Goal: Task Accomplishment & Management: Use online tool/utility

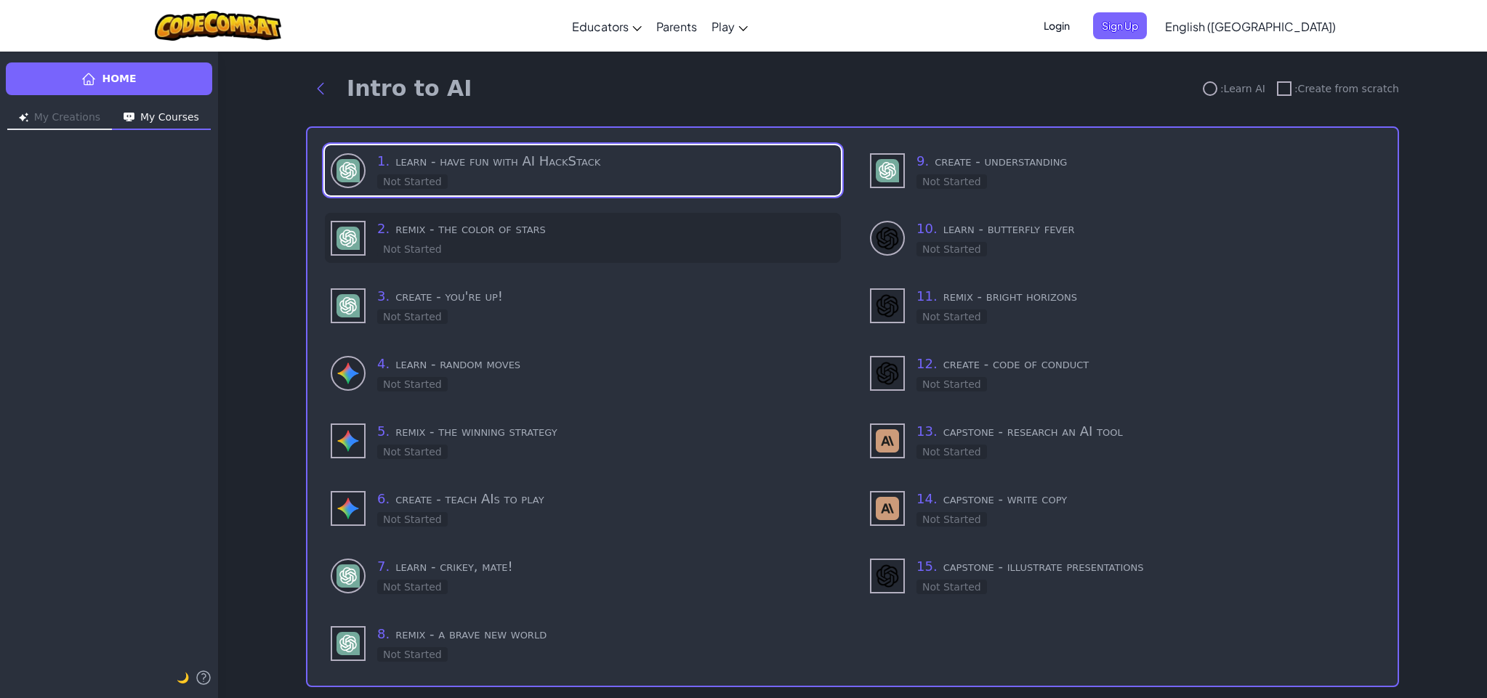
drag, startPoint x: 514, startPoint y: 187, endPoint x: 570, endPoint y: 203, distance: 58.2
click at [513, 185] on div "1 . learn - have fun with AI HackStack Not Started" at bounding box center [606, 170] width 458 height 39
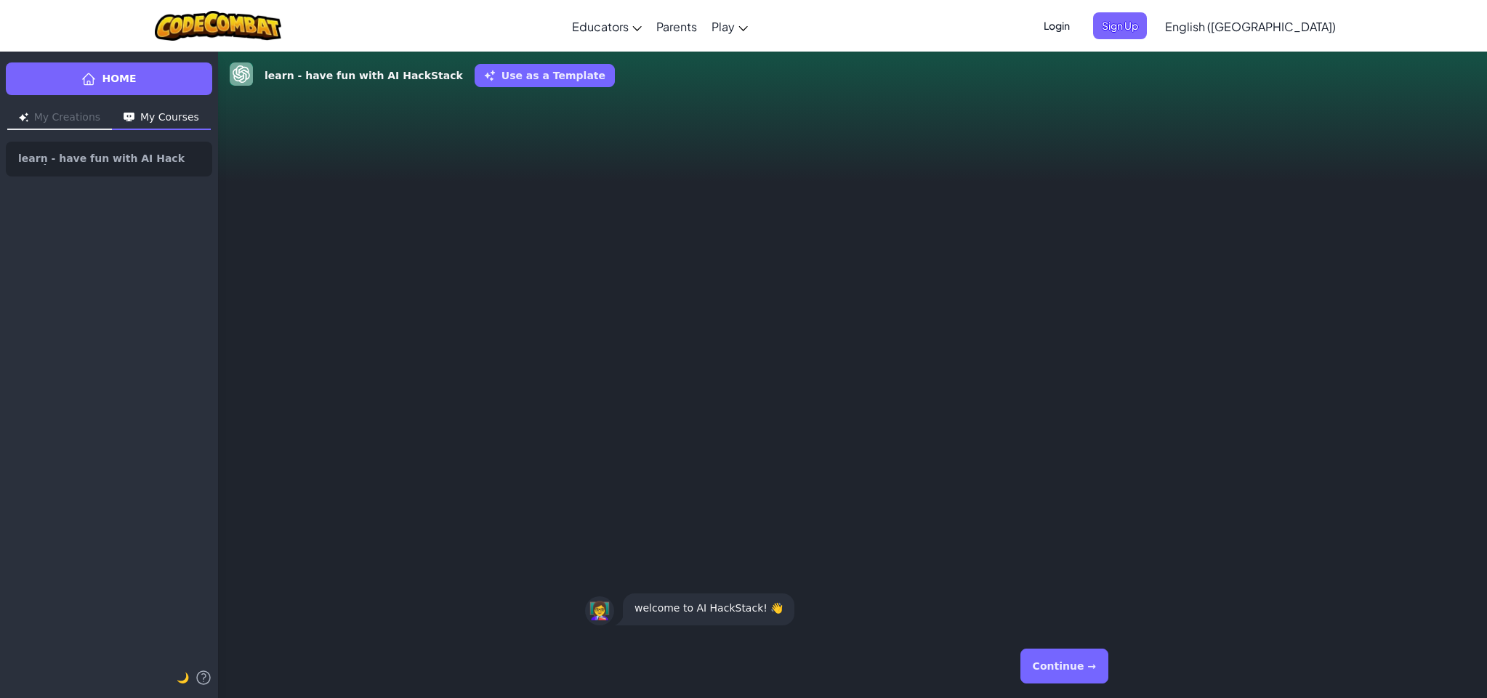
click at [1066, 676] on button "Continue →" at bounding box center [1064, 666] width 88 height 35
click at [1054, 670] on button "Continue →" at bounding box center [1064, 666] width 88 height 35
click at [1054, 669] on button "Continue →" at bounding box center [1064, 666] width 88 height 35
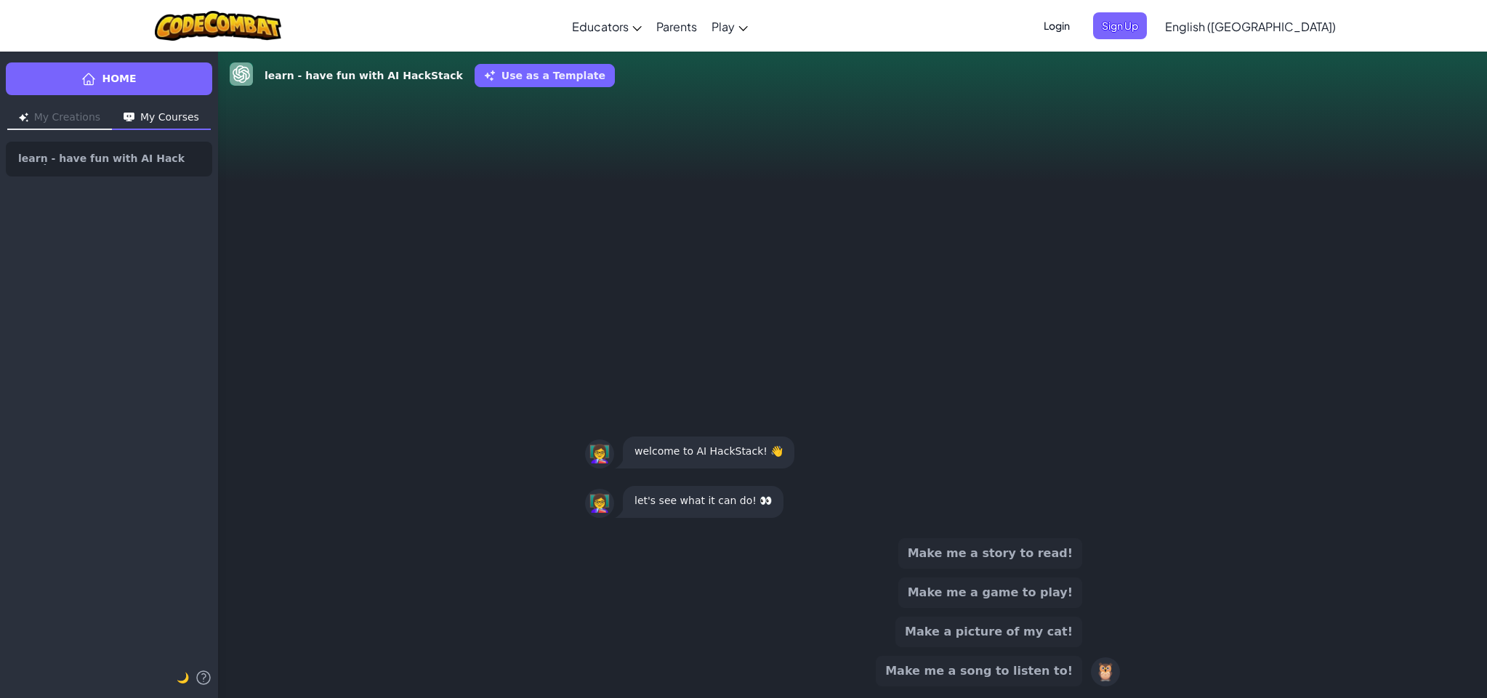
click at [1056, 668] on button "Make me a song to listen to!" at bounding box center [979, 671] width 206 height 31
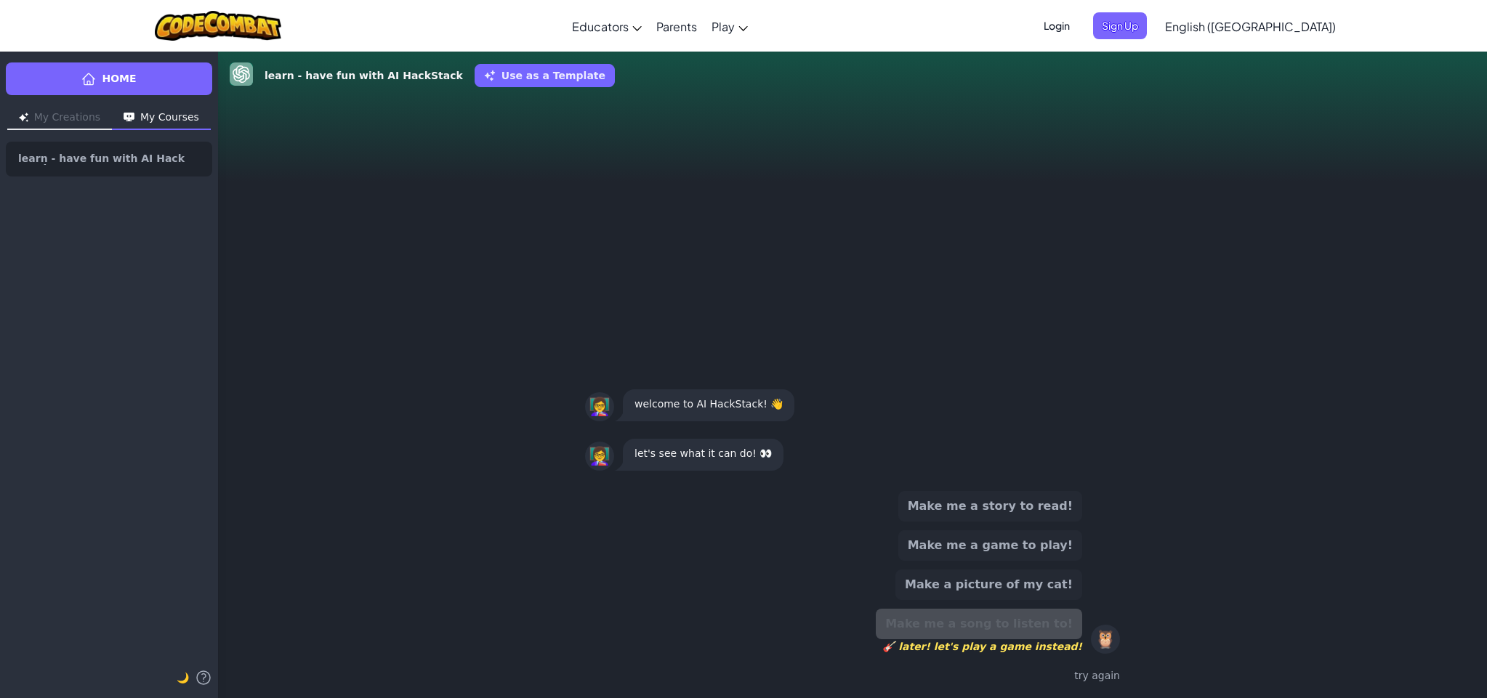
click at [1056, 667] on div "try again" at bounding box center [852, 676] width 535 height 21
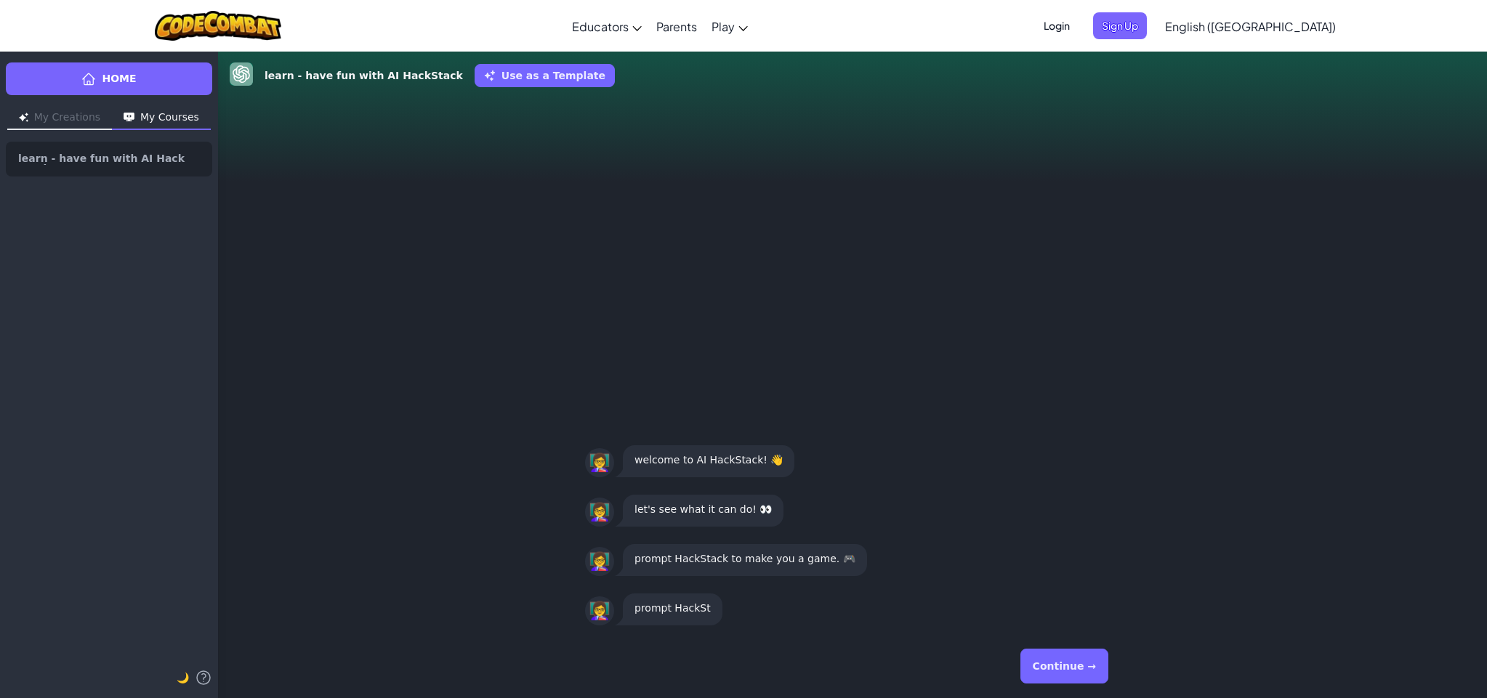
click at [1056, 667] on button "Continue →" at bounding box center [1064, 666] width 88 height 35
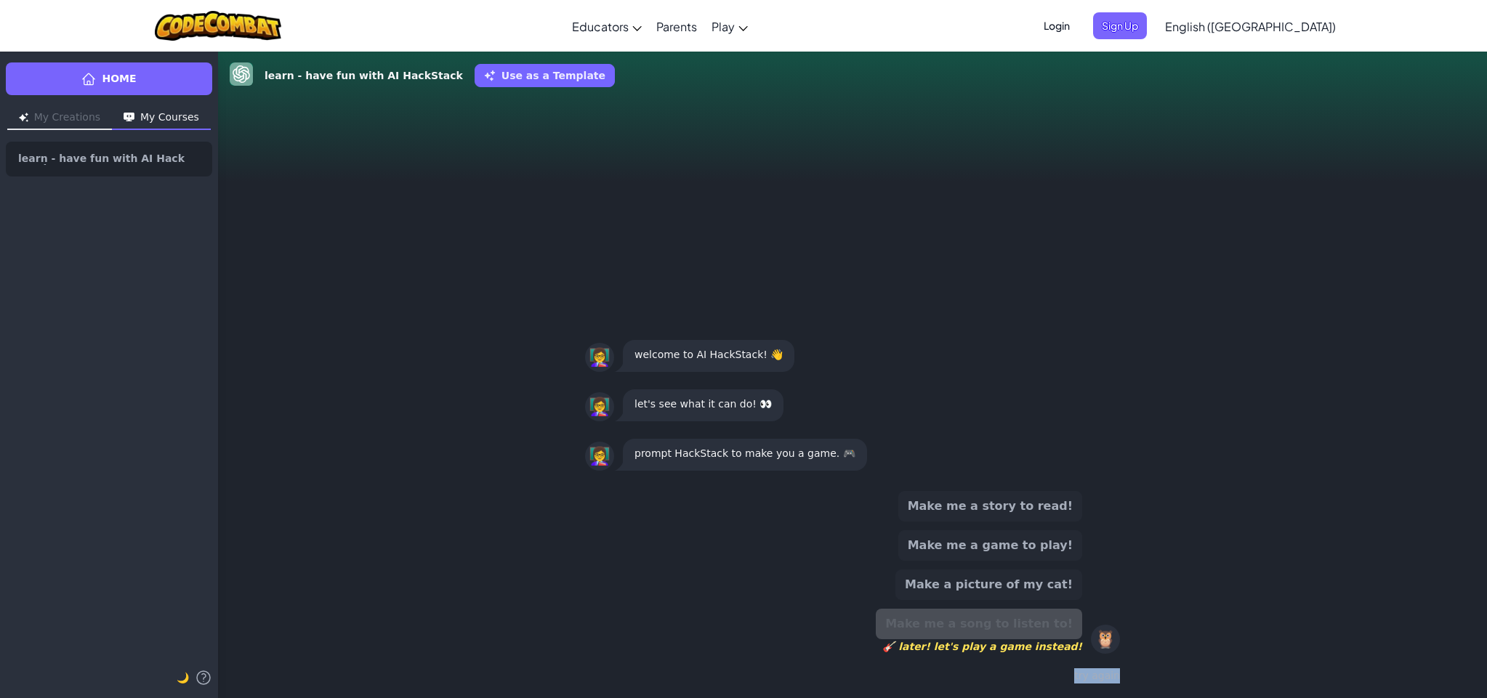
click at [1056, 667] on div "try again" at bounding box center [852, 676] width 535 height 21
click at [1056, 666] on div "try again" at bounding box center [852, 676] width 535 height 21
click at [1070, 650] on span "🎸 later! let's play a game instead!" at bounding box center [979, 646] width 206 height 15
click at [1086, 679] on div "try again" at bounding box center [852, 676] width 535 height 21
click at [1031, 641] on span "🎸 later! let's play a game instead!" at bounding box center [979, 646] width 206 height 15
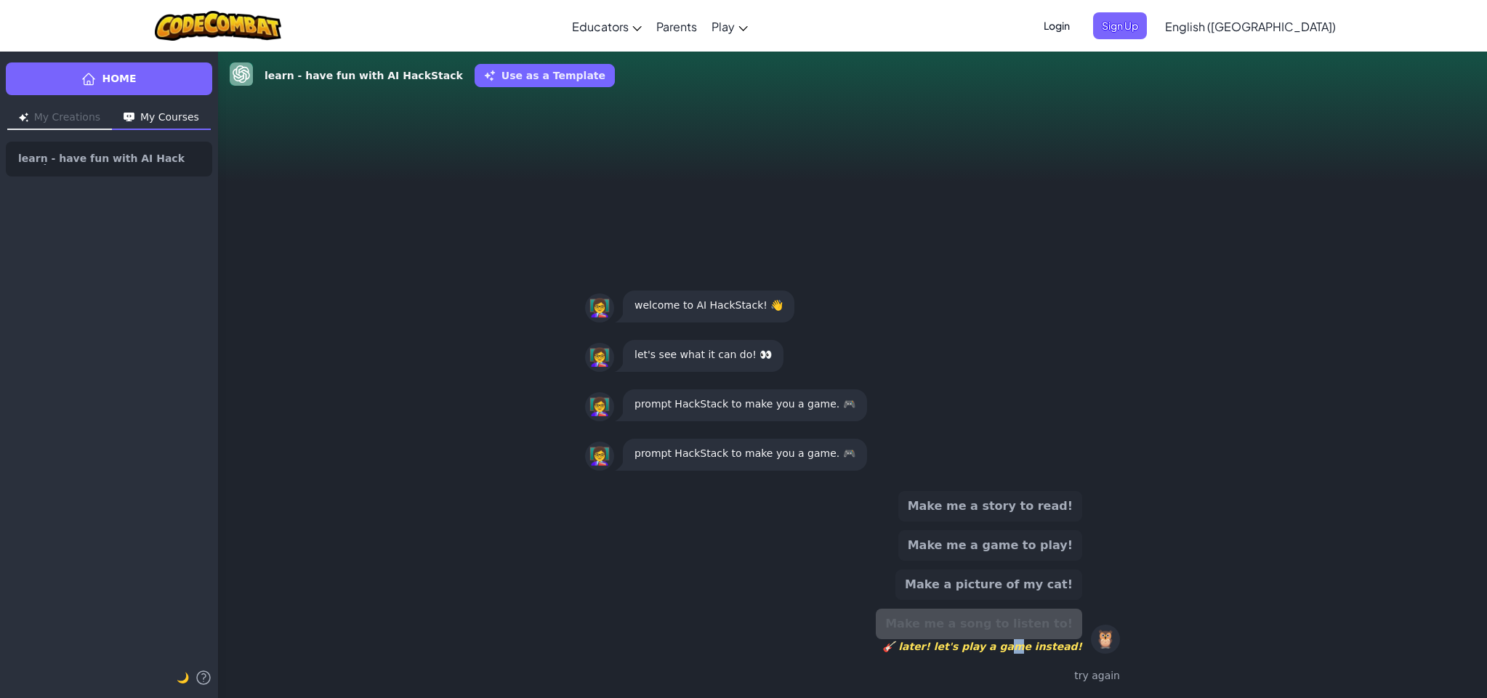
click at [1027, 639] on span "🎸 later! let's play a game instead!" at bounding box center [979, 646] width 206 height 15
click at [1097, 647] on div "🦉" at bounding box center [1105, 639] width 29 height 29
click at [39, 116] on button "My Creations" at bounding box center [59, 118] width 105 height 23
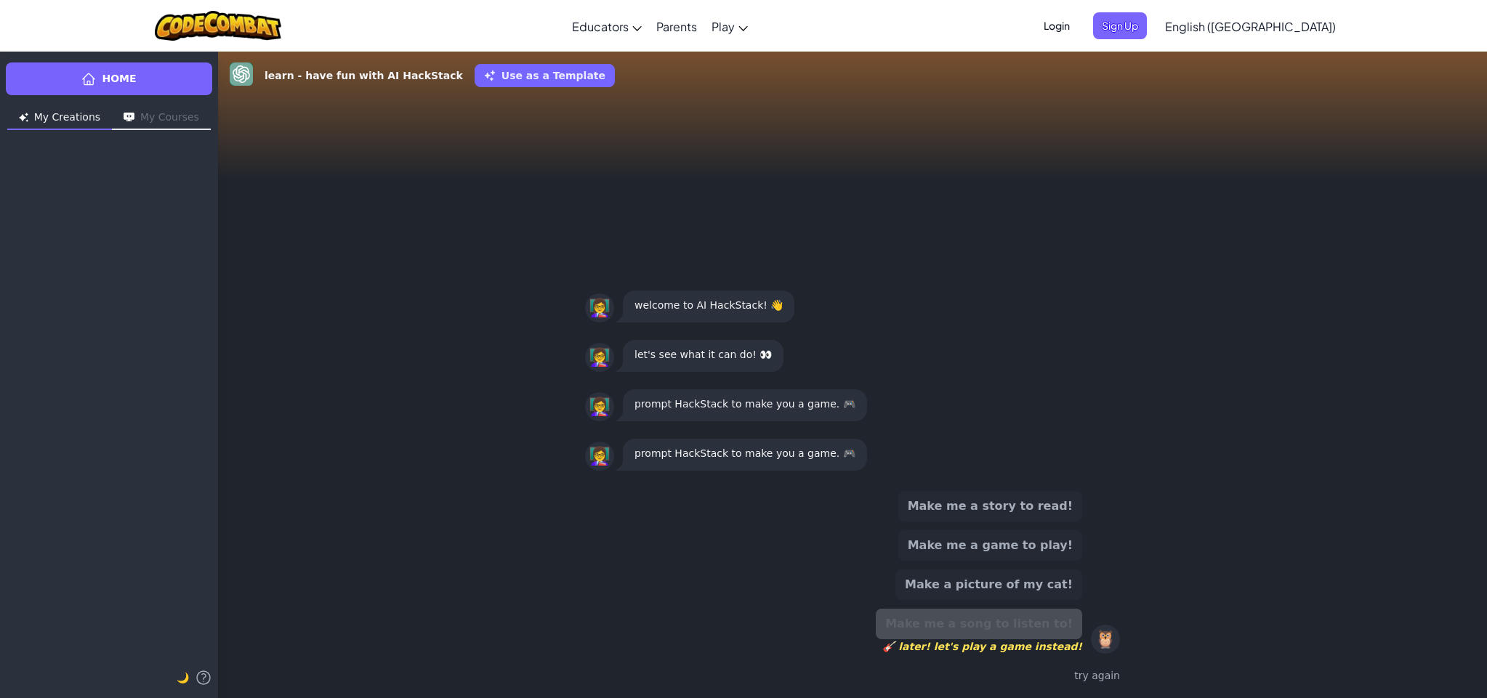
drag, startPoint x: 161, startPoint y: 121, endPoint x: 128, endPoint y: 97, distance: 40.5
click at [161, 121] on button "My Courses" at bounding box center [161, 118] width 99 height 23
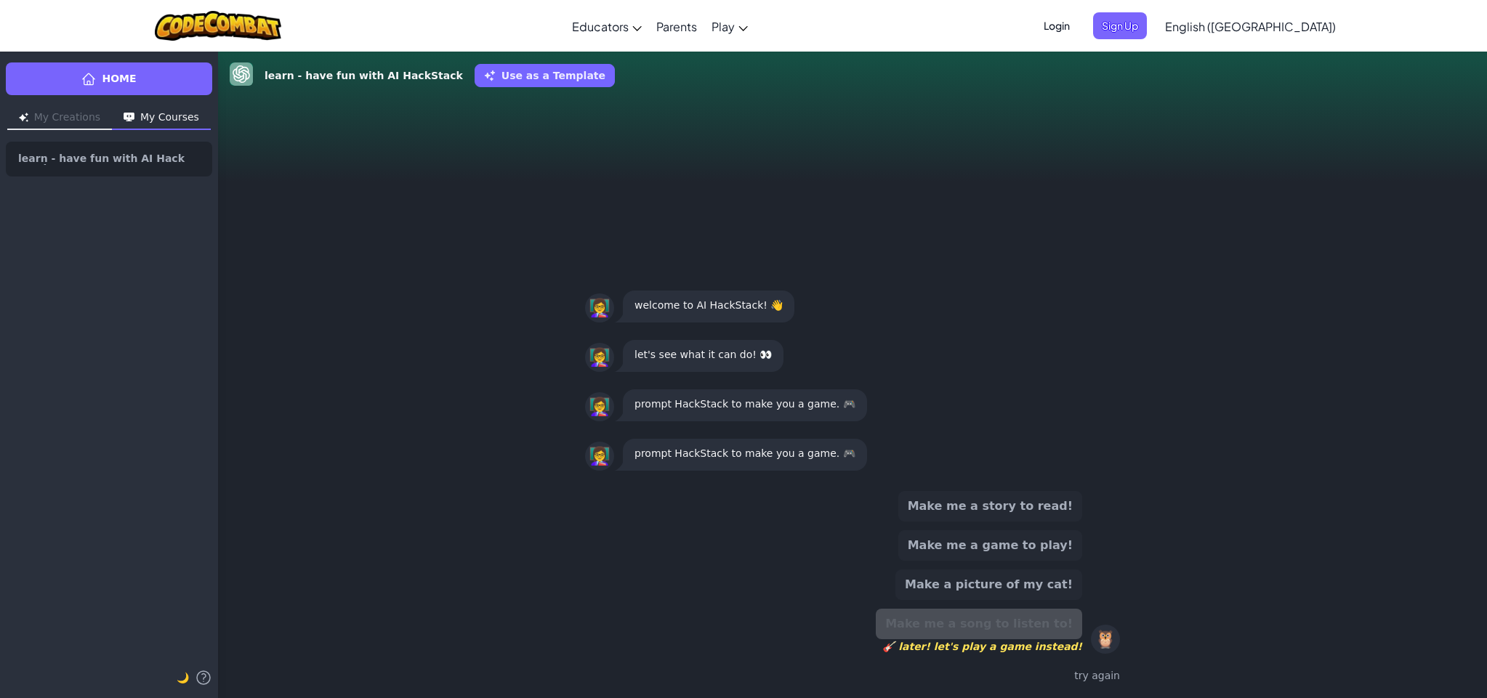
click at [129, 86] on link "Home" at bounding box center [109, 78] width 206 height 33
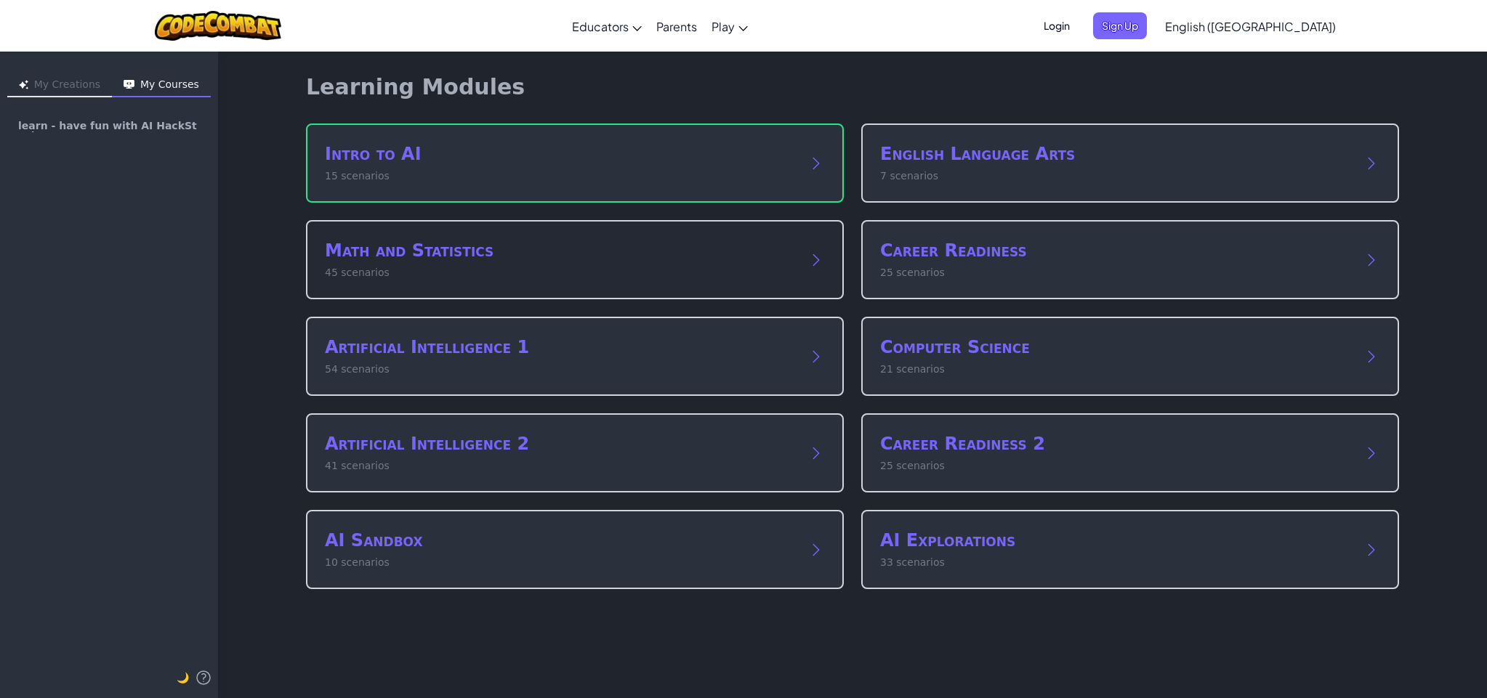
click at [435, 242] on h2 "Math and Statistics" at bounding box center [560, 250] width 471 height 23
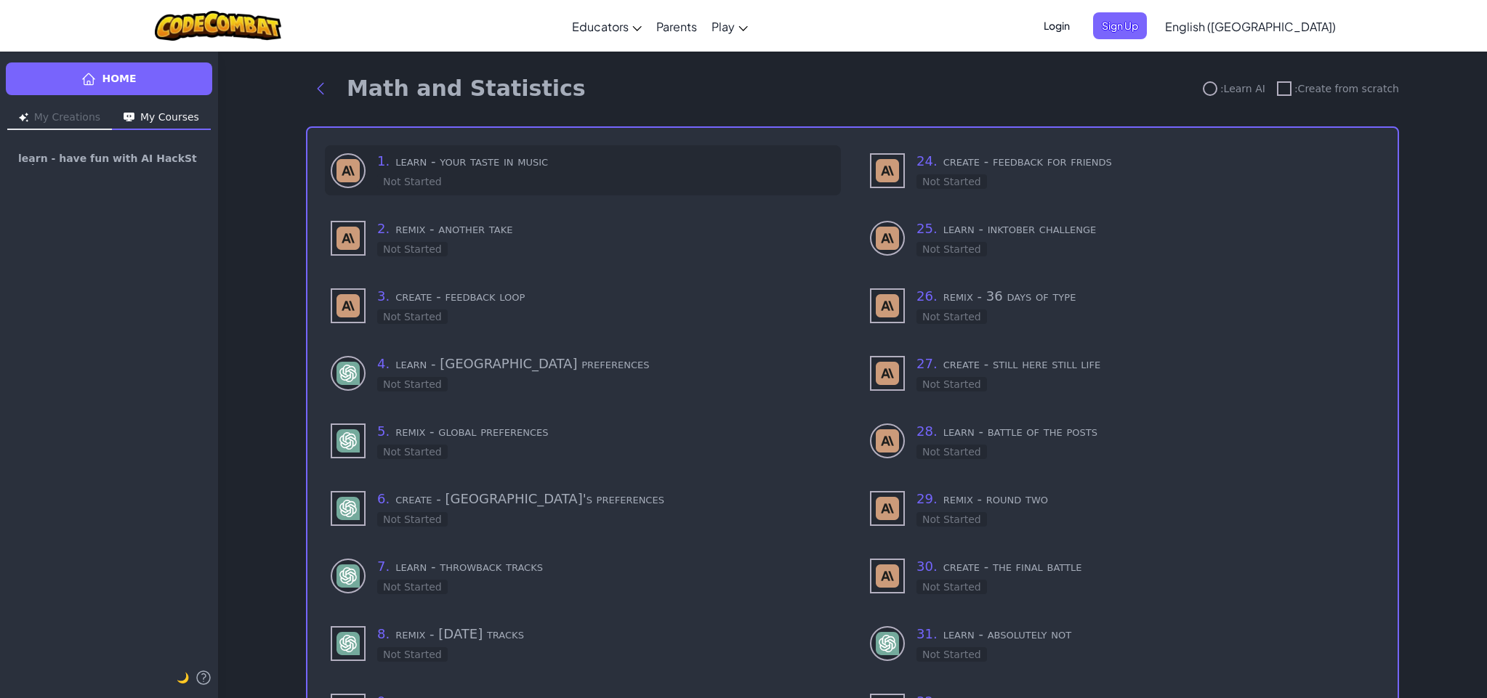
click at [456, 179] on div "1 . learn - your taste in music Not Started" at bounding box center [606, 170] width 458 height 39
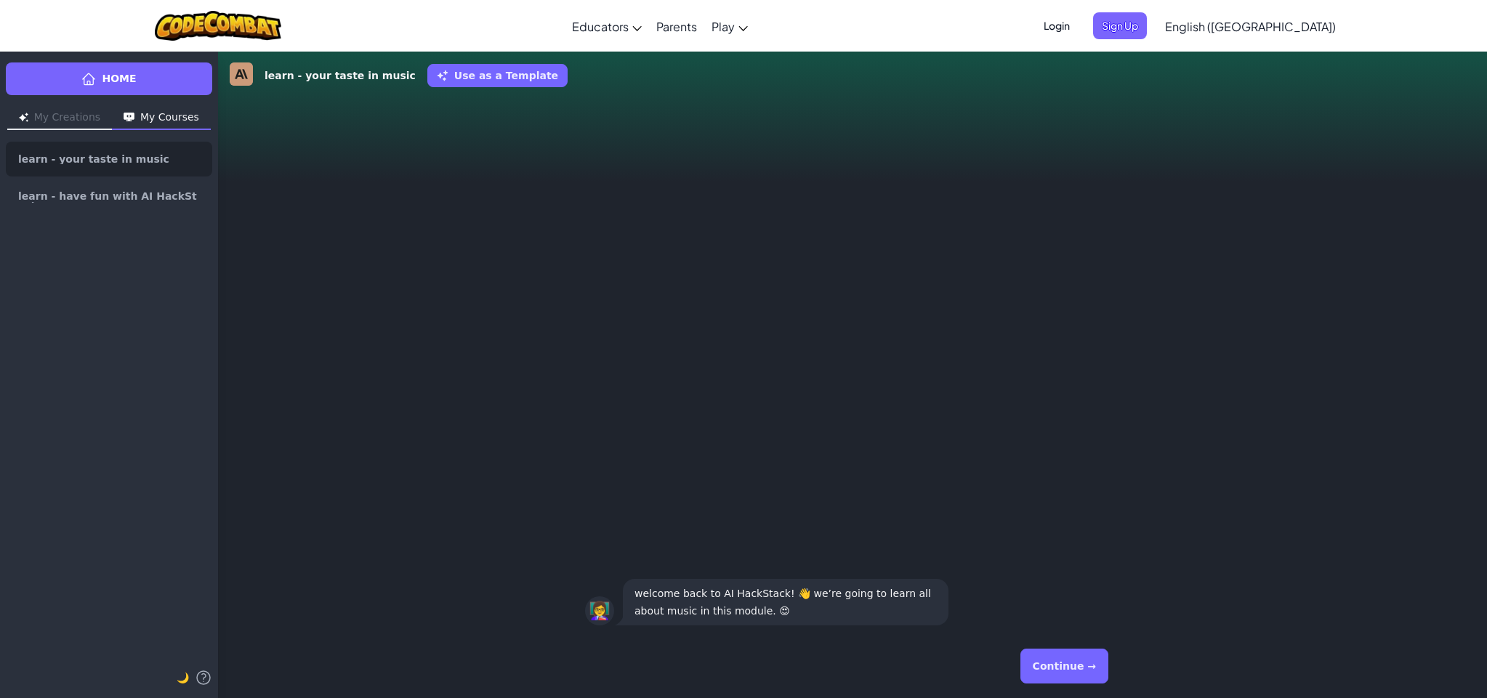
click at [1049, 674] on button "Continue →" at bounding box center [1064, 666] width 88 height 35
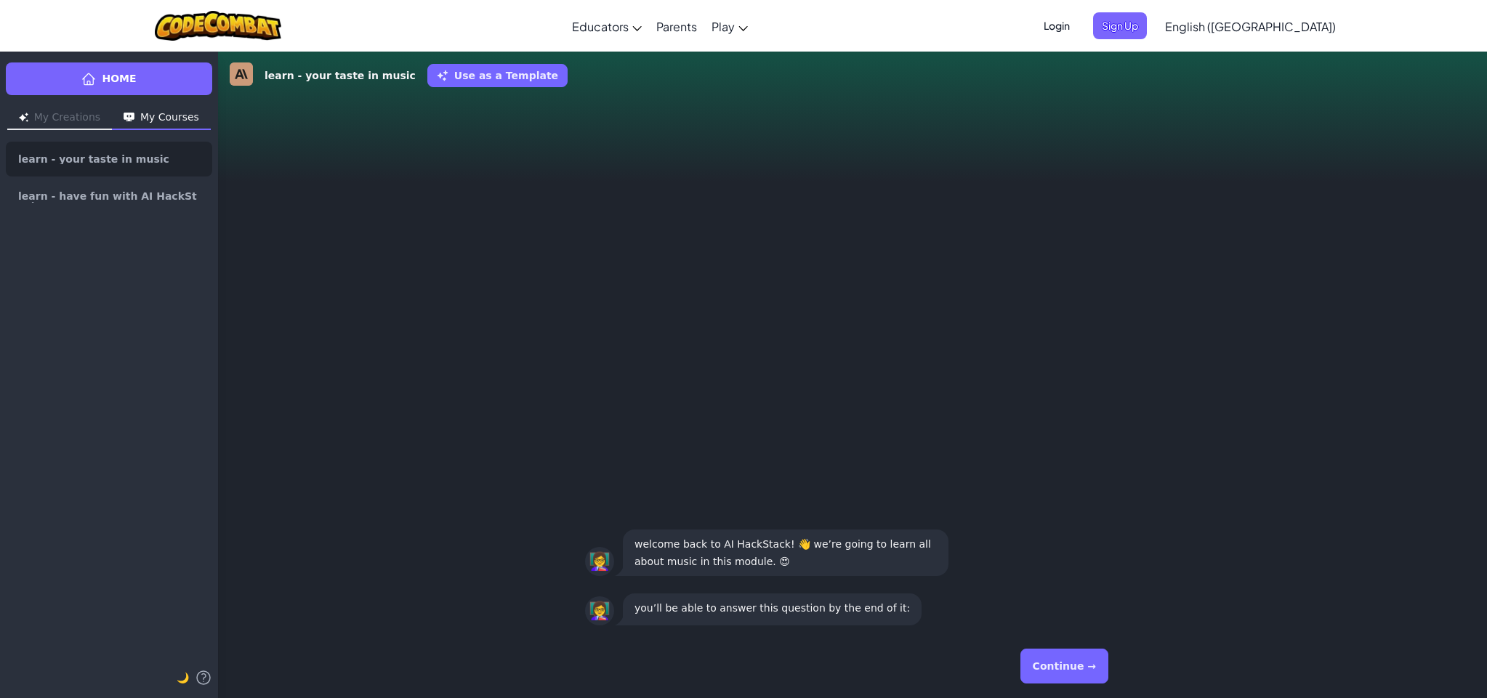
click at [1049, 674] on button "Continue →" at bounding box center [1064, 666] width 88 height 35
click at [1051, 673] on div "Continue →" at bounding box center [852, 666] width 535 height 52
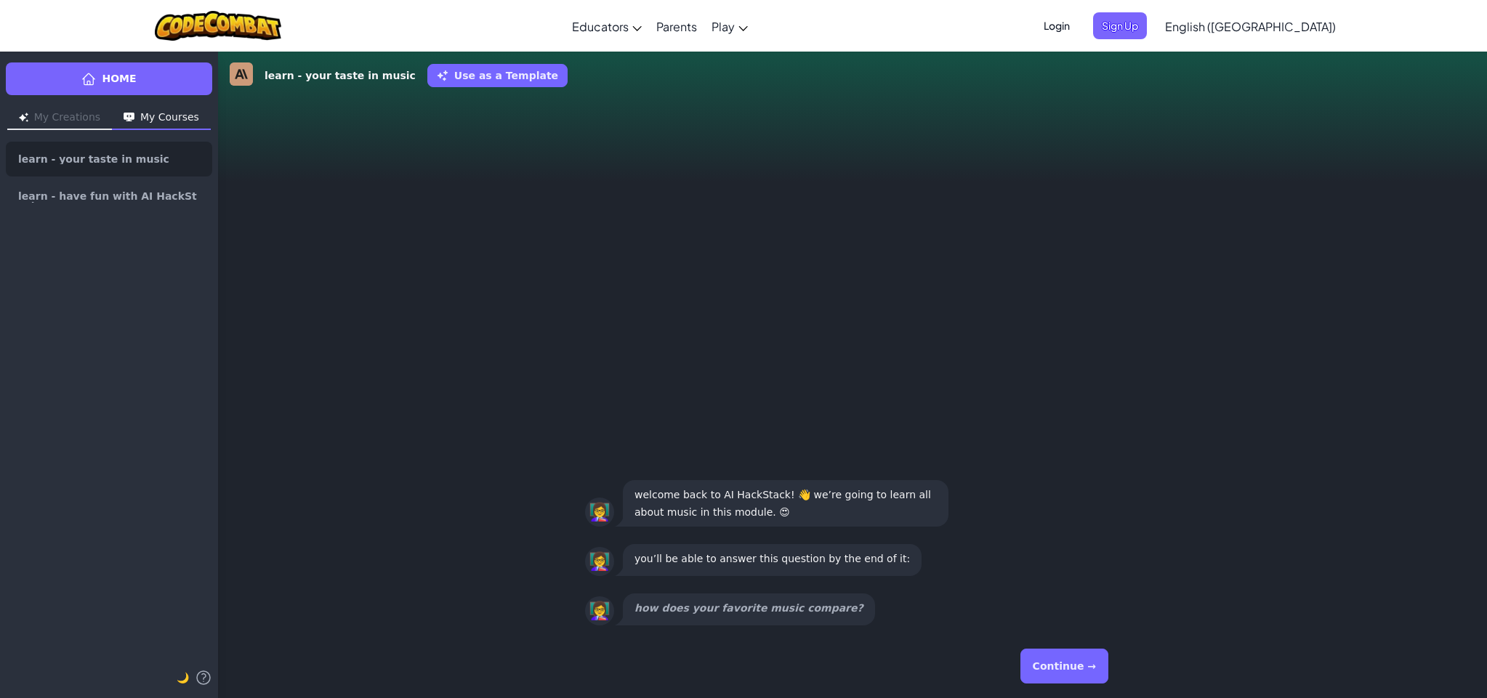
click at [1052, 672] on button "Continue →" at bounding box center [1064, 666] width 88 height 35
click at [1051, 674] on div "Continue →" at bounding box center [852, 666] width 535 height 52
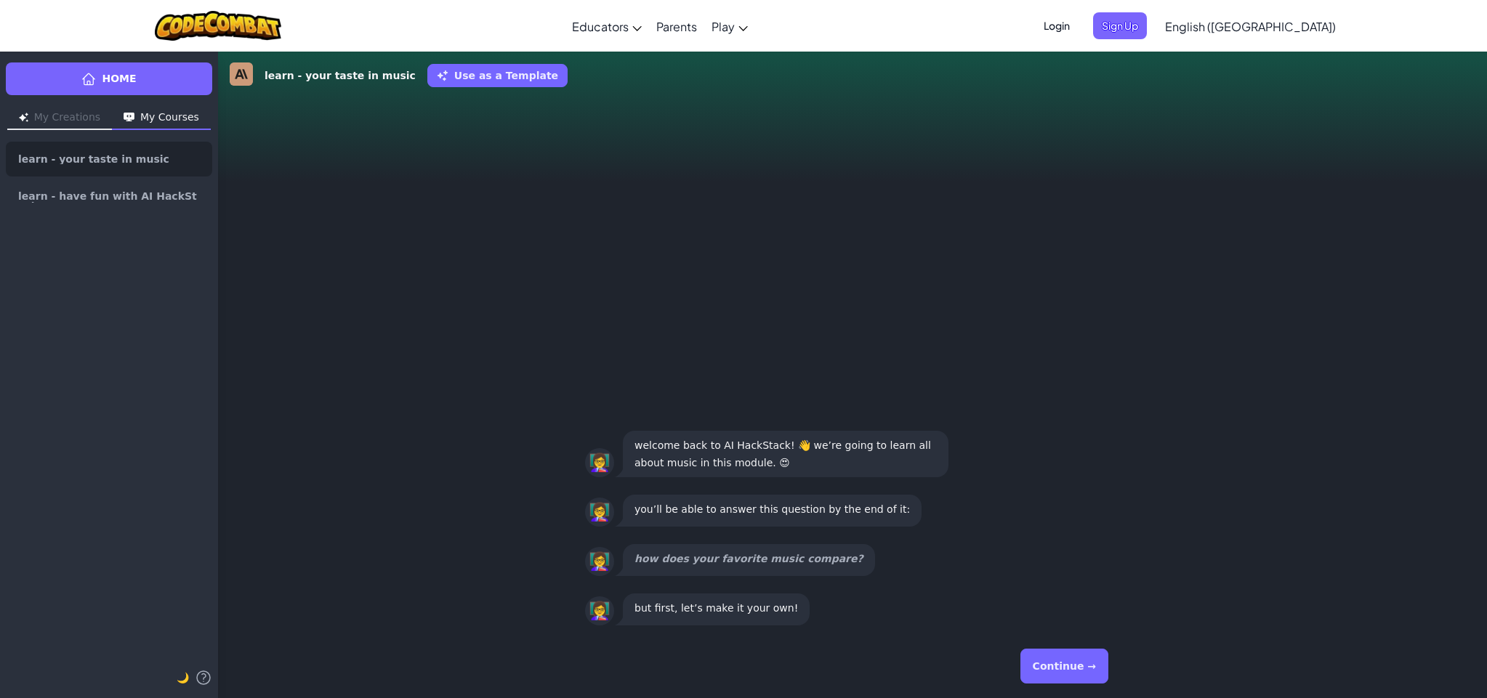
click at [1051, 674] on button "Continue →" at bounding box center [1064, 666] width 88 height 35
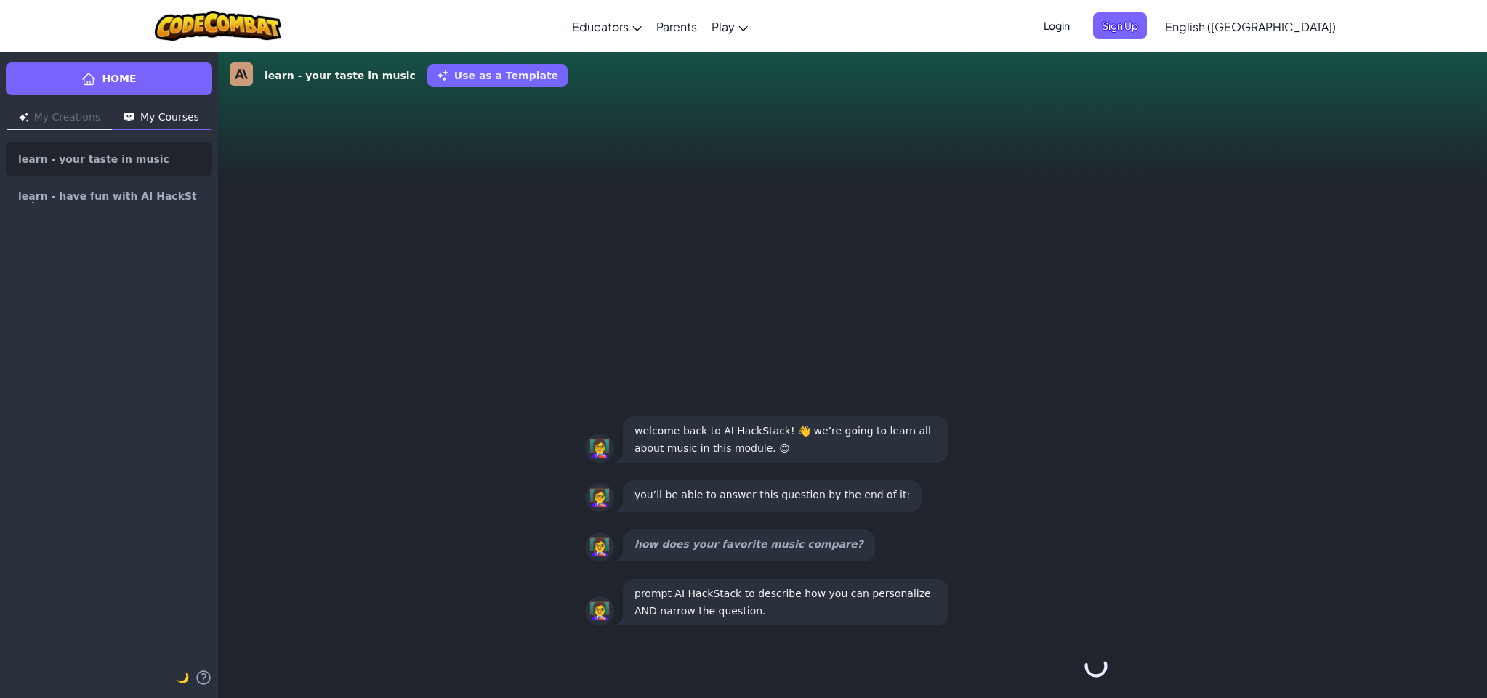
click at [1052, 674] on div "Continue →" at bounding box center [852, 666] width 535 height 52
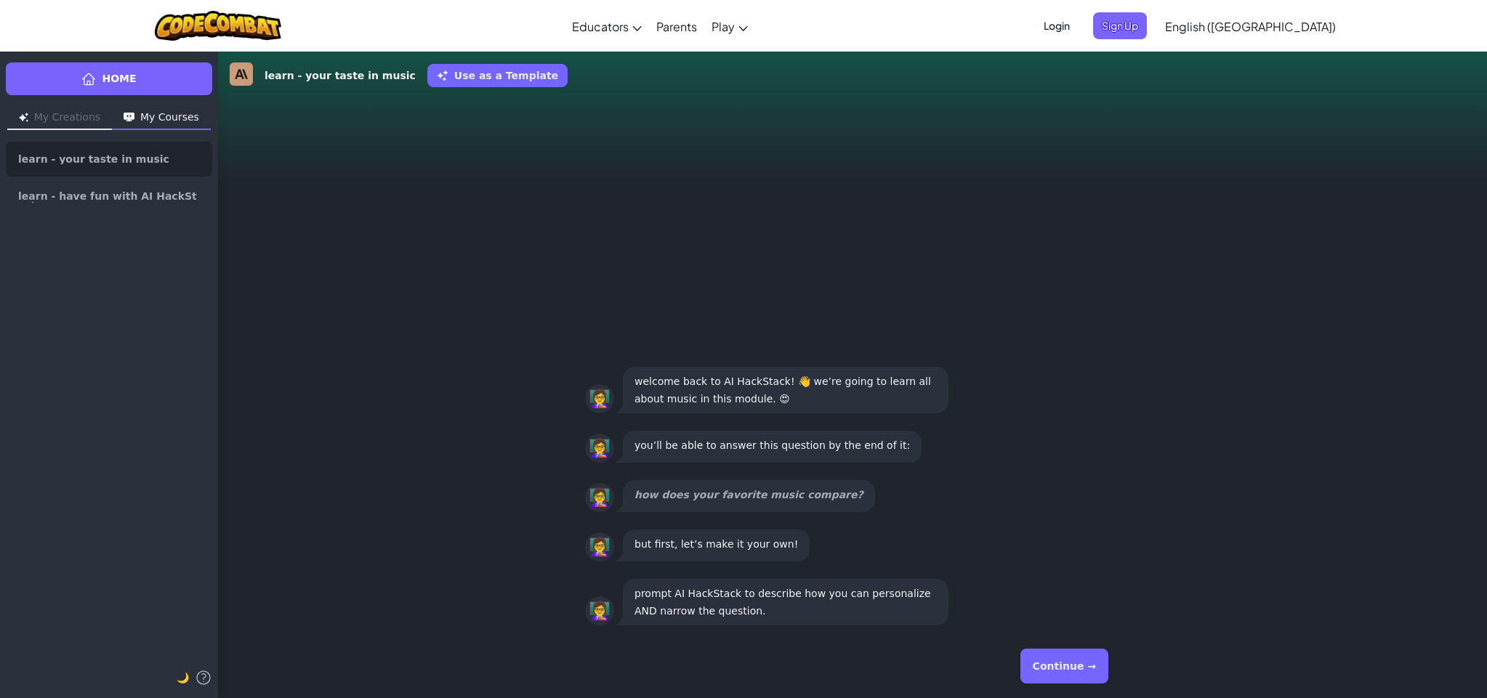
click at [1052, 674] on button "Continue →" at bounding box center [1064, 666] width 88 height 35
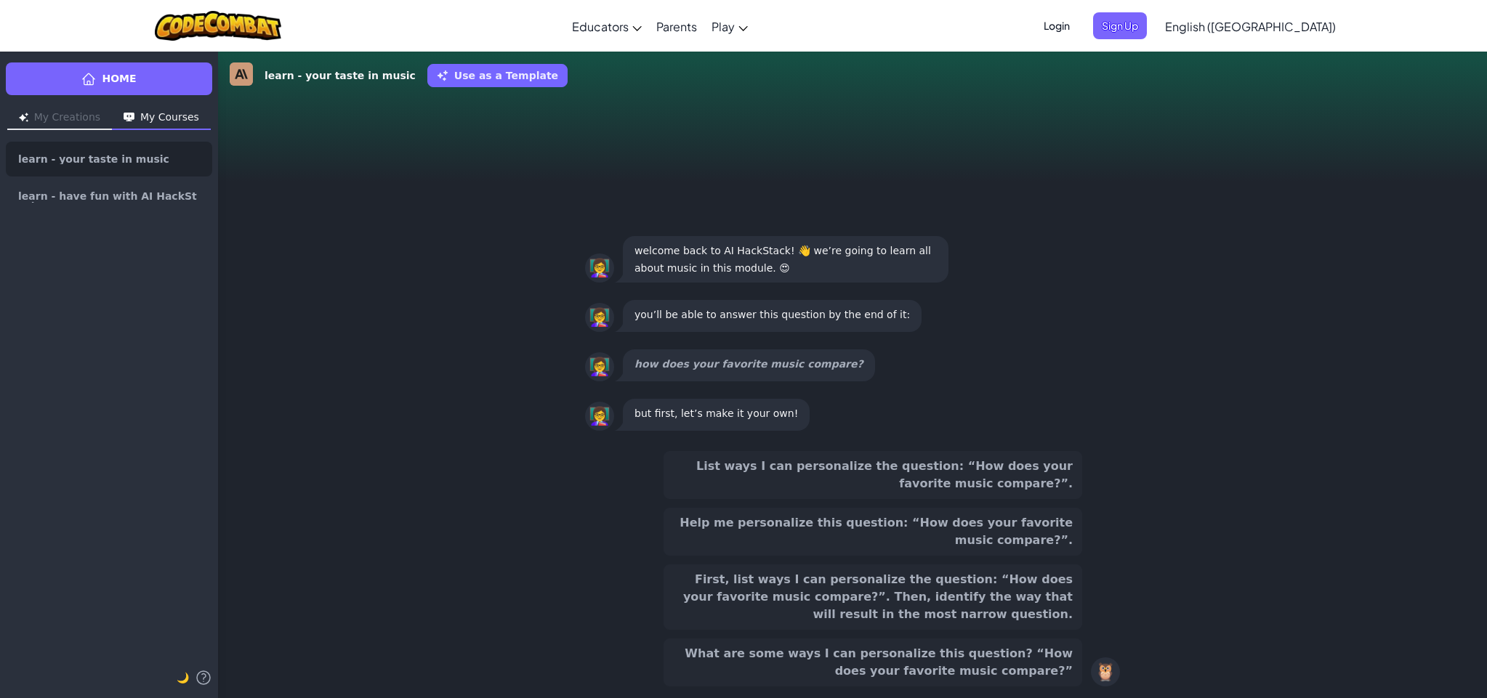
click at [1052, 674] on button "What are some ways I can personalize this question? “How does your favorite mus…" at bounding box center [872, 663] width 419 height 48
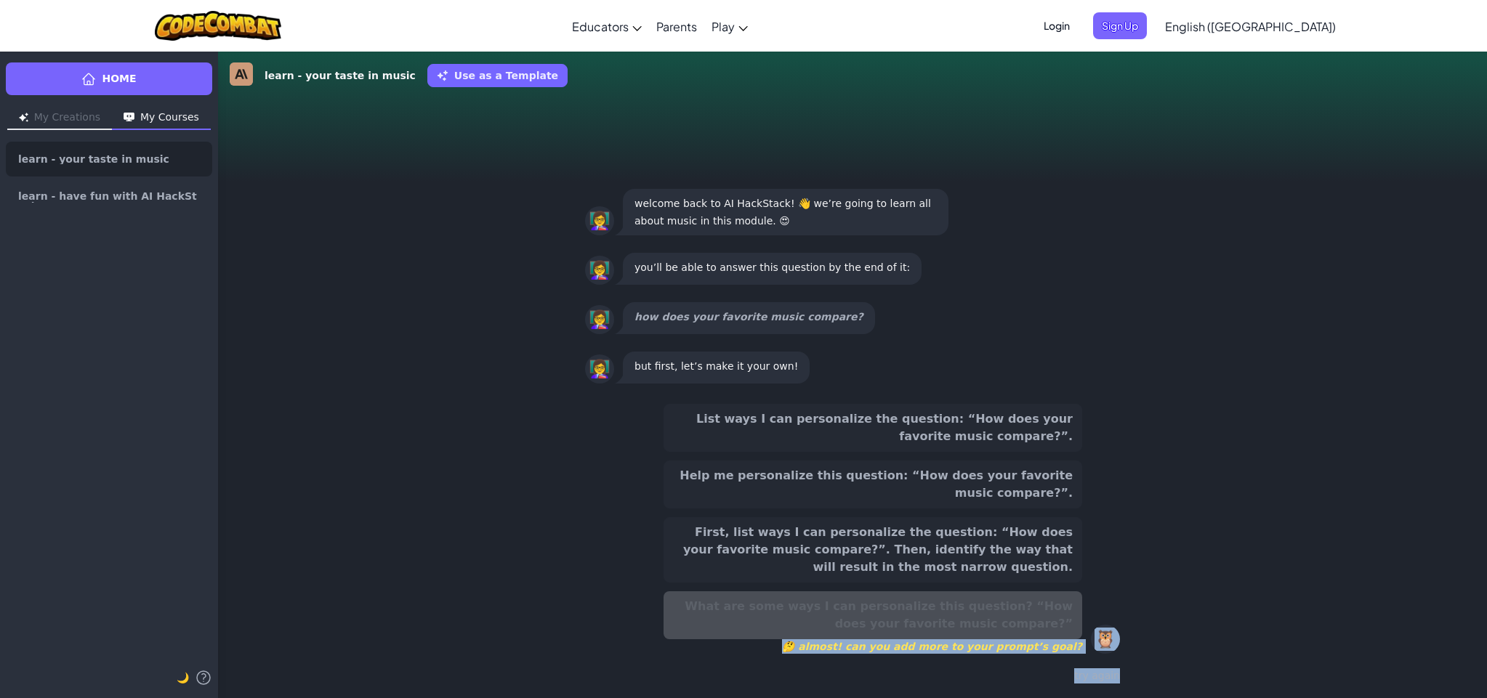
click at [1052, 674] on div "try again" at bounding box center [852, 676] width 535 height 21
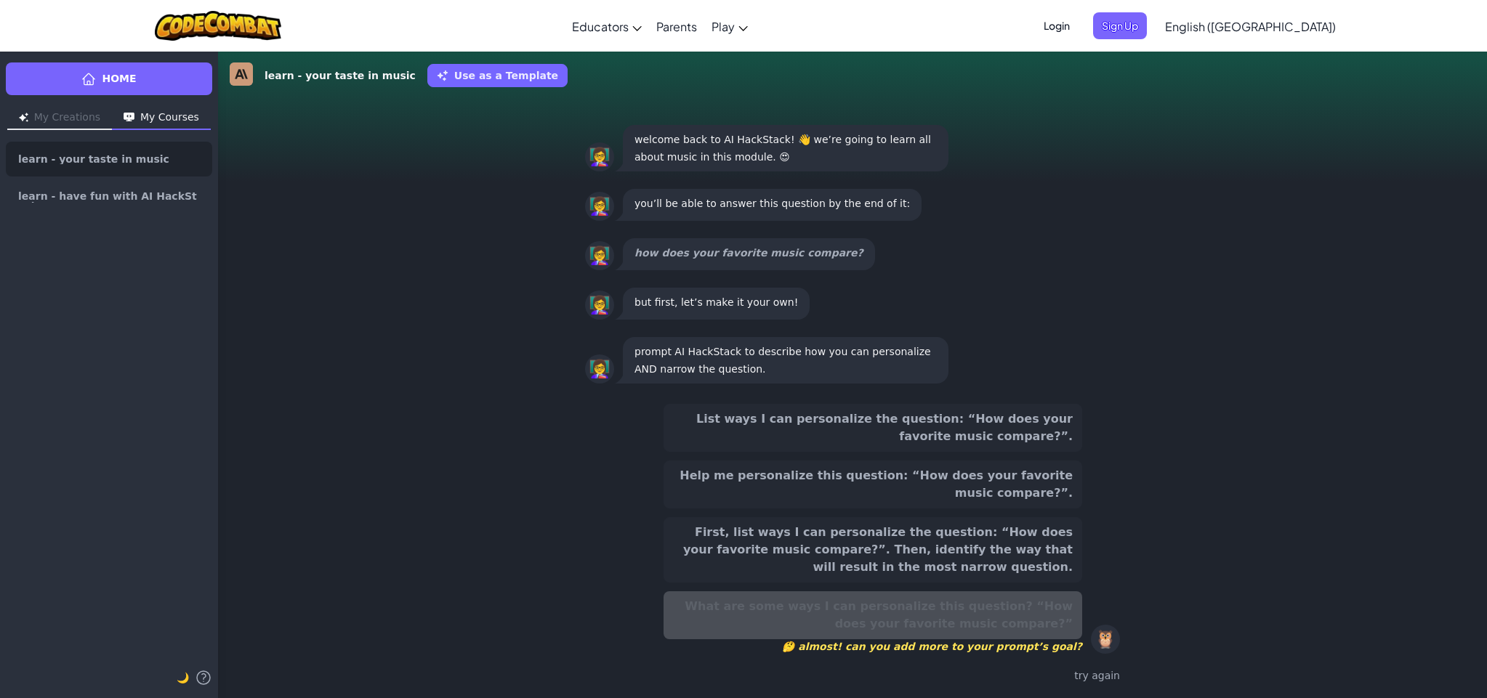
click at [433, 582] on div "List ways I can personalize the question: “How does your favorite music compare…" at bounding box center [852, 545] width 1269 height 306
drag, startPoint x: 186, startPoint y: 352, endPoint x: 74, endPoint y: 178, distance: 206.6
click at [1, 247] on div "Home My Creations My Courses learn - your taste in music learn - have fun with …" at bounding box center [743, 374] width 1487 height 647
click at [72, 115] on button "My Creations" at bounding box center [59, 118] width 105 height 23
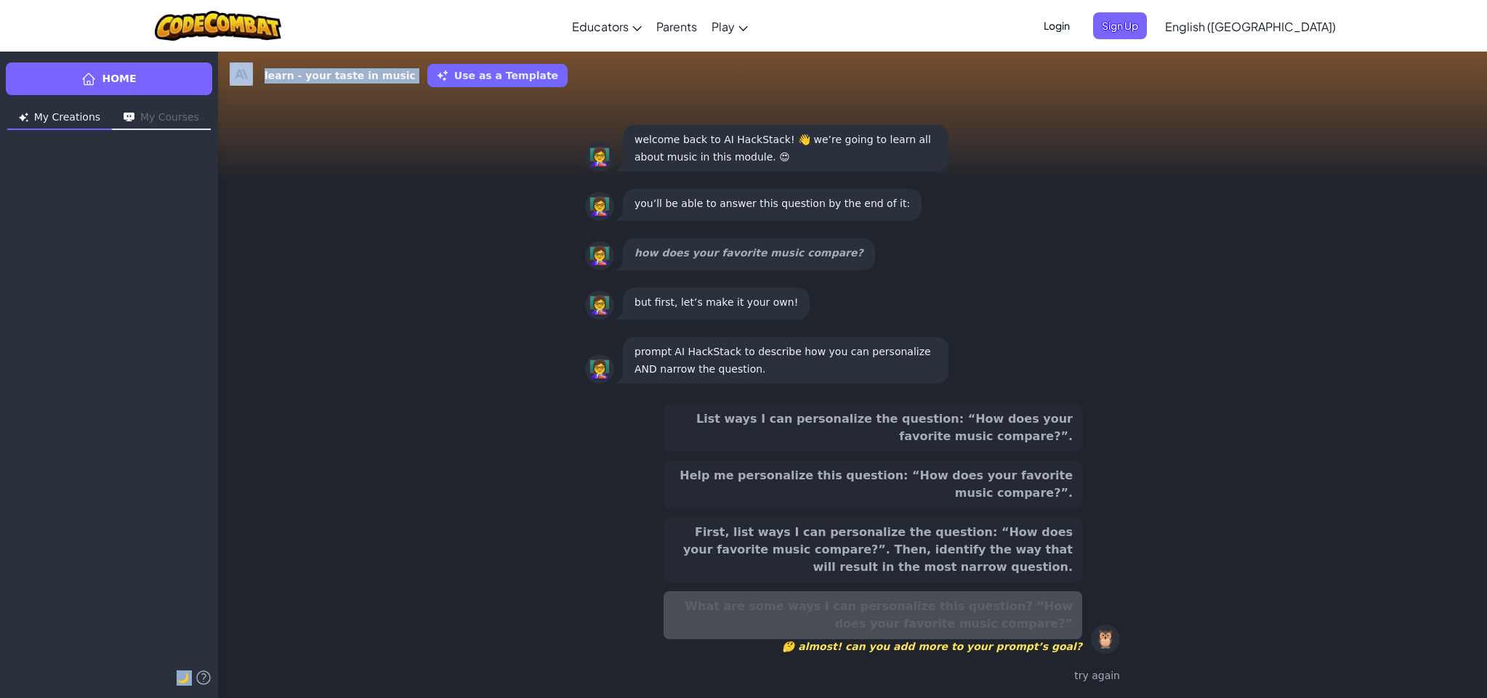
click at [72, 113] on button "My Creations" at bounding box center [59, 118] width 105 height 23
click at [92, 90] on link "Home" at bounding box center [109, 78] width 206 height 33
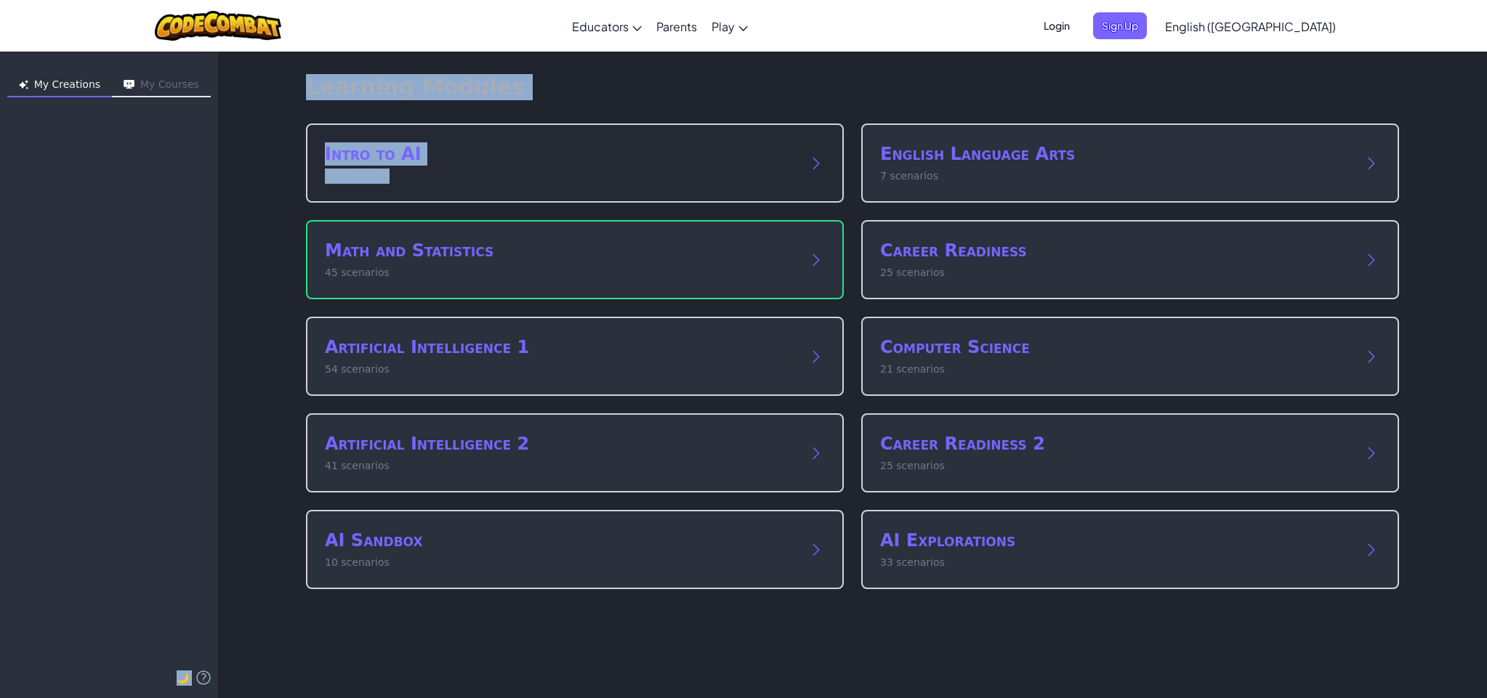
drag, startPoint x: 301, startPoint y: 166, endPoint x: 465, endPoint y: 194, distance: 166.6
click at [468, 201] on div "My Creations My Courses 🌙 Learning Modules Intro to AI 15 scenarios English Lan…" at bounding box center [743, 374] width 1487 height 647
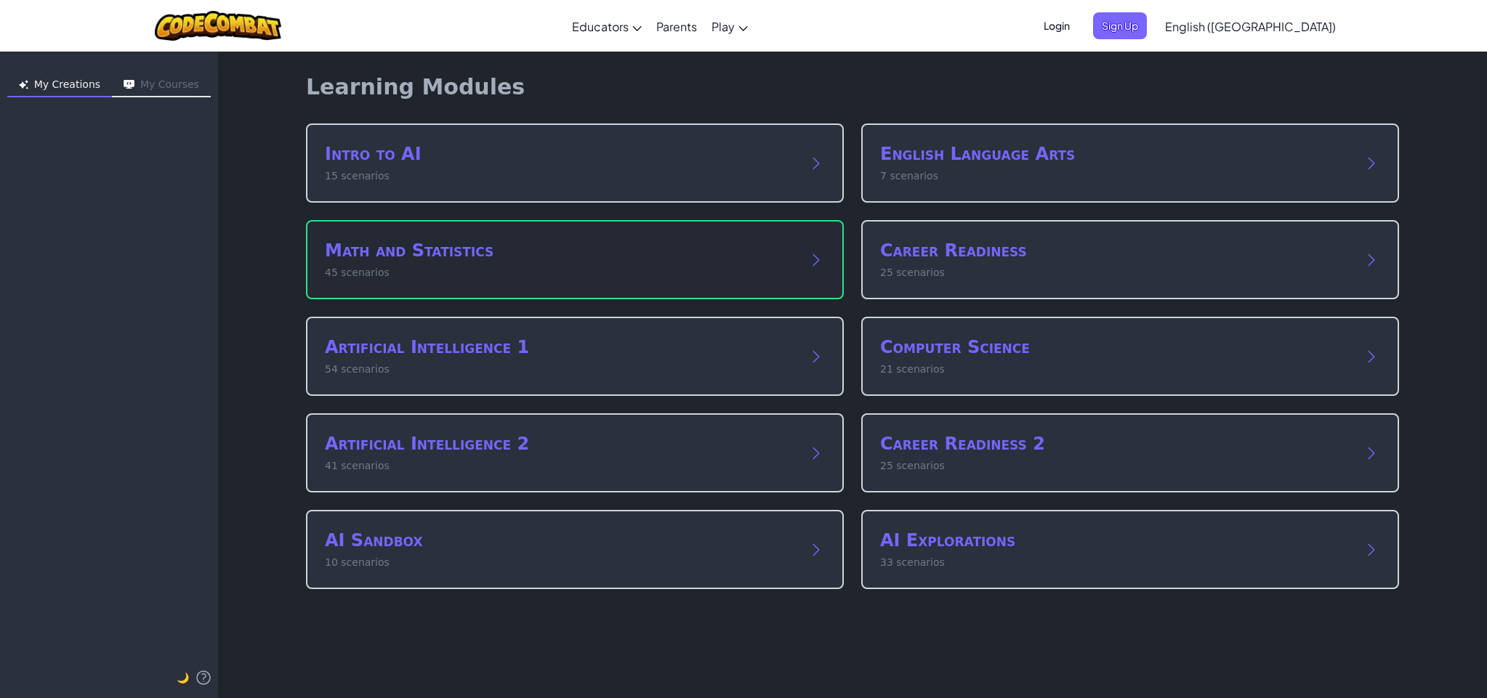
click at [586, 290] on div "Math and Statistics 45 scenarios" at bounding box center [575, 259] width 538 height 79
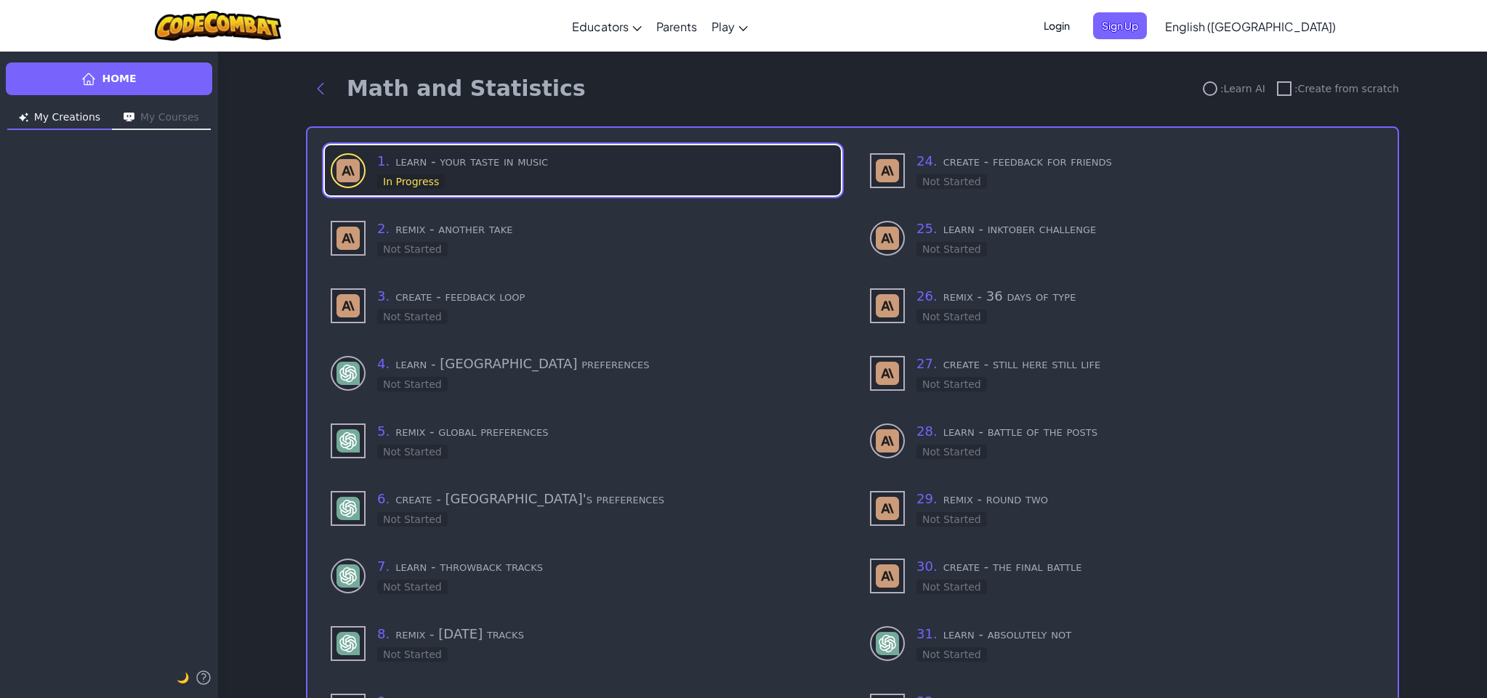
click at [586, 177] on div "1 . learn - your taste in music In Progress" at bounding box center [606, 170] width 458 height 39
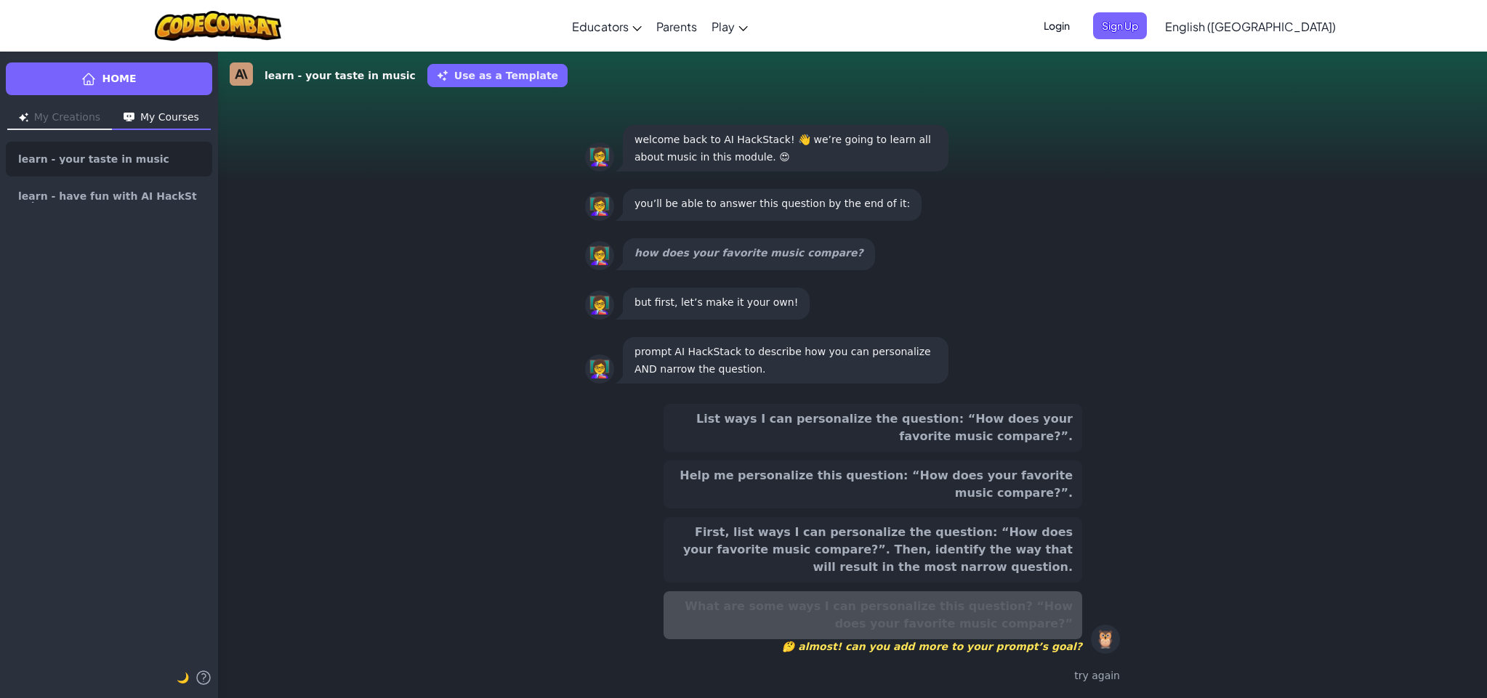
click at [489, 84] on button "Use as a Template" at bounding box center [497, 75] width 140 height 23
click at [488, 82] on button "Use as a Template" at bounding box center [497, 75] width 140 height 23
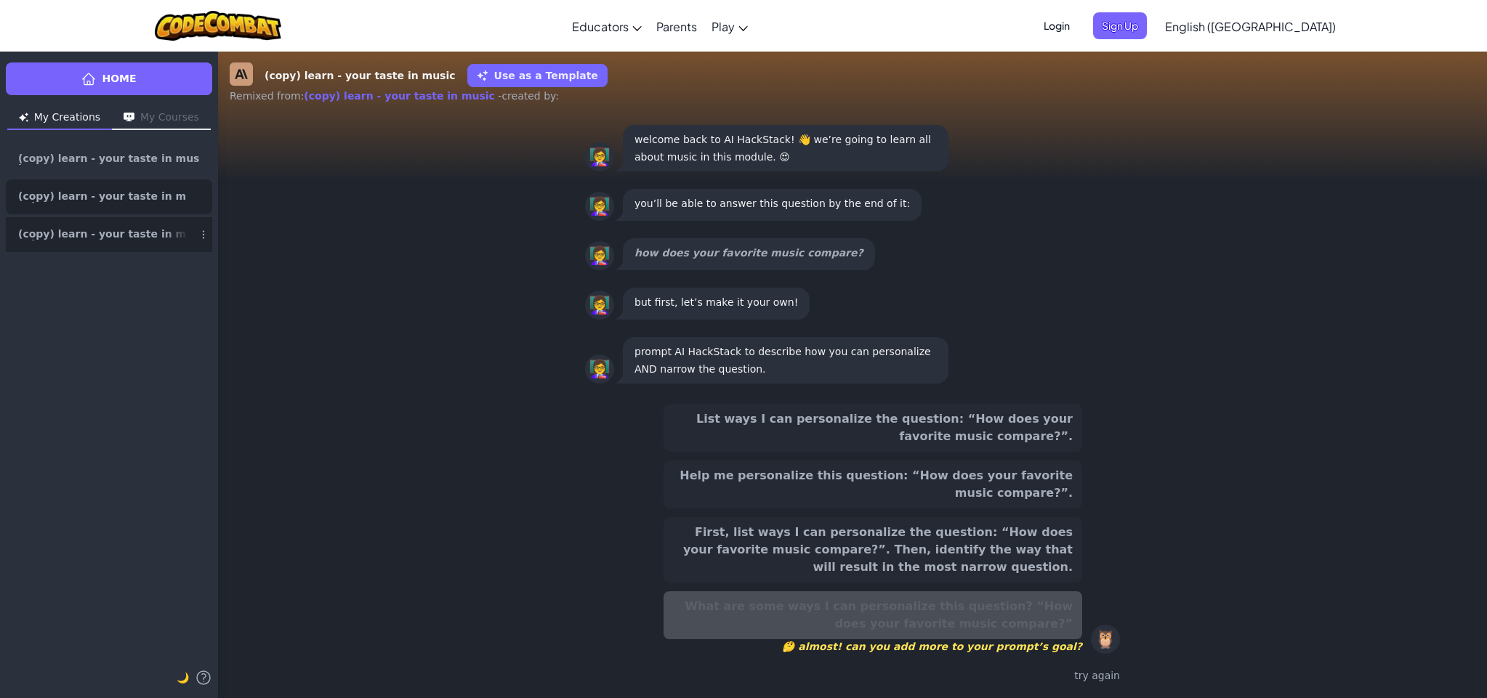
click at [161, 235] on span "(copy) learn - your taste in music" at bounding box center [103, 235] width 170 height 12
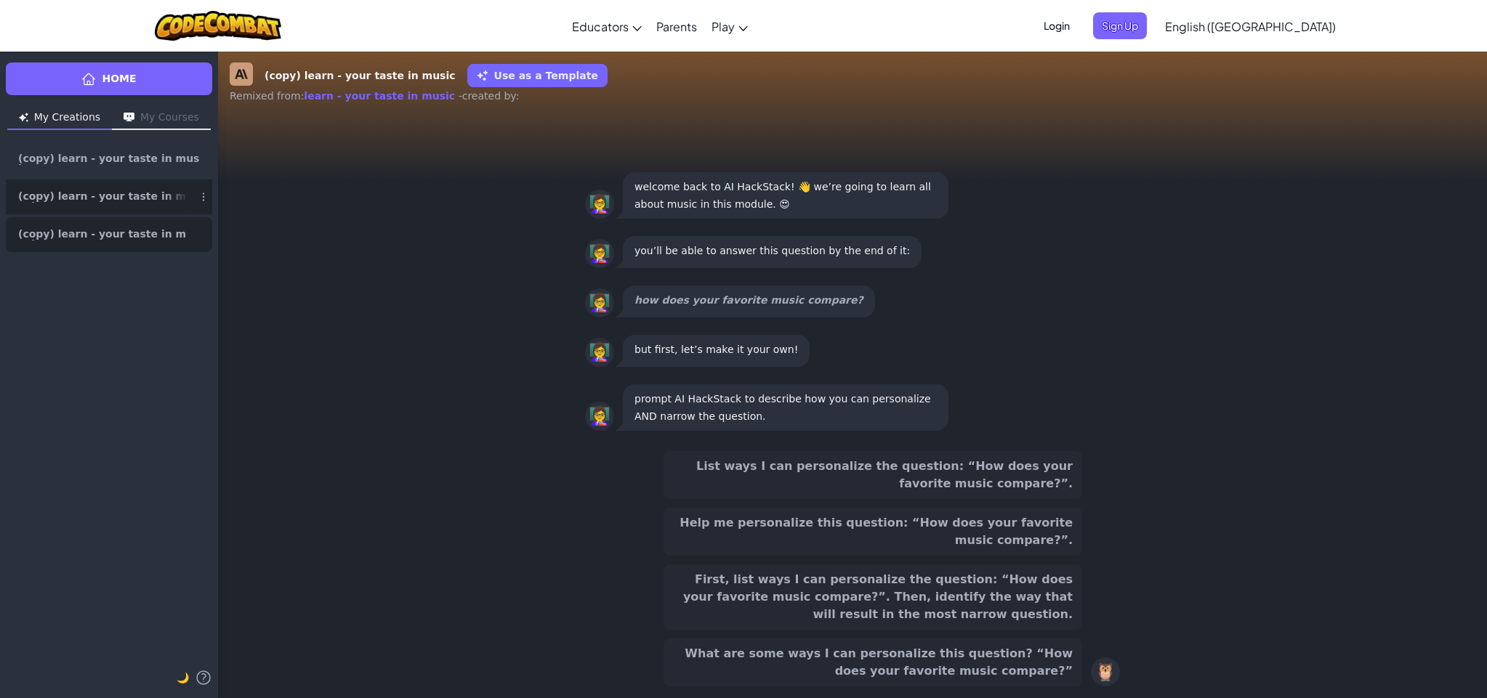
click at [145, 180] on link "(copy) learn - your taste in music" at bounding box center [109, 196] width 206 height 35
click at [154, 179] on ul "(copy) learn - your taste in music (copy) learn - your taste in music (copy) le…" at bounding box center [109, 197] width 206 height 110
click at [166, 176] on li "(copy) learn - your taste in music" at bounding box center [109, 159] width 206 height 35
click at [182, 124] on button "My Courses" at bounding box center [161, 118] width 99 height 23
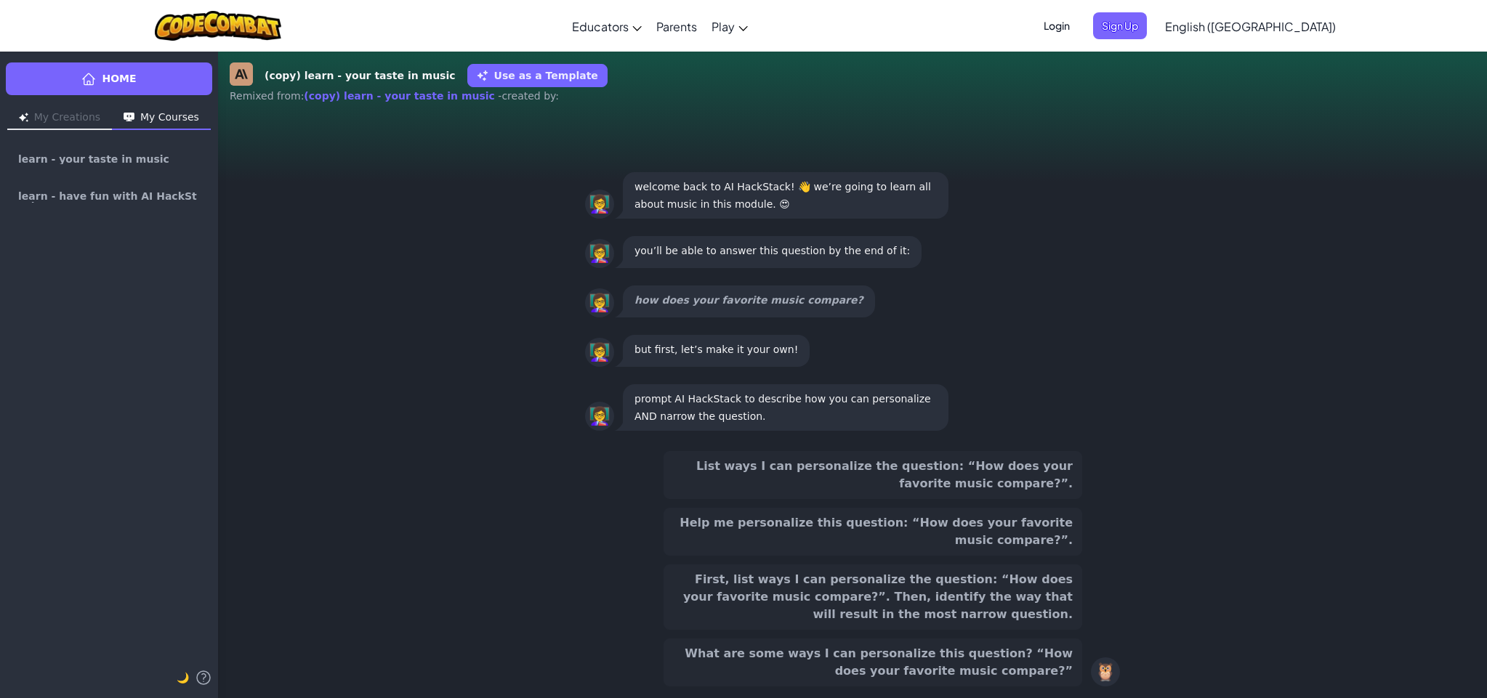
click at [174, 92] on link "Home" at bounding box center [109, 78] width 206 height 33
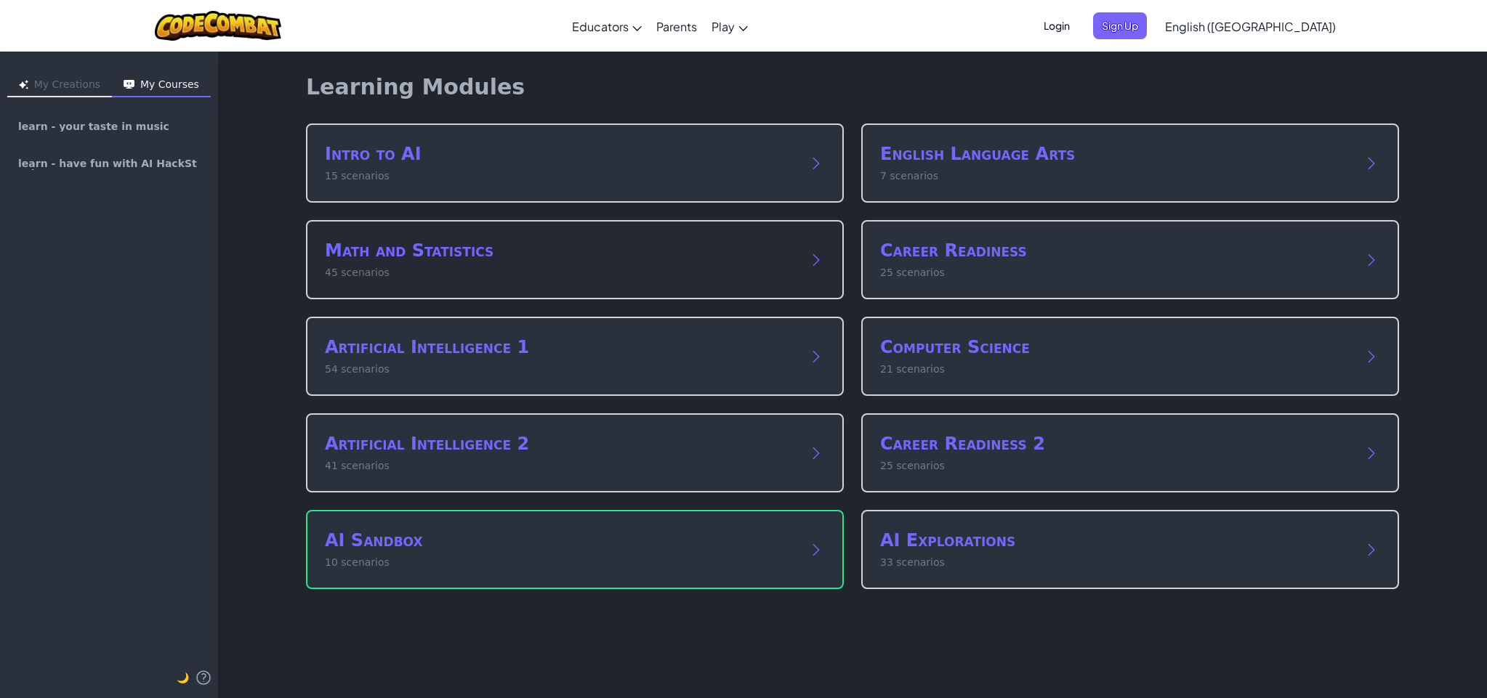
click at [494, 296] on div "Math and Statistics 45 scenarios" at bounding box center [575, 259] width 538 height 79
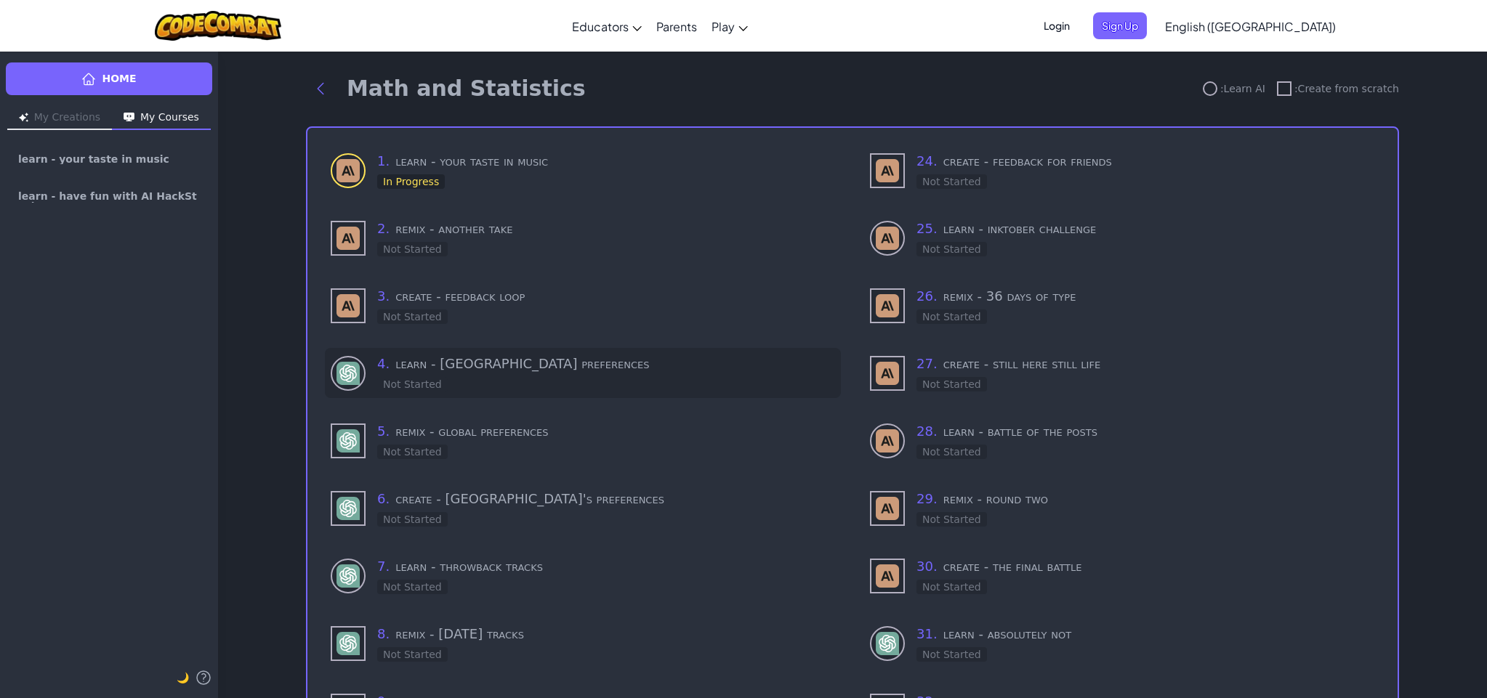
click at [538, 365] on h3 "4 . learn - USA preferences" at bounding box center [606, 364] width 458 height 20
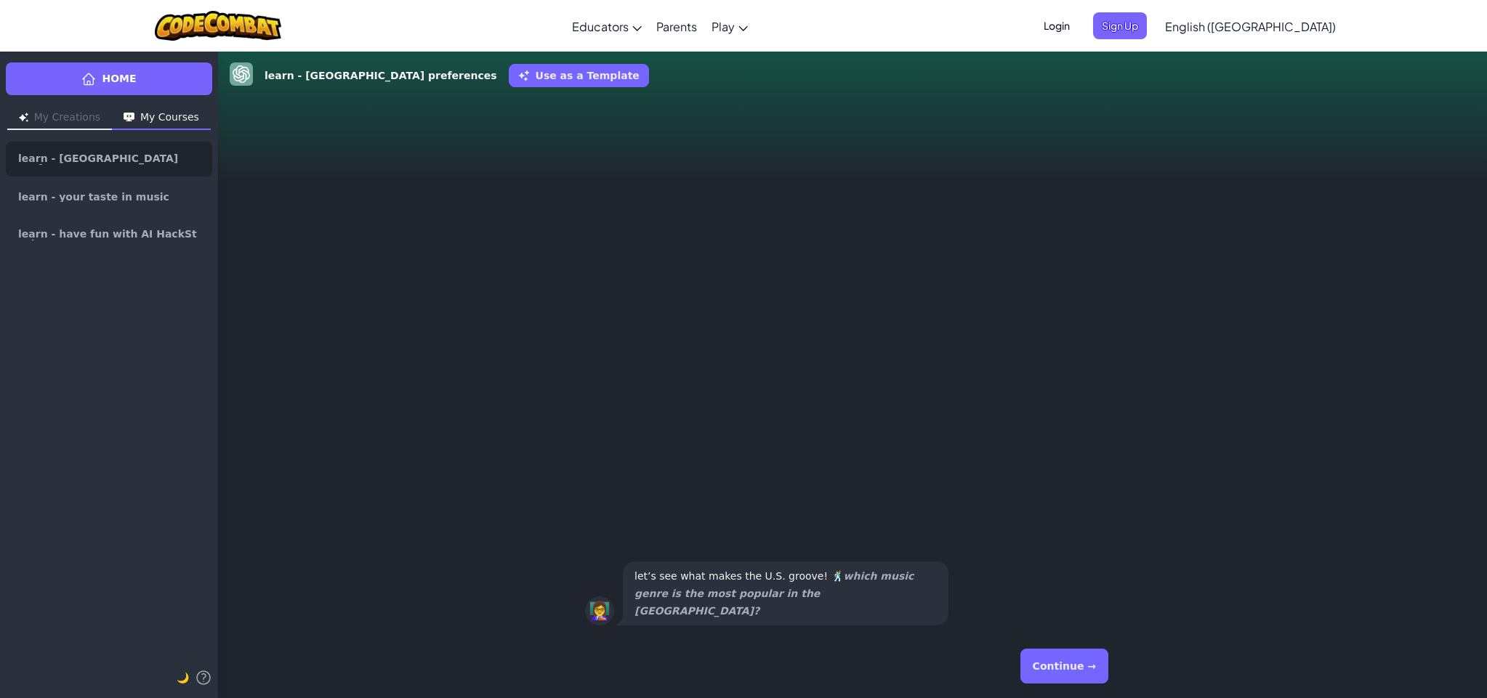
click at [1037, 656] on button "Continue →" at bounding box center [1064, 666] width 88 height 35
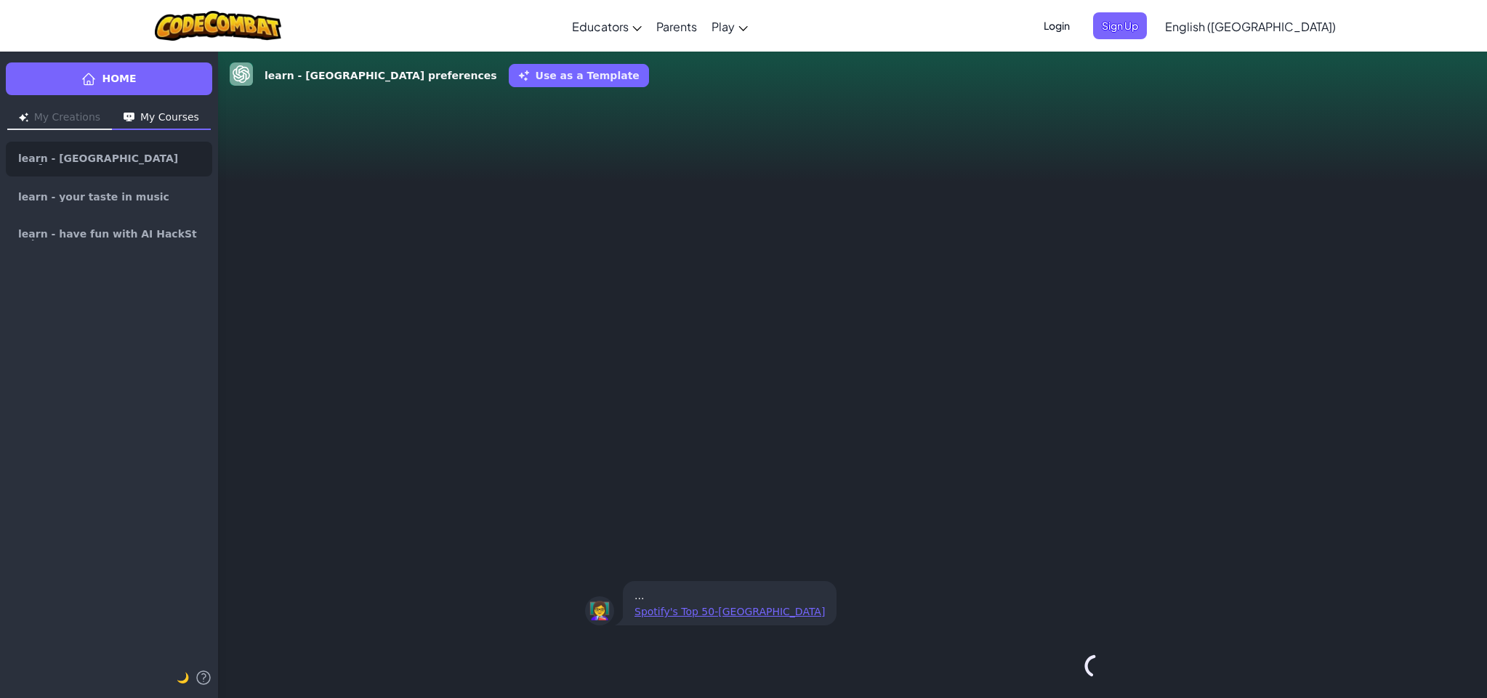
click at [1035, 658] on div "Continue →" at bounding box center [852, 666] width 535 height 52
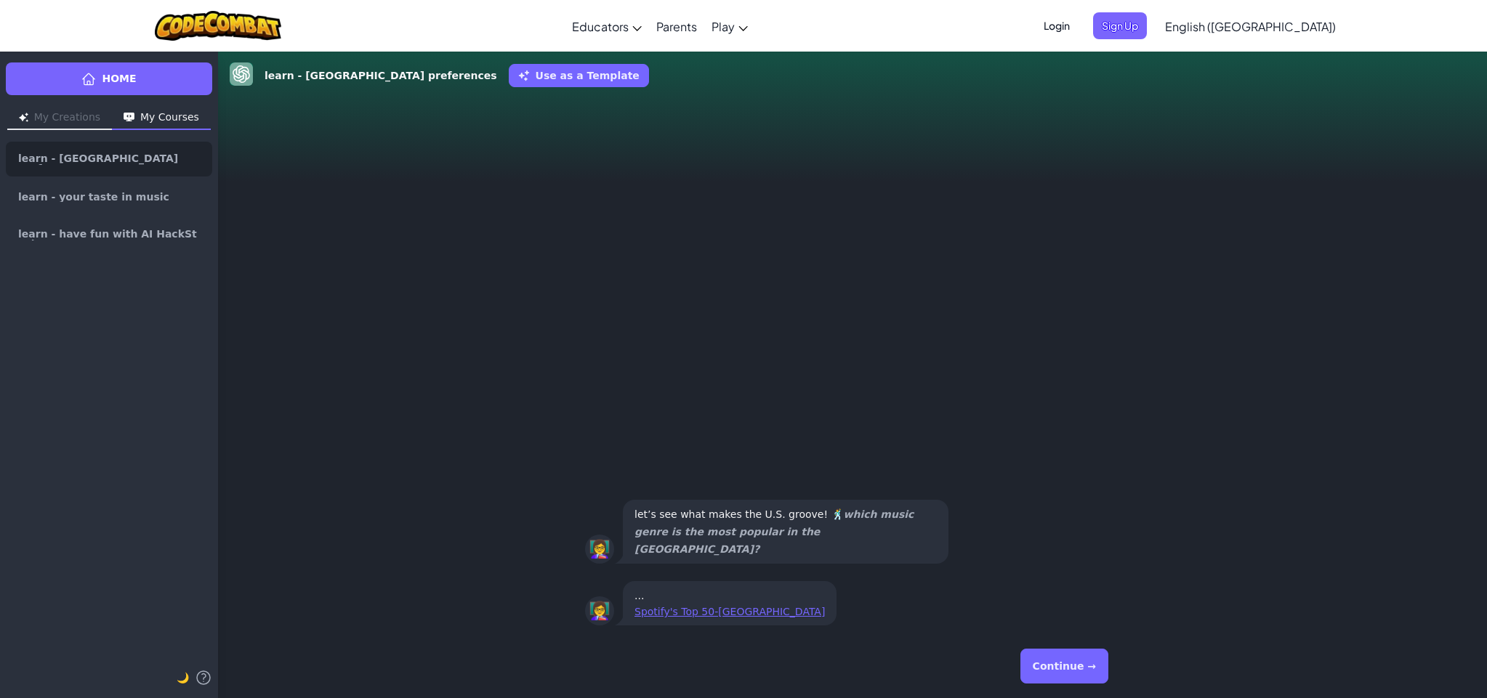
click at [1033, 658] on button "Continue →" at bounding box center [1064, 666] width 88 height 35
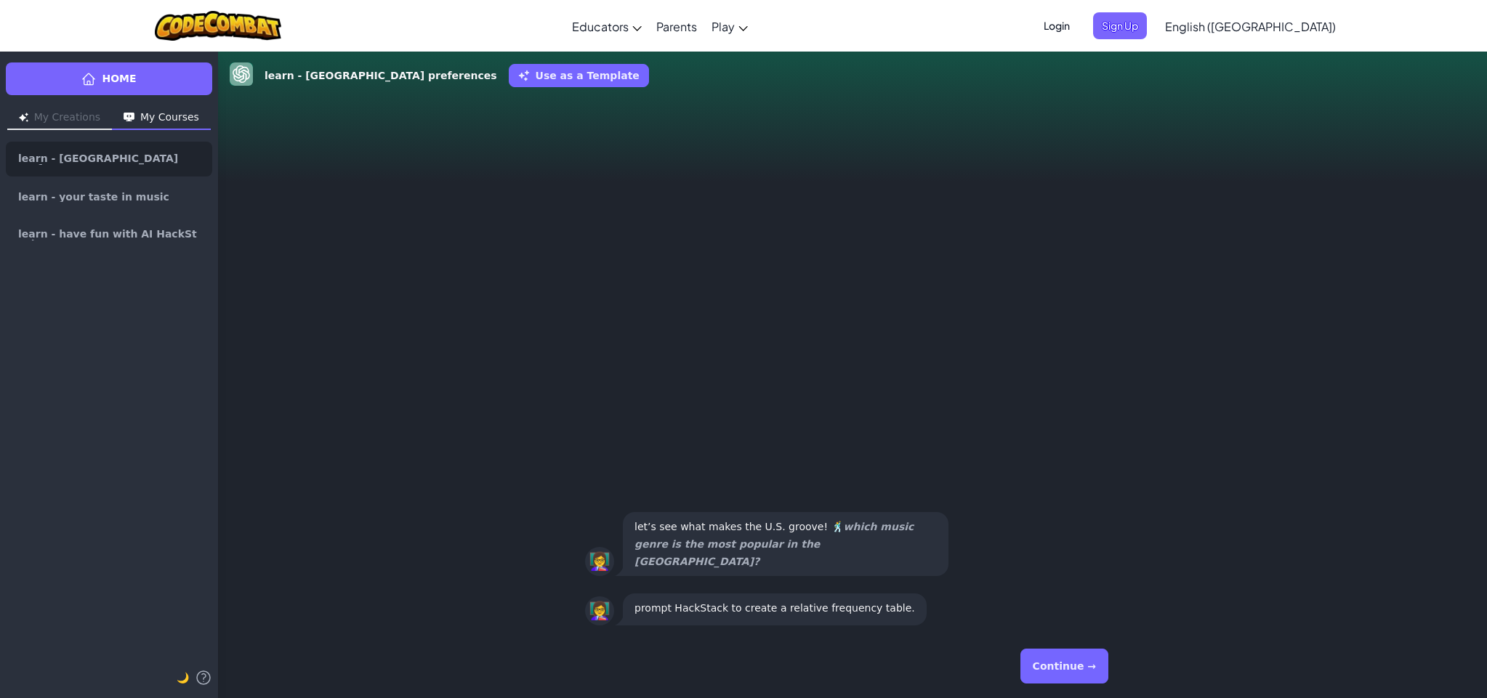
click at [1032, 658] on button "Continue →" at bounding box center [1064, 666] width 88 height 35
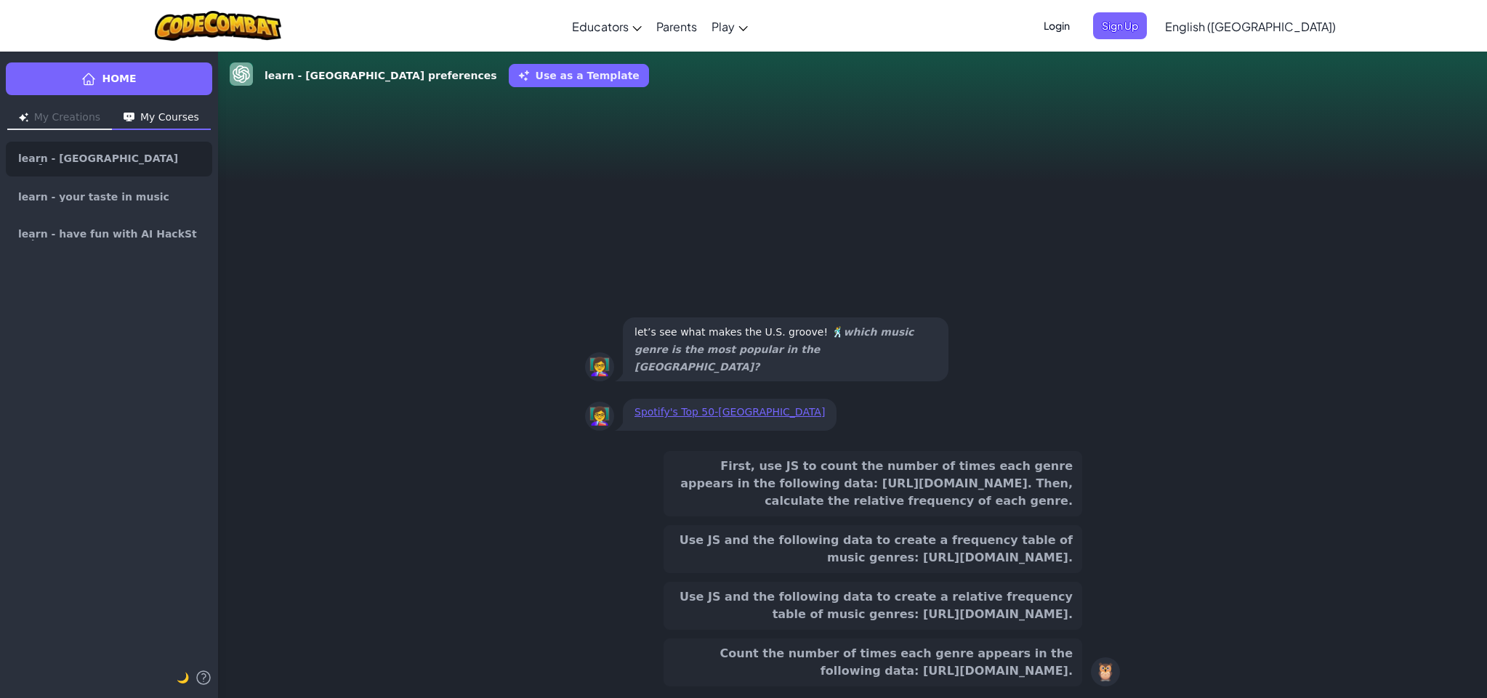
click at [1031, 658] on button "Count the number of times each genre appears in the following data: https://raw…" at bounding box center [872, 663] width 419 height 48
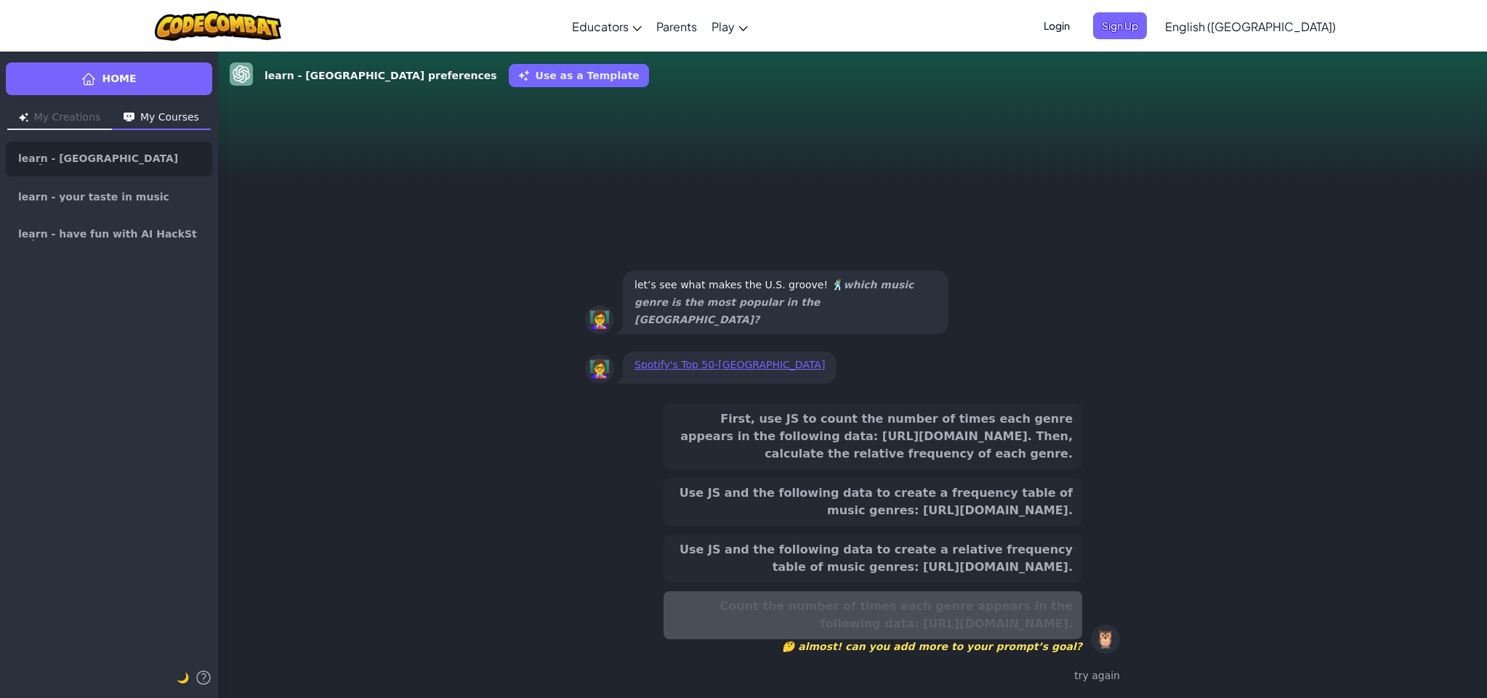
click at [1030, 658] on div "First, use JS to count the number of times each genre appears in the following …" at bounding box center [852, 545] width 535 height 294
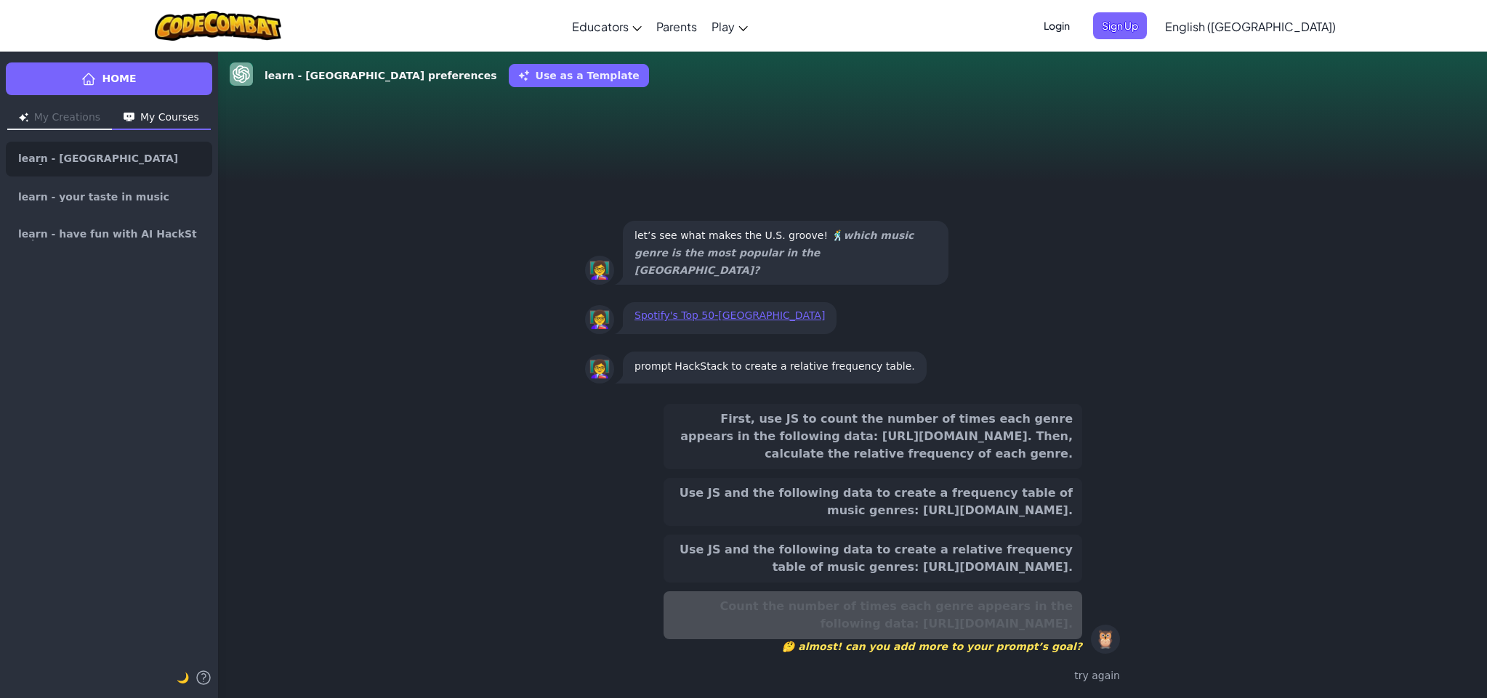
click at [464, 527] on div "First, use JS to count the number of times each genre appears in the following …" at bounding box center [852, 545] width 1269 height 306
drag, startPoint x: 605, startPoint y: 622, endPoint x: 804, endPoint y: 607, distance: 198.9
click at [844, 614] on div "Count the number of times each genre appears in the following data: https://raw…" at bounding box center [872, 622] width 419 height 62
click at [164, 73] on link "Home" at bounding box center [109, 78] width 206 height 33
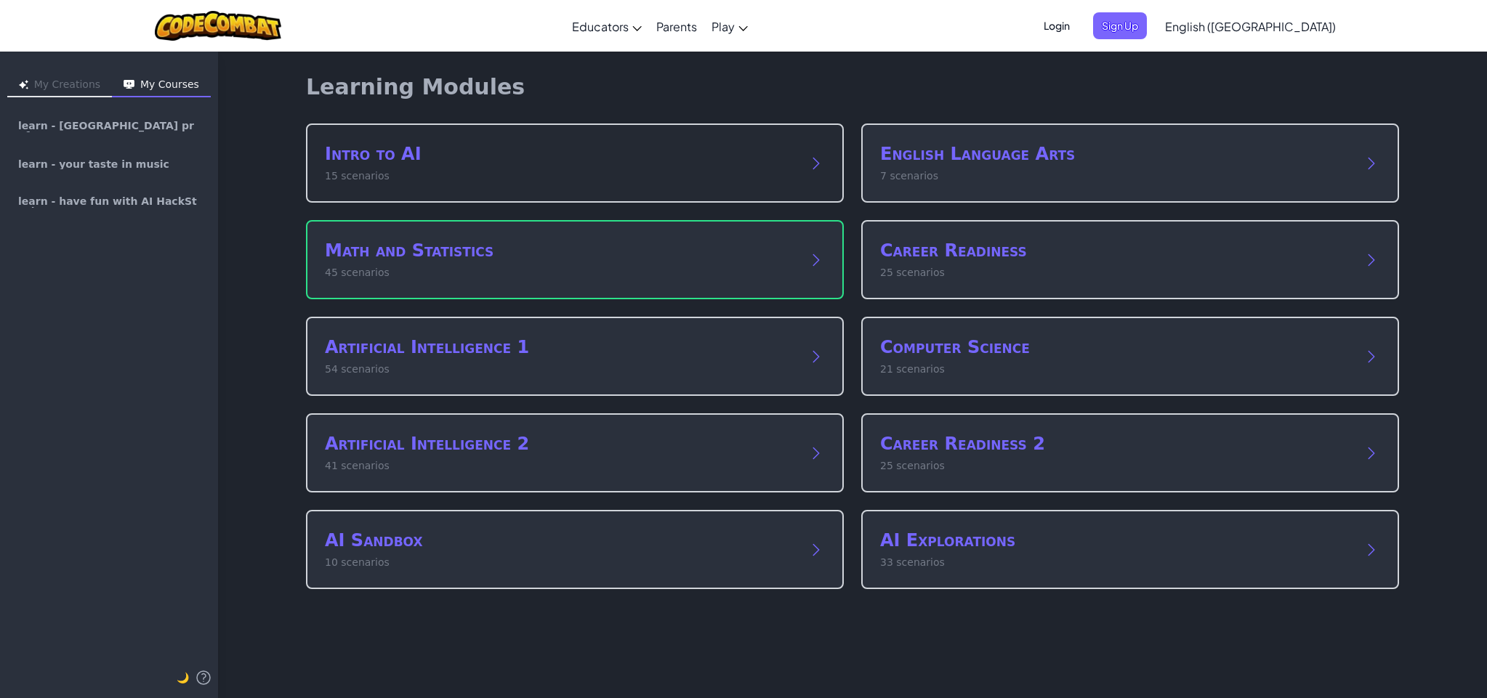
click at [711, 189] on div "Intro to AI 15 scenarios" at bounding box center [575, 163] width 538 height 79
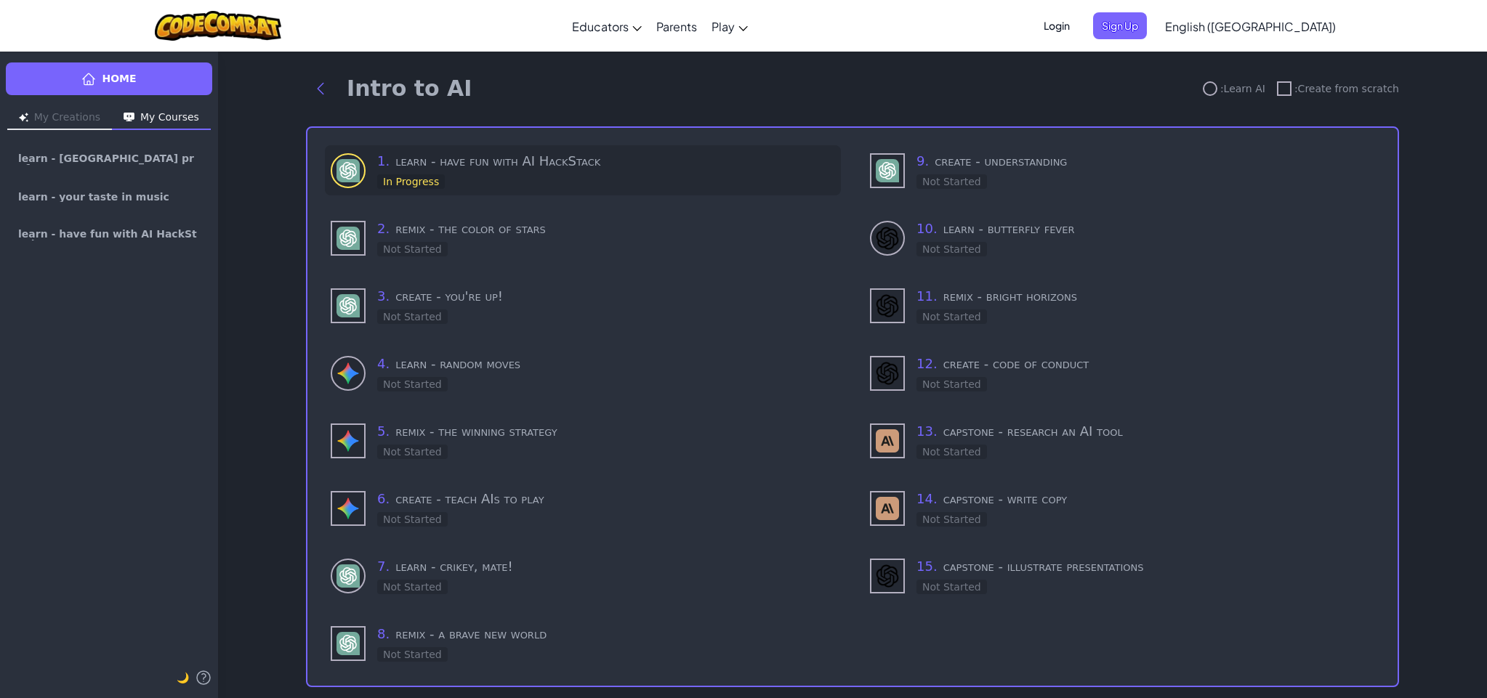
click at [467, 166] on h3 "1 . learn - have fun with AI HackStack" at bounding box center [606, 161] width 458 height 20
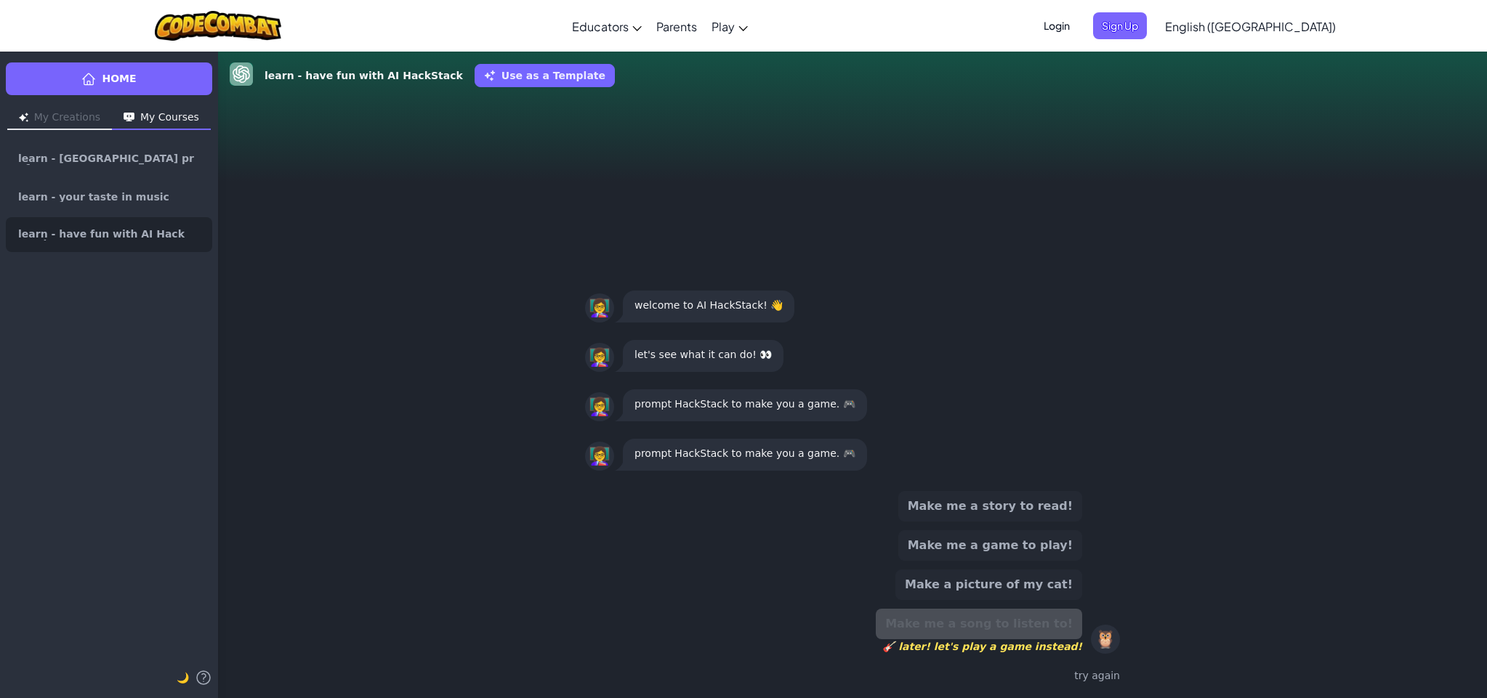
click at [1078, 30] on span "Login" at bounding box center [1057, 25] width 44 height 27
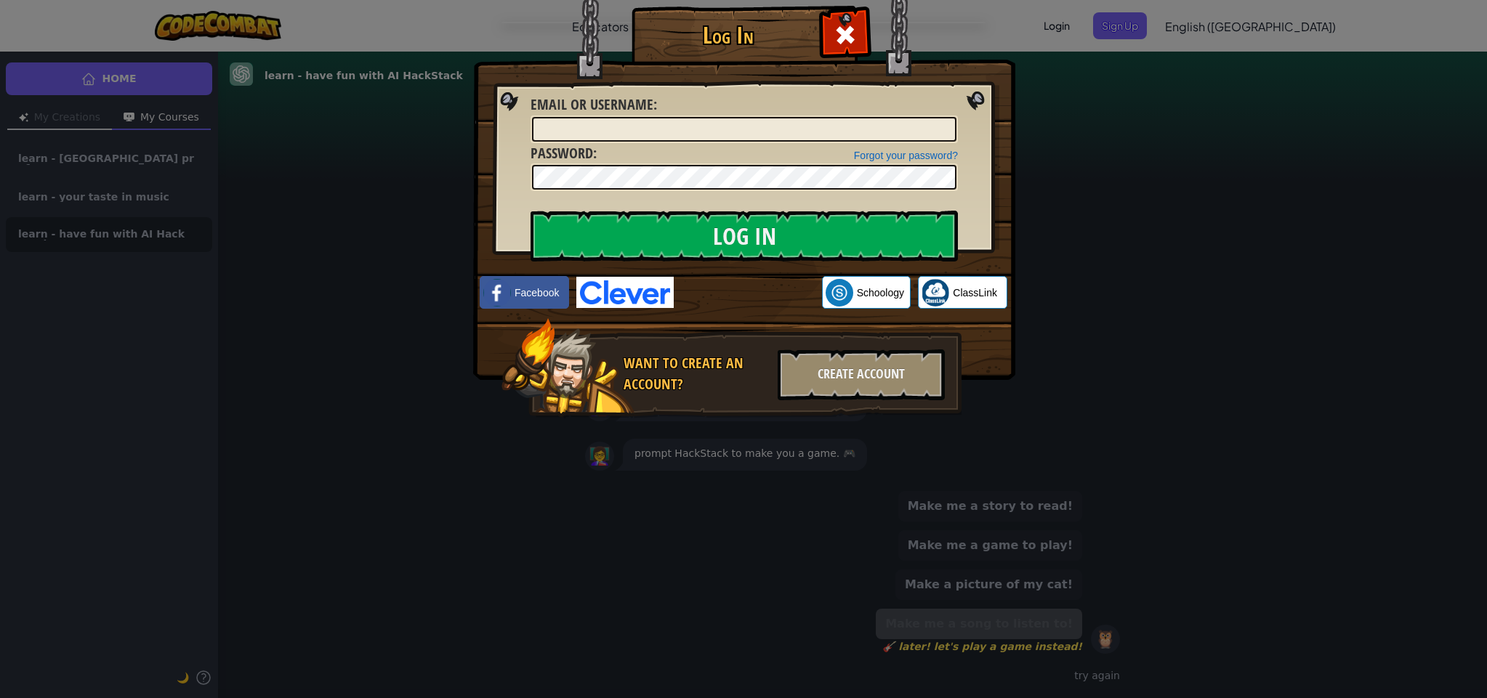
click at [1414, 106] on div "Log In Unknown Error Email or Username : Forgot your password? Password : Log I…" at bounding box center [743, 349] width 1487 height 698
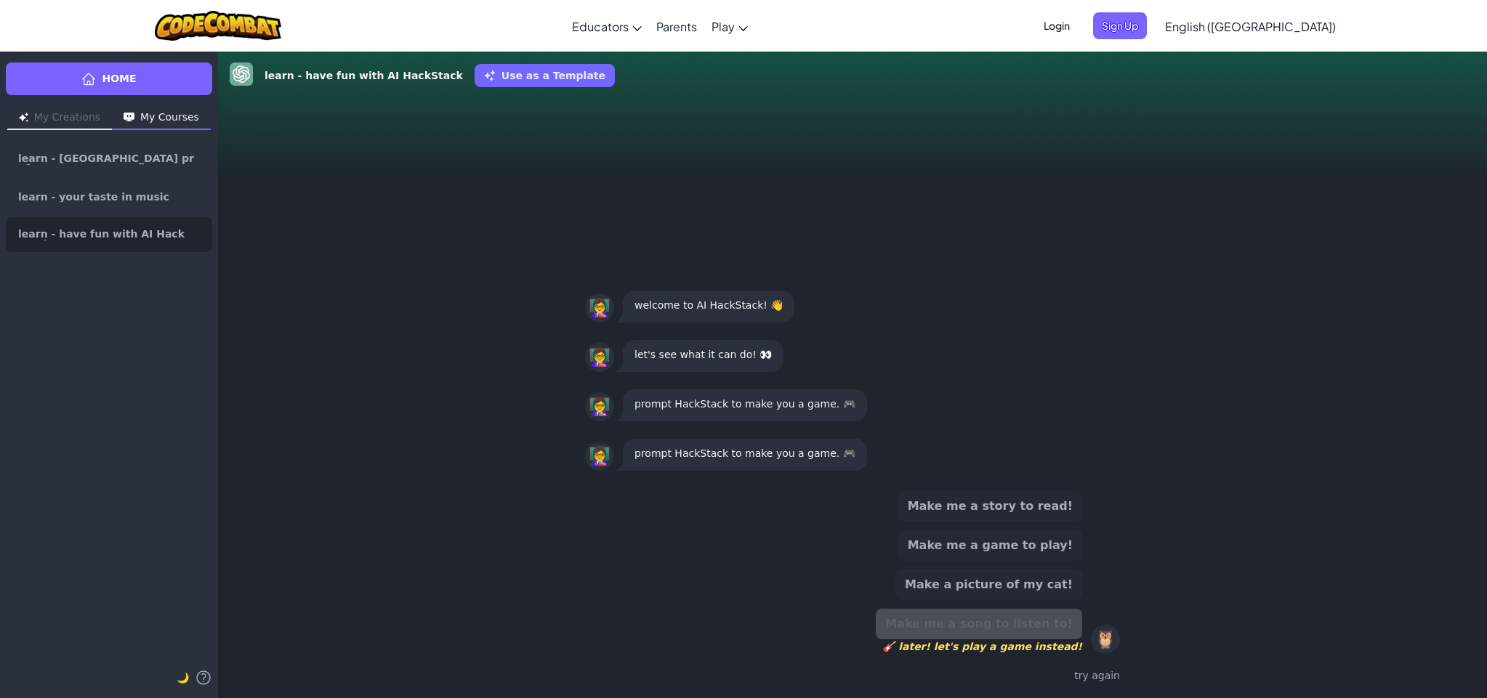
click at [1036, 647] on span "🎸 later! let's play a game instead!" at bounding box center [979, 646] width 206 height 15
drag, startPoint x: 1073, startPoint y: 648, endPoint x: 907, endPoint y: 638, distance: 166.7
click at [907, 639] on div "Make me a story to read! Make me a game to play! Make a picture of my cat! Make…" at bounding box center [852, 572] width 535 height 163
click at [891, 635] on div "Make me a story to read! Make me a game to play! Make a picture of my cat! Make…" at bounding box center [852, 572] width 535 height 163
click at [1019, 585] on button "Make a picture of my cat!" at bounding box center [988, 585] width 187 height 31
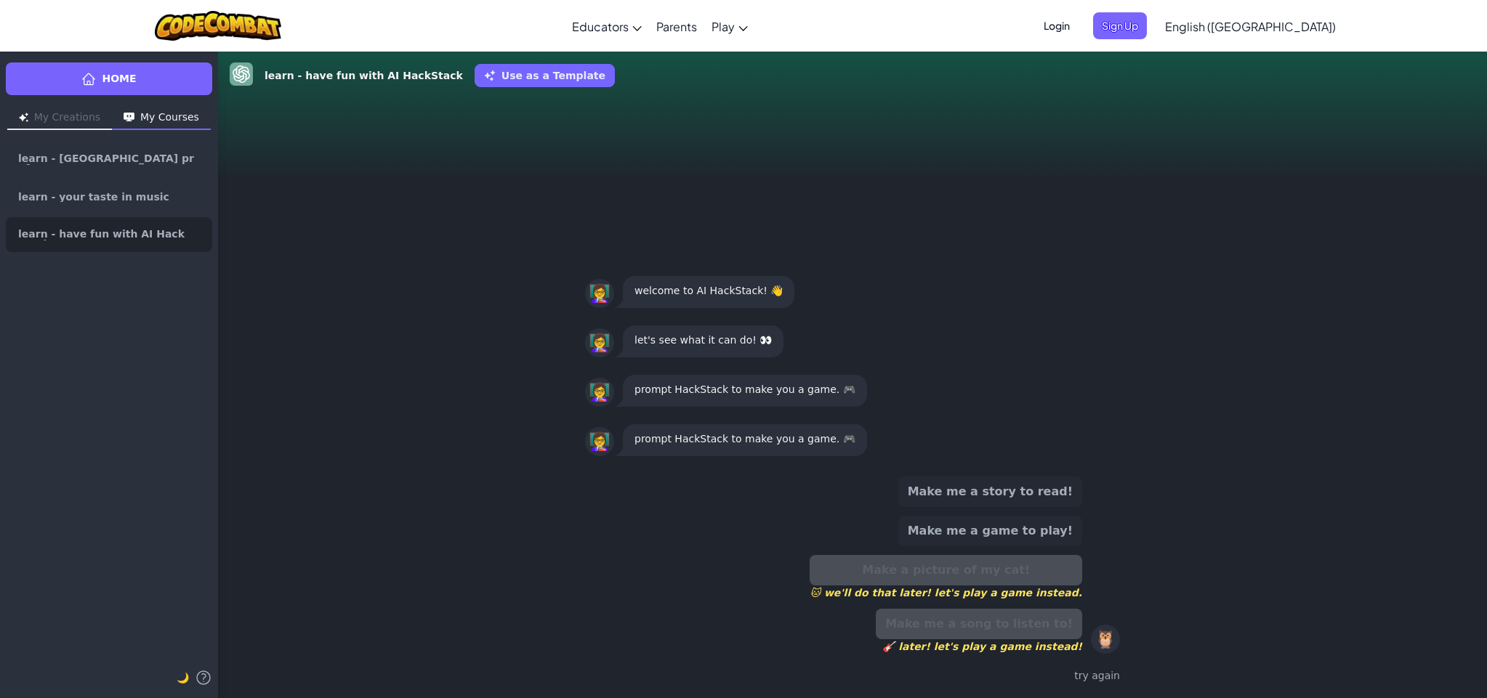
click at [989, 544] on button "Make me a game to play!" at bounding box center [990, 531] width 184 height 31
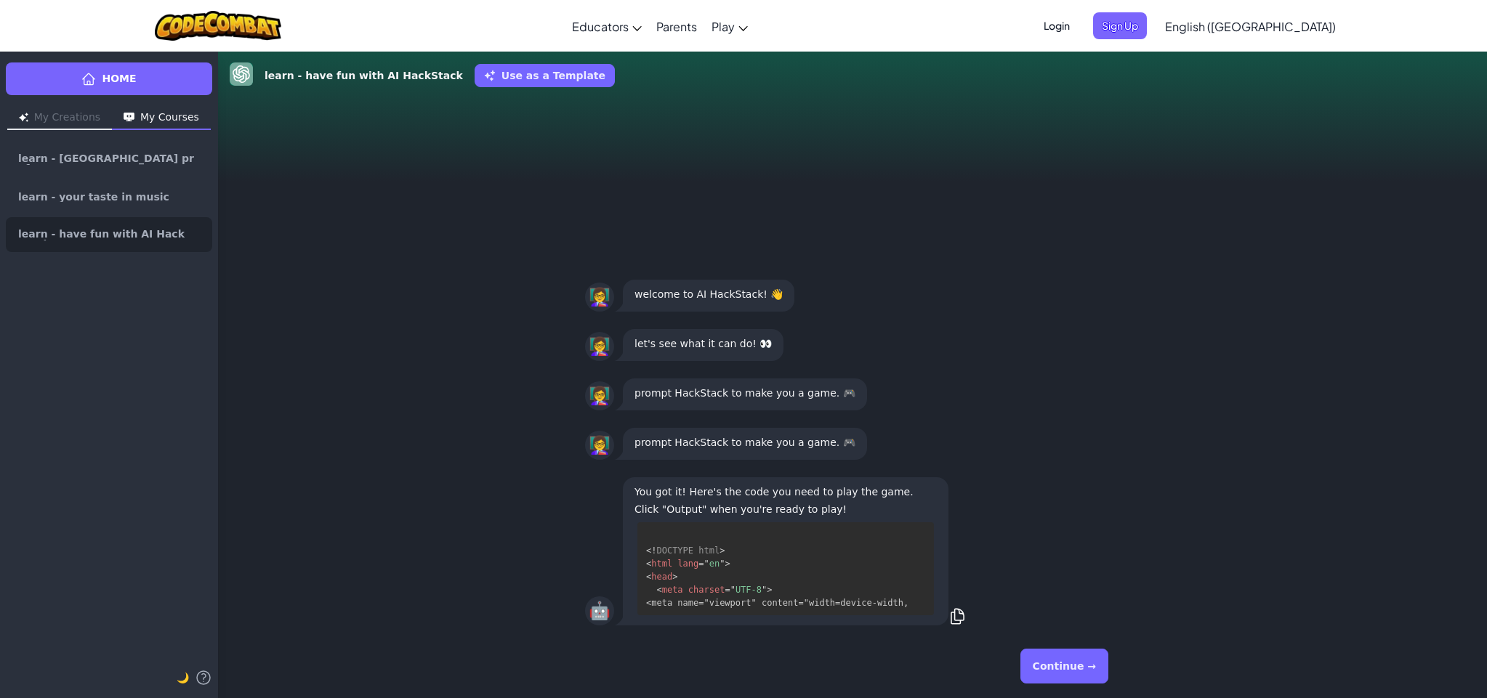
scroll to position [27, 0]
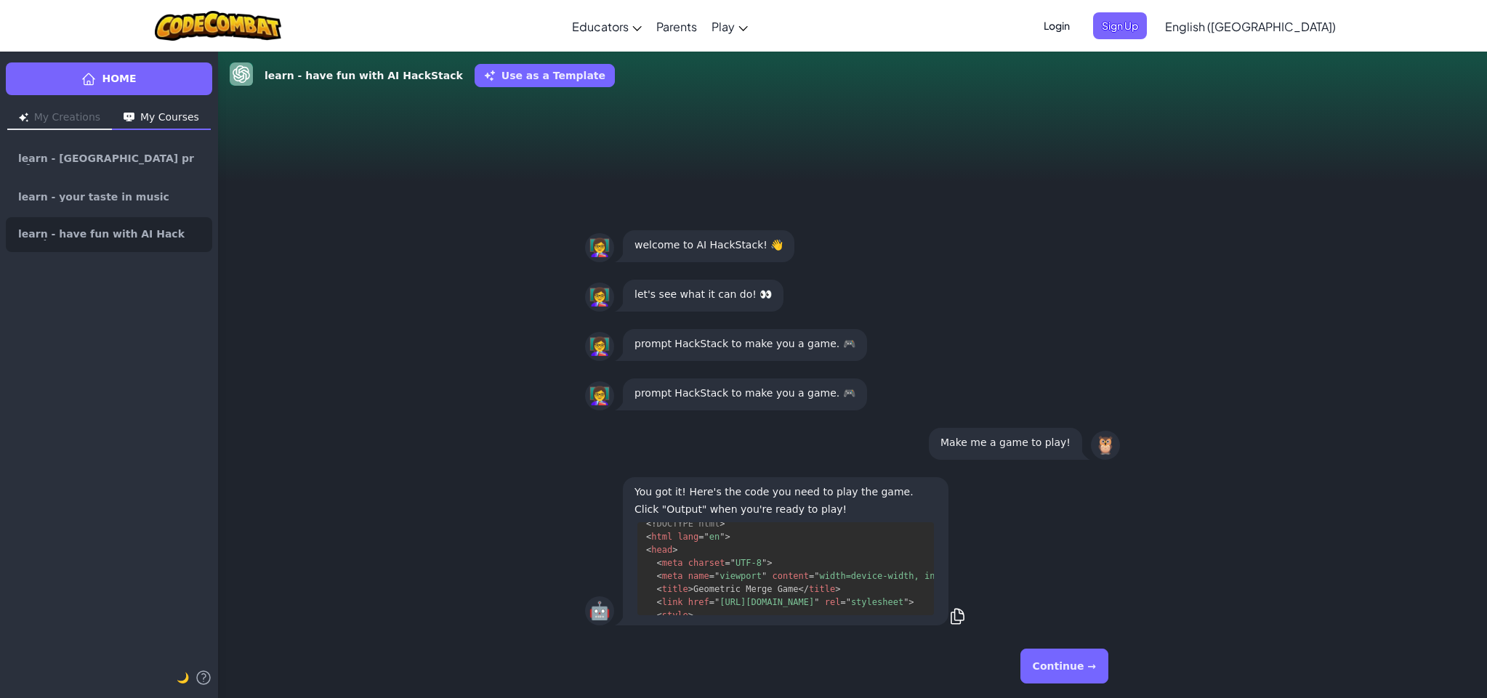
click at [1080, 656] on button "Continue →" at bounding box center [1064, 666] width 88 height 35
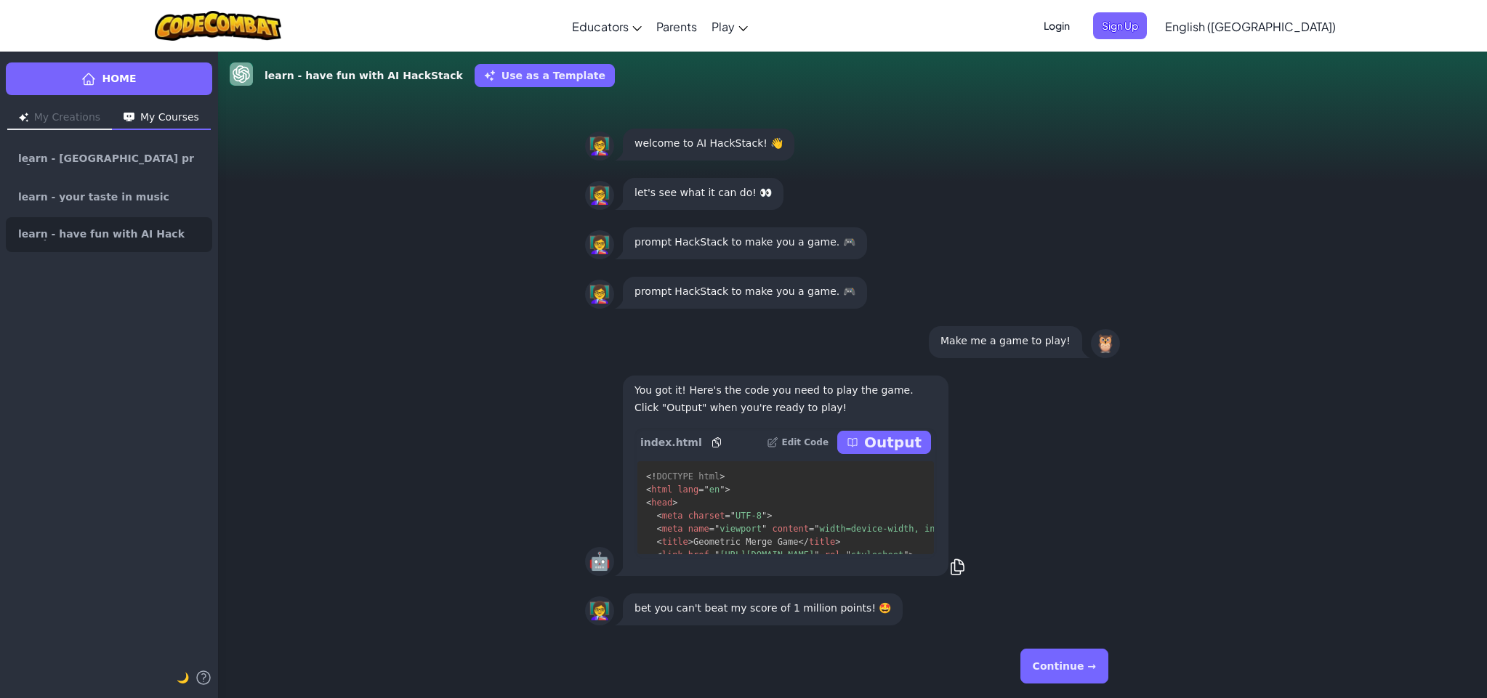
click at [1077, 664] on button "Continue →" at bounding box center [1064, 666] width 88 height 35
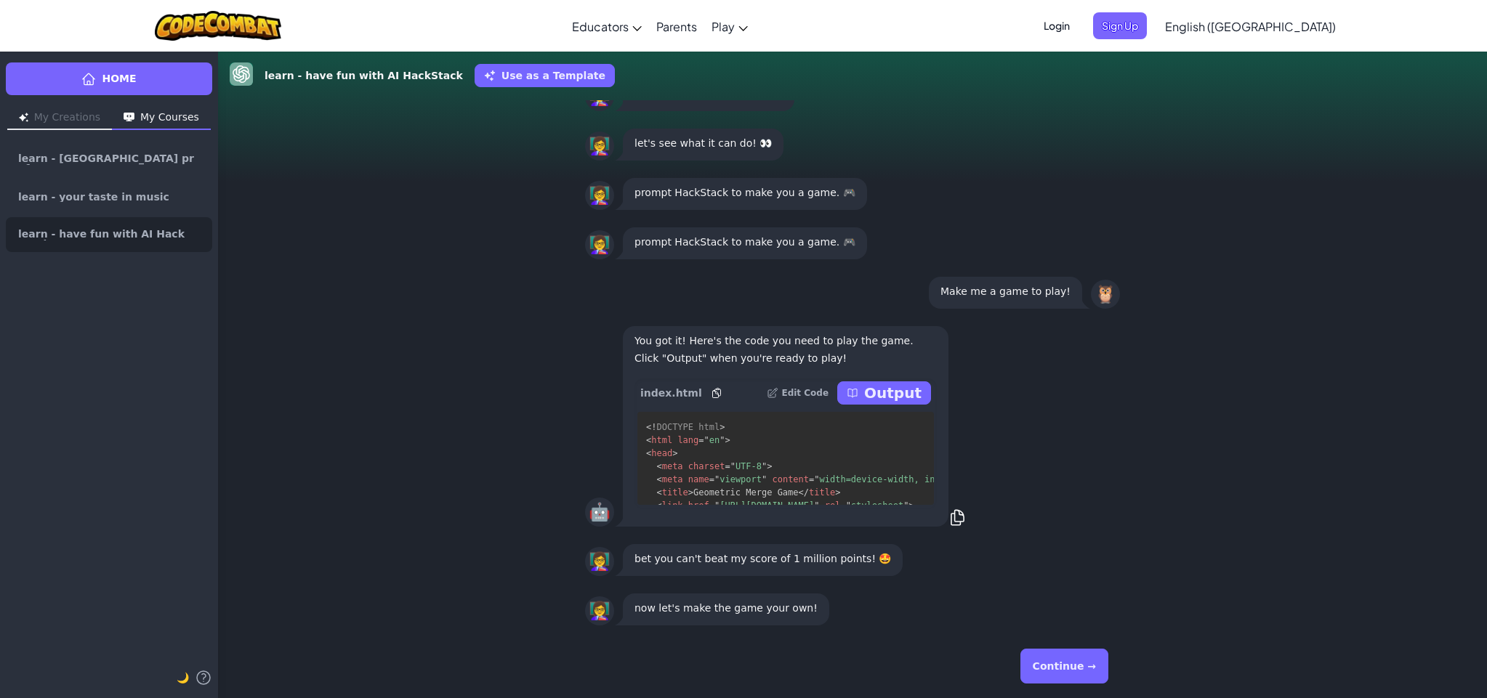
click at [1079, 666] on button "Continue →" at bounding box center [1064, 666] width 88 height 35
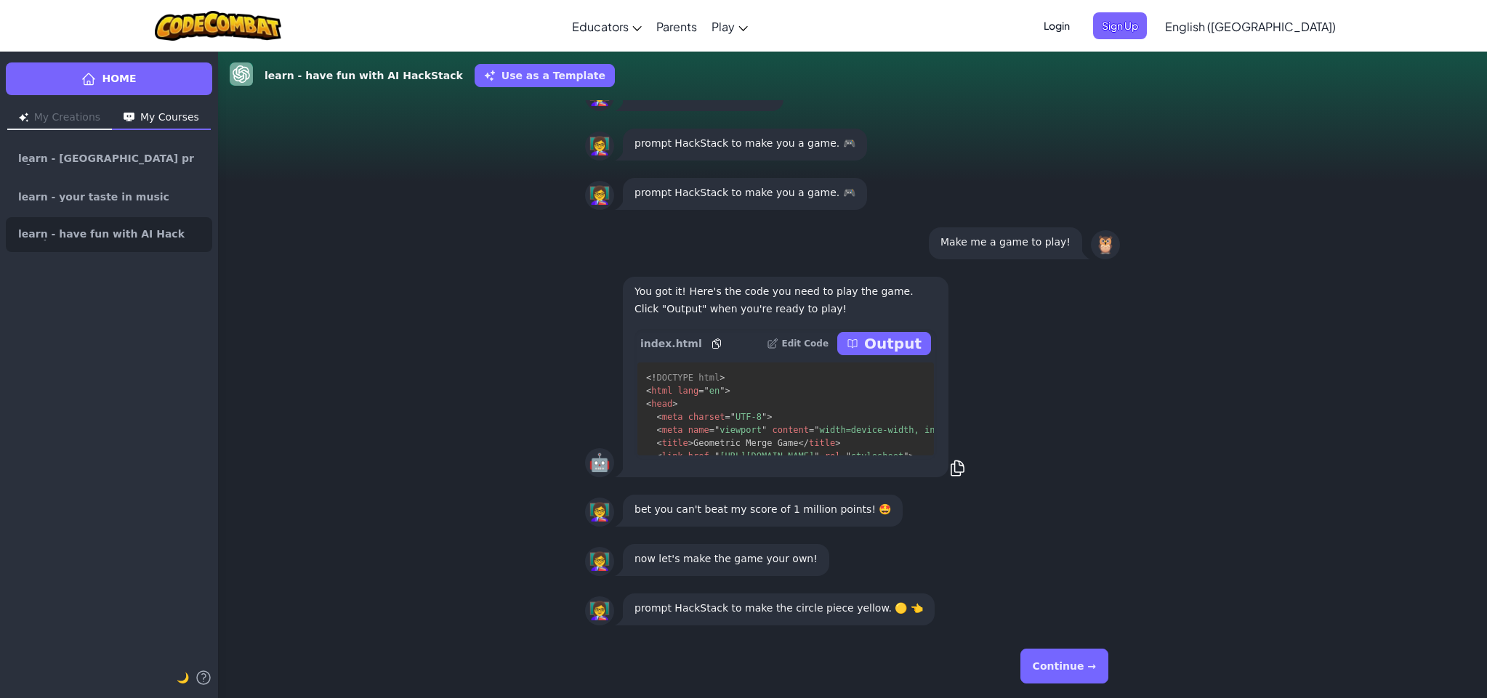
click at [1078, 666] on button "Continue →" at bounding box center [1064, 666] width 88 height 35
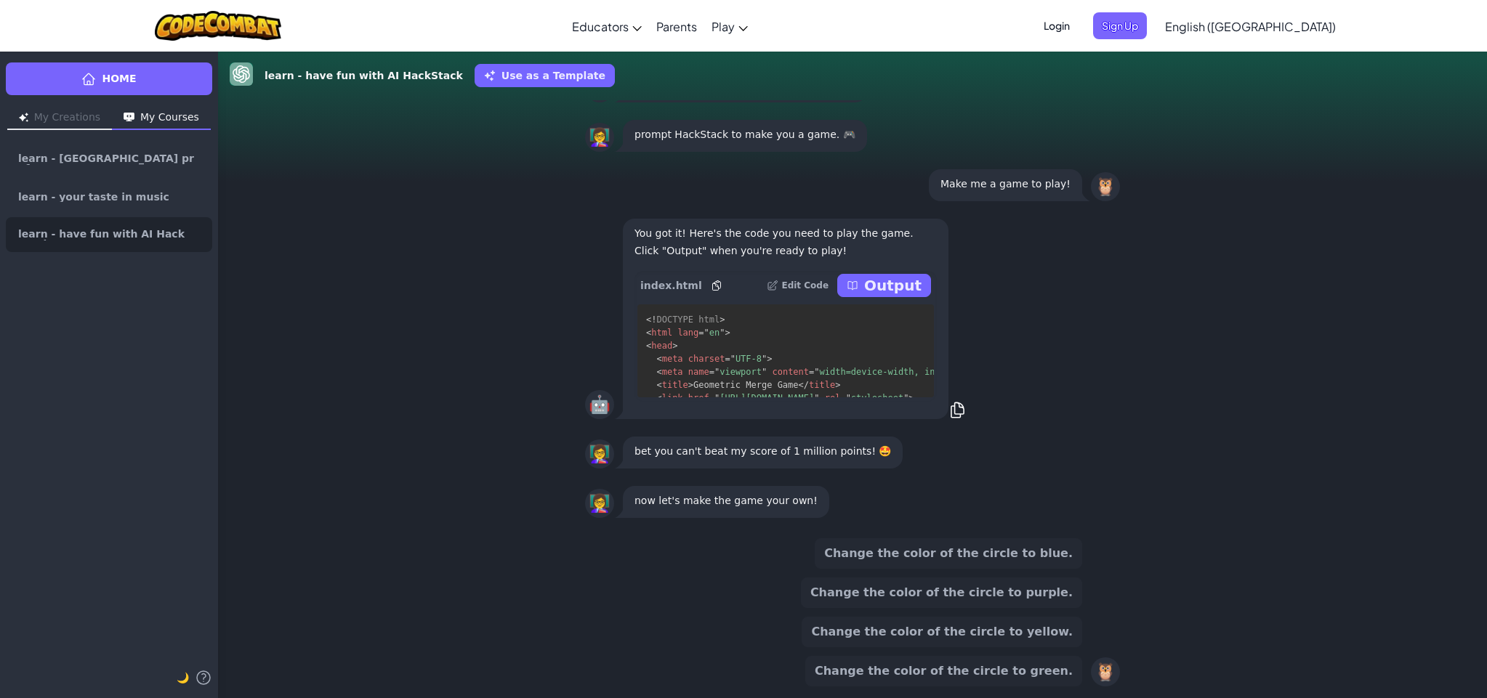
click at [1079, 666] on div "Change the color of the circle to green." at bounding box center [943, 671] width 277 height 31
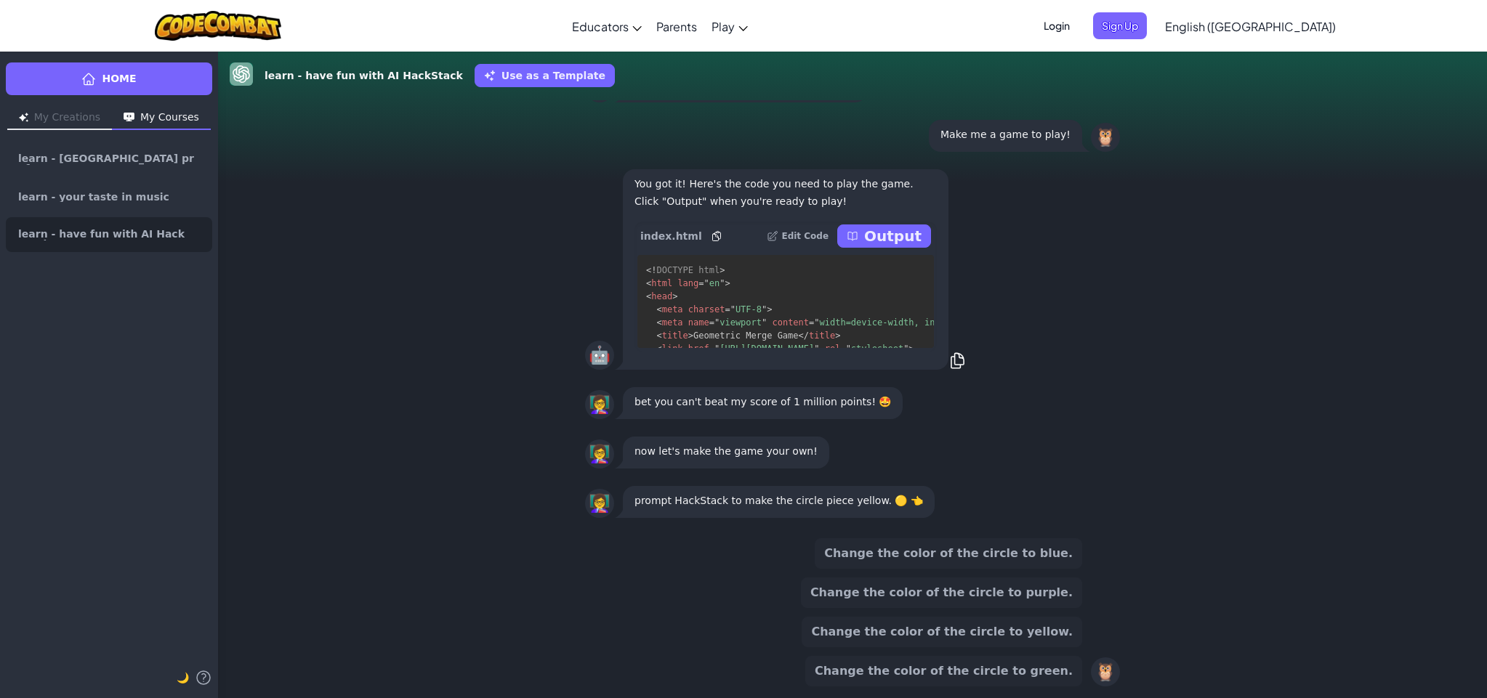
click at [1079, 666] on button "Change the color of the circle to green." at bounding box center [943, 671] width 277 height 31
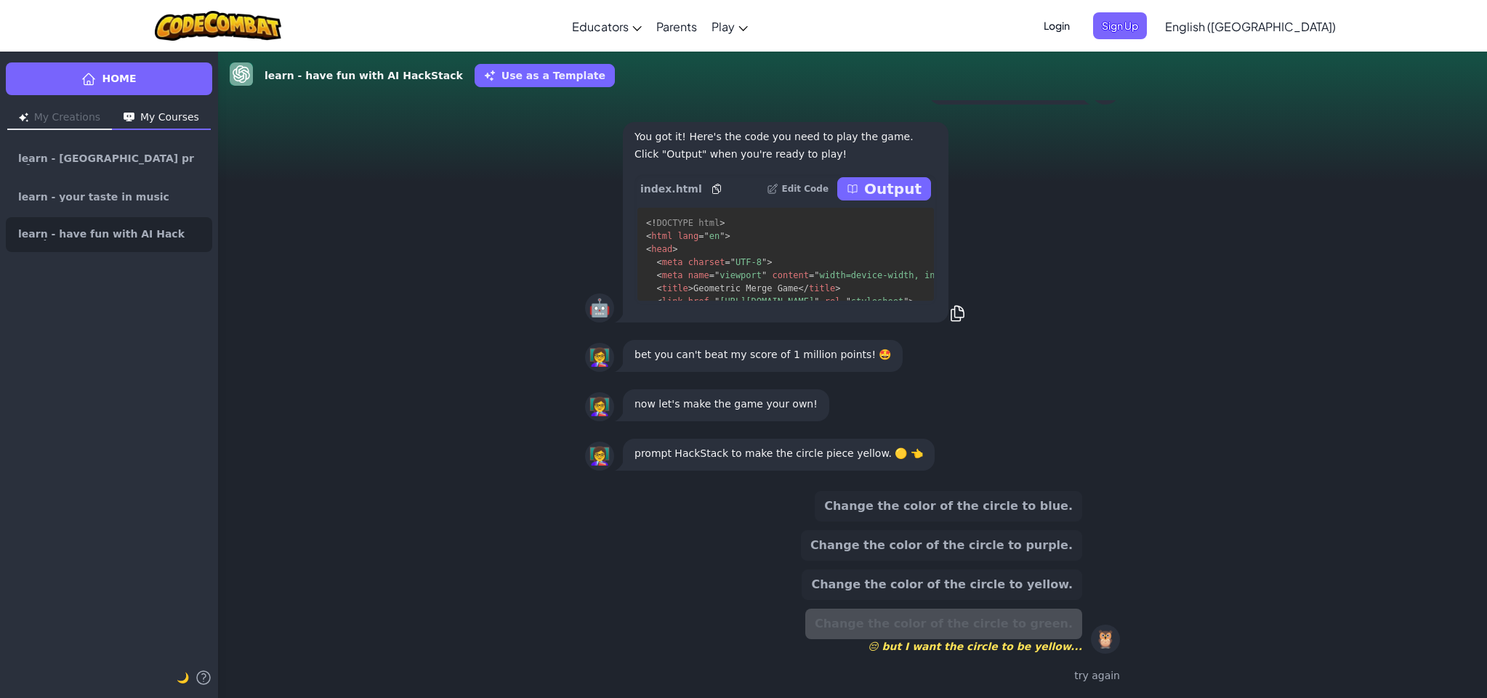
click at [987, 593] on button "Change the color of the circle to yellow." at bounding box center [941, 585] width 280 height 31
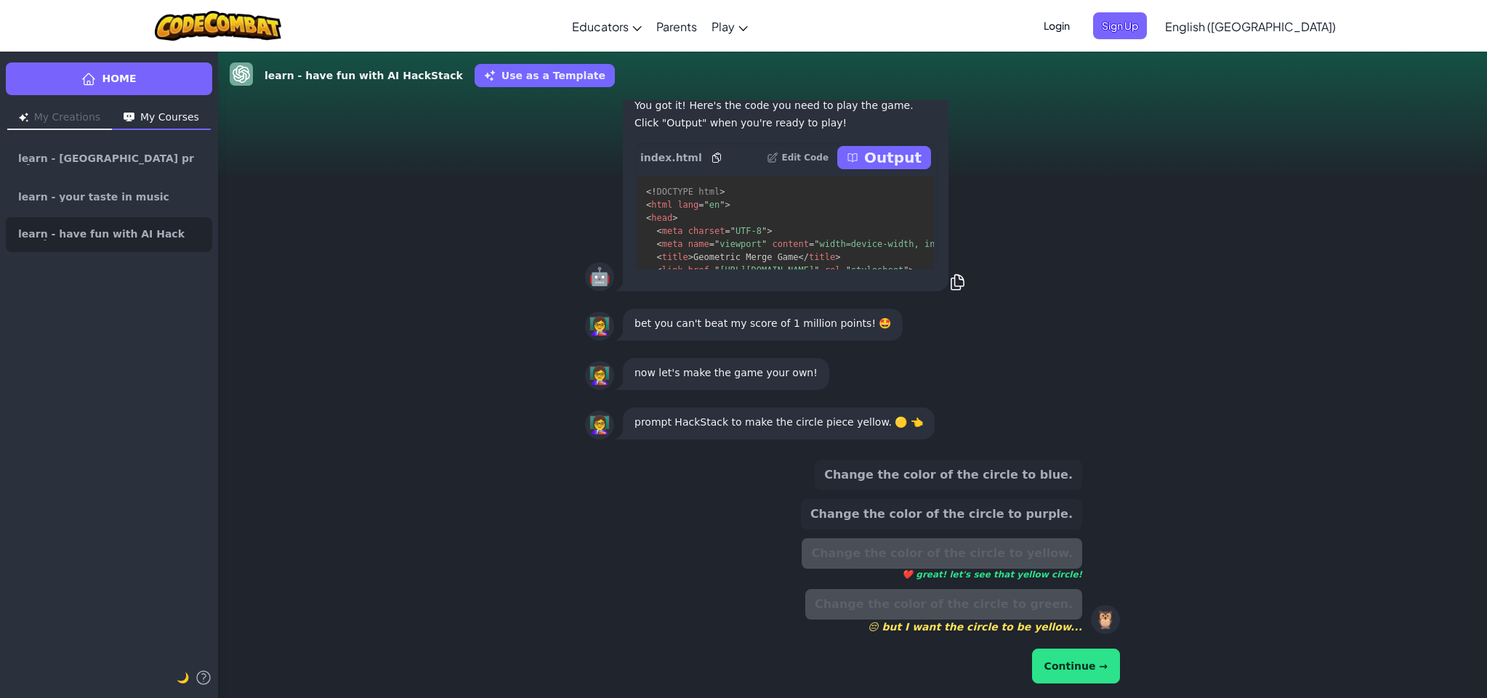
click at [1064, 657] on button "Continue →" at bounding box center [1076, 666] width 88 height 35
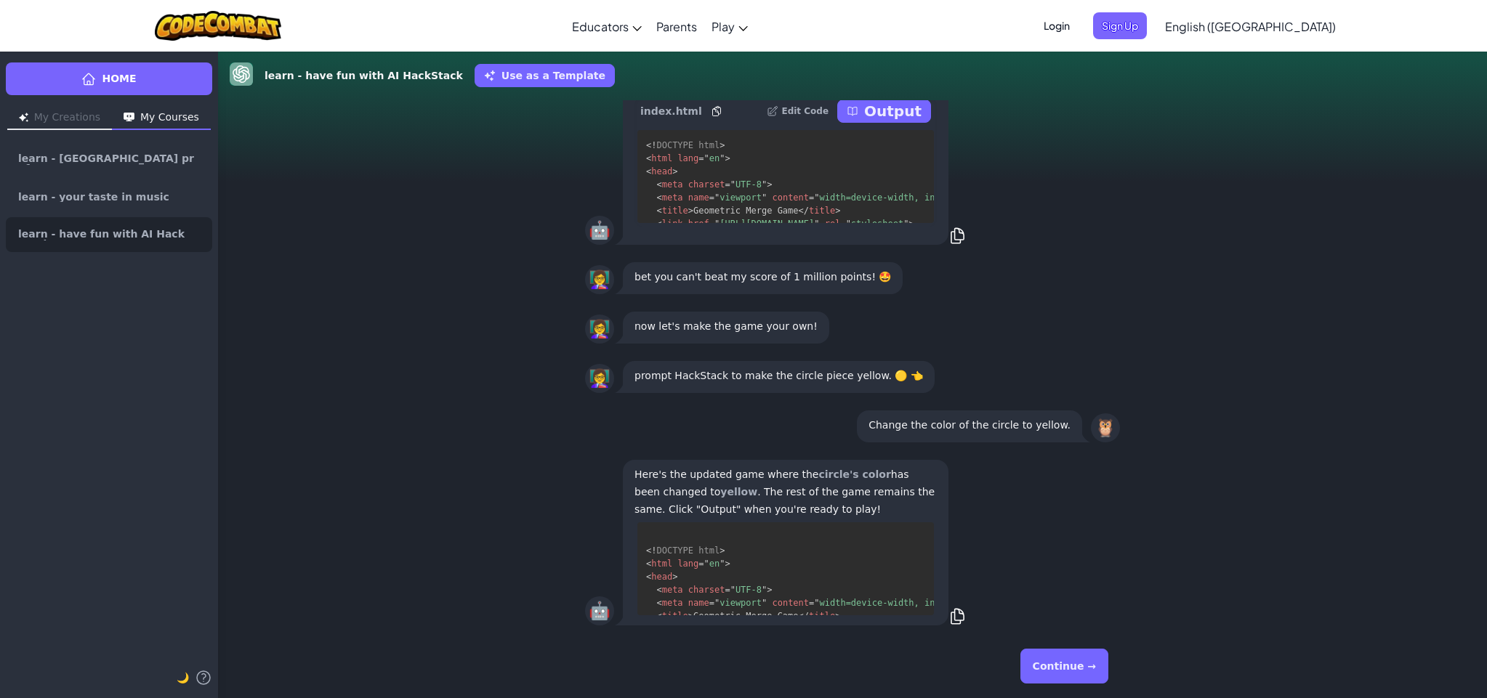
click at [1063, 663] on button "Continue →" at bounding box center [1064, 666] width 88 height 35
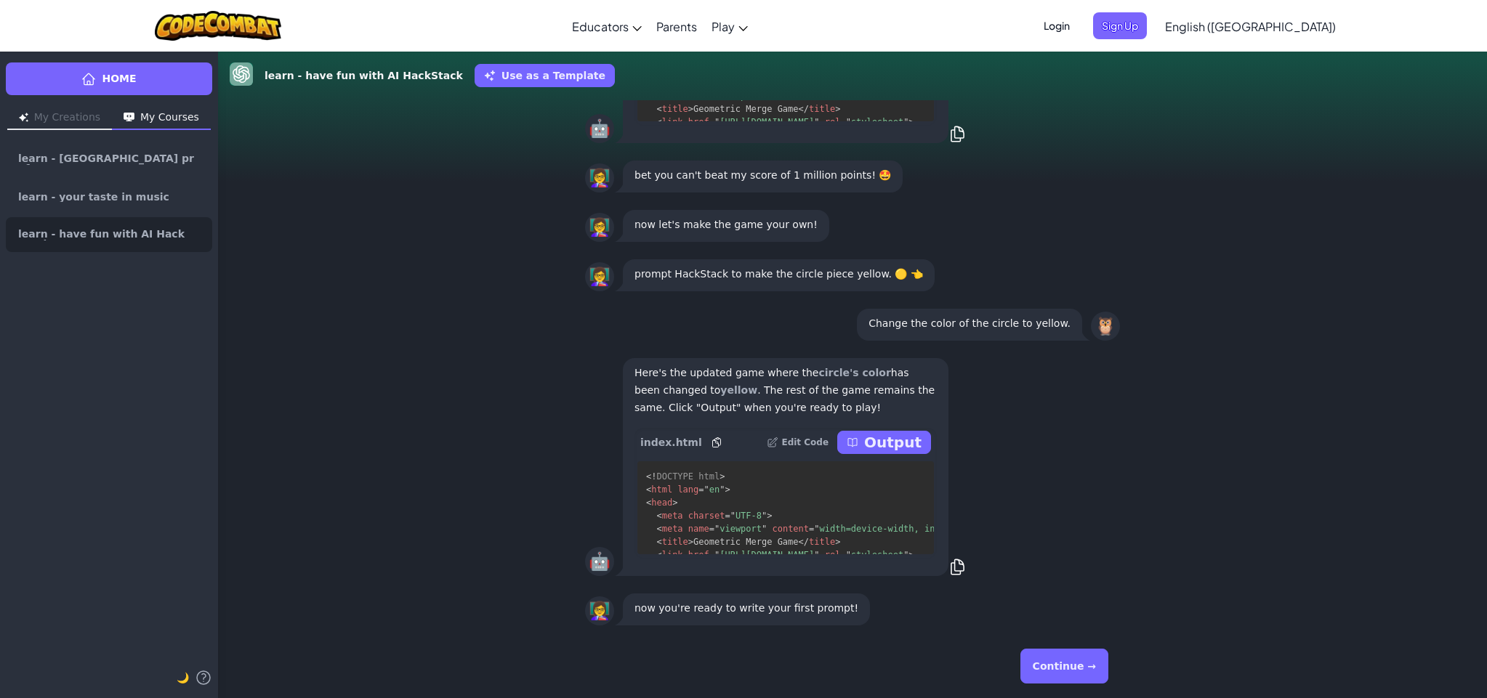
click at [1063, 666] on button "Continue →" at bounding box center [1064, 666] width 88 height 35
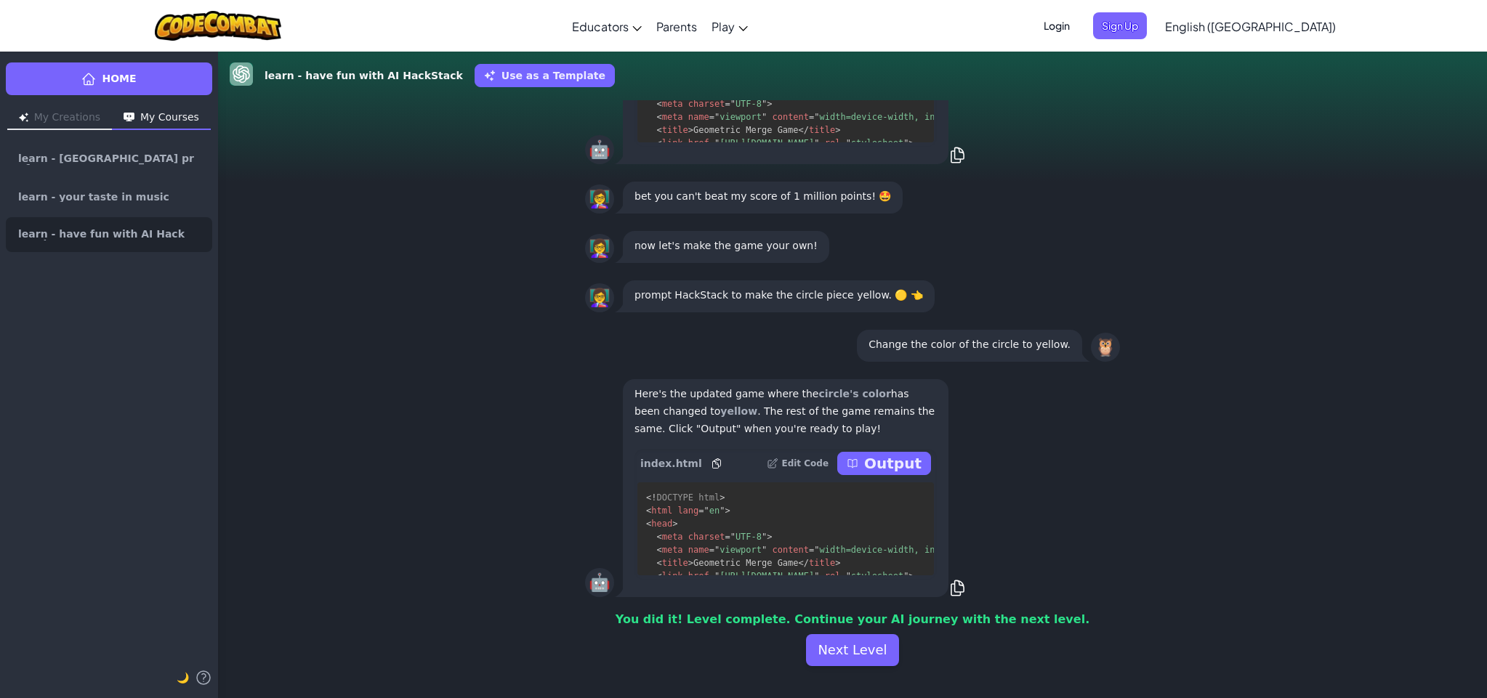
drag, startPoint x: 1064, startPoint y: 666, endPoint x: 1040, endPoint y: 638, distance: 36.6
click at [1064, 666] on div "You did it! Level complete. Continue your AI journey with the next level. Next …" at bounding box center [852, 637] width 1269 height 63
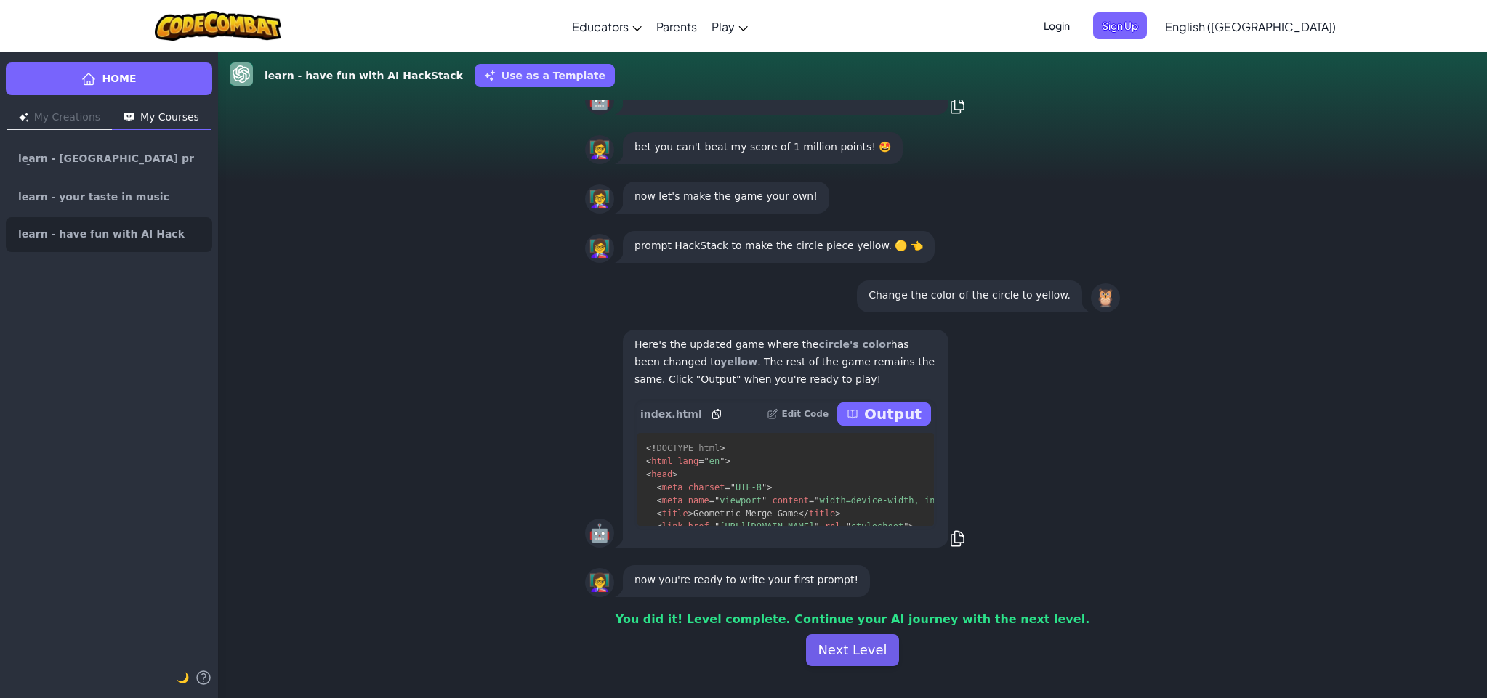
click at [858, 646] on button "Next Level" at bounding box center [852, 650] width 92 height 32
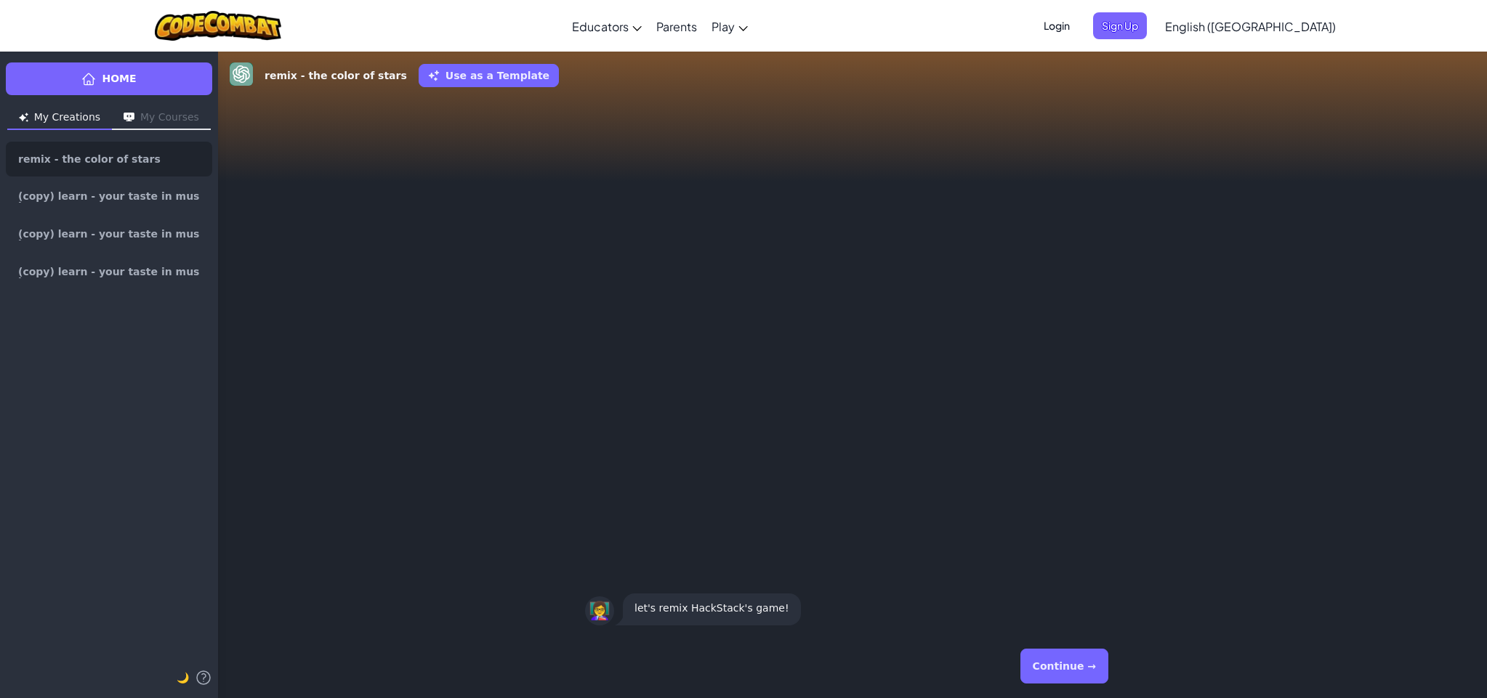
click at [1051, 655] on button "Continue →" at bounding box center [1064, 666] width 88 height 35
click at [1051, 655] on div "Continue →" at bounding box center [852, 666] width 535 height 52
click at [1051, 658] on button "Continue →" at bounding box center [1064, 666] width 88 height 35
click at [1051, 658] on div "Continue →" at bounding box center [852, 666] width 535 height 52
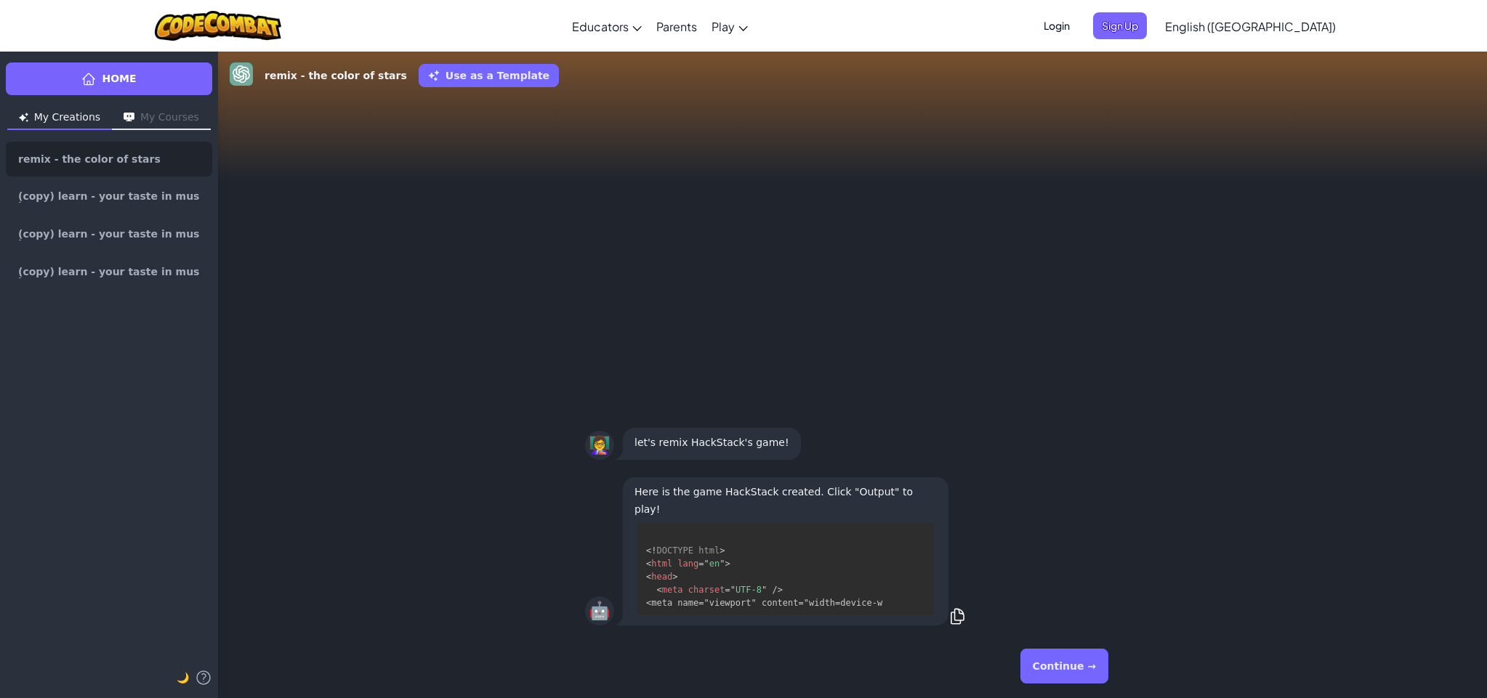
click at [1051, 658] on button "Continue →" at bounding box center [1064, 666] width 88 height 35
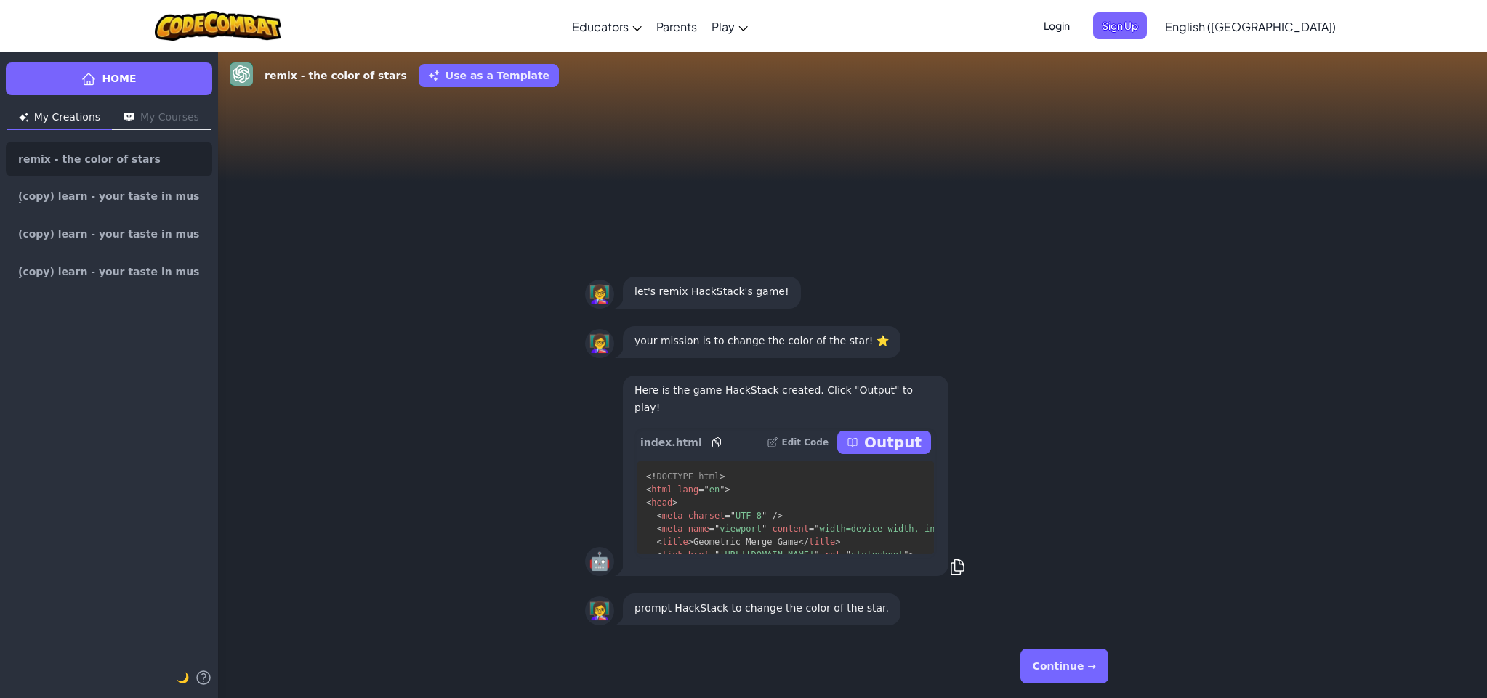
click at [1051, 658] on div "Continue →" at bounding box center [852, 666] width 535 height 52
click at [1051, 658] on button "Continue →" at bounding box center [1064, 666] width 88 height 35
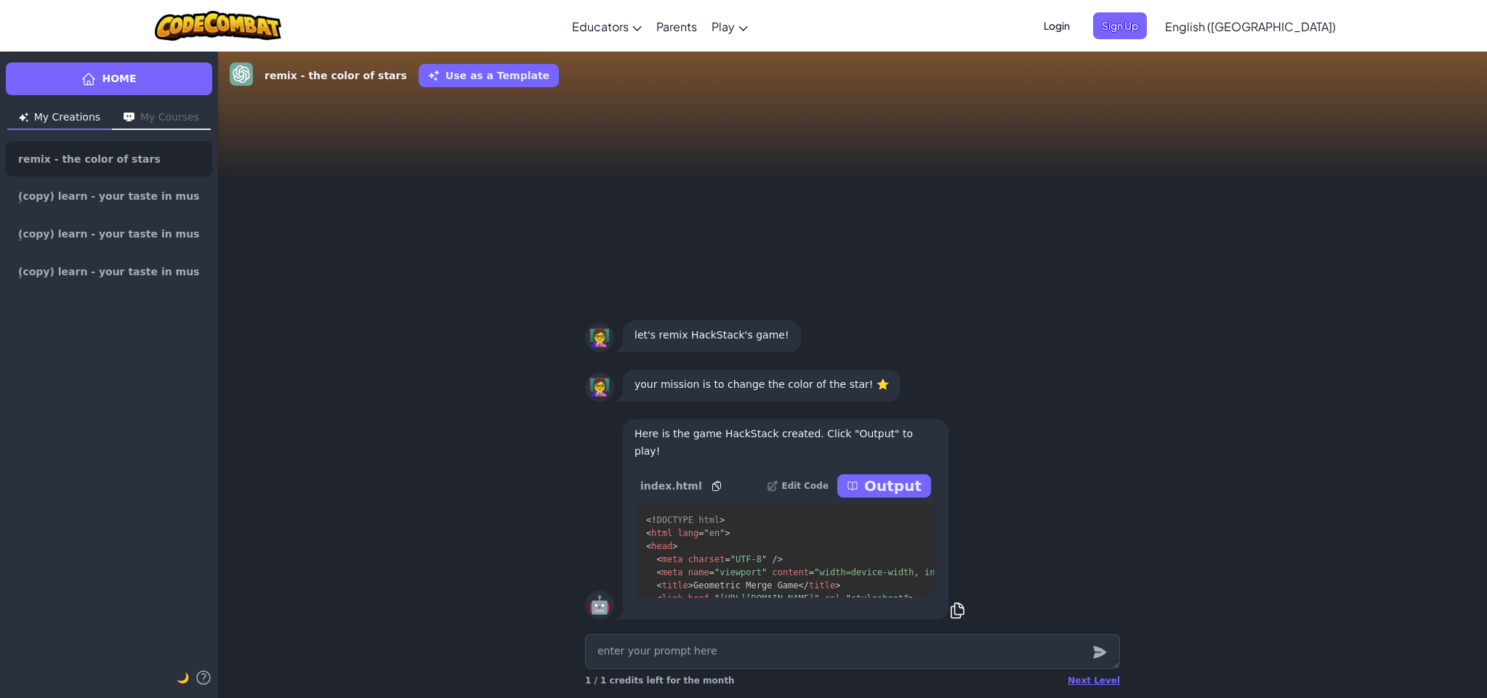
click at [1053, 660] on textarea at bounding box center [852, 651] width 535 height 35
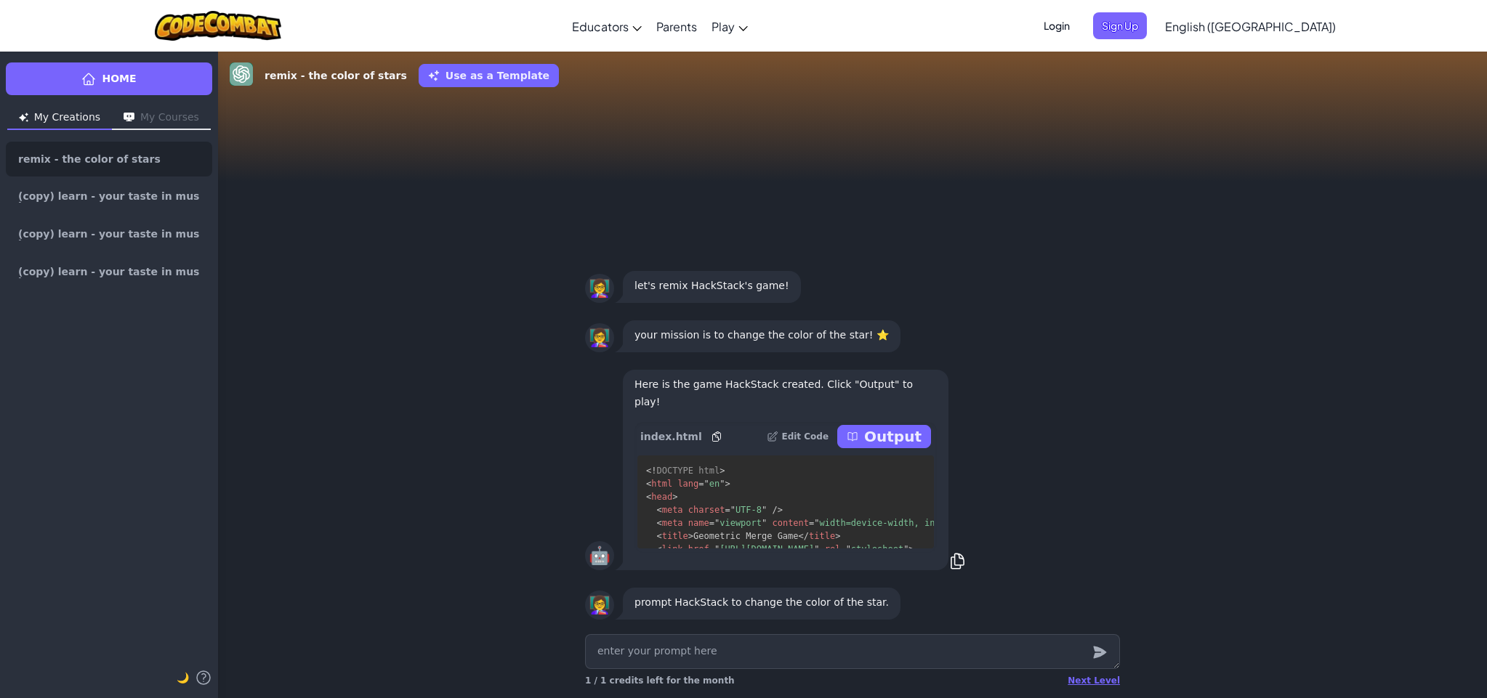
type textarea "x"
type textarea "d"
type textarea "x"
type textarea "dk"
type textarea "x"
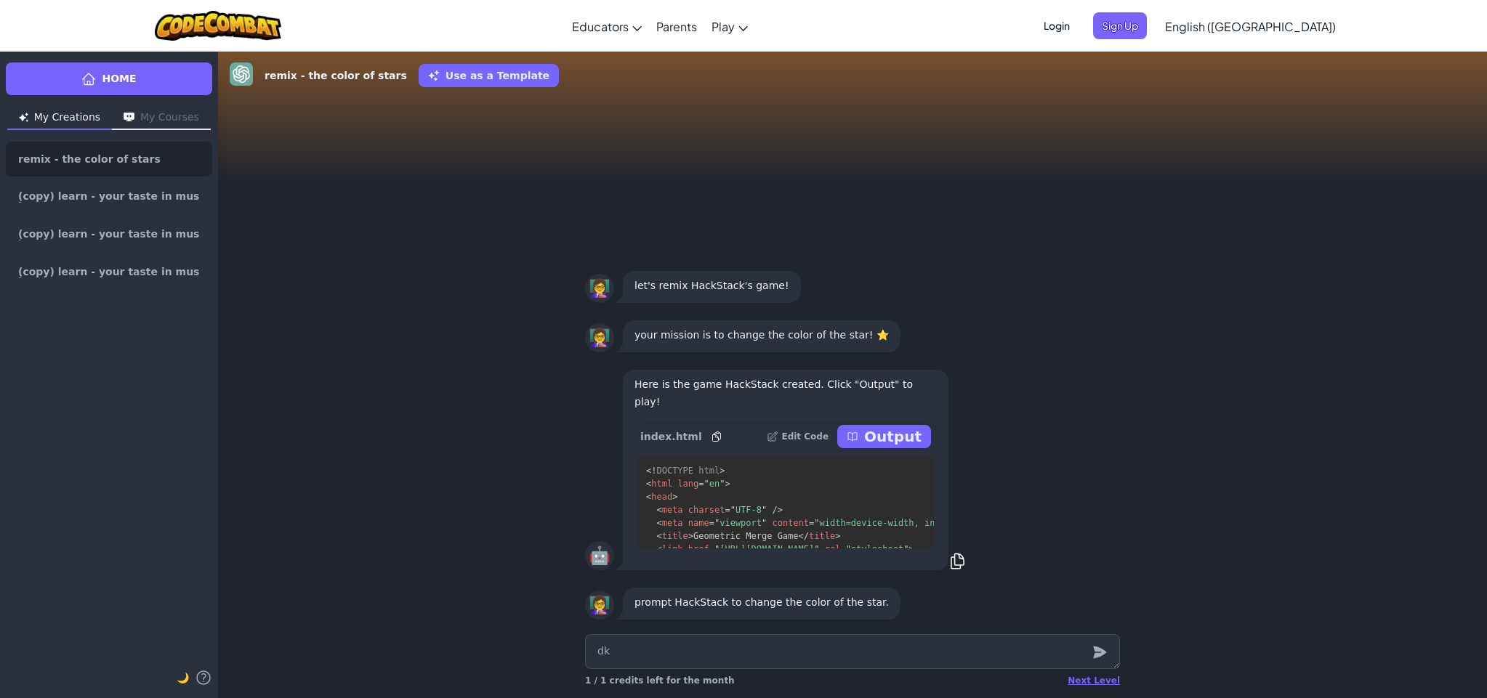
type textarea "dka"
type textarea "x"
type textarea "dkac"
type textarea "x"
type textarea "dkacj"
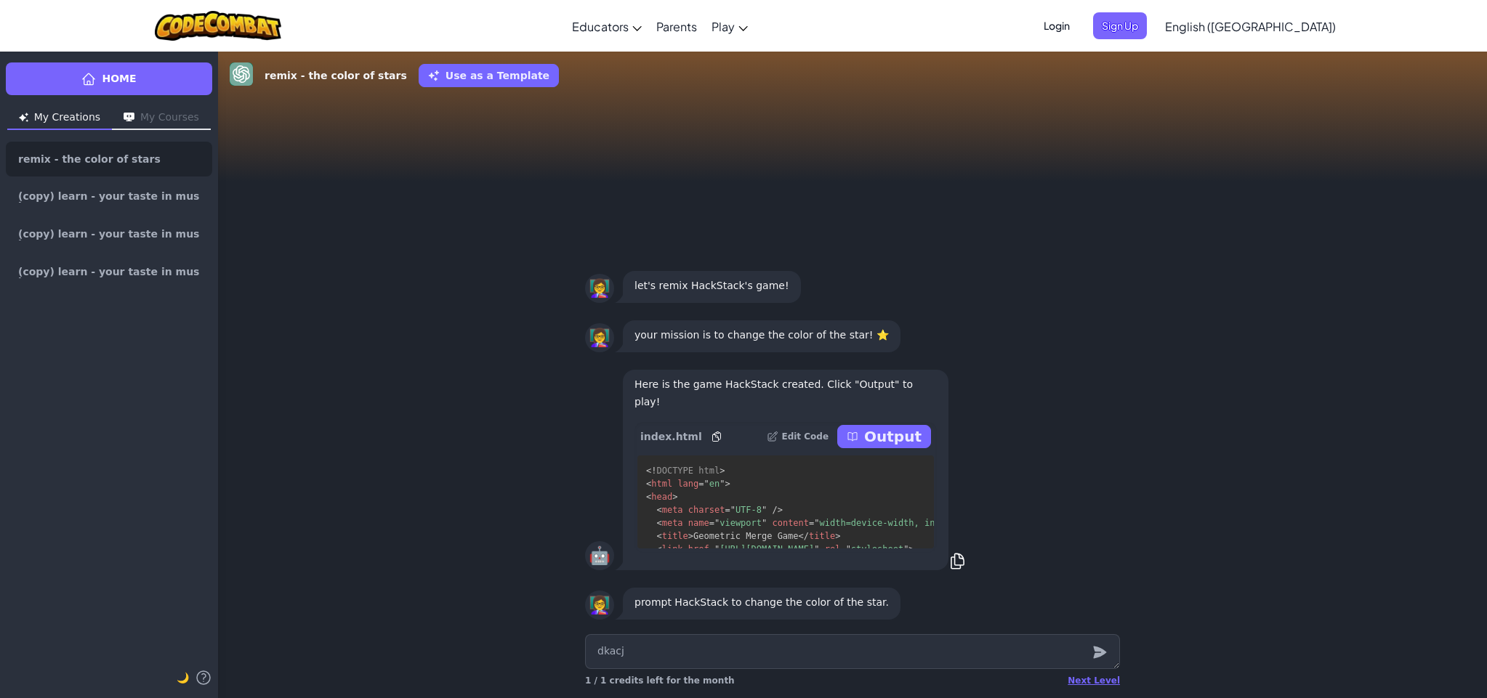
type textarea "x"
type textarea "dkacjx"
type textarea "x"
type textarea "dkacjxz"
type textarea "x"
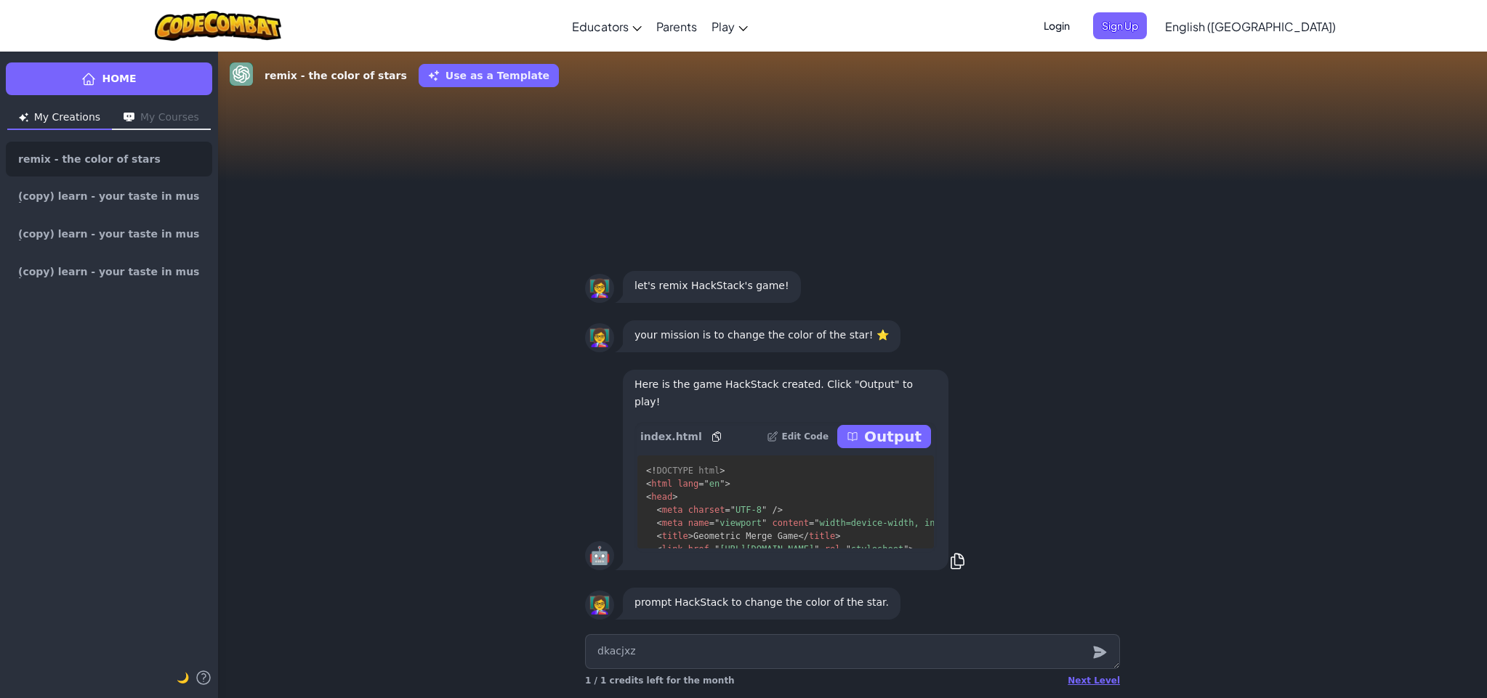
type textarea "dkacjxzn"
type textarea "x"
type textarea "dkacjxzn"
type textarea "x"
type textarea "dkacjxzn c"
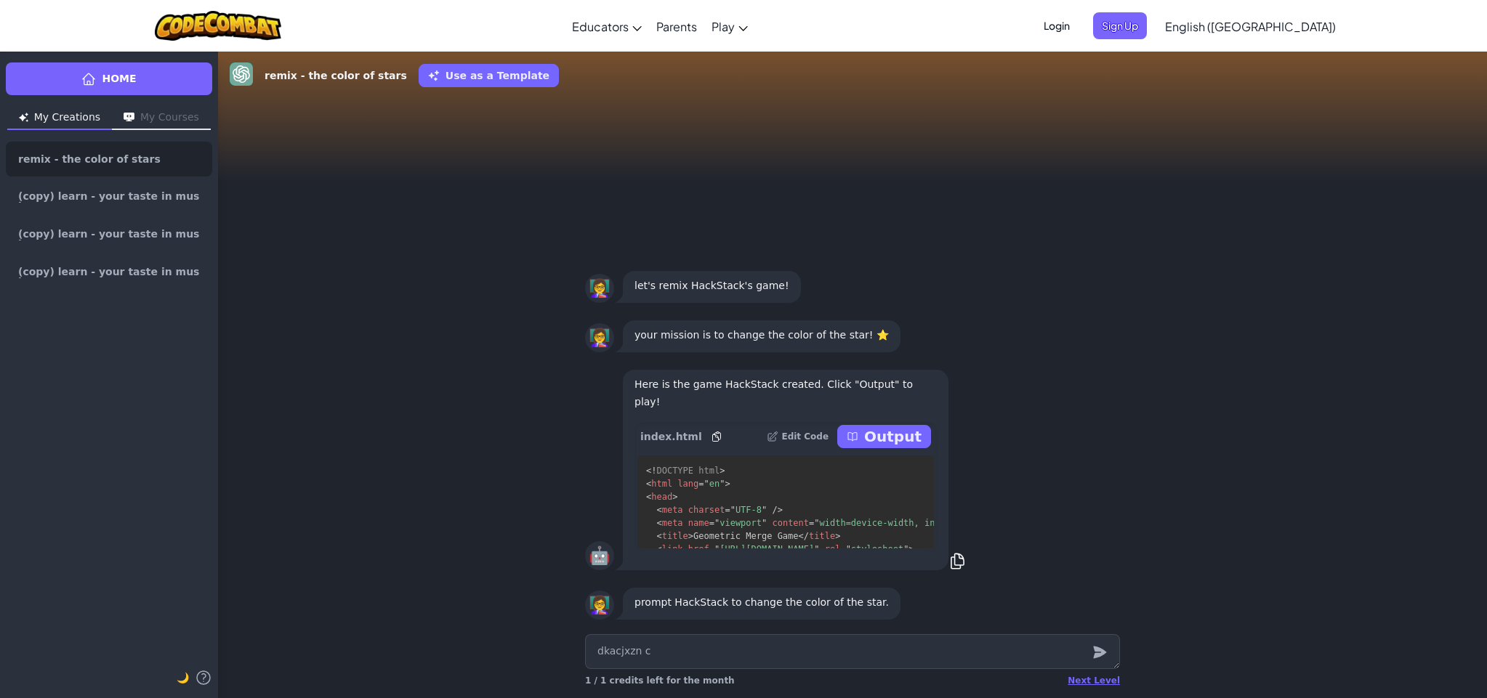
type textarea "x"
type textarea "dkacjxzn cj"
type textarea "x"
type textarea "dkacjxzn cjj"
type textarea "x"
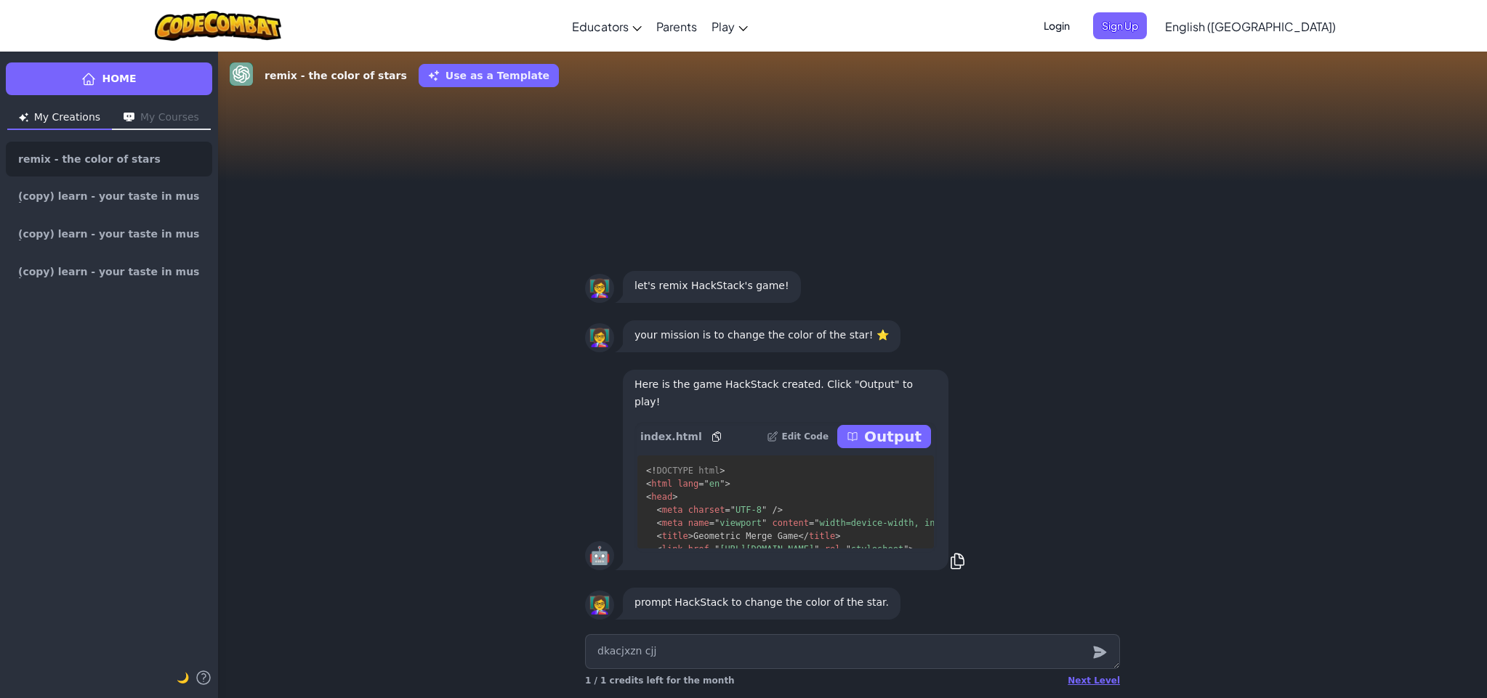
type textarea "dkacjxzn cjjj"
type textarea "x"
type textarea "dkacjxzn cjjjx"
type textarea "x"
type textarea "dkacjxzn cjjjxb"
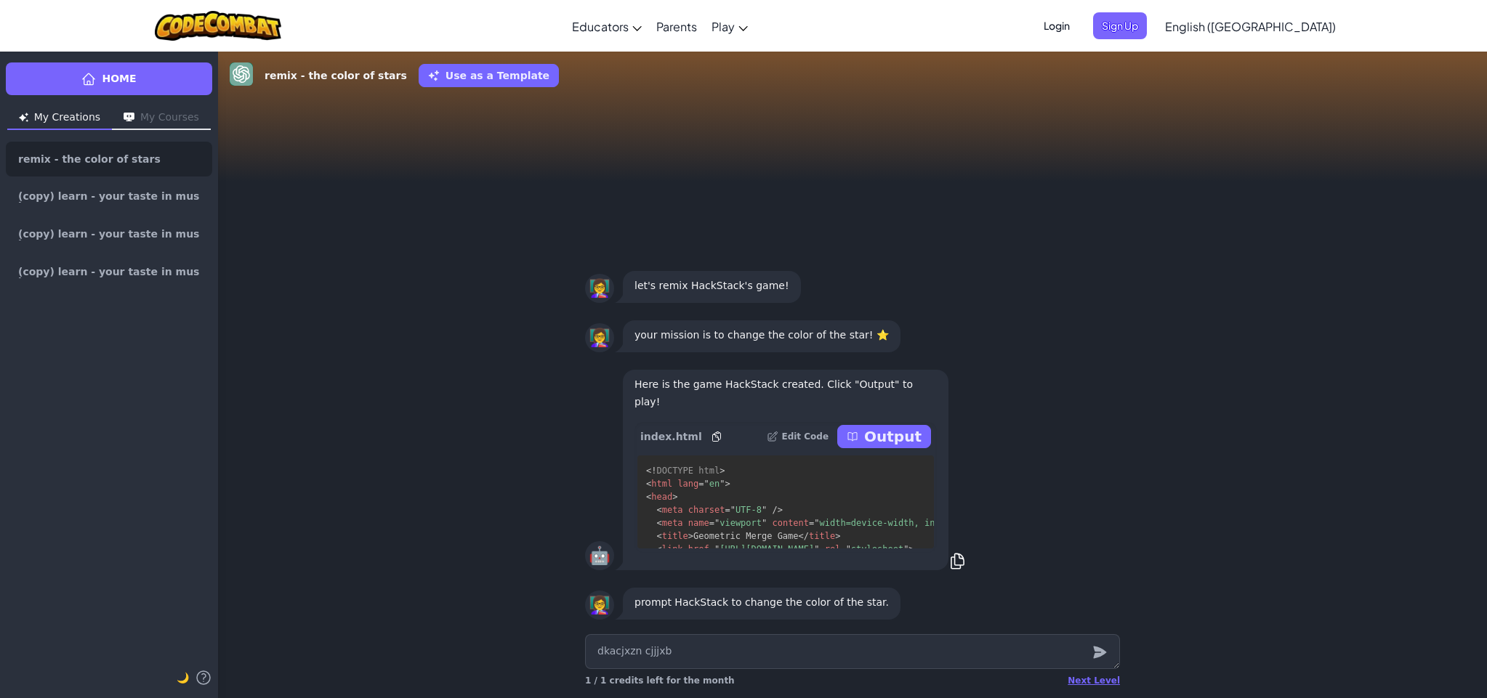
type textarea "x"
type textarea "dkacjxzn cjjjxb"
type textarea "x"
type textarea "dkacjxzn cjjjxb c"
type textarea "x"
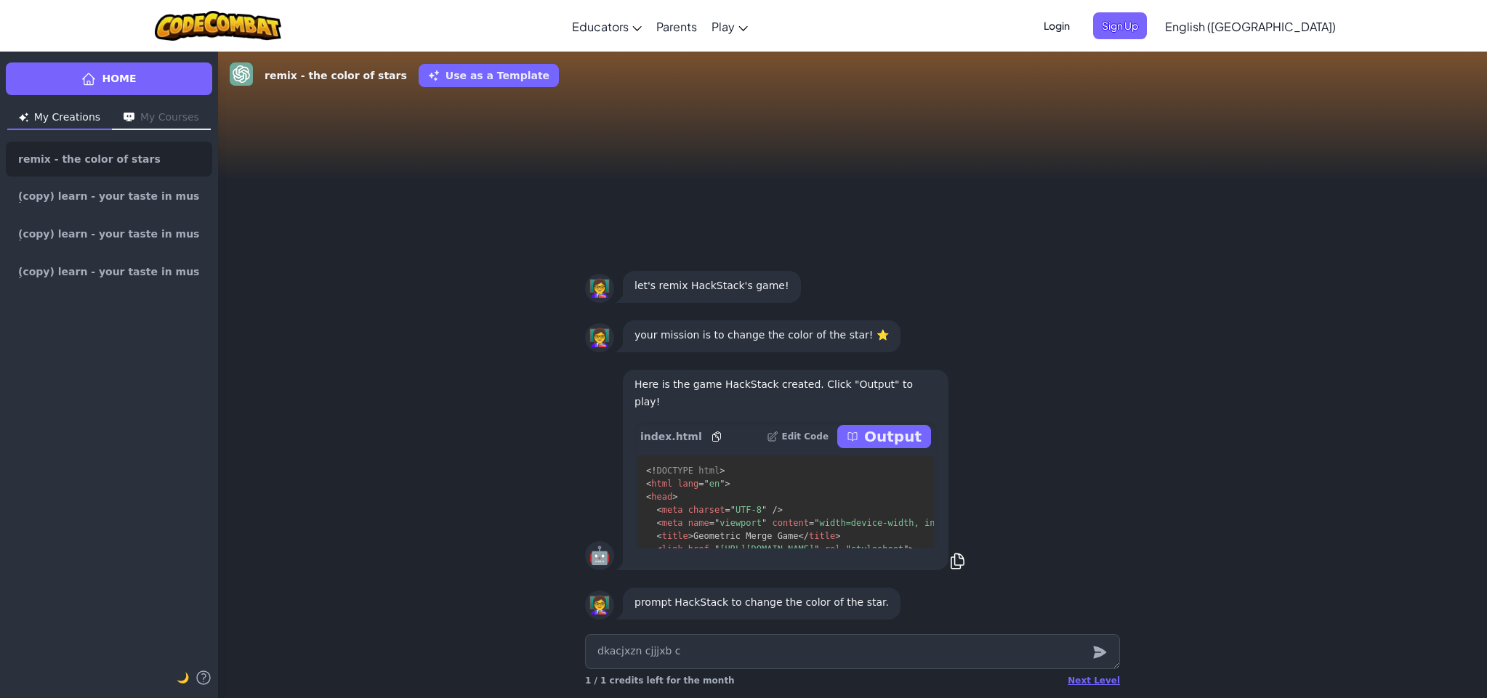
type textarea "dkacjxzn cjjjxb c"
type textarea "x"
type textarea "dkacjxzn cjjjxb c x"
type textarea "x"
type textarea "dkacjxzn cjjjxb c xn"
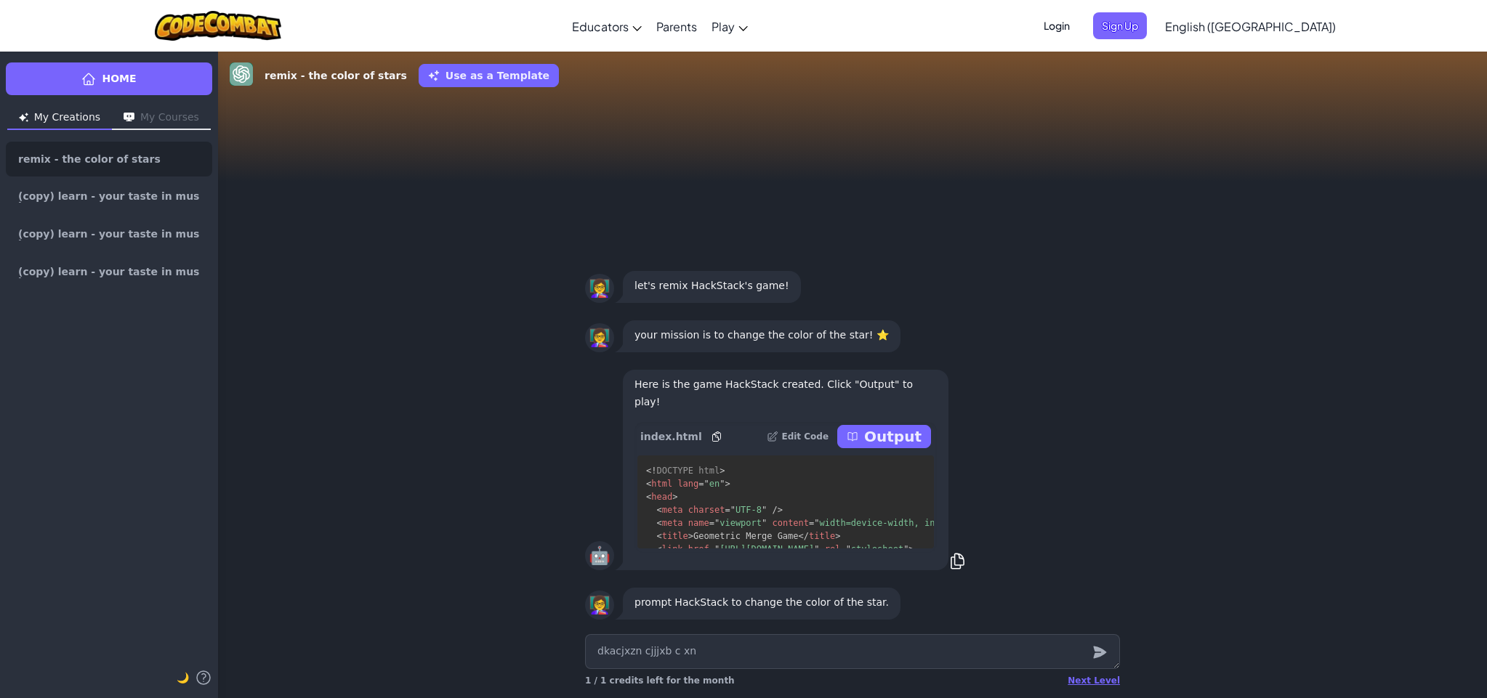
type textarea "x"
type textarea "dkacjxzn cjjjxb c xnc"
type textarea "x"
type textarea "dkacjxzn cjjjxb c inc"
type textarea "x"
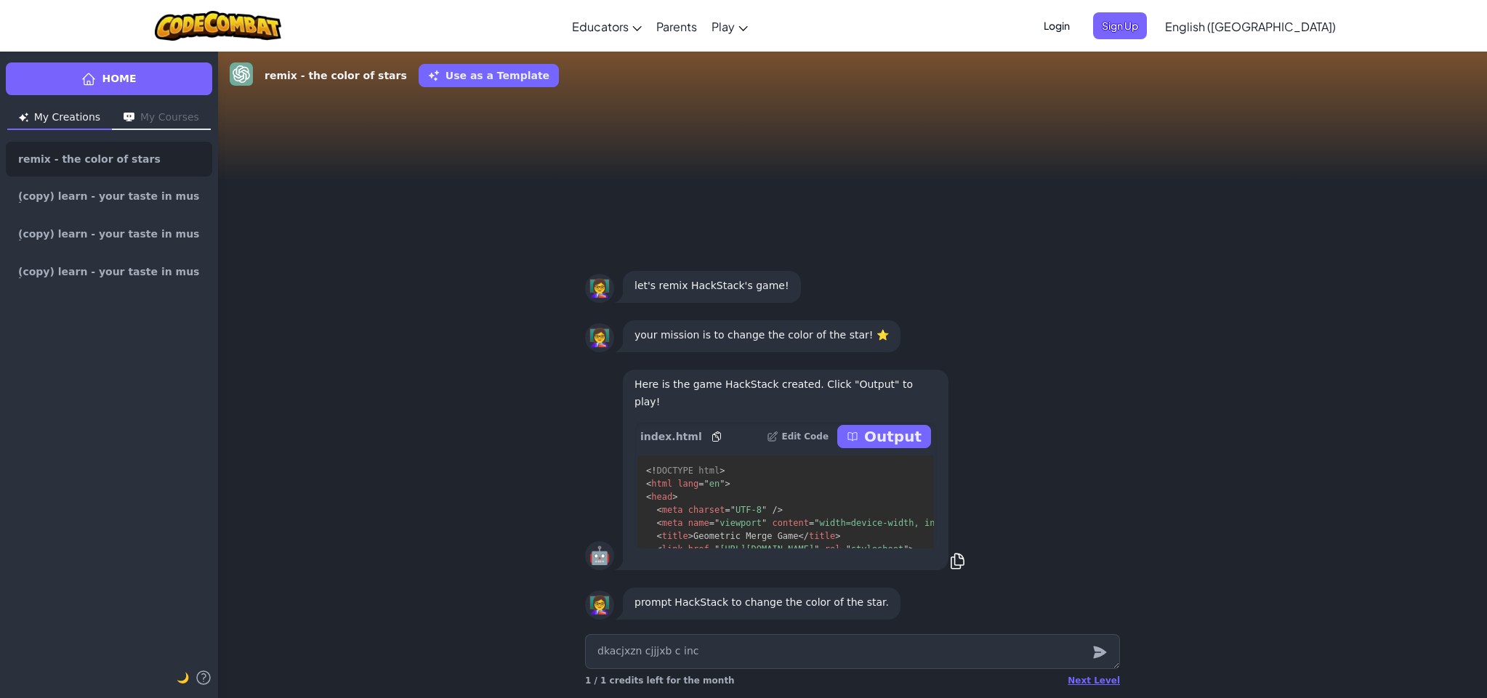
type textarea "dkacjxzn cjjjxb c inc m"
type textarea "x"
type textarea "dkacjxzn cjjjxb c inc mx"
type textarea "x"
type textarea "dkacjxzn cjjjxb c inc mxz"
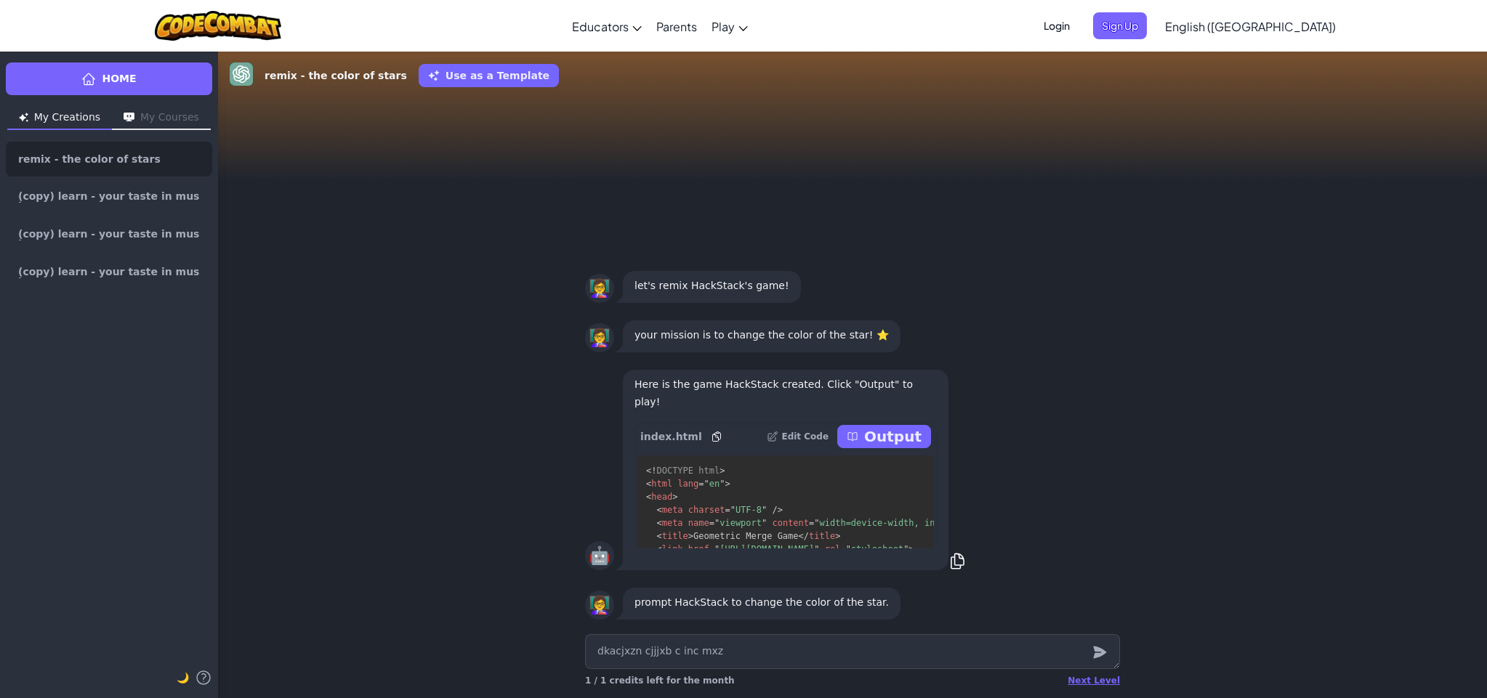
type textarea "x"
type textarea "dkacjxzn cjjjxb c inc mxx."
type textarea "x"
type textarea "dkacjxzn cjjjxb c inc mxx. b"
type textarea "x"
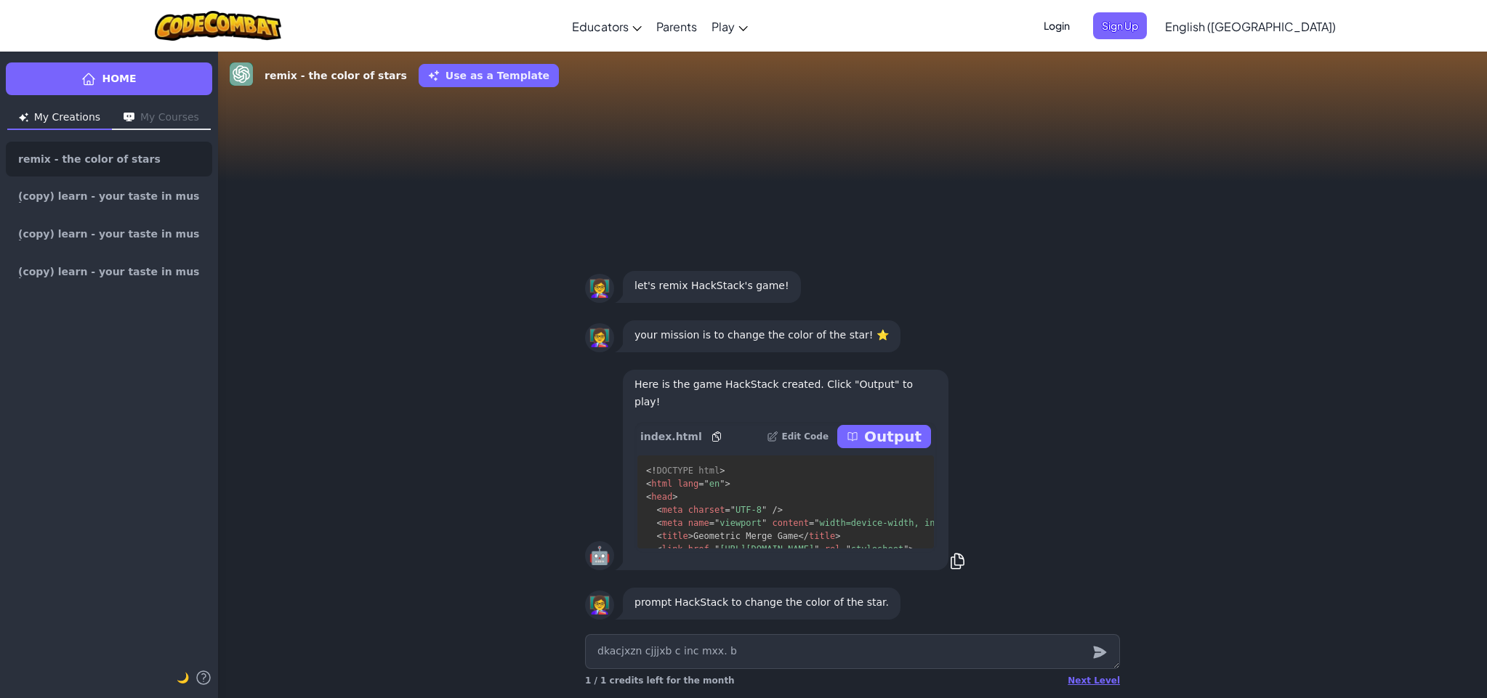
type textarea "dkacjxzn cjjjxb c inc mxx. bn"
type textarea "x"
type textarea "dkacjxzn cjjjxb c inc mxx. bnx"
type textarea "x"
type textarea "dkacjxzn cjjjxb c inc mxx. bnxz"
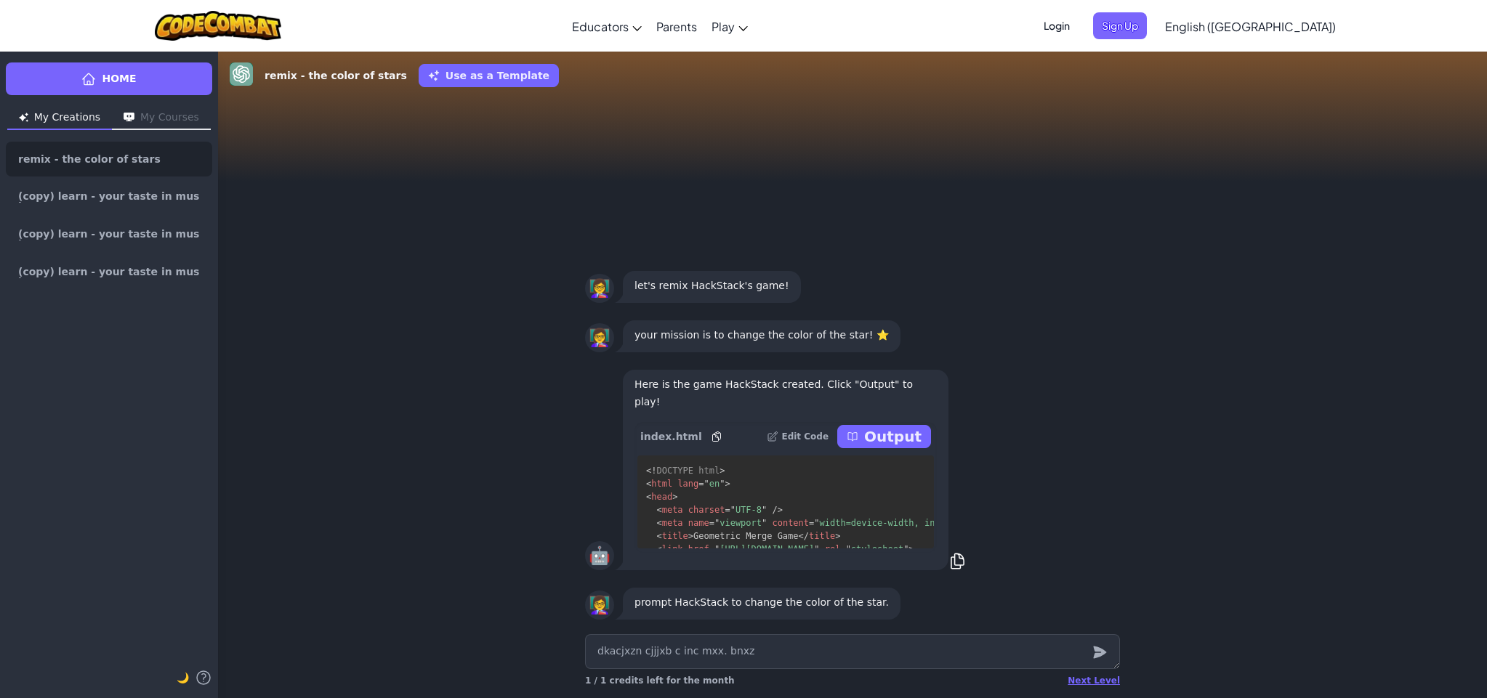
type textarea "x"
type textarea "dkacjxzn cjjjxb c inc mxx. bnxz"
type textarea "x"
type textarea "dkacjxzn cjjjxb c inc mxx. bnxz b"
type textarea "x"
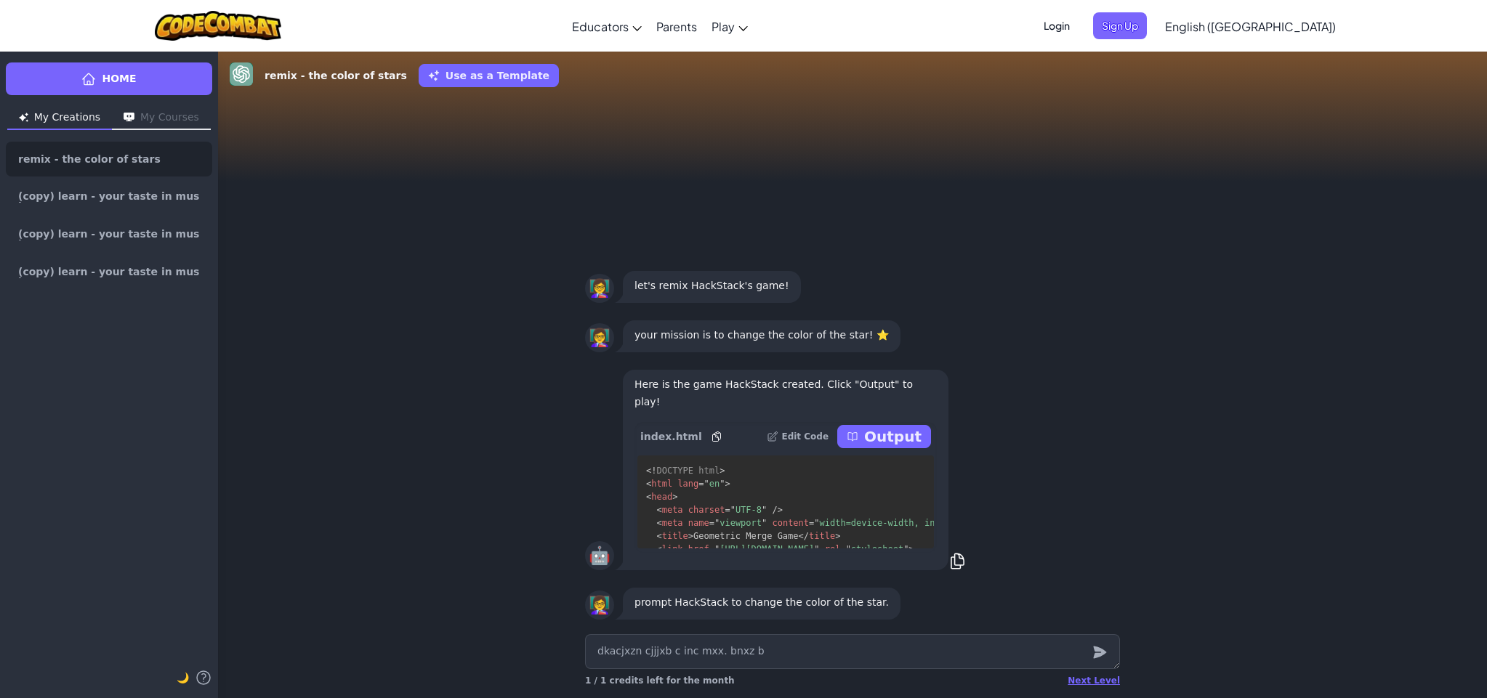
type textarea "dkacjxzn cjjjxb c inc mxx. bnxz bv"
type textarea "x"
type textarea "dkacjxzn cjjjxb c inc mxx. bnxz bvx"
type textarea "x"
type textarea "dkacjxzn cjjjxb c inc mxx. bnxz bvxb"
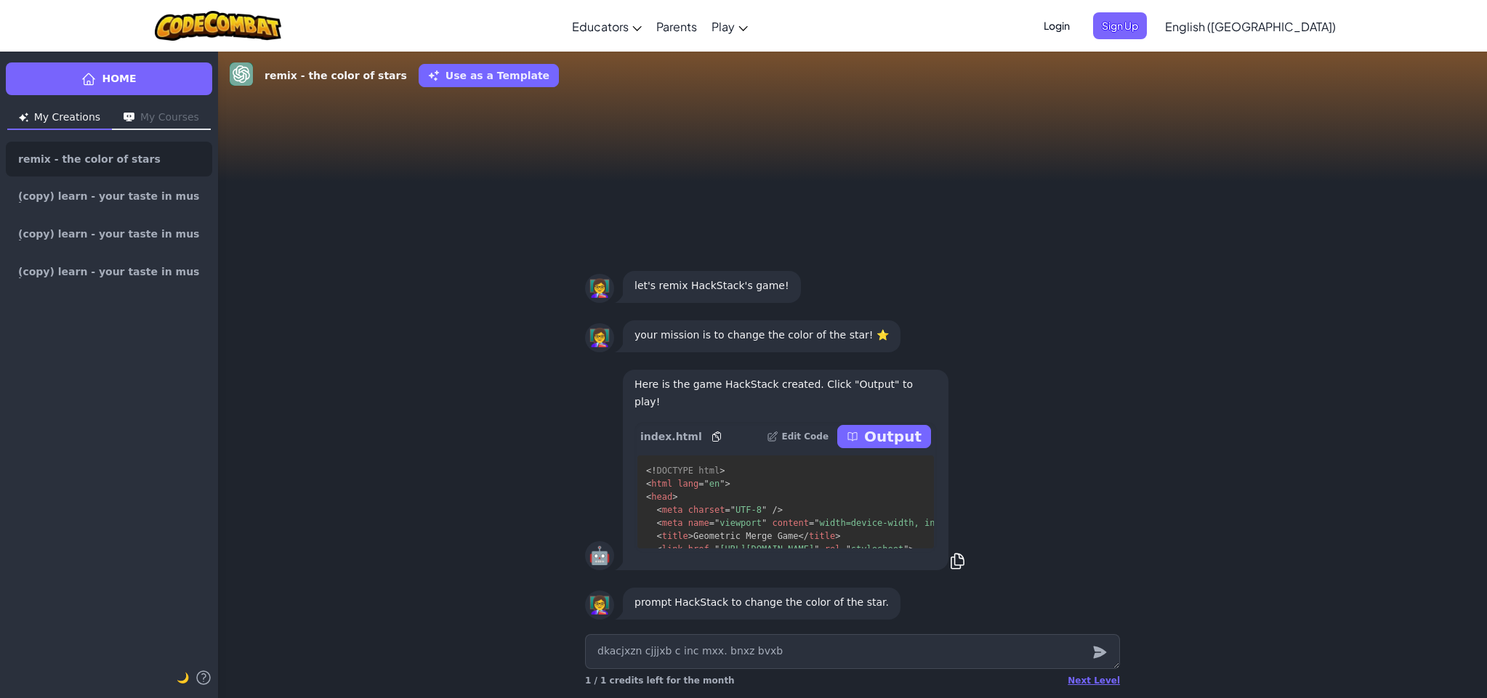
type textarea "x"
type textarea "dkacjxzn cjjjxb c inc mxx. bnxz bvxbn"
type textarea "x"
type textarea "dkacjxzn cjjjxb c inc mxx. bnxz bvxbnc"
type textarea "x"
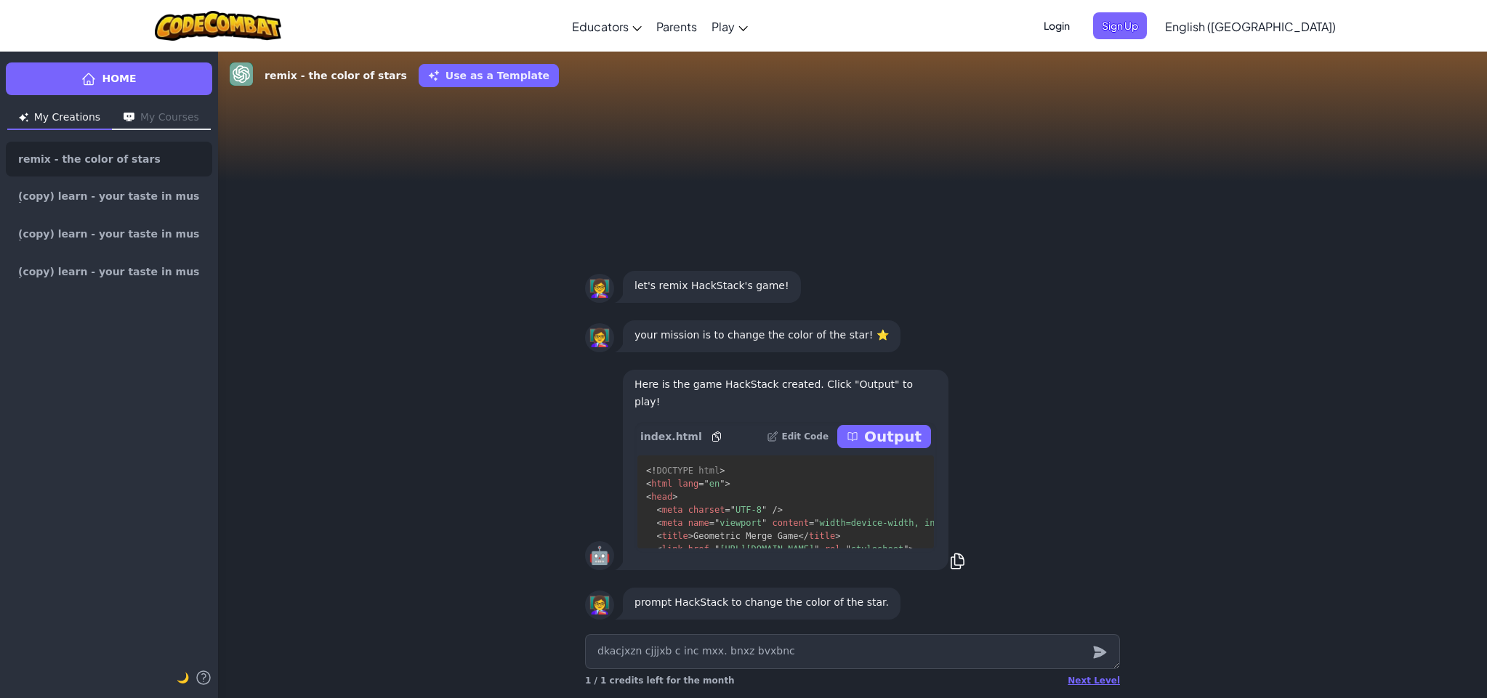
type textarea "dkacjxzn cjjjxb c inc mxx. bnxz bvxbnc."
type textarea "x"
type textarea "dkacjxzn cjjjxb c inc mxx. bnxz bvxbnc. c"
type textarea "x"
type textarea "dkacjxzn cjjjxb c inc mxx. bnxz bvxbnc. c"
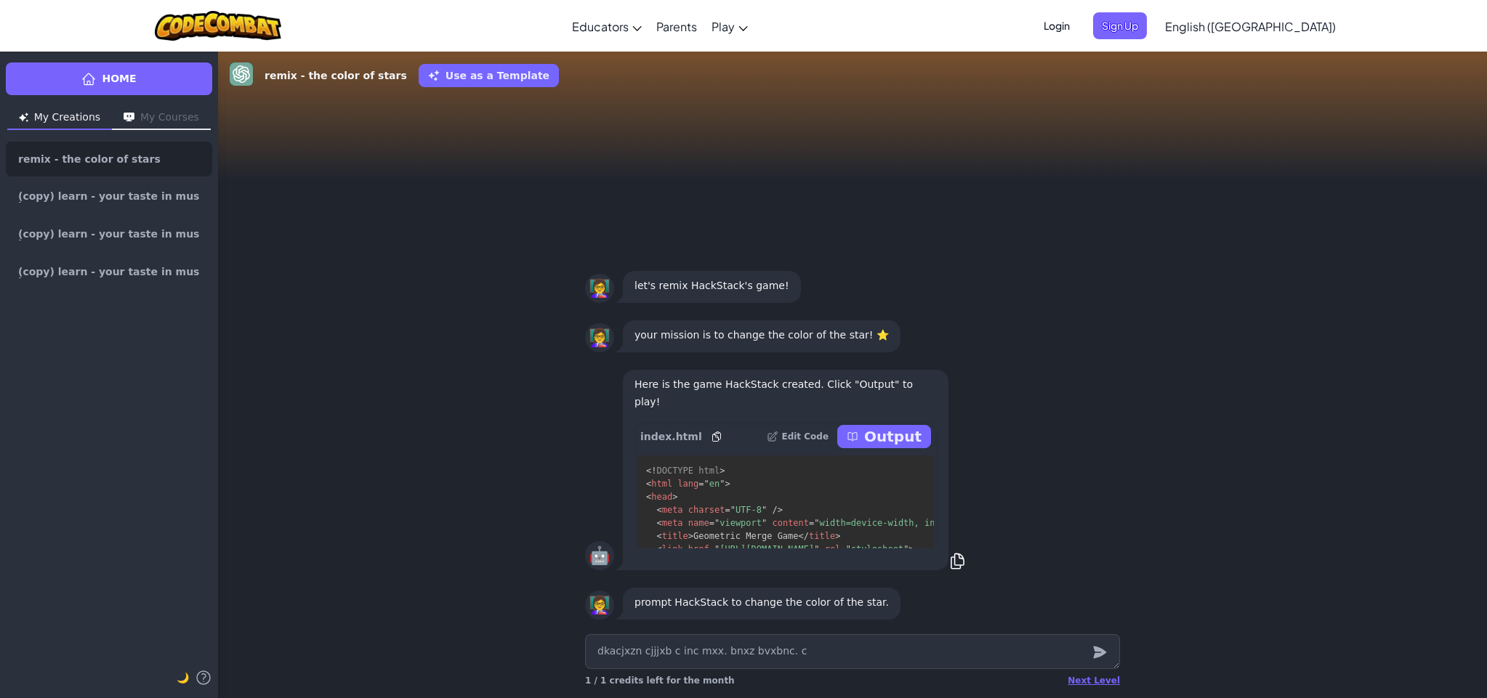
type textarea "x"
type textarea "dkacjxzn cjjjxb c inc mxx. bnxz bvxbnc. c"
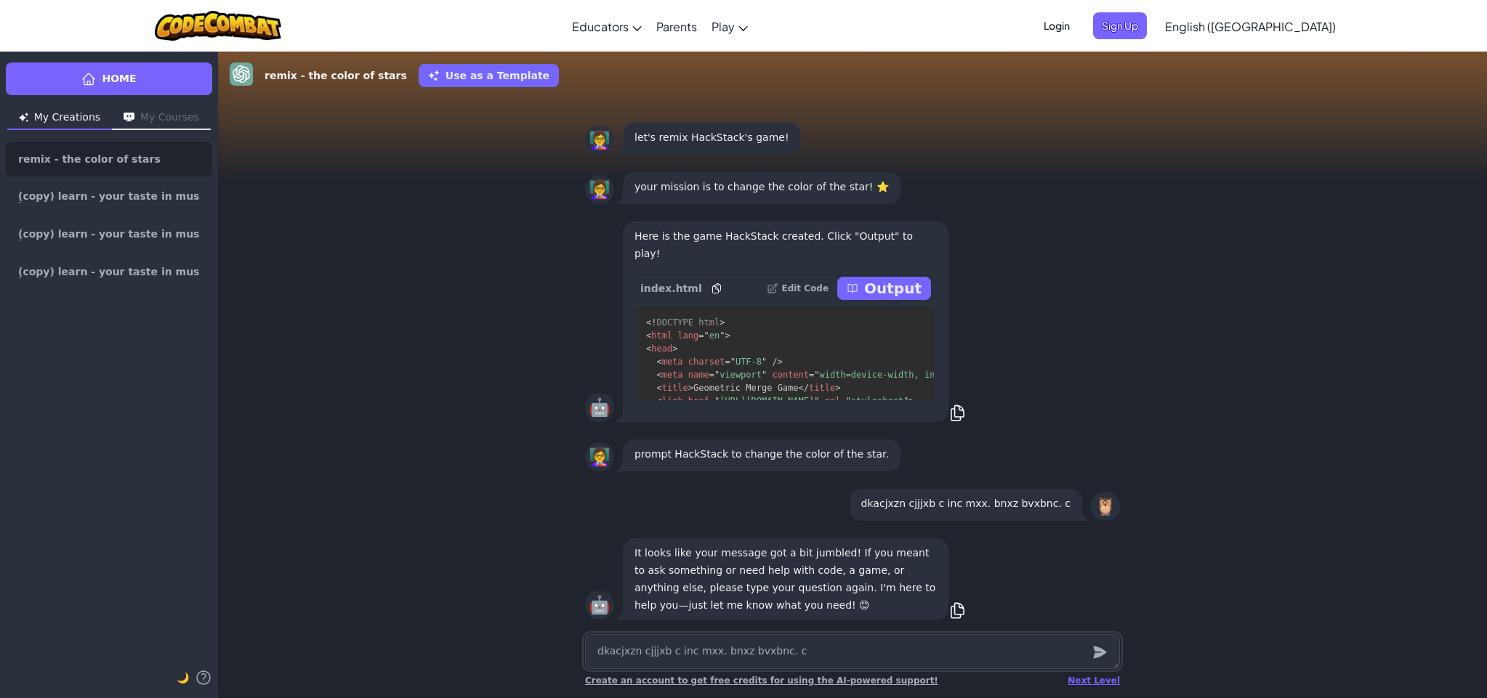
type textarea "x"
click at [897, 642] on textarea "dkacjxzn cjjjxb c inc mxx. bnxz bvxbnc. c" at bounding box center [852, 651] width 535 height 35
type textarea "x"
type textarea "i"
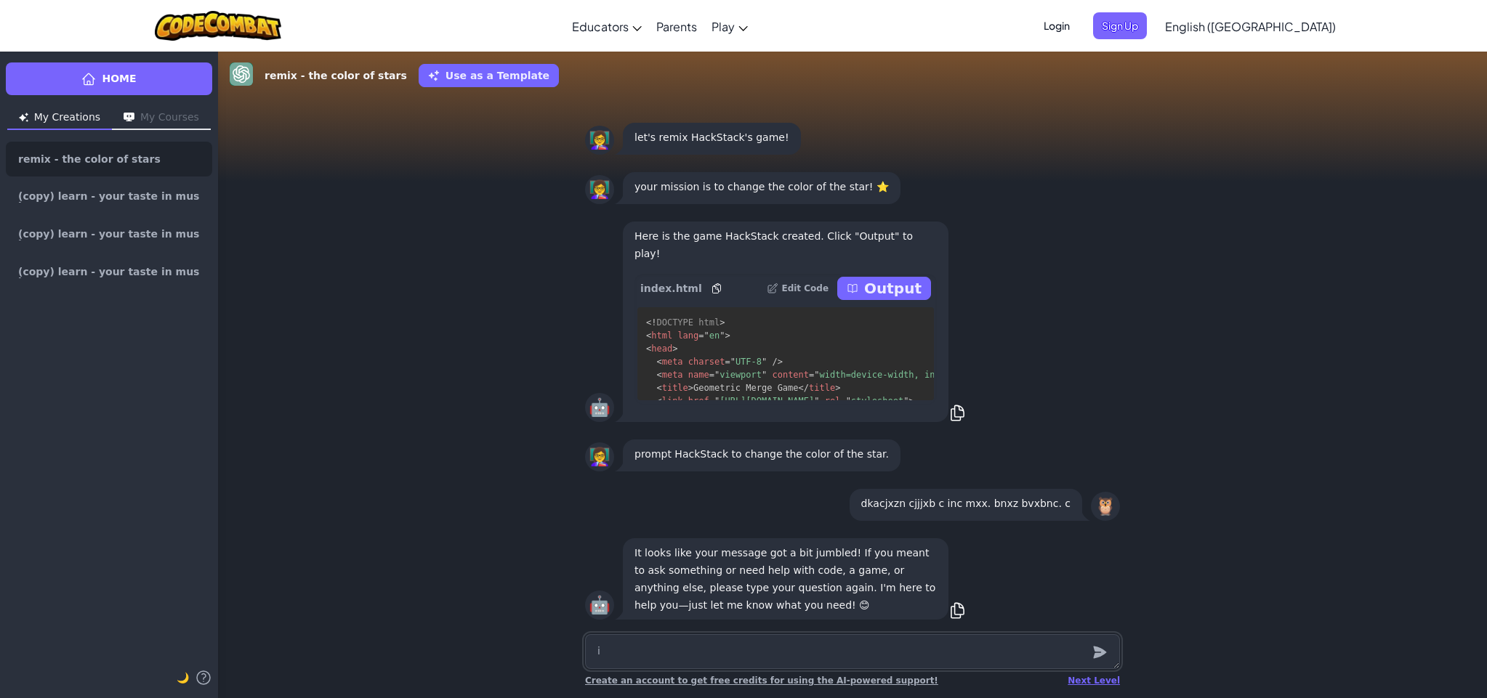
type textarea "x"
type textarea "I"
type textarea "x"
type textarea "I d"
type textarea "x"
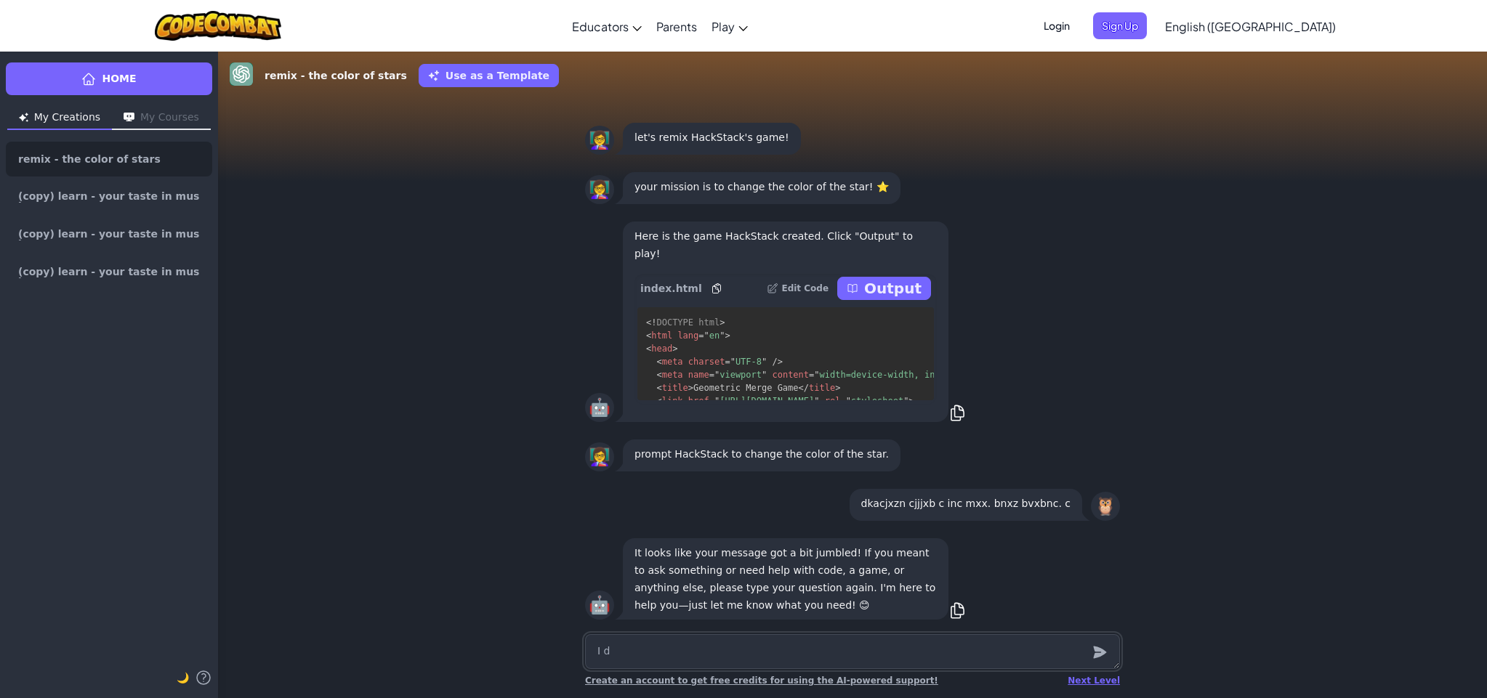
type textarea "I do"
type textarea "x"
type textarea "I don"
type textarea "x"
type textarea "I dont"
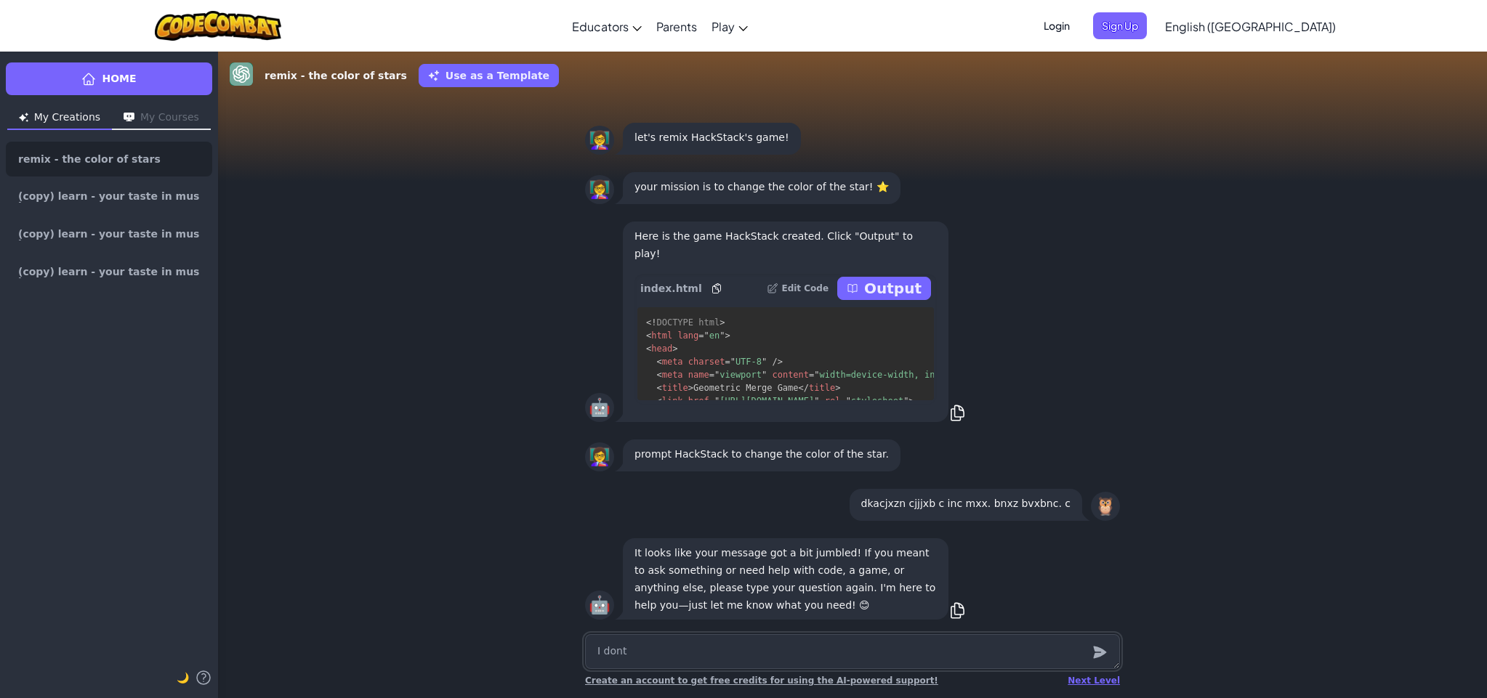
type textarea "x"
type textarea "I don't"
type textarea "x"
type textarea "I don't n"
type textarea "x"
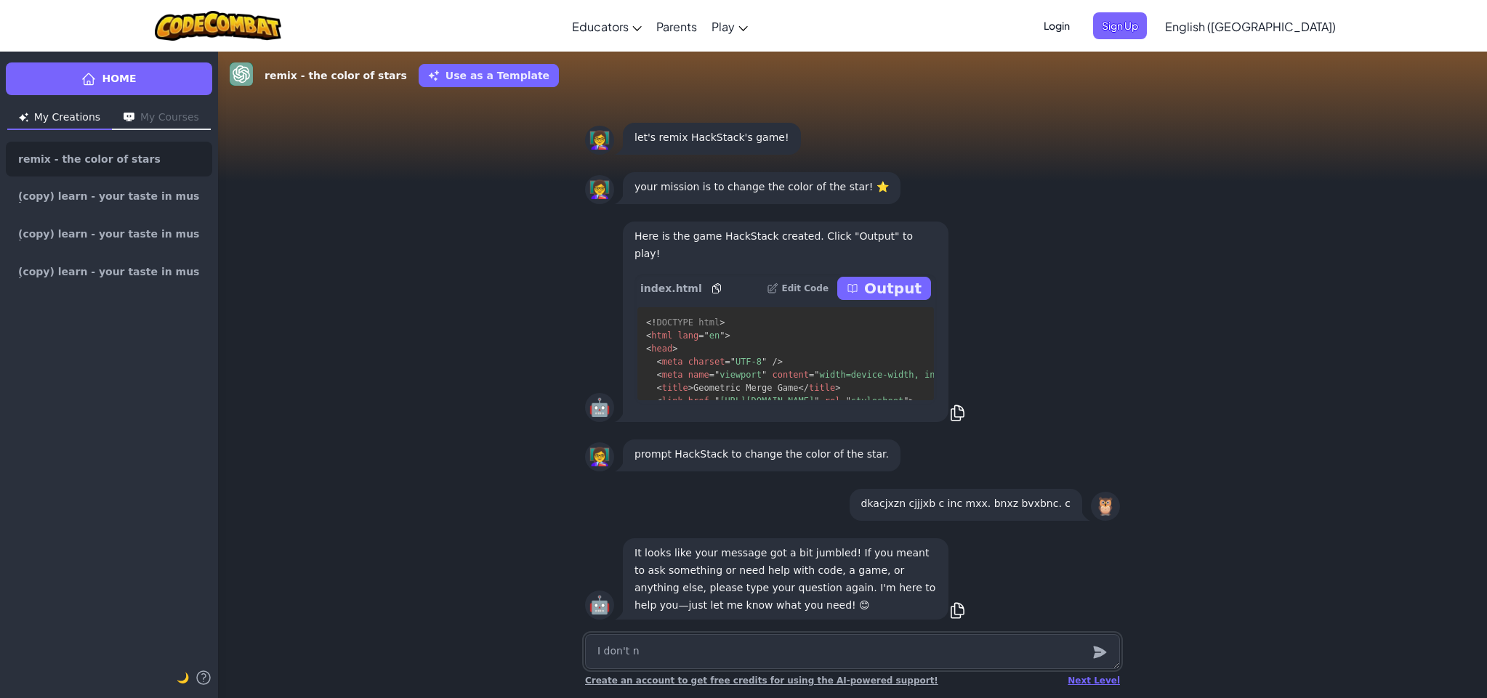
type textarea "I don't ne"
type textarea "x"
type textarea "I don't nee"
type textarea "x"
type textarea "I don't need"
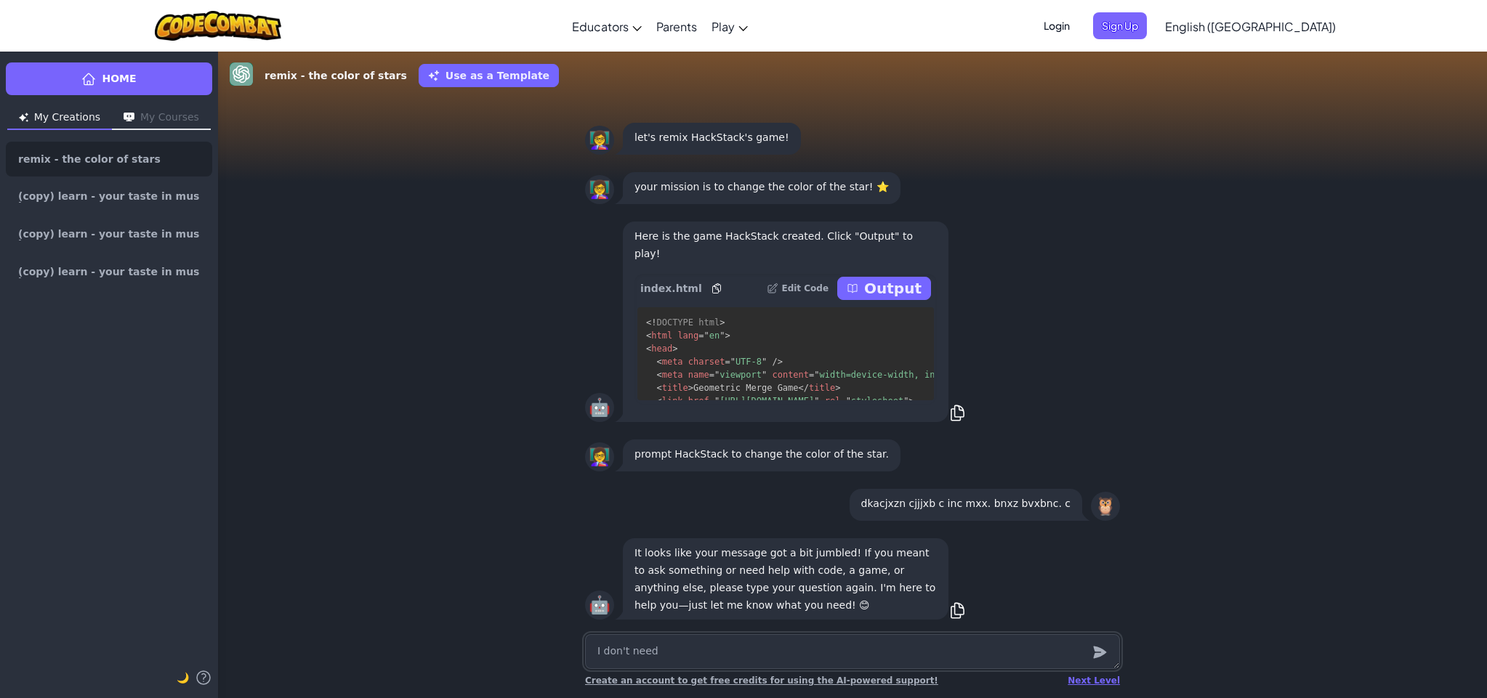
type textarea "x"
type textarea "I don't need"
type textarea "x"
type textarea "I don't need a"
type textarea "x"
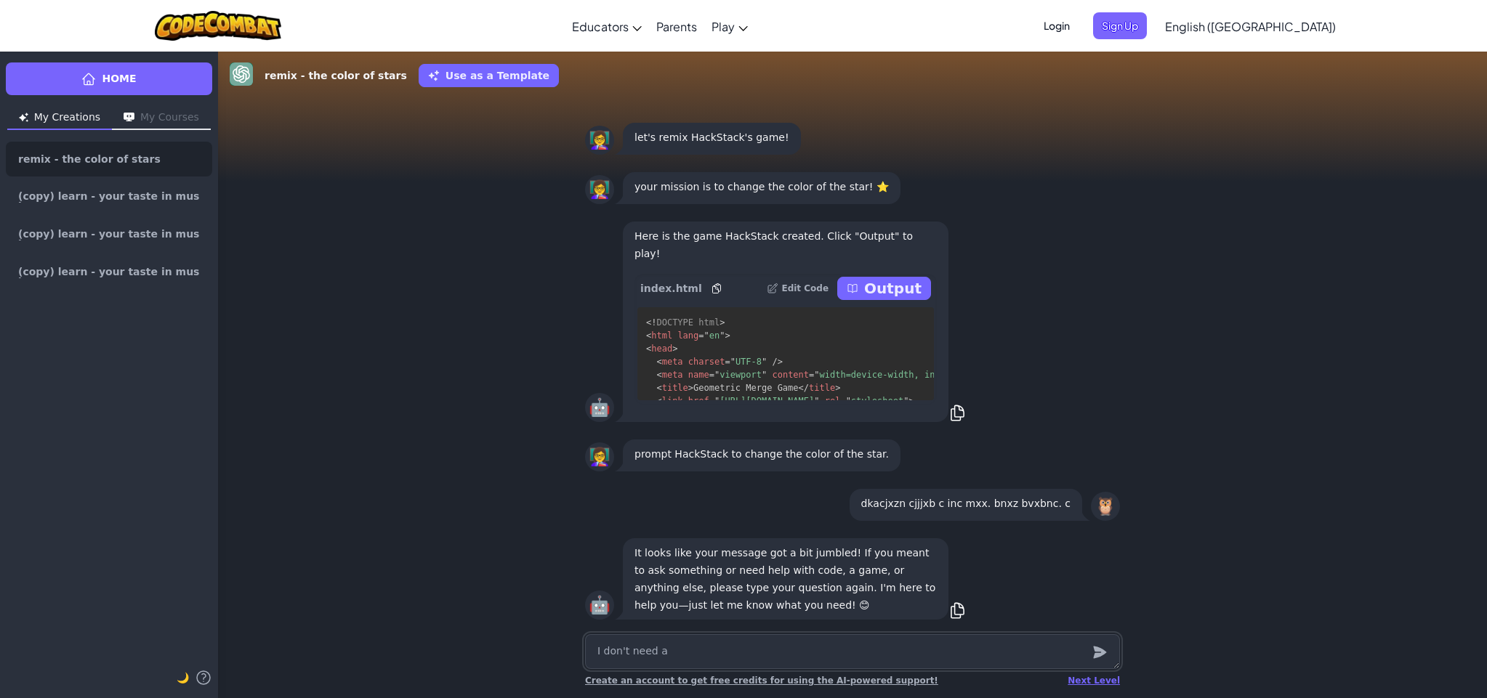
type textarea "I don't need an"
type textarea "x"
type textarea "I don't need any"
type textarea "x"
type textarea "I don't need anyt"
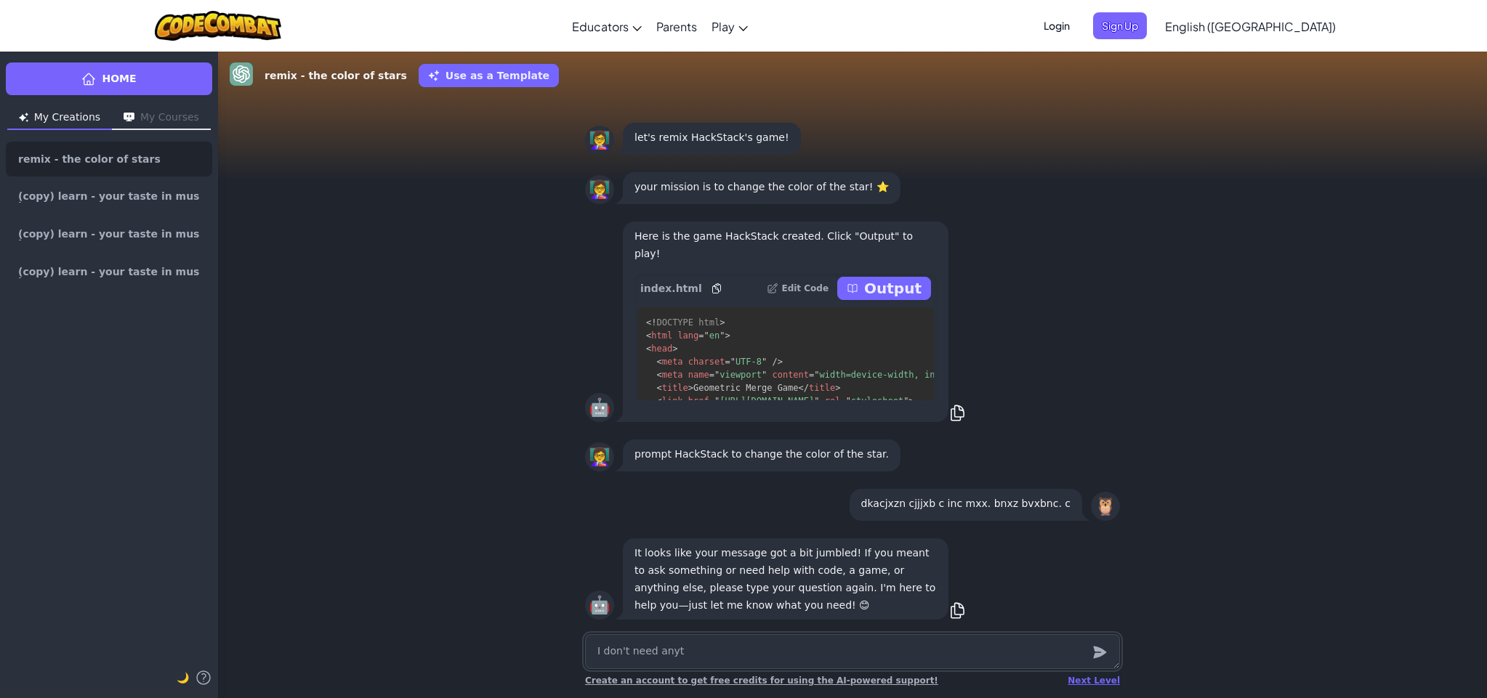
type textarea "x"
type textarea "I don't need anyth"
type textarea "x"
type textarea "I don't need anythi"
type textarea "x"
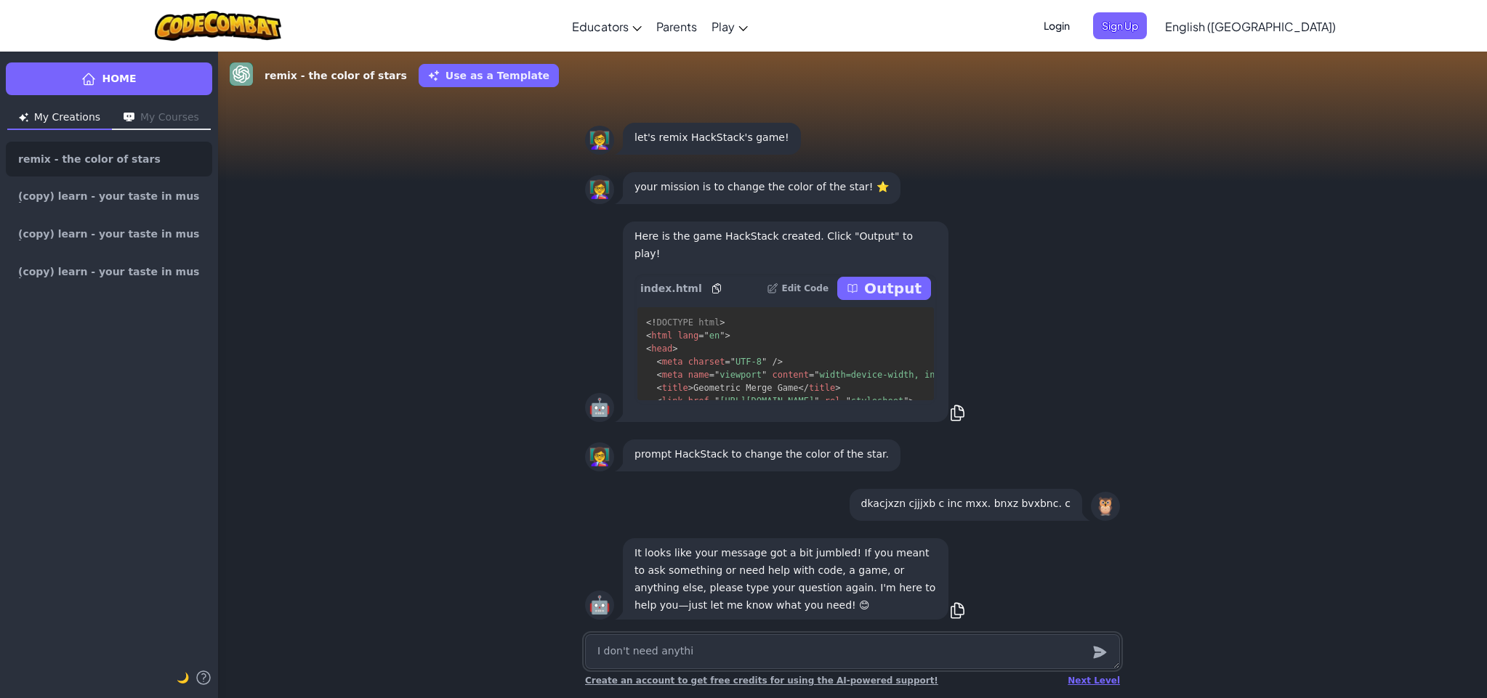
type textarea "I don't need anythin"
type textarea "x"
type textarea "I don't need anythinh"
type textarea "x"
type textarea "I don't need anything"
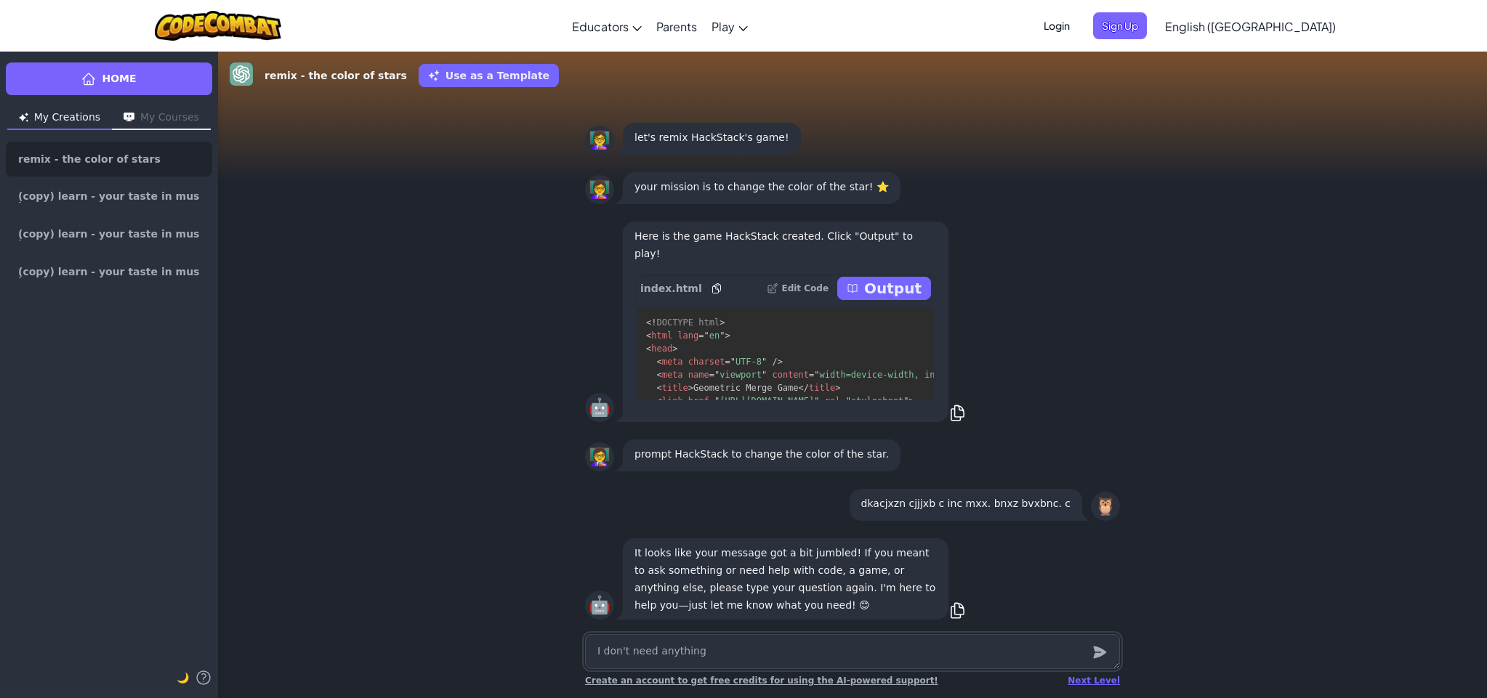
type textarea "x"
type textarea "I don't need anything O"
type textarea "x"
type textarea "I don't need anything OK"
type textarea "x"
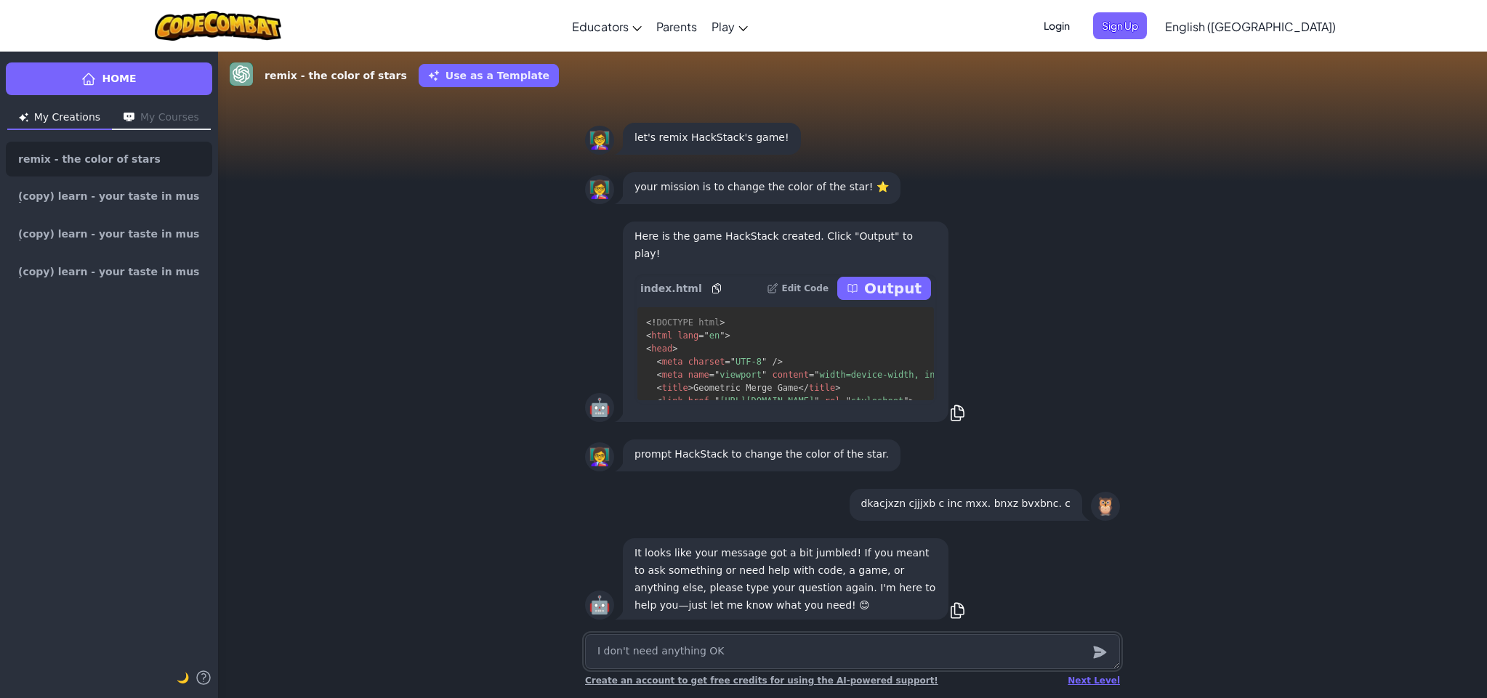
type textarea "I don't need anything OK"
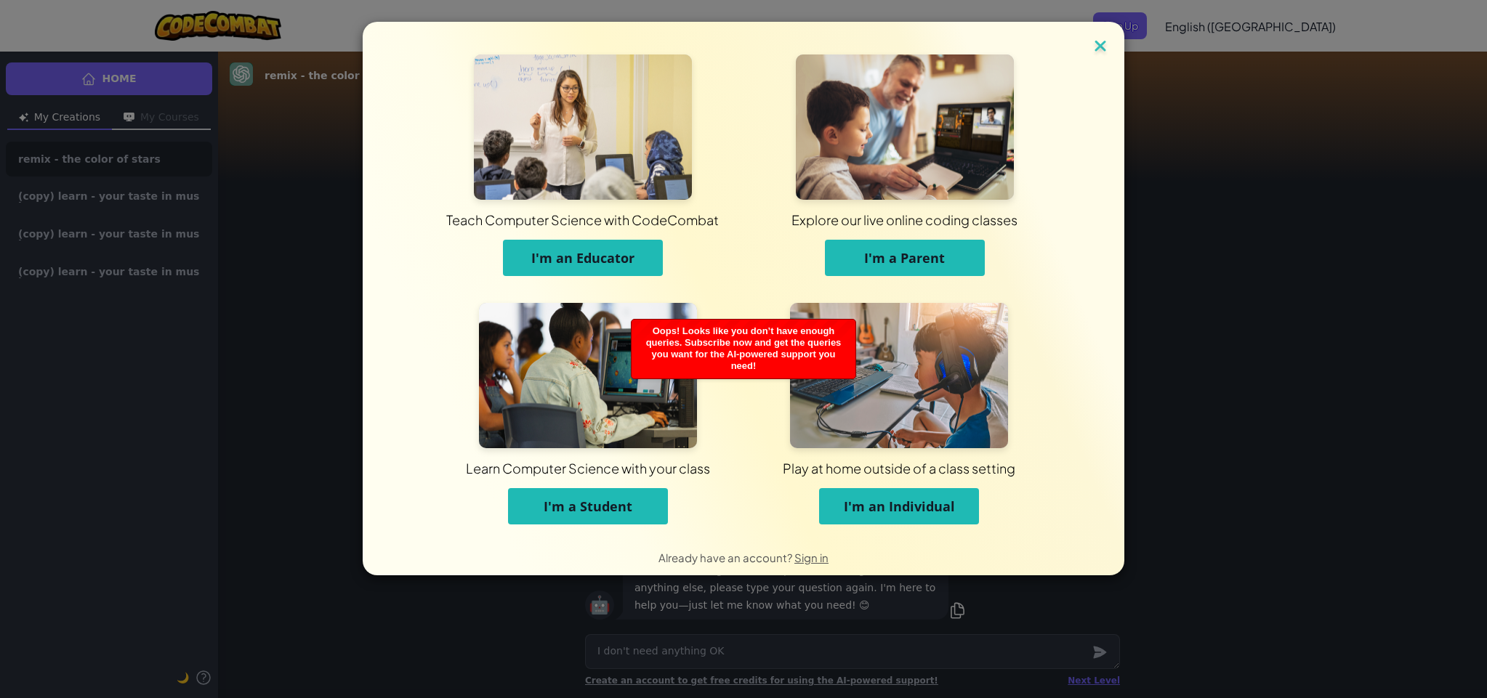
click at [1099, 47] on img at bounding box center [1100, 47] width 19 height 22
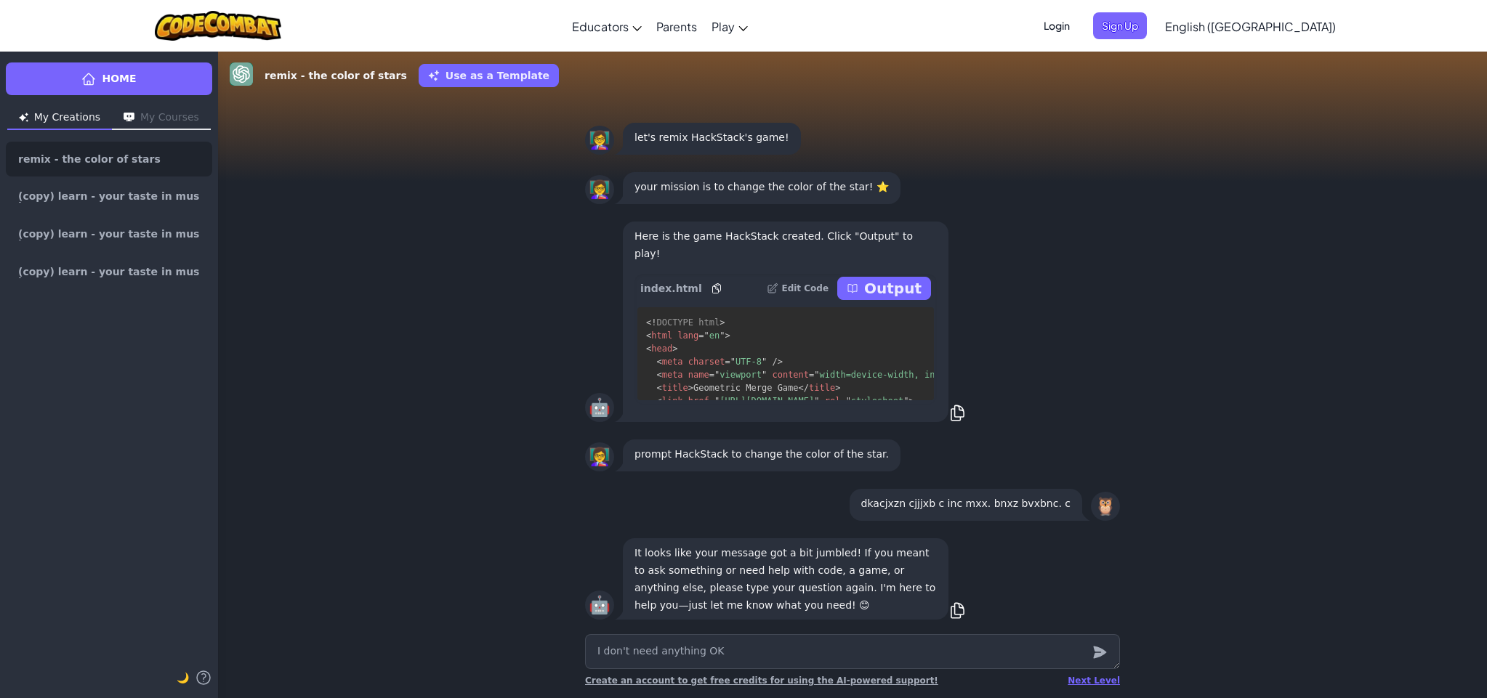
click at [906, 286] on p "Output" at bounding box center [892, 288] width 57 height 20
type textarea "x"
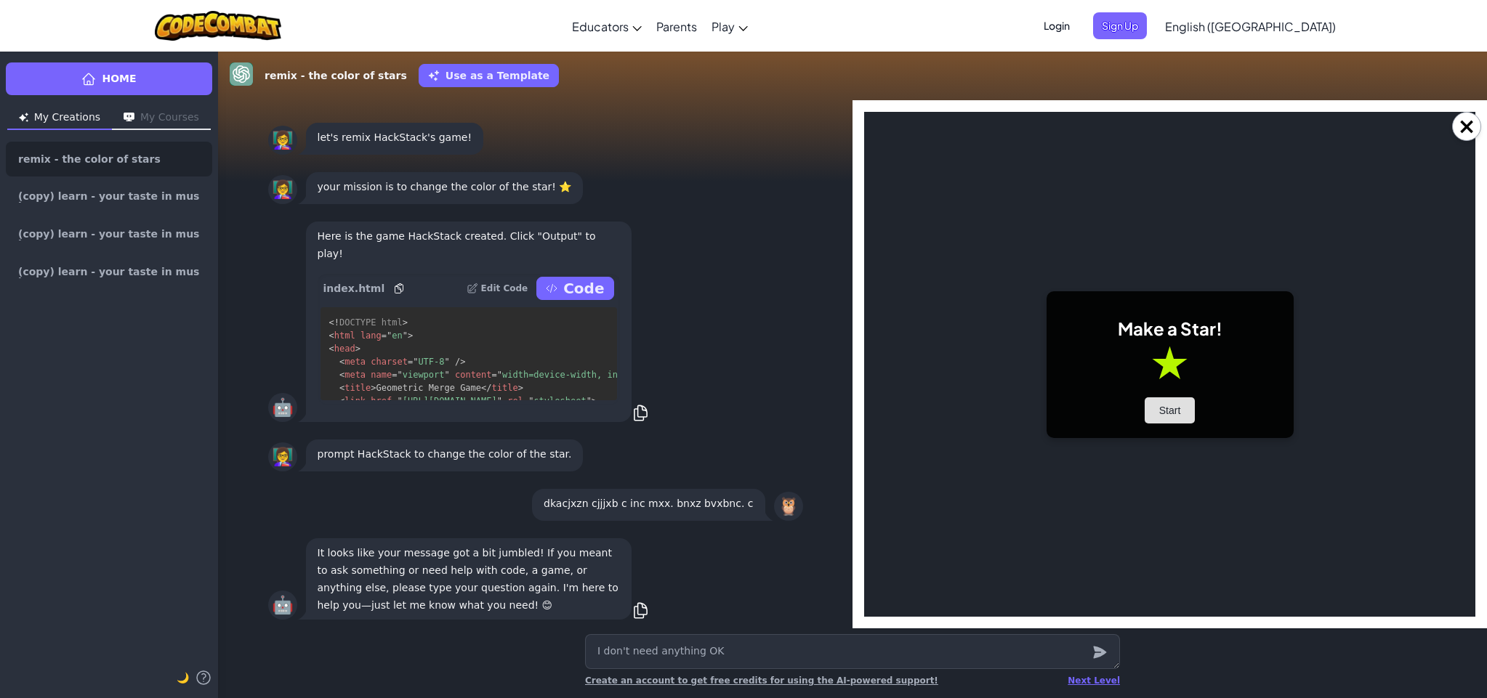
click at [1158, 408] on button "Start" at bounding box center [1169, 410] width 51 height 26
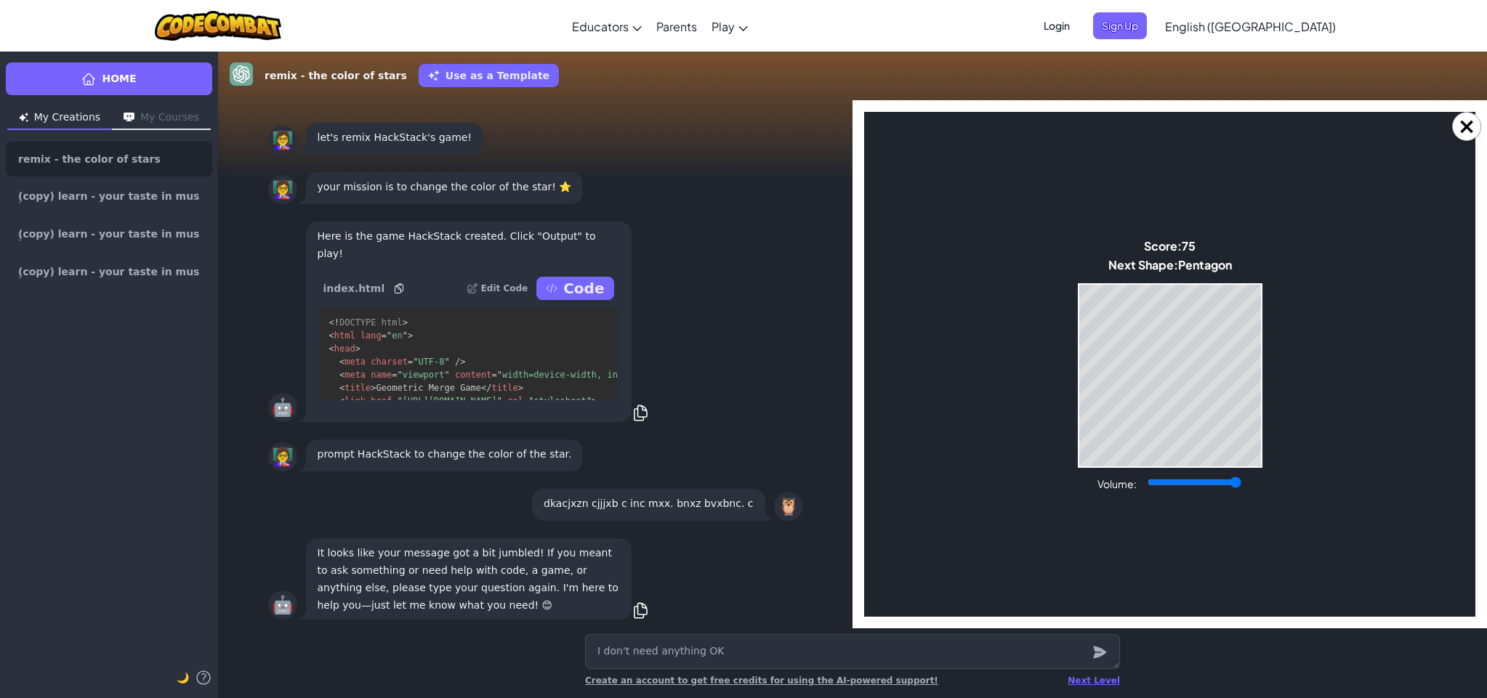
drag, startPoint x: 1192, startPoint y: 481, endPoint x: 1284, endPoint y: 470, distance: 92.9
type input "1"
click at [1287, 468] on body "Make a Star! Start Score: 75 Next Shape: Pentagon Game Over Your stack reached …" at bounding box center [1169, 364] width 611 height 505
click at [1216, 86] on div "remix - the color of stars Use as a Template" at bounding box center [852, 75] width 1245 height 26
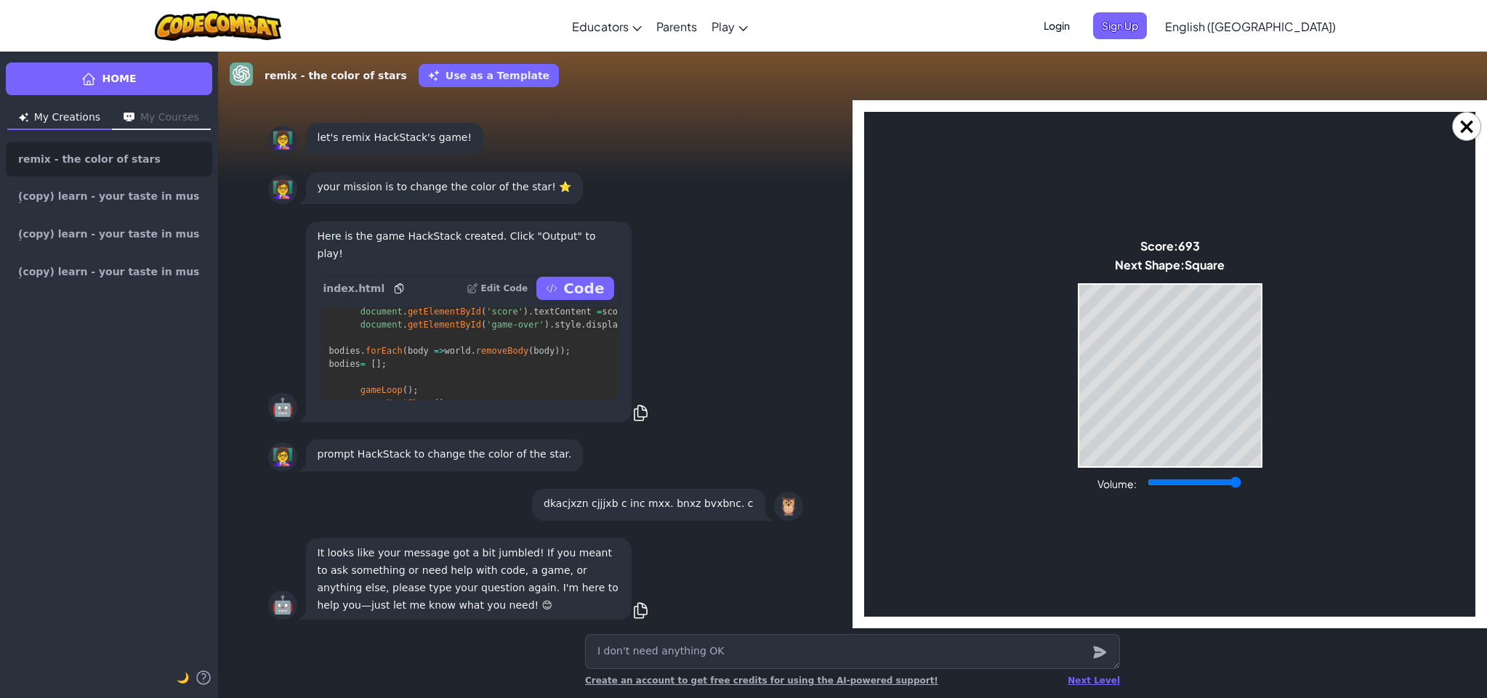
scroll to position [7220, 0]
click at [512, 292] on p "Edit Code" at bounding box center [504, 289] width 47 height 12
click at [1074, 388] on body "Make a Star! Start Score: 1002154 Next Shape: Triangle Game Over Your stack rea…" at bounding box center [1169, 364] width 611 height 505
click at [1078, 386] on body "Make a Star! Start Score: 1002154 Next Shape: Circle Game Over Your stack reach…" at bounding box center [1169, 364] width 611 height 505
click at [1265, 413] on body "Make a Star! Start Score: 2002352 Next Shape: Pentagon Game Over Your stack rea…" at bounding box center [1169, 364] width 611 height 505
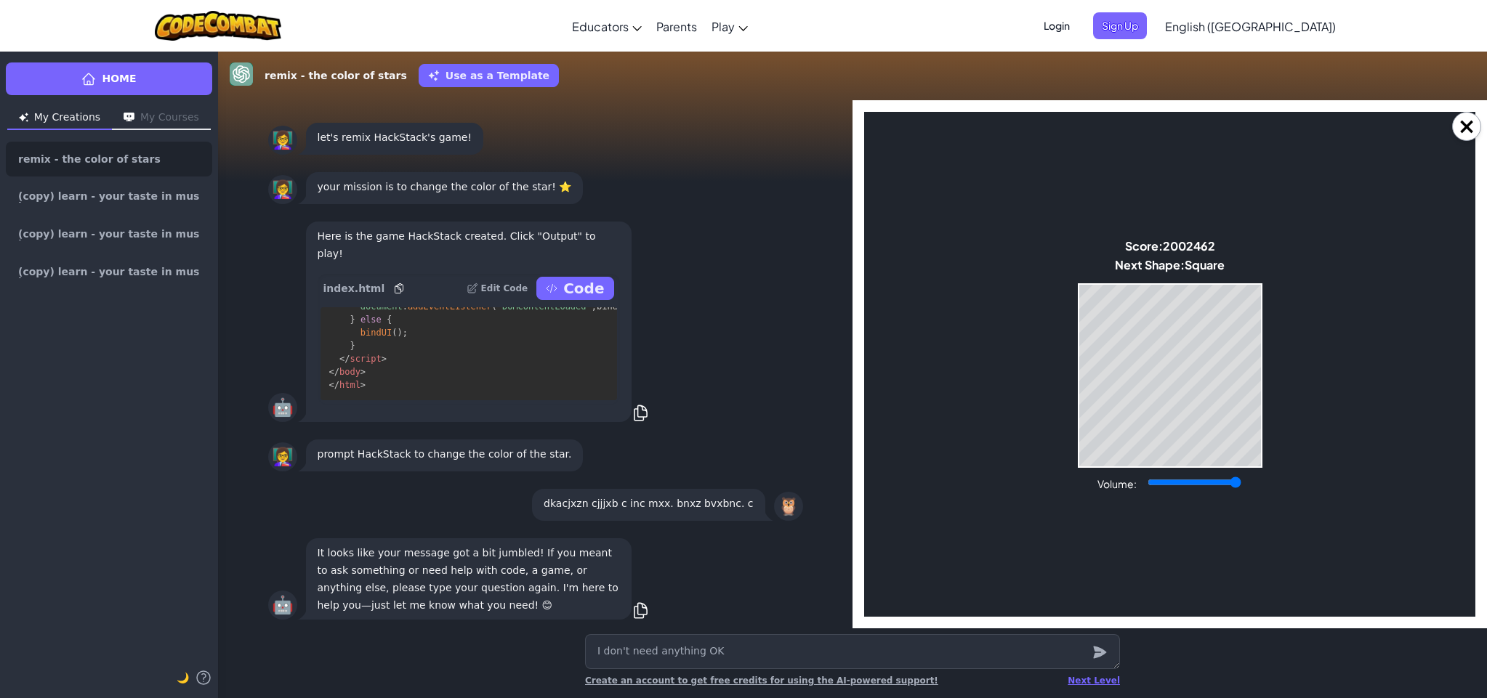
click at [1068, 412] on body "Make a Star! Start Score: 2002462 Next Shape: Square Game Over Your stack reach…" at bounding box center [1169, 364] width 611 height 505
click at [1080, 405] on body "Make a Star! Start Score: 2002462 Next Shape: Square Game Over Your stack reach…" at bounding box center [1169, 364] width 611 height 505
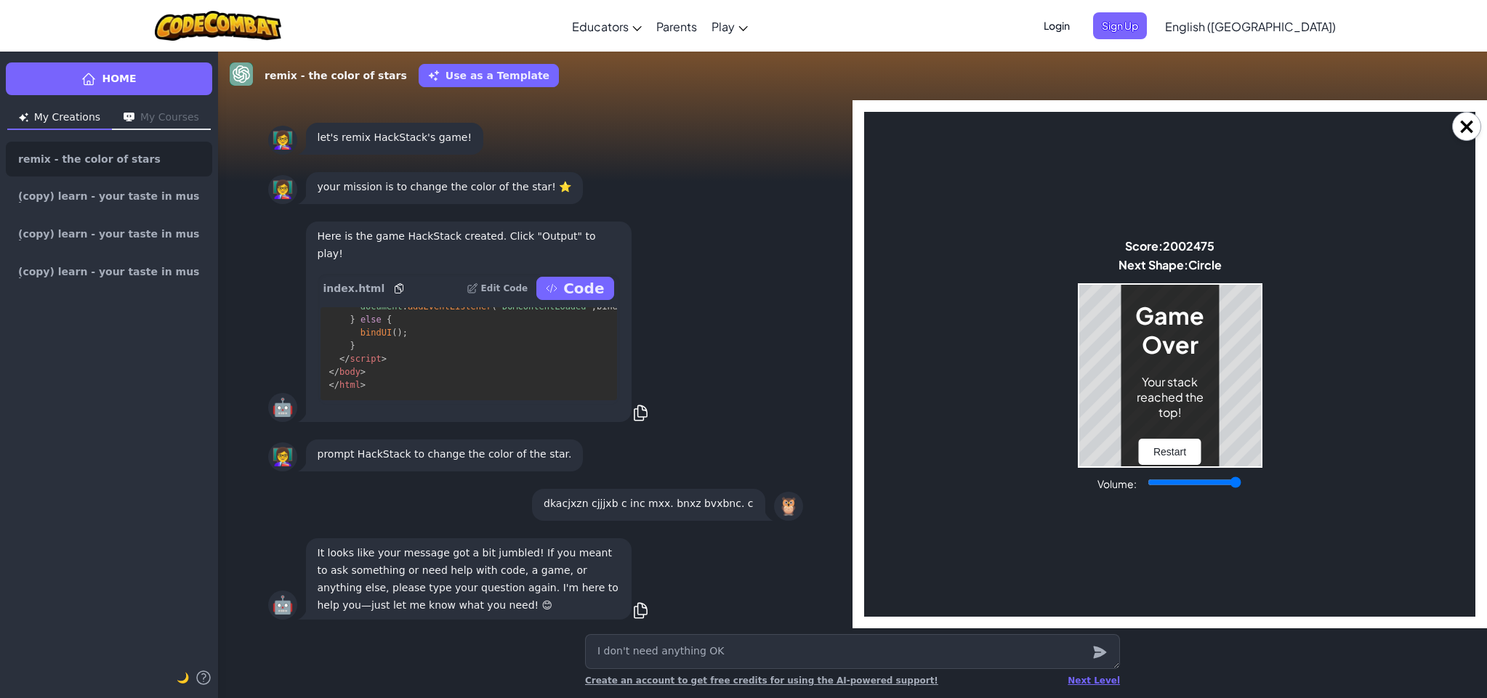
drag, startPoint x: 1061, startPoint y: 389, endPoint x: 1068, endPoint y: 389, distance: 7.3
click at [1059, 392] on body "Make a Star! Start Score: 2002475 Next Shape: Circle Game Over Your stack reach…" at bounding box center [1169, 364] width 611 height 505
click at [1176, 453] on button "Restart" at bounding box center [1170, 452] width 62 height 26
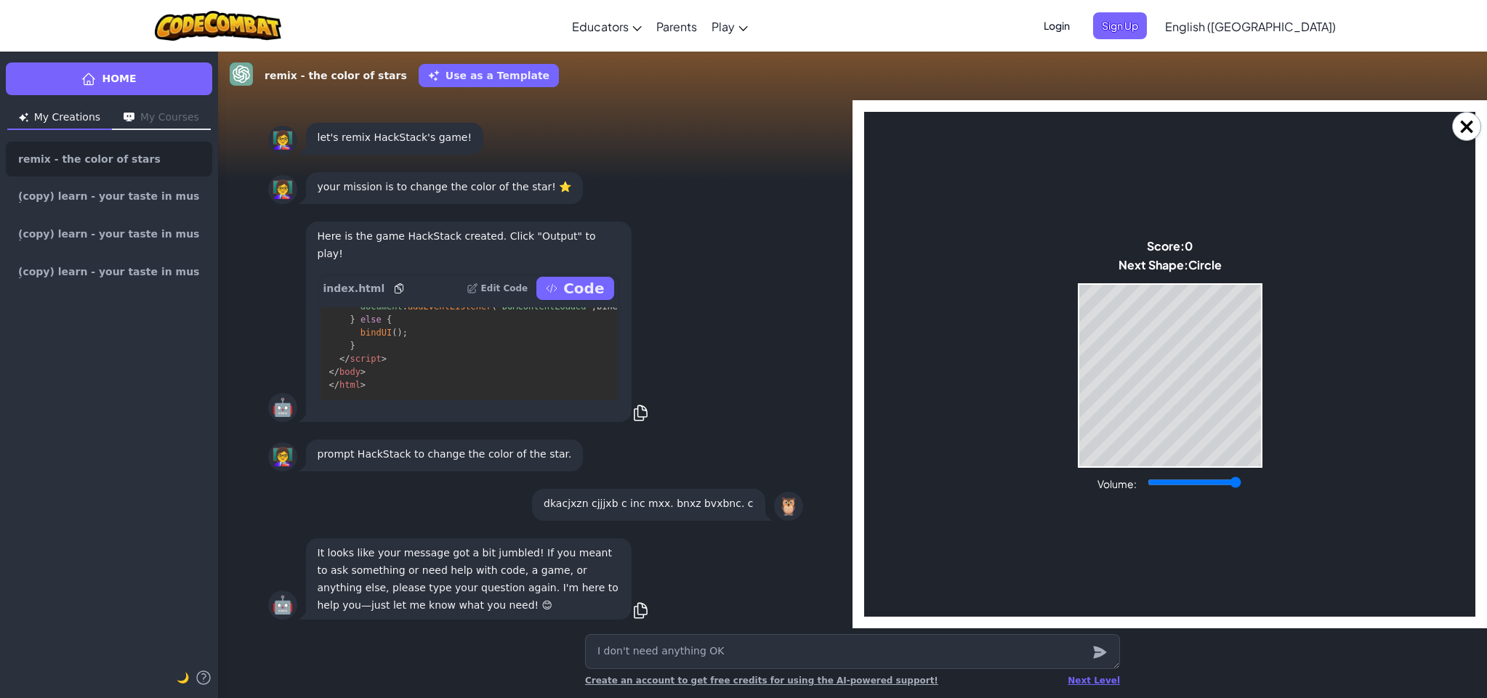
click at [1261, 437] on div "Game Over Your stack reached the top! Restart" at bounding box center [1169, 375] width 185 height 185
click at [1262, 437] on body "Make a Star! Start Score: 0 Next Shape: Circle Game Over Your stack reached the…" at bounding box center [1169, 364] width 611 height 505
click at [1269, 437] on body "Make a Star! Start Score: 0 Next Shape: Circle Game Over Your stack reached the…" at bounding box center [1169, 364] width 611 height 505
click at [1263, 426] on body "Make a Star! Start Score: 29 Next Shape: Square Game Over Your stack reached th…" at bounding box center [1169, 364] width 611 height 505
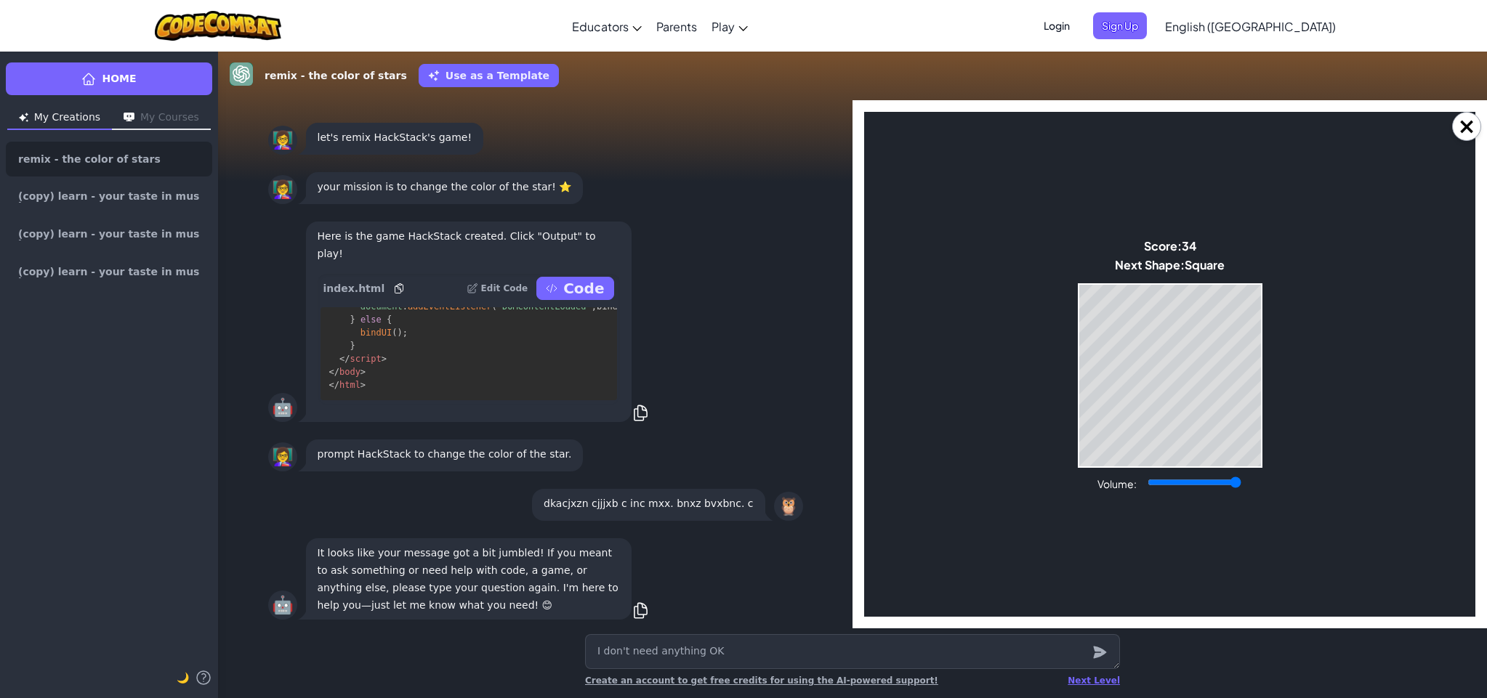
click at [1263, 426] on body "Make a Star! Start Score: 34 Next Shape: Square Game Over Your stack reached th…" at bounding box center [1169, 364] width 611 height 505
click at [1264, 426] on body "Make a Star! Start Score: 37 Next Shape: Square Game Over Your stack reached th…" at bounding box center [1169, 364] width 611 height 505
click at [1266, 426] on body "Make a Star! Start Score: 41 Next Shape: Square Game Over Your stack reached th…" at bounding box center [1169, 364] width 611 height 505
click at [1267, 426] on body "Make a Star! Start Score: 41 Next Shape: Square Game Over Your stack reached th…" at bounding box center [1169, 364] width 611 height 505
click at [1241, 419] on body "Make a Star! Start Score: 41 Next Shape: Square Game Over Your stack reached th…" at bounding box center [1169, 364] width 611 height 505
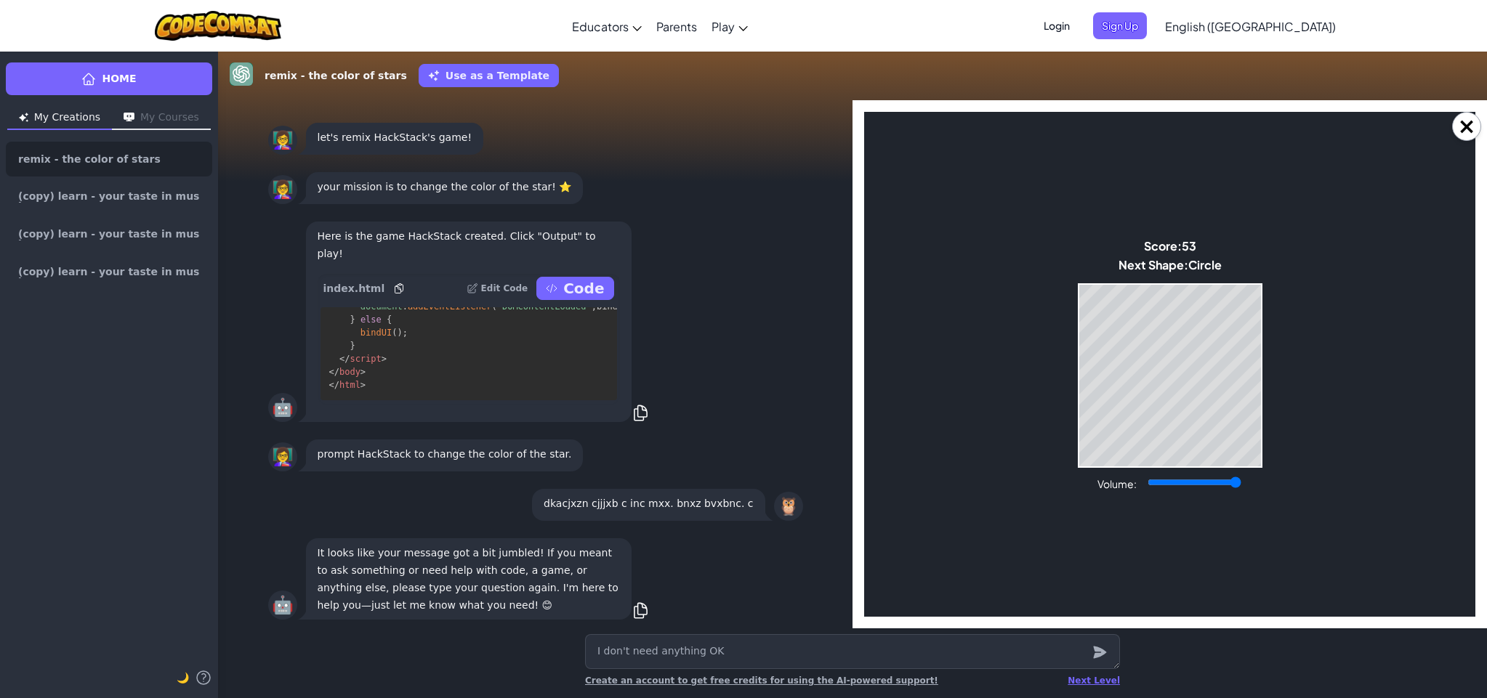
drag, startPoint x: 1261, startPoint y: 406, endPoint x: 1287, endPoint y: 403, distance: 26.4
click at [1261, 404] on body "Make a Star! Start Score: 53 Next Shape: Circle Game Over Your stack reached th…" at bounding box center [1169, 364] width 611 height 505
click at [1101, 653] on icon "submit" at bounding box center [1099, 653] width 13 height 12
type textarea "x"
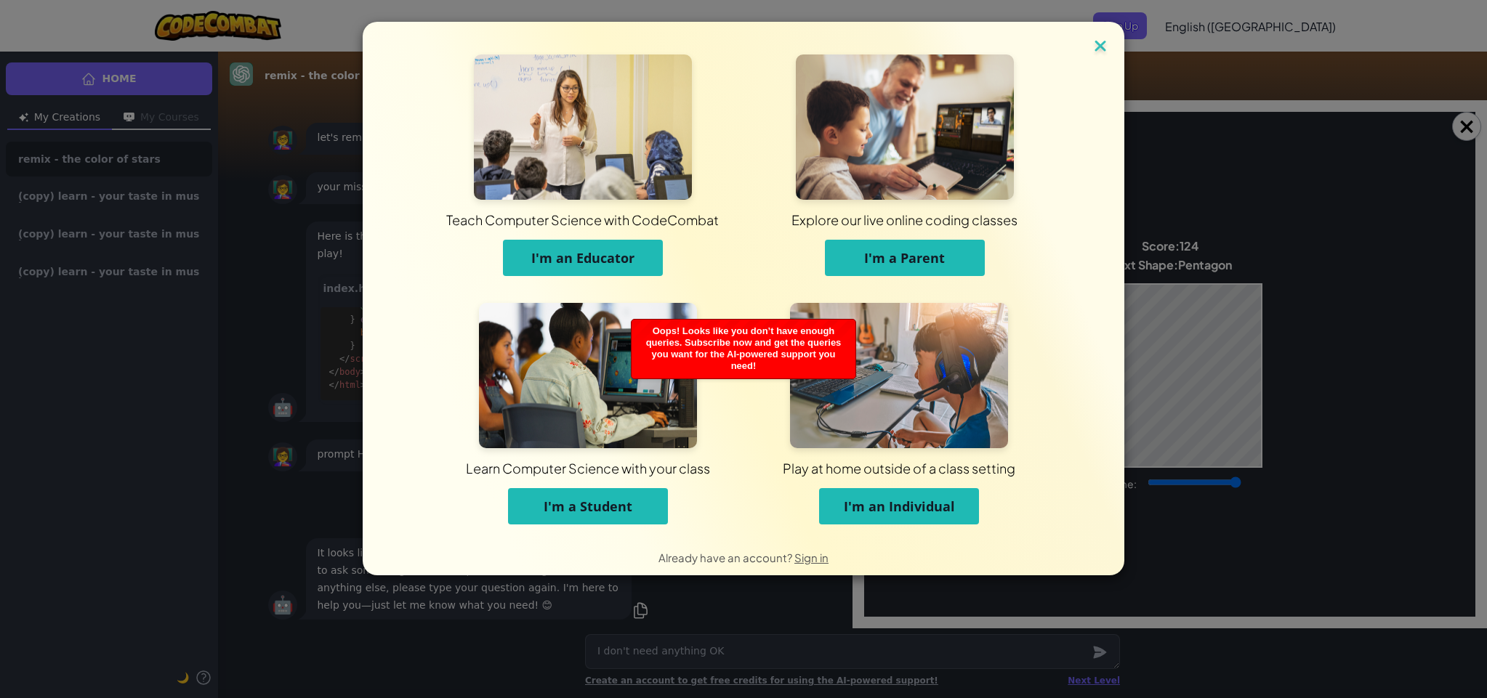
click at [1100, 42] on img at bounding box center [1100, 47] width 19 height 22
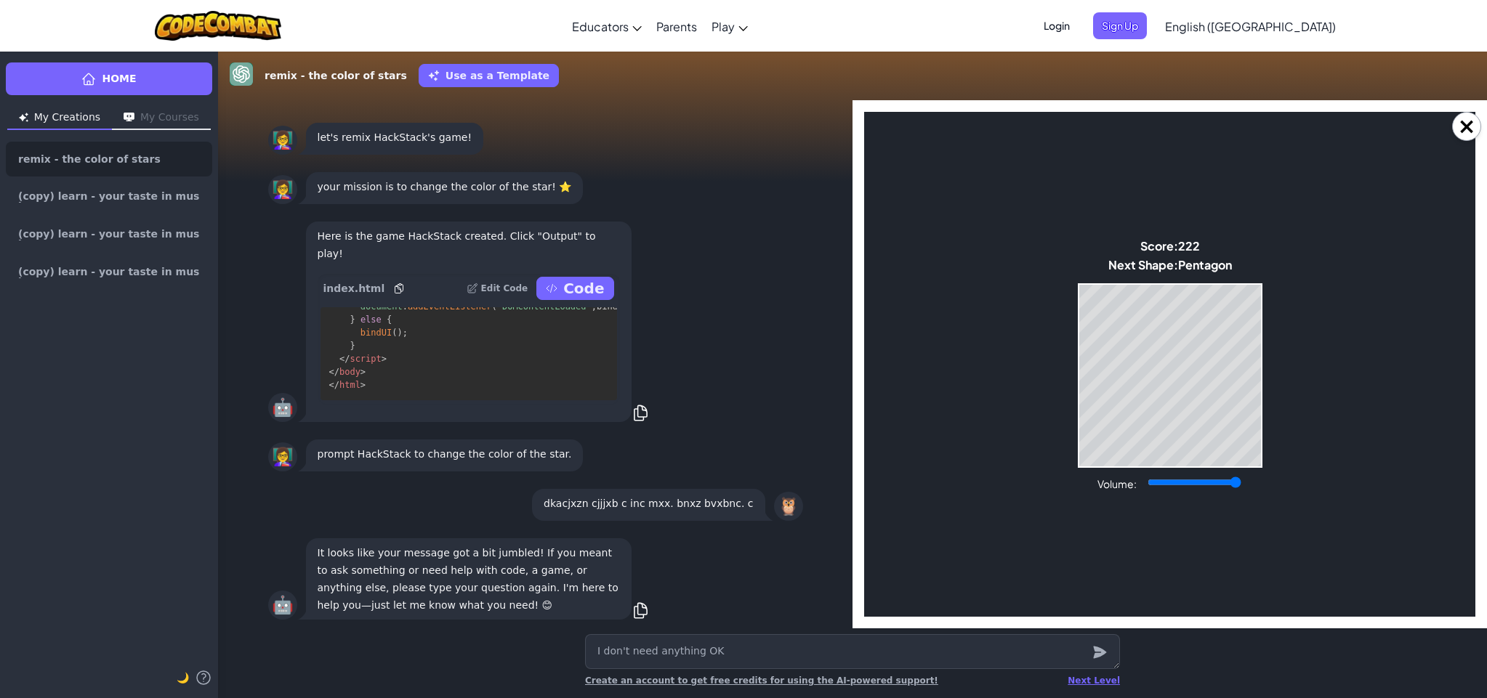
drag, startPoint x: 1152, startPoint y: 256, endPoint x: 1143, endPoint y: 260, distance: 9.4
click at [1152, 257] on div "Next Shape: Pentagon" at bounding box center [1170, 264] width 124 height 15
drag, startPoint x: 1143, startPoint y: 260, endPoint x: 1117, endPoint y: 270, distance: 27.1
click at [1126, 266] on div "Next Shape: Pentagon" at bounding box center [1170, 264] width 124 height 15
click at [1104, 278] on body "Make a Star! Start Score: 222 Next Shape: Pentagon Game Over Your stack reached…" at bounding box center [1169, 364] width 611 height 505
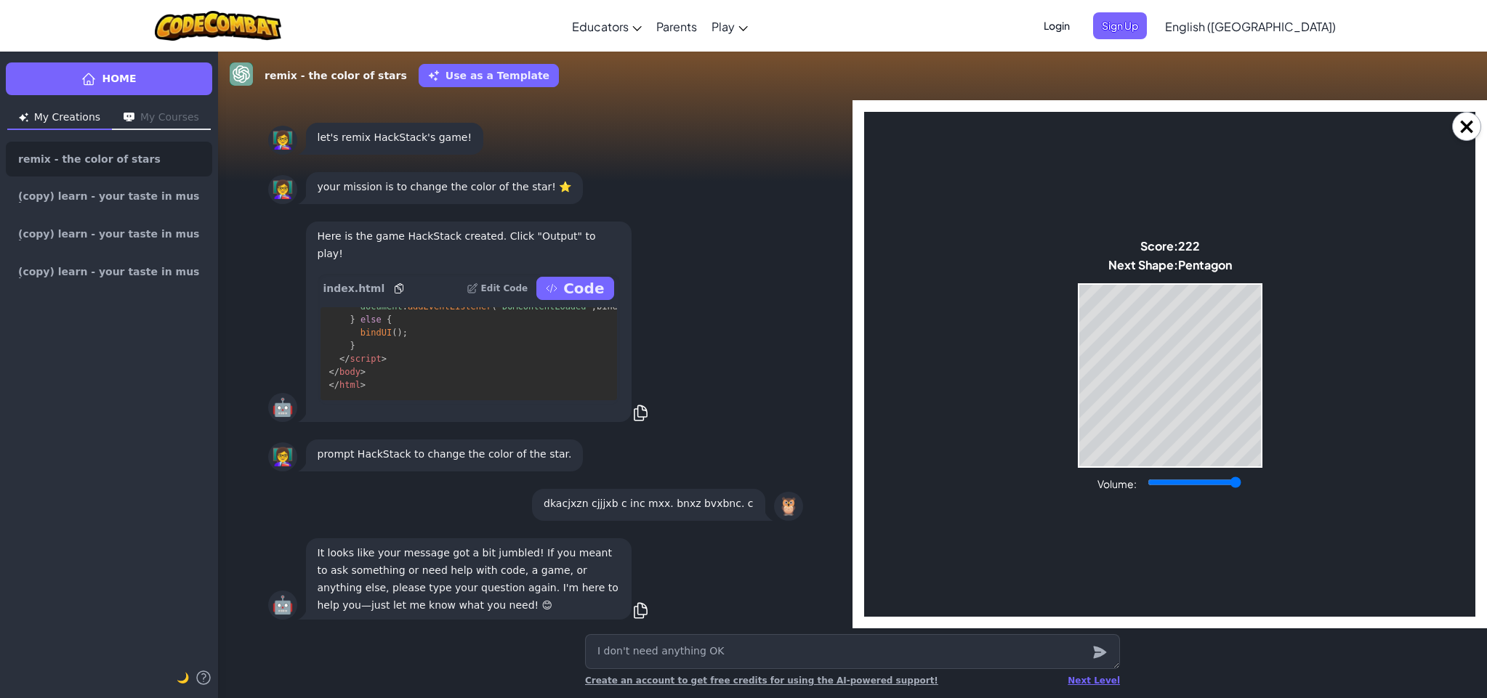
click at [1118, 292] on body "Make a Star! Start Score: 222 Next Shape: Pentagon Game Over Your stack reached…" at bounding box center [1169, 364] width 611 height 505
drag, startPoint x: 1341, startPoint y: 312, endPoint x: 1323, endPoint y: 316, distance: 18.0
click at [1338, 313] on body "Make a Star! Start Score: 222 Next Shape: Circle Game Over Your stack reached t…" at bounding box center [1169, 364] width 611 height 505
drag, startPoint x: 1127, startPoint y: 475, endPoint x: 1138, endPoint y: 473, distance: 11.1
click at [1133, 472] on body "Make a Star! Start Score: 1217 Next Shape: Hexagon Game Over Your stack reached…" at bounding box center [1169, 364] width 611 height 505
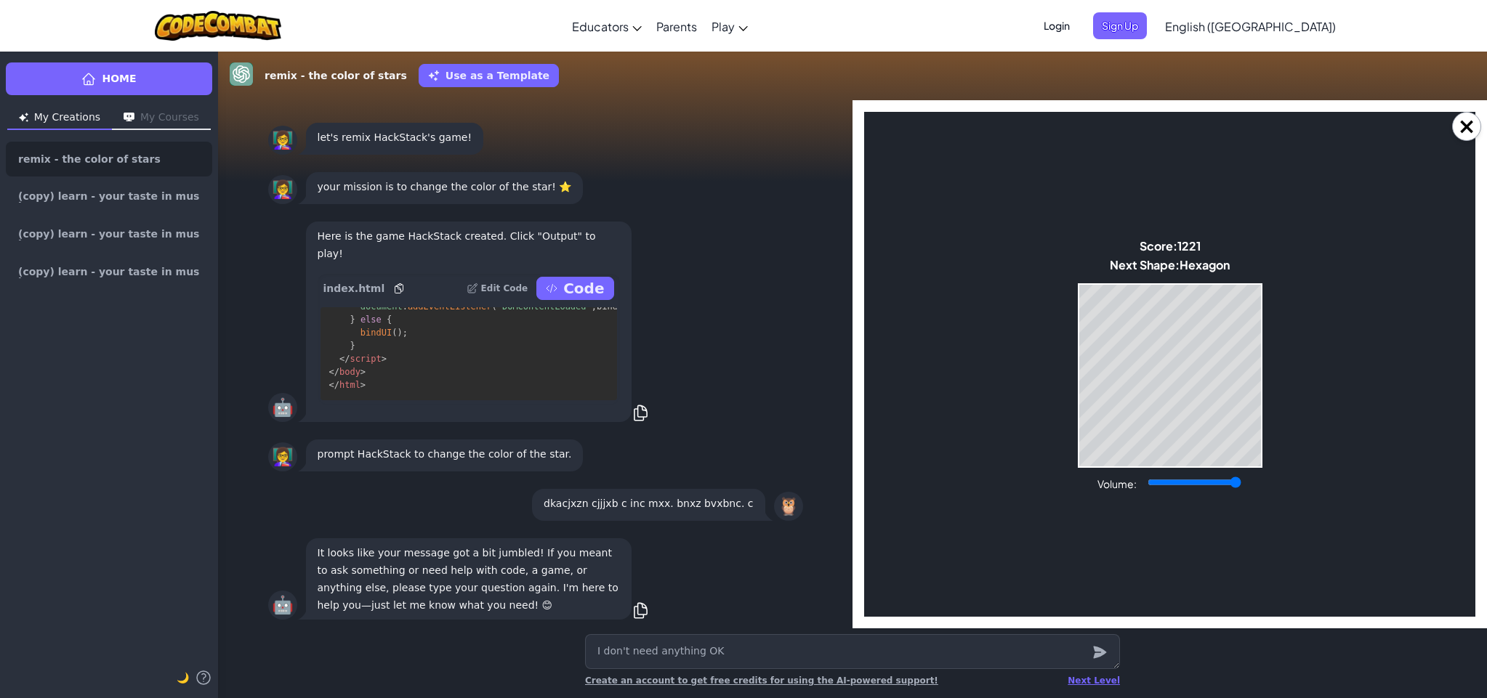
drag, startPoint x: 1138, startPoint y: 473, endPoint x: 1154, endPoint y: 467, distance: 17.0
click at [1152, 468] on body "Make a Star! Start Score: 1221 Next Shape: Hexagon Game Over Your stack reached…" at bounding box center [1169, 364] width 611 height 505
click at [1152, 472] on body "Make a Star! Start Score: 1229 Next Shape: Hexagon Game Over Your stack reached…" at bounding box center [1169, 364] width 611 height 505
click at [1285, 440] on body "Make a Star! Start Score: 1229 Next Shape: Hexagon Game Over Your stack reached…" at bounding box center [1169, 364] width 611 height 505
click at [1204, 467] on body "Make a Star! Start Score: 1256 Next Shape: Triangle Game Over Your stack reache…" at bounding box center [1169, 364] width 611 height 505
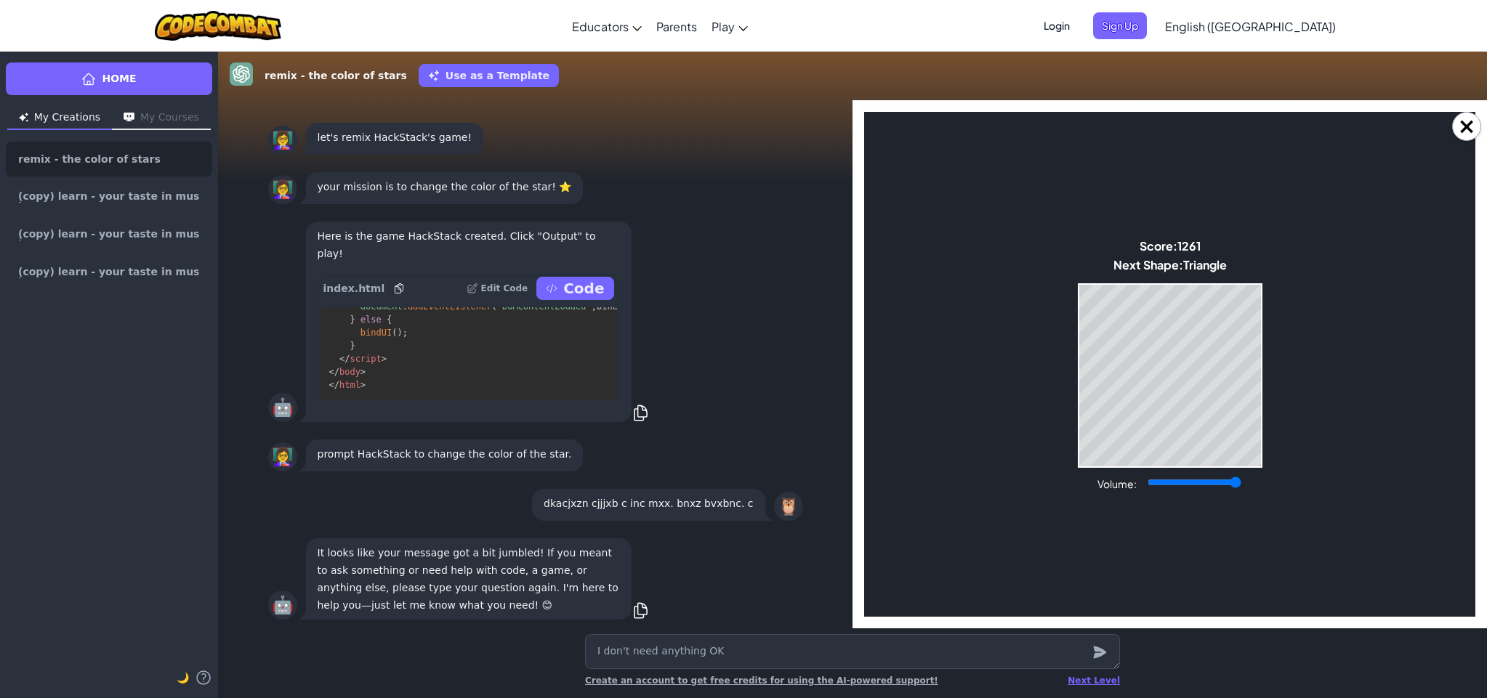
click at [1184, 469] on body "Make a Star! Start Score: 1261 Next Shape: Triangle Game Over Your stack reache…" at bounding box center [1169, 364] width 611 height 505
drag, startPoint x: 1141, startPoint y: 476, endPoint x: 1144, endPoint y: 468, distance: 8.5
click at [1146, 469] on body "Make a Star! Start Score: 1261 Next Shape: Triangle Game Over Your stack reache…" at bounding box center [1169, 364] width 611 height 505
click at [1134, 470] on body "Make a Star! Start Score: 1274 Next Shape: Triangle Game Over Your stack reache…" at bounding box center [1169, 364] width 611 height 505
click at [1125, 469] on body "Make a Star! Start Score: 1274 Next Shape: Triangle Game Over Your stack reache…" at bounding box center [1169, 364] width 611 height 505
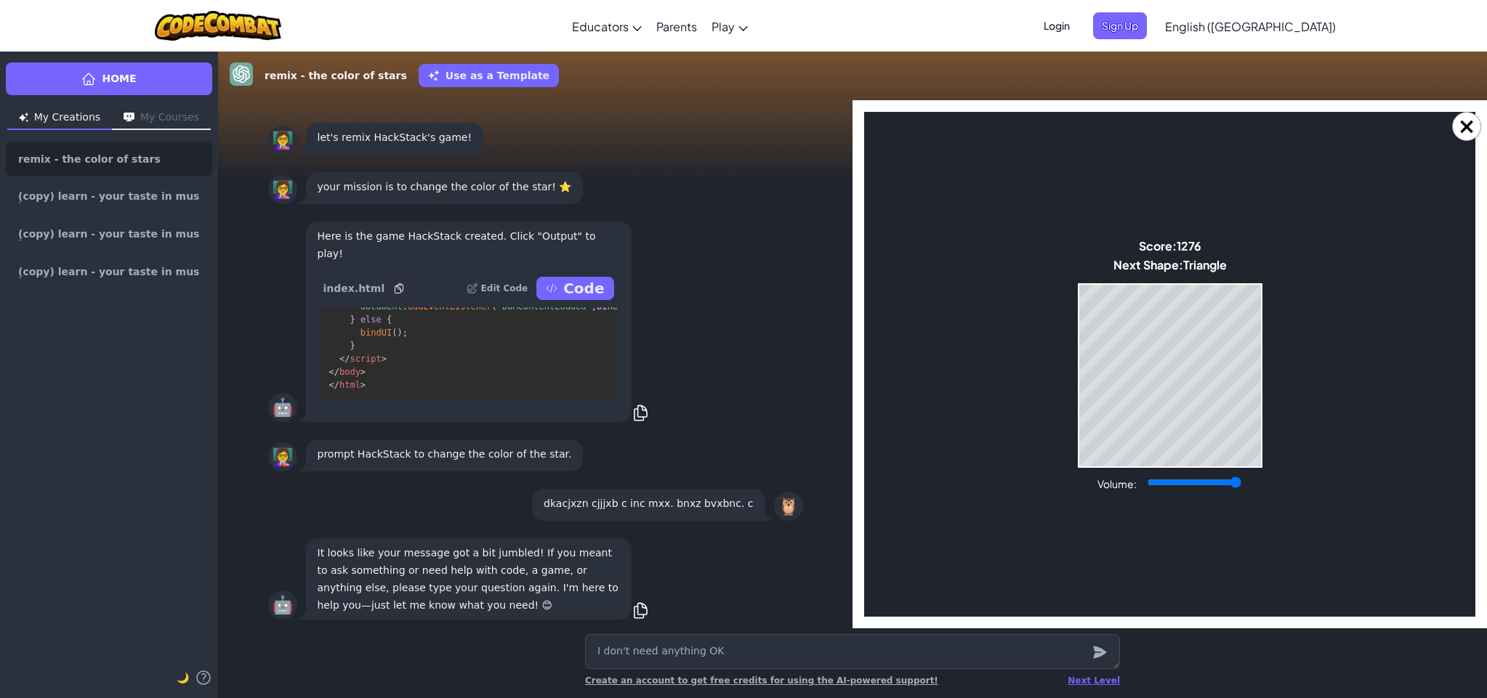
click at [1125, 468] on body "Make a Star! Start Score: 1276 Next Shape: Triangle Game Over Your stack reache…" at bounding box center [1169, 364] width 611 height 505
drag, startPoint x: 1125, startPoint y: 467, endPoint x: 1146, endPoint y: 467, distance: 20.3
click at [1131, 468] on body "Make a Star! Start Score: 1276 Next Shape: Triangle Game Over Your stack reache…" at bounding box center [1169, 364] width 611 height 505
click at [1195, 456] on body "Make a Star! Start Score: 1276 Next Shape: Triangle Game Over Your stack reache…" at bounding box center [1169, 364] width 611 height 505
click at [1274, 425] on body "Make a Star! Start Score: 1276 Next Shape: Square Game Over Your stack reached …" at bounding box center [1169, 364] width 611 height 505
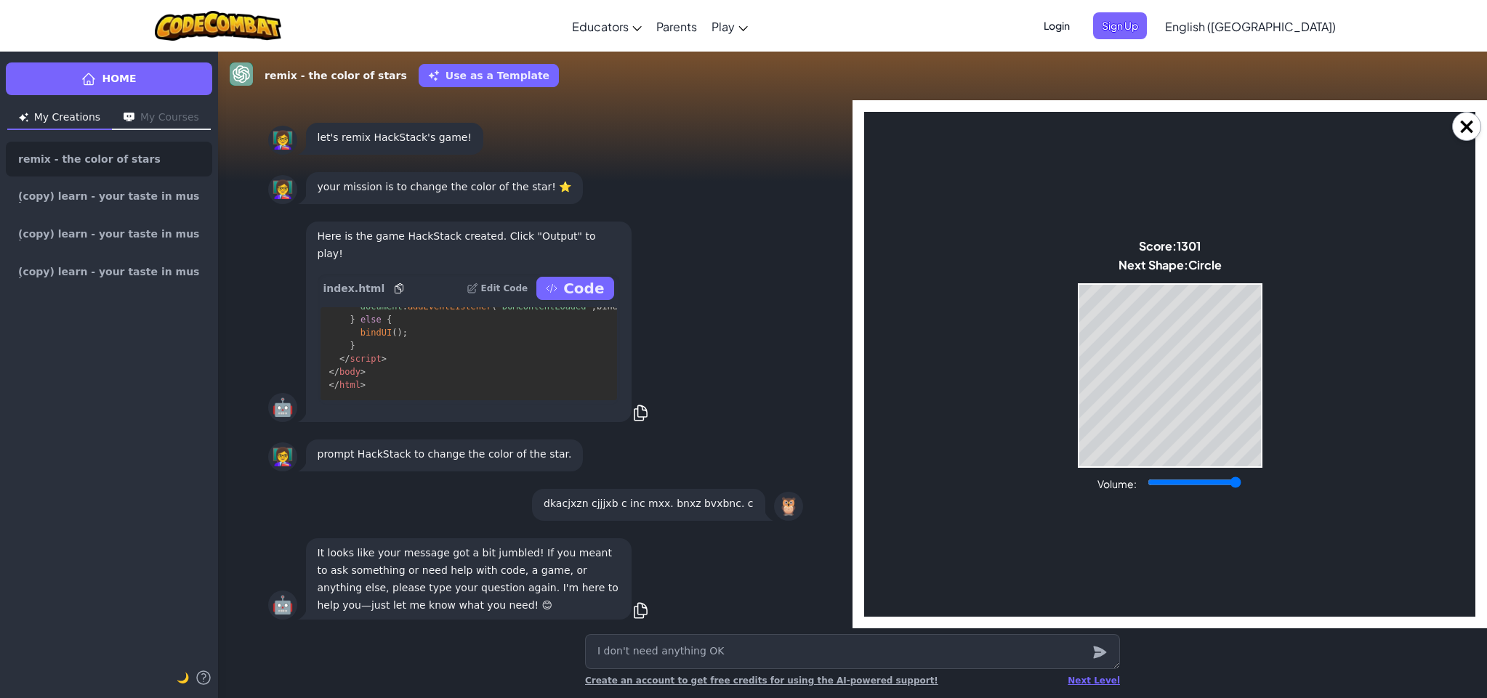
click at [1199, 469] on body "Make a Star! Start Score: 1301 Next Shape: Circle Game Over Your stack reached …" at bounding box center [1169, 364] width 611 height 505
drag, startPoint x: 1205, startPoint y: 473, endPoint x: 1219, endPoint y: 473, distance: 13.8
click at [1207, 474] on body "Make a Star! Start Score: 1301 Next Shape: Circle Game Over Your stack reached …" at bounding box center [1169, 364] width 611 height 505
drag, startPoint x: 1217, startPoint y: 483, endPoint x: 1238, endPoint y: 490, distance: 22.1
click at [1222, 485] on input "Volume:" at bounding box center [1194, 483] width 94 height 12
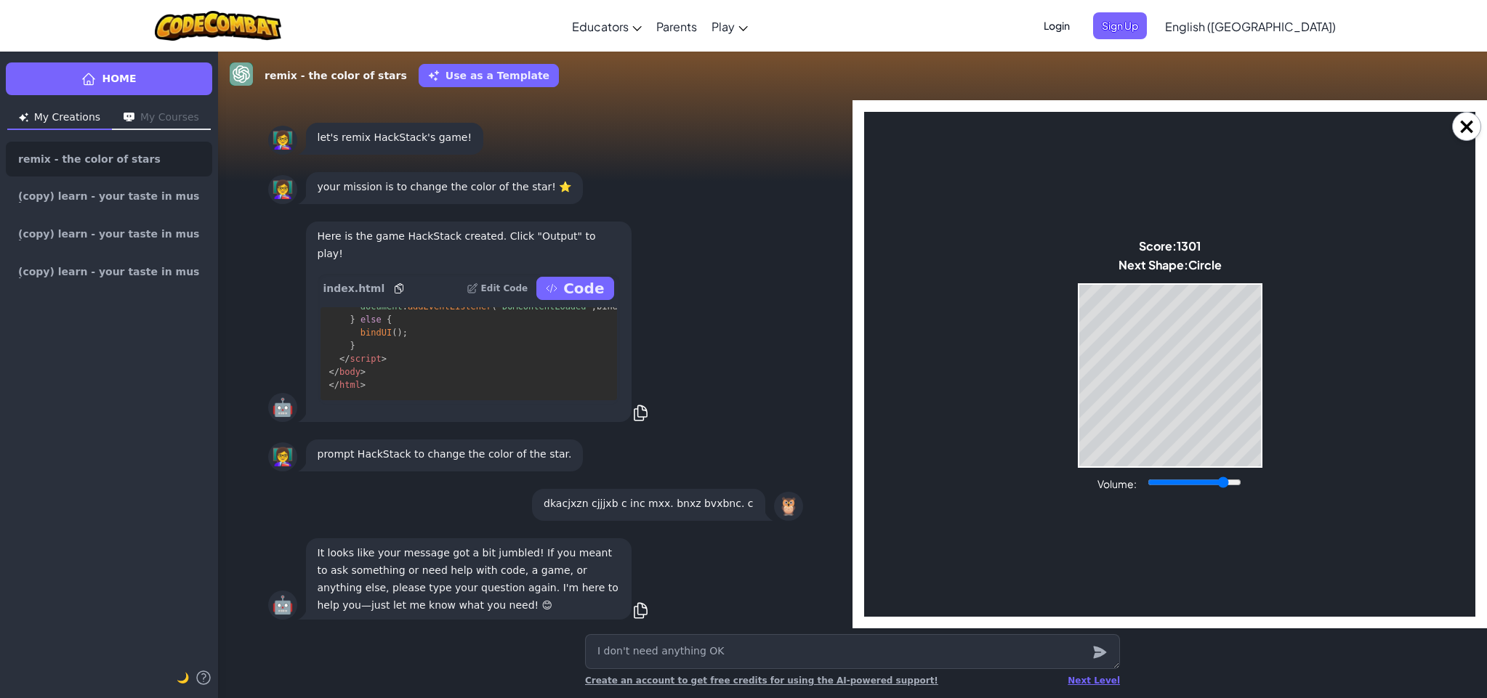
click at [1238, 490] on div "Volume:" at bounding box center [1169, 483] width 145 height 16
type input "0.85"
click at [1222, 471] on body "Make a Star! Start Score: 1301 Next Shape: Circle Game Over Your stack reached …" at bounding box center [1169, 364] width 611 height 505
click at [1263, 356] on body "Make a Star! Start Score: 1334 Next Shape: Hexagon Game Over Your stack reached…" at bounding box center [1169, 364] width 611 height 505
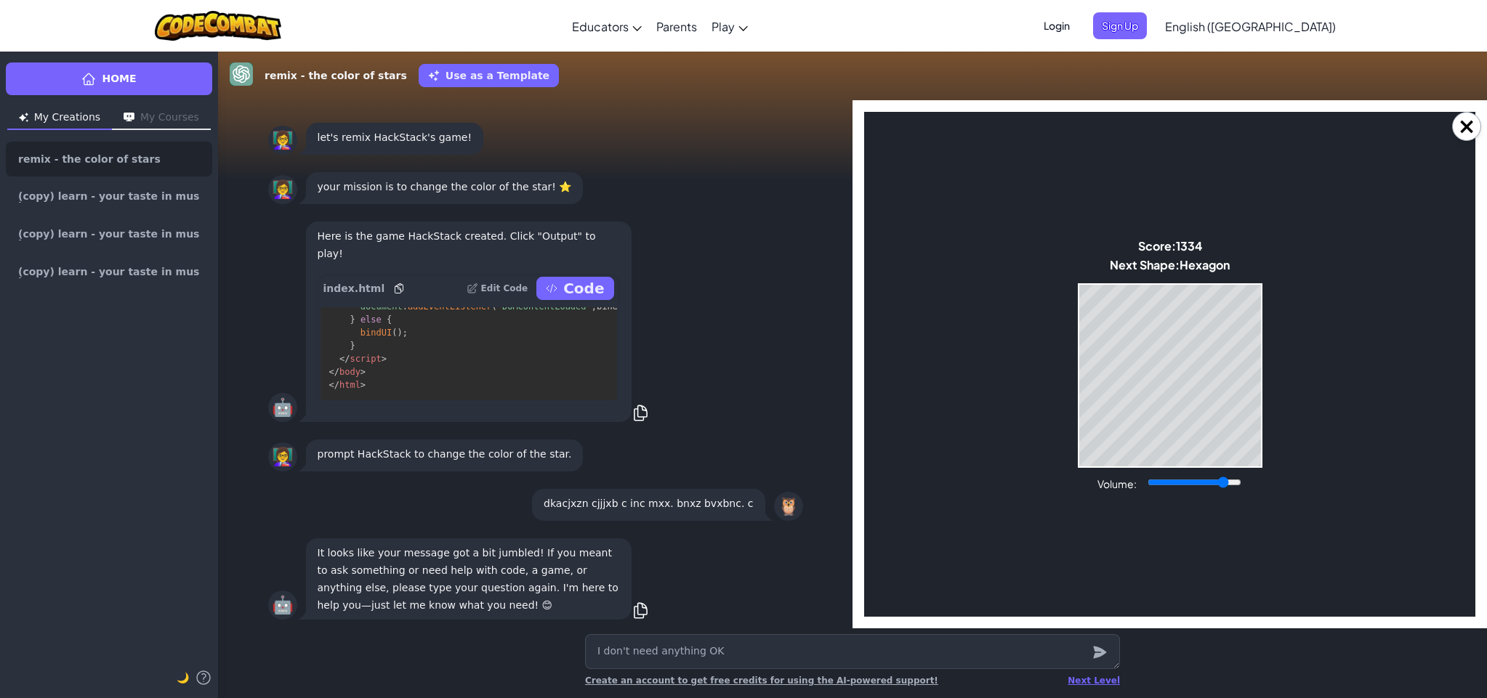
click at [1261, 357] on body "Make a Star! Start Score: 1334 Next Shape: Hexagon Game Over Your stack reached…" at bounding box center [1169, 364] width 611 height 505
click at [1261, 384] on body "Make a Star! Start Score: 1414 Next Shape: Circle Game Over Your stack reached …" at bounding box center [1169, 364] width 611 height 505
click at [557, 291] on icon at bounding box center [552, 289] width 12 height 12
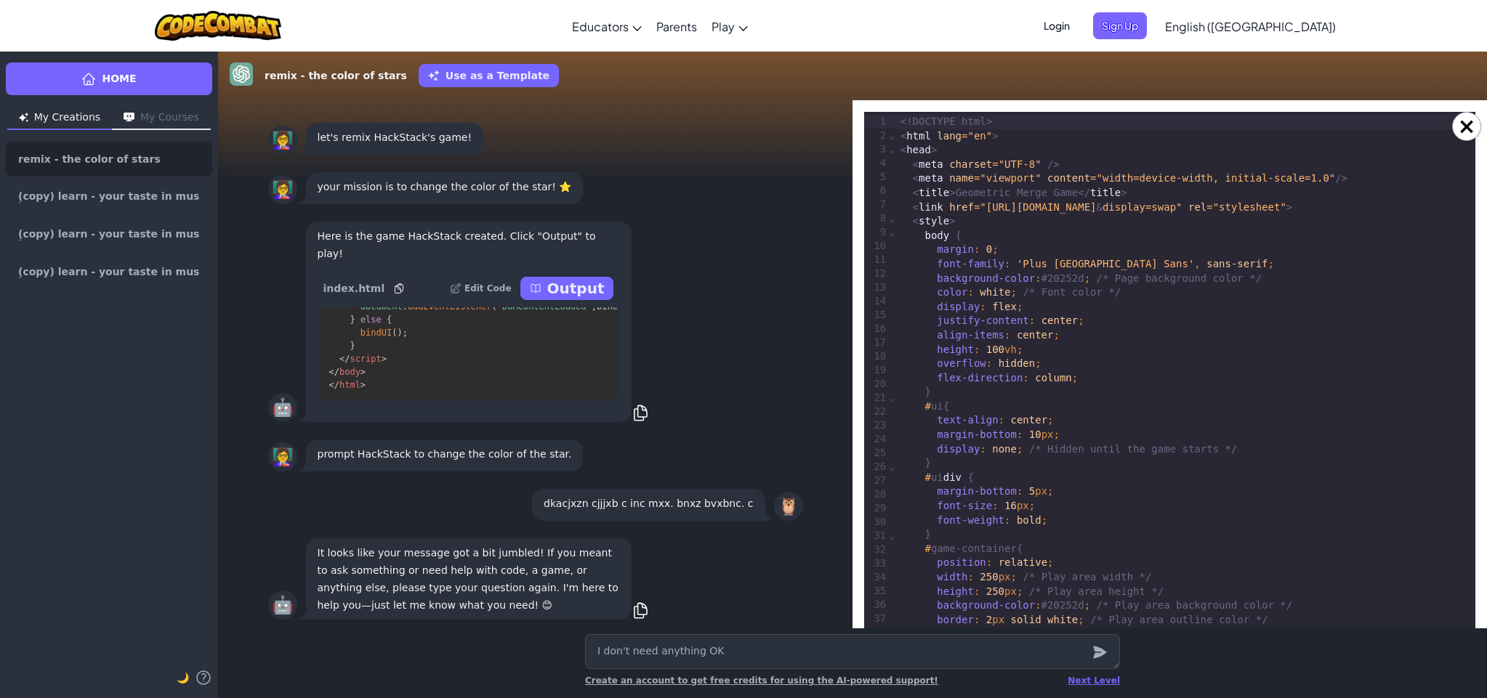
click at [559, 295] on p "Output" at bounding box center [575, 288] width 57 height 20
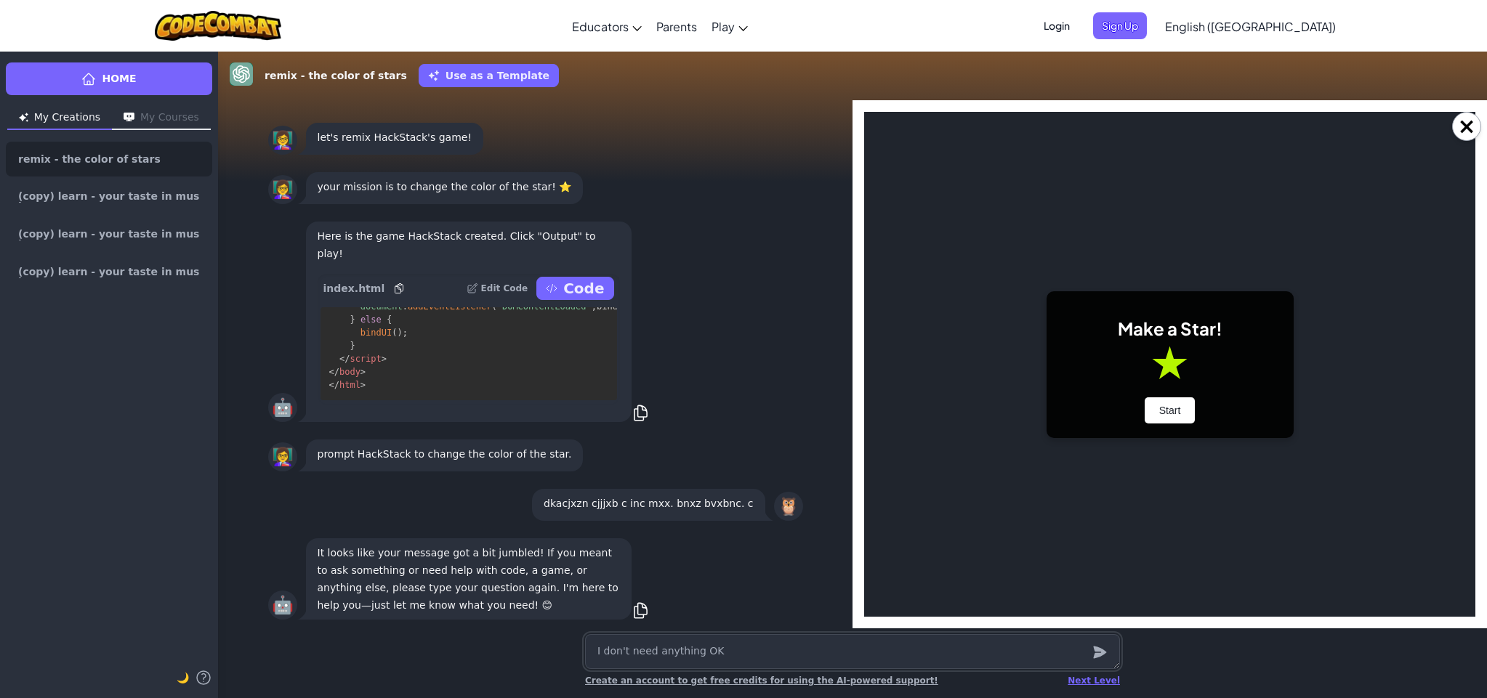
scroll to position [0, 0]
click at [1155, 418] on button "Start" at bounding box center [1169, 410] width 51 height 26
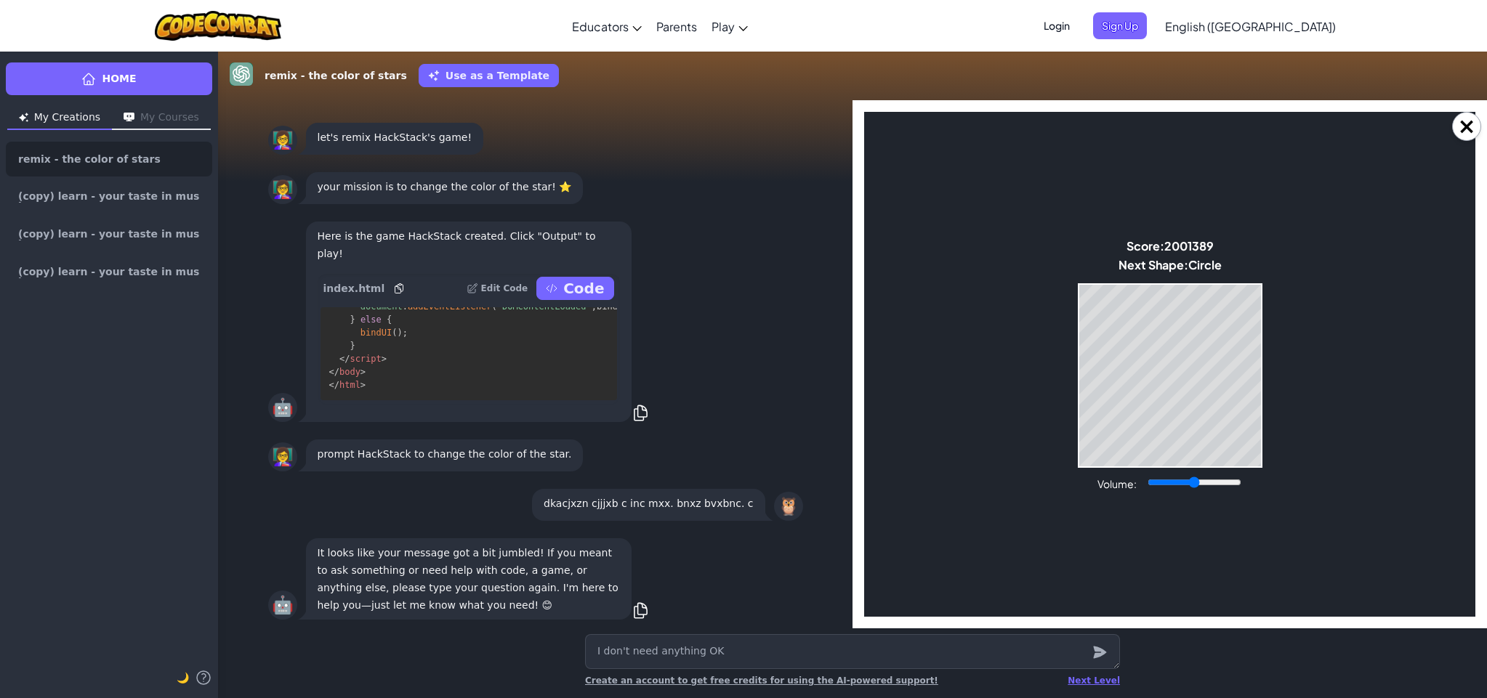
click at [1154, 466] on div "Game Over Your stack reached the top! Restart" at bounding box center [1169, 375] width 185 height 185
click at [1157, 466] on div "Game Over Your stack reached the top! Restart" at bounding box center [1169, 375] width 185 height 185
click at [1157, 469] on body "Make a Star! Start Score: 2001389 Next Shape: Triangle Game Over Your stack rea…" at bounding box center [1169, 364] width 611 height 505
click at [1155, 469] on body "Make a Star! Start Score: 2001398 Next Shape: Triangle Game Over Your stack rea…" at bounding box center [1169, 364] width 611 height 505
click at [1157, 467] on body "Make a Star! Start Score: 2001398 Next Shape: Triangle Game Over Your stack rea…" at bounding box center [1169, 364] width 611 height 505
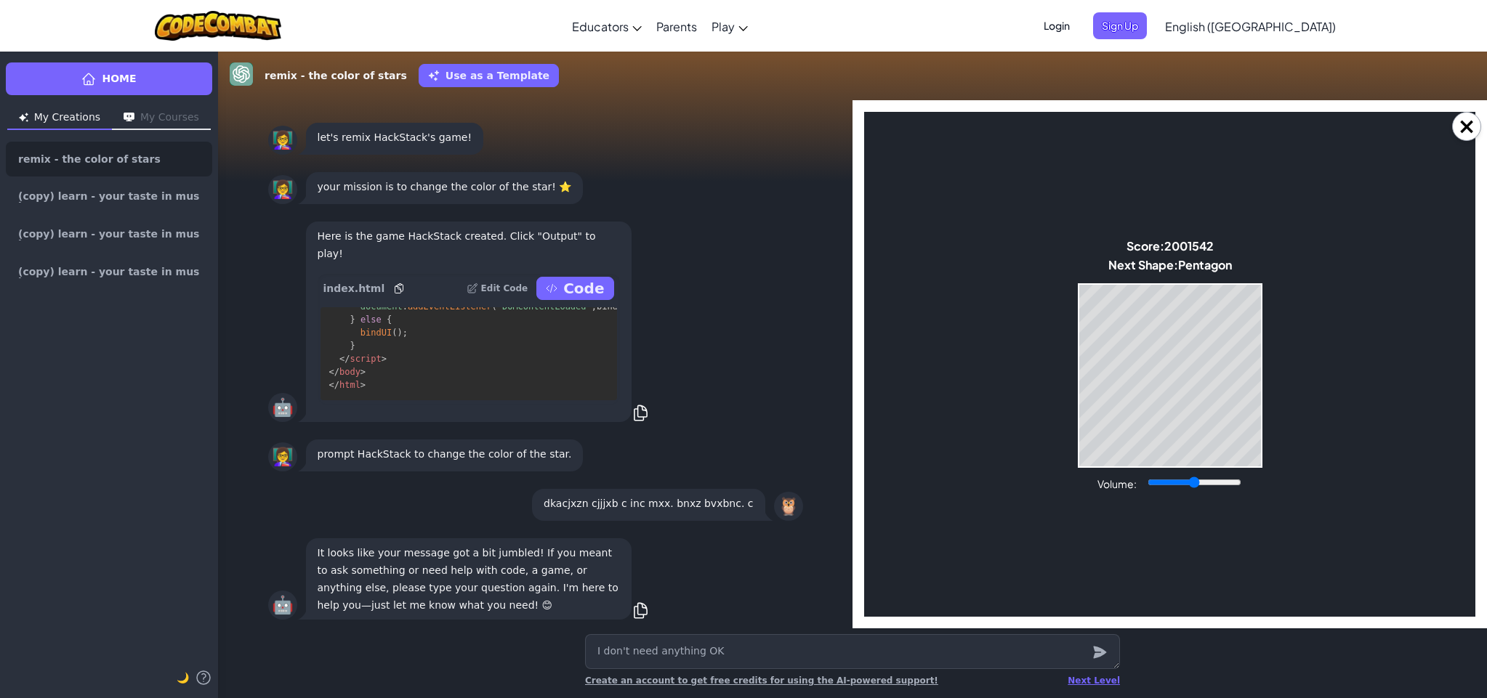
click at [1178, 464] on div "Game Over Your stack reached the top! Restart" at bounding box center [1169, 375] width 185 height 185
click at [1182, 466] on div "Game Over Your stack reached the top! Restart" at bounding box center [1169, 375] width 185 height 185
click at [1184, 466] on div "Game Over Your stack reached the top! Restart" at bounding box center [1169, 375] width 185 height 185
click at [1266, 444] on body "Make a Star! Start Score: 5002704 Next Shape: Hexagon Game Over Your stack reac…" at bounding box center [1169, 364] width 611 height 505
drag, startPoint x: 1269, startPoint y: 438, endPoint x: 1261, endPoint y: 432, distance: 9.9
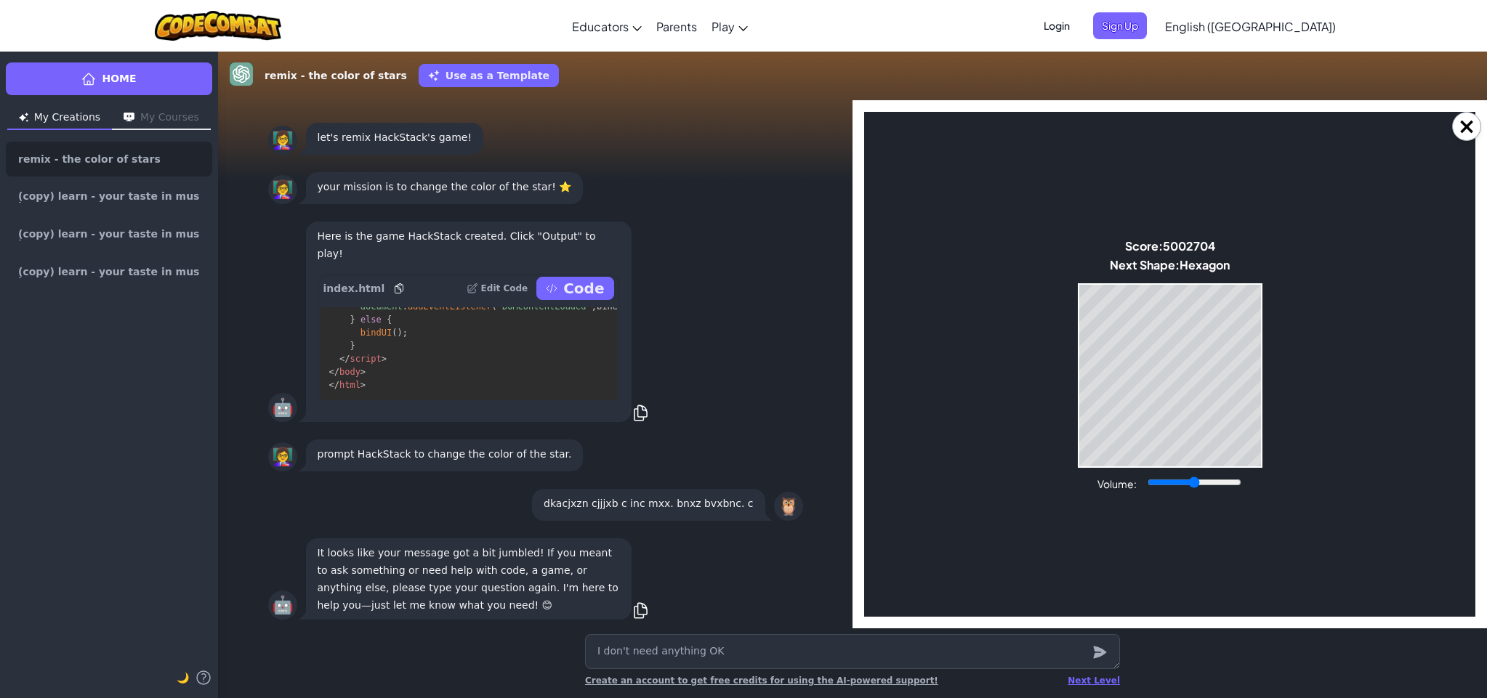
click at [1269, 437] on body "Make a Star! Start Score: 5002704 Next Shape: Hexagon Game Over Your stack reac…" at bounding box center [1169, 364] width 611 height 505
click at [1259, 432] on div "Game Over Your stack reached the top! Restart" at bounding box center [1169, 375] width 185 height 185
click at [1287, 435] on body "Make a Star! Start Score: 5002716 Next Shape: Square Game Over Your stack reach…" at bounding box center [1169, 364] width 611 height 505
click at [1266, 450] on body "Make a Star! Start Score: 7002866 Next Shape: Hexagon Game Over Your stack reac…" at bounding box center [1169, 364] width 611 height 505
click at [1247, 466] on div "Game Over Your stack reached the top! Restart" at bounding box center [1169, 375] width 185 height 185
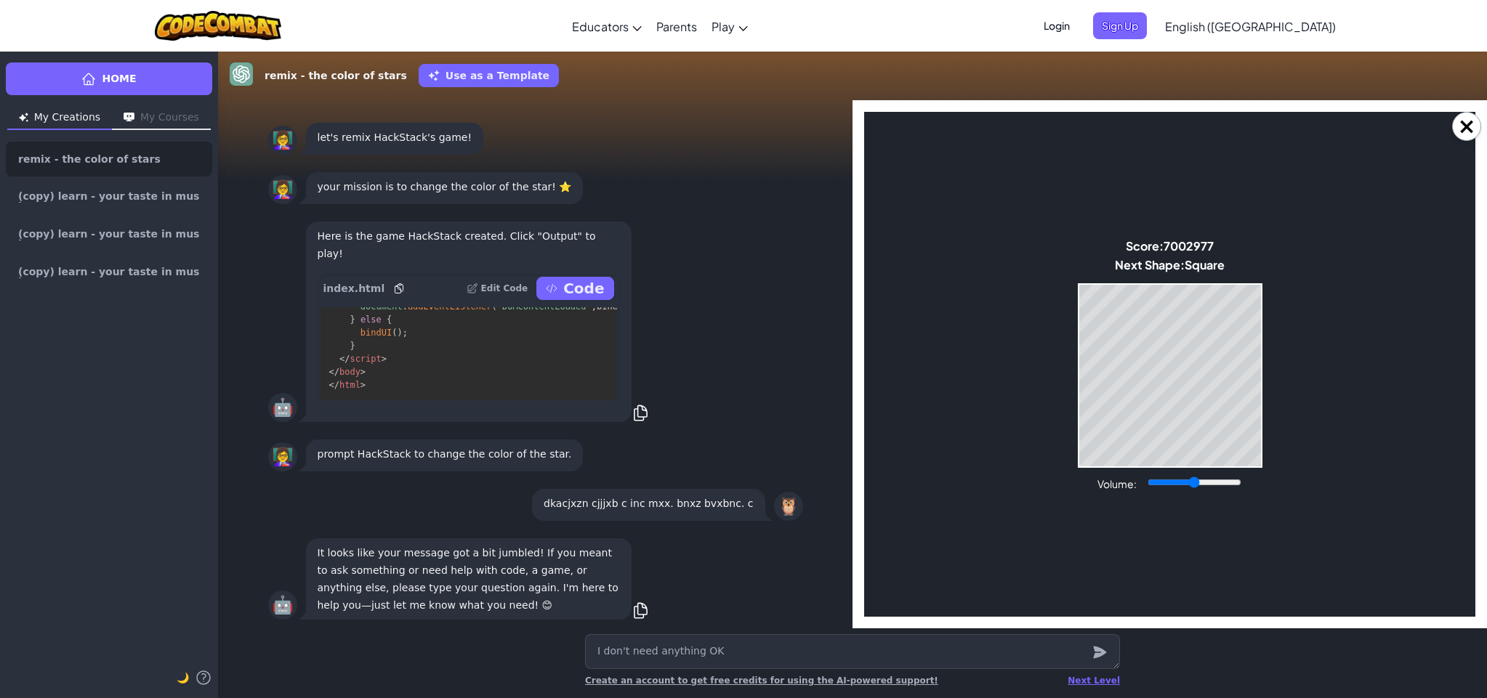
drag, startPoint x: 1248, startPoint y: 466, endPoint x: 1264, endPoint y: 470, distance: 16.4
click at [1253, 467] on body "Make a Star! Start Score: 7002977 Next Shape: Square Game Over Your stack reach…" at bounding box center [1169, 364] width 611 height 505
click at [1265, 470] on body "Make a Star! Start Score: 7002980 Next Shape: Square Game Over Your stack reach…" at bounding box center [1169, 364] width 611 height 505
click at [1261, 467] on body "Make a Star! Start Score: 7002990 Next Shape: Square Game Over Your stack reach…" at bounding box center [1169, 364] width 611 height 505
drag, startPoint x: 1235, startPoint y: 471, endPoint x: 1243, endPoint y: 472, distance: 8.1
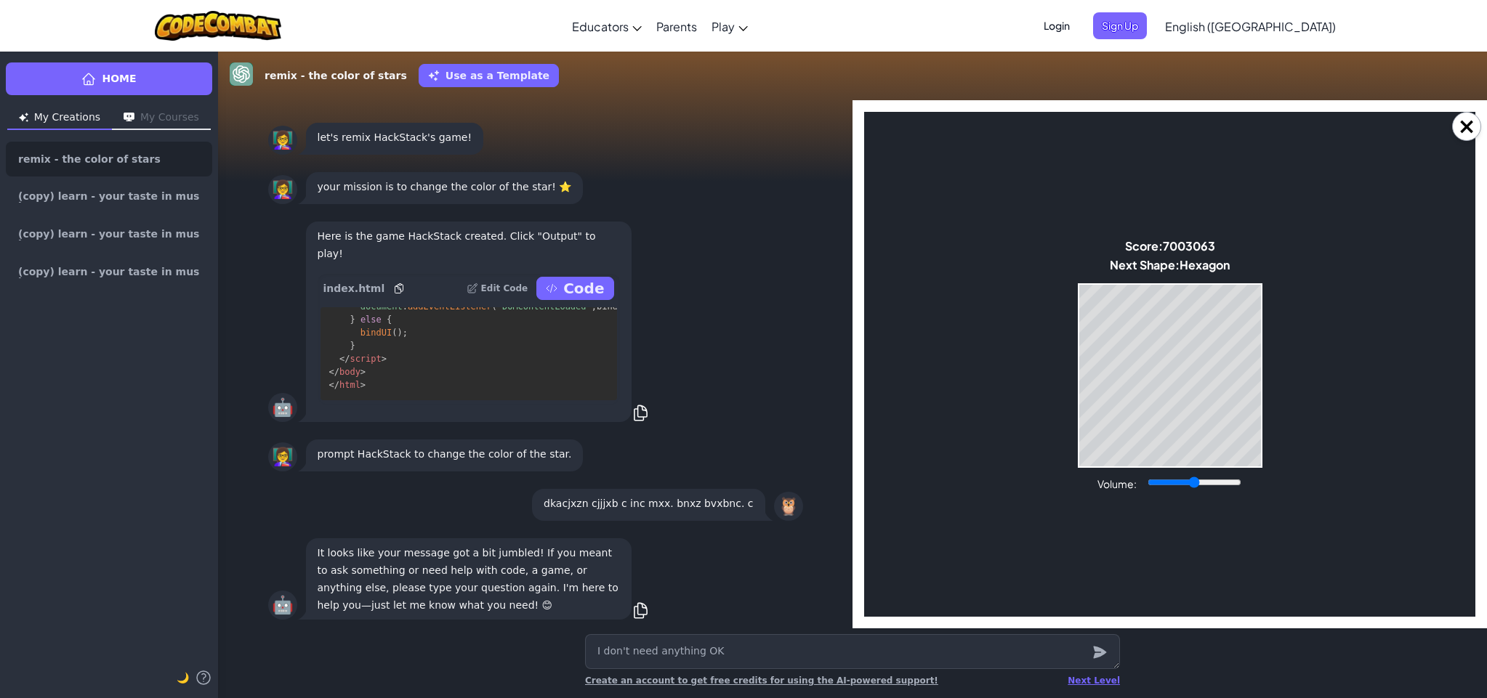
click at [1238, 472] on body "Make a Star! Start Score: 7003063 Next Shape: Hexagon Game Over Your stack reac…" at bounding box center [1169, 364] width 611 height 505
click at [1243, 472] on body "Make a Star! Start Score: 7003071 Next Shape: Hexagon Game Over Your stack reac…" at bounding box center [1169, 364] width 611 height 505
click at [1243, 474] on body "Make a Star! Start Score: 7003071 Next Shape: Hexagon Game Over Your stack reac…" at bounding box center [1169, 364] width 611 height 505
click at [1245, 477] on body "Make a Star! Start Score: 7003077 Next Shape: Hexagon Game Over Your stack reac…" at bounding box center [1169, 364] width 611 height 505
drag, startPoint x: 1237, startPoint y: 476, endPoint x: 1230, endPoint y: 472, distance: 8.1
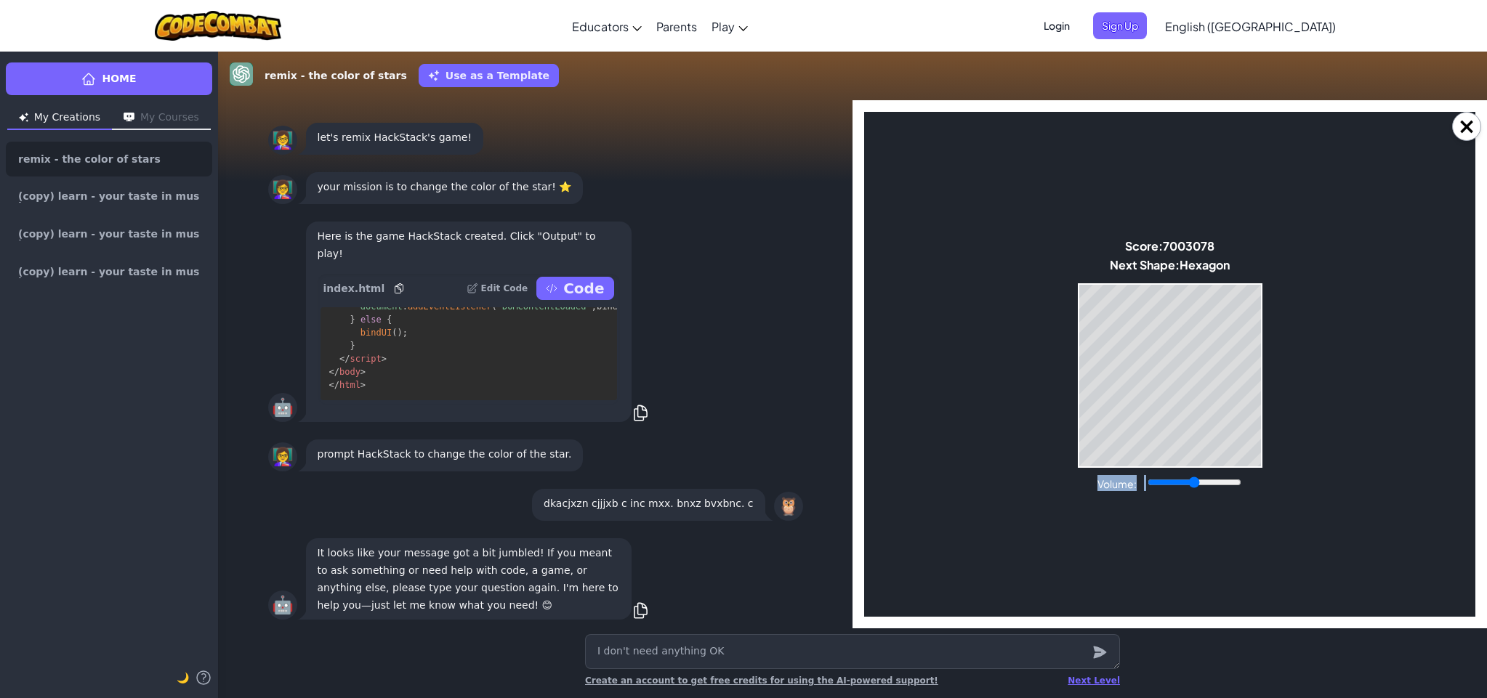
click at [1232, 472] on body "Make a Star! Start Score: 7003078 Next Shape: Hexagon Game Over Your stack reac…" at bounding box center [1169, 364] width 611 height 505
drag, startPoint x: 1231, startPoint y: 474, endPoint x: 1209, endPoint y: 466, distance: 23.5
click at [1228, 472] on body "Make a Star! Start Score: 7003082 Next Shape: Hexagon Game Over Your stack reac…" at bounding box center [1169, 364] width 611 height 505
click at [1209, 464] on div "Game Over Your stack reached the top! Restart" at bounding box center [1169, 375] width 185 height 185
click at [1263, 480] on body "Make a Star! Start Score: 7003087 Next Shape: Triangle Game Over Your stack rea…" at bounding box center [1169, 364] width 611 height 505
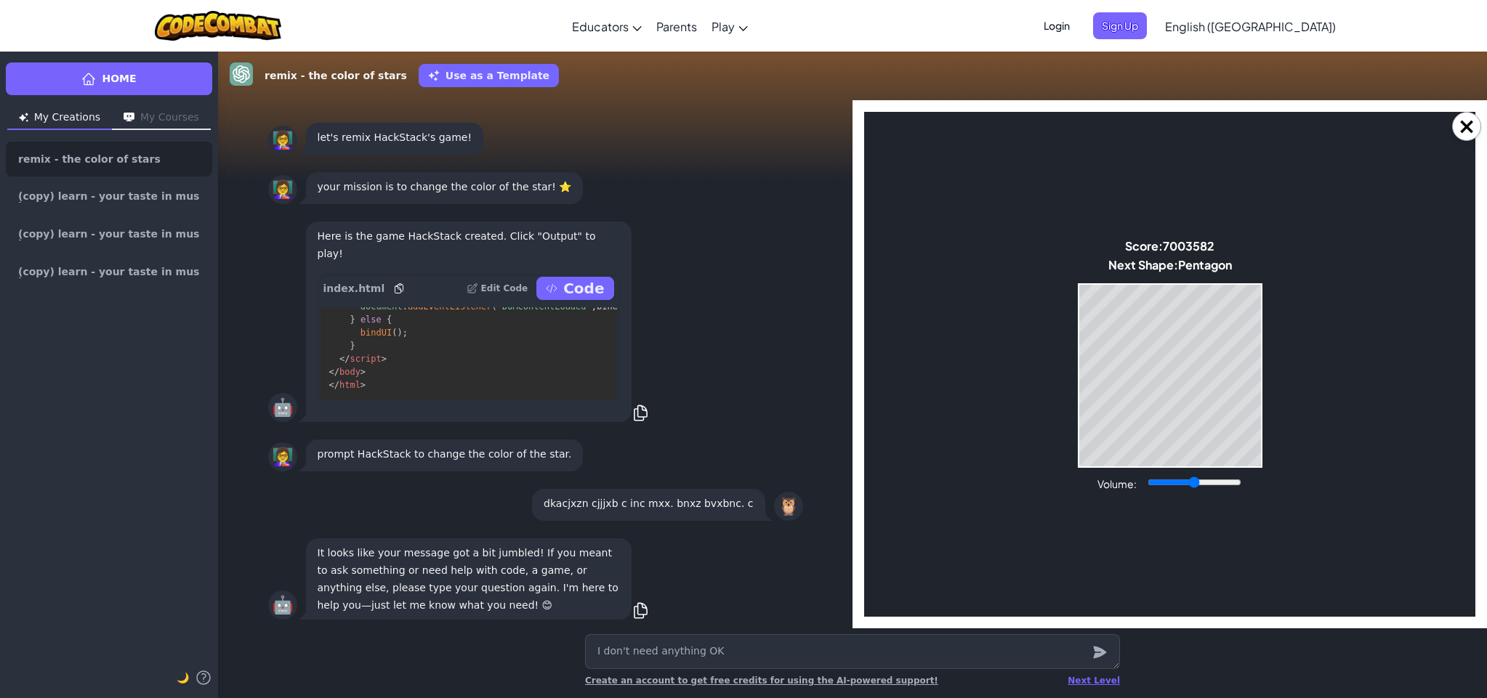
click at [1077, 397] on div "Game Over Your stack reached the top! Restart" at bounding box center [1169, 375] width 185 height 185
click at [1099, 395] on div "Game Over Your stack reached the top! Restart" at bounding box center [1169, 375] width 185 height 185
drag, startPoint x: 1032, startPoint y: 404, endPoint x: 1040, endPoint y: 397, distance: 10.8
click at [1030, 402] on body "Make a Star! Start Score: 7003599 Next Shape: Triangle Game Over Your stack rea…" at bounding box center [1169, 364] width 611 height 505
click at [1155, 467] on body "Make a Star! Start Score: 7003663 Next Shape: Pentagon Game Over Your stack rea…" at bounding box center [1169, 364] width 611 height 505
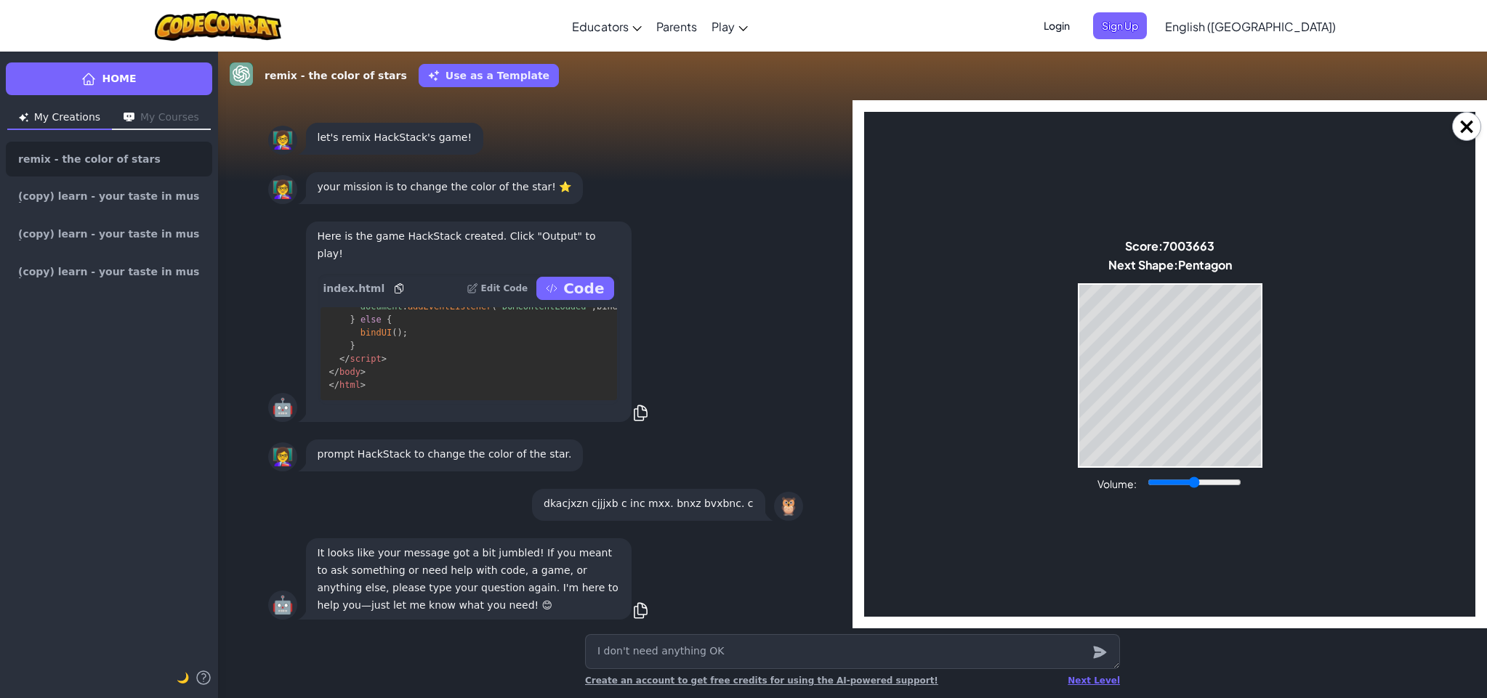
click at [1155, 466] on body "Make a Star! Start Score: 7003663 Next Shape: Pentagon Game Over Your stack rea…" at bounding box center [1169, 364] width 611 height 505
click at [1156, 468] on body "Make a Star! Start Score: 7003663 Next Shape: Pentagon Game Over Your stack rea…" at bounding box center [1169, 364] width 611 height 505
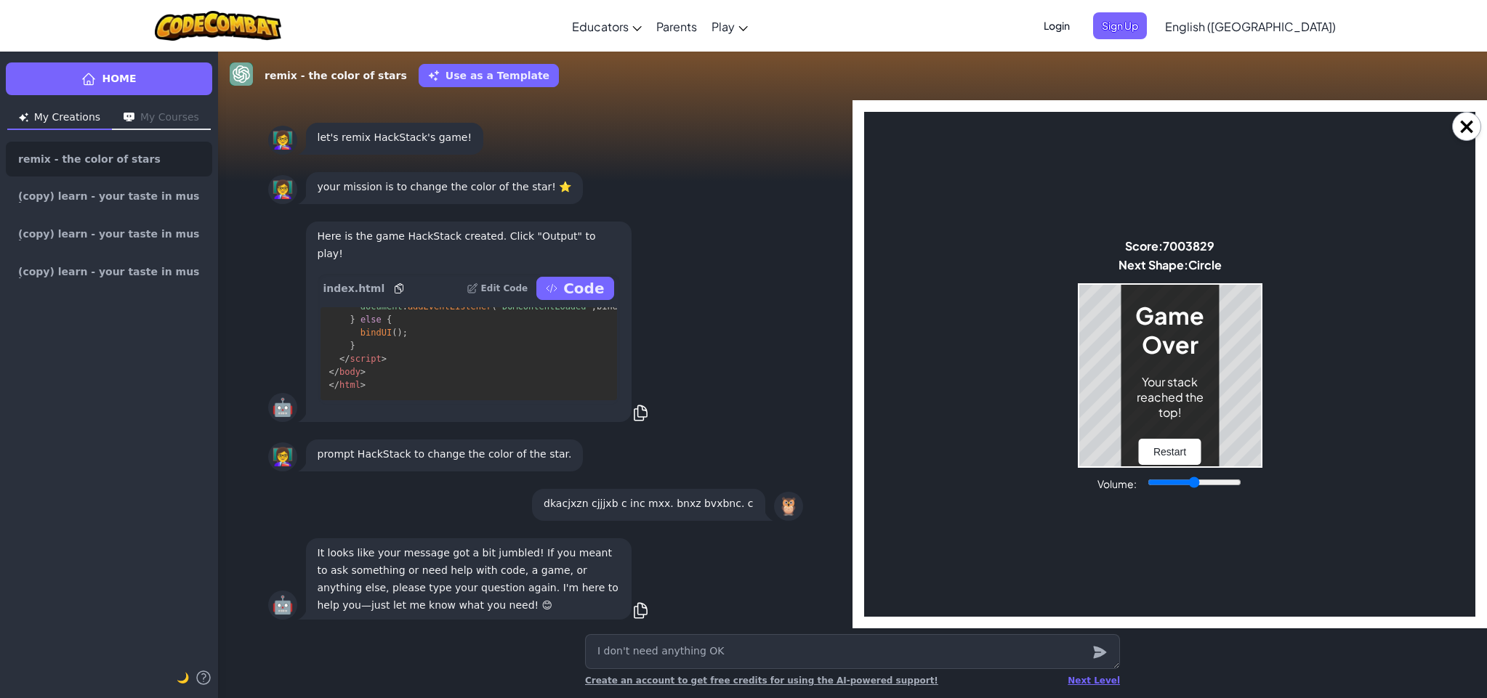
click at [1186, 411] on p "Your stack reached the top!" at bounding box center [1169, 397] width 69 height 46
click at [1185, 411] on p "Your stack reached the top!" at bounding box center [1169, 397] width 69 height 46
click at [1168, 446] on button "Restart" at bounding box center [1170, 452] width 62 height 26
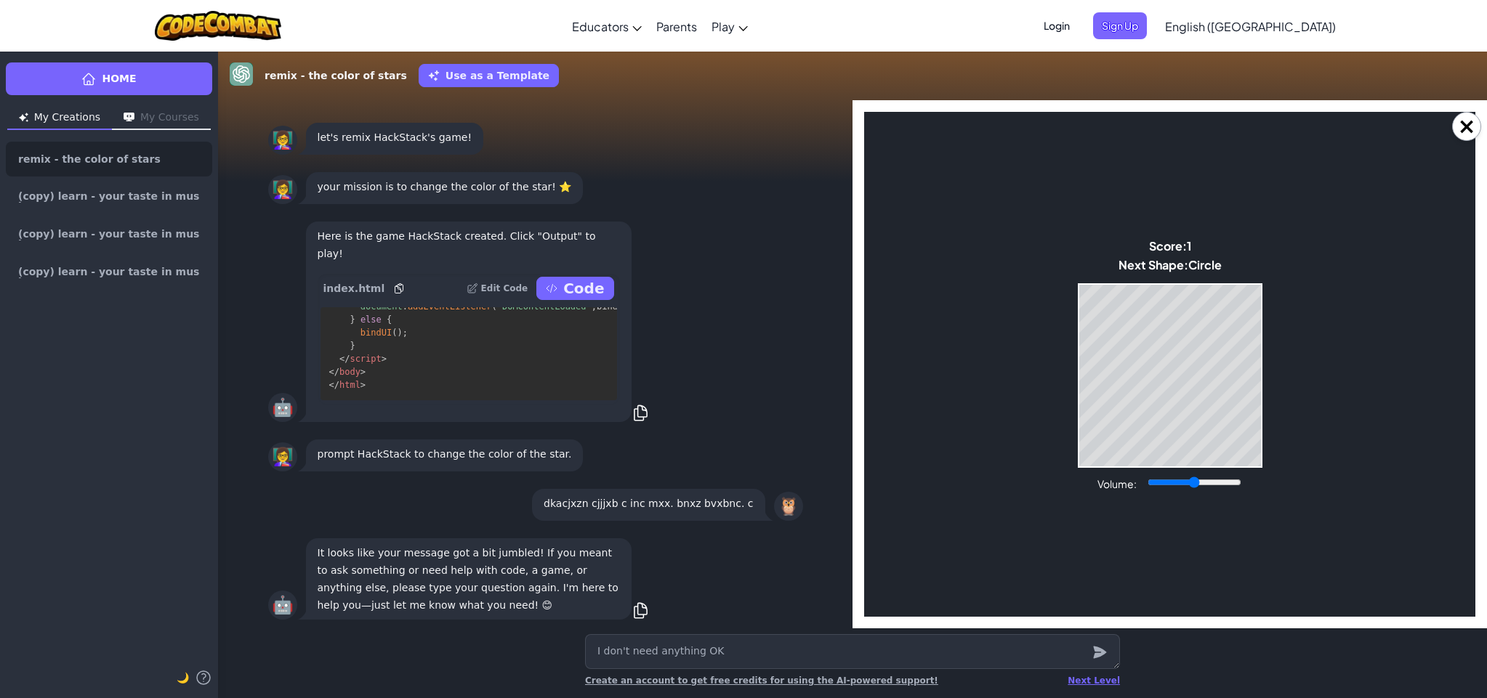
click at [488, 84] on button "Use as a Template" at bounding box center [489, 75] width 140 height 23
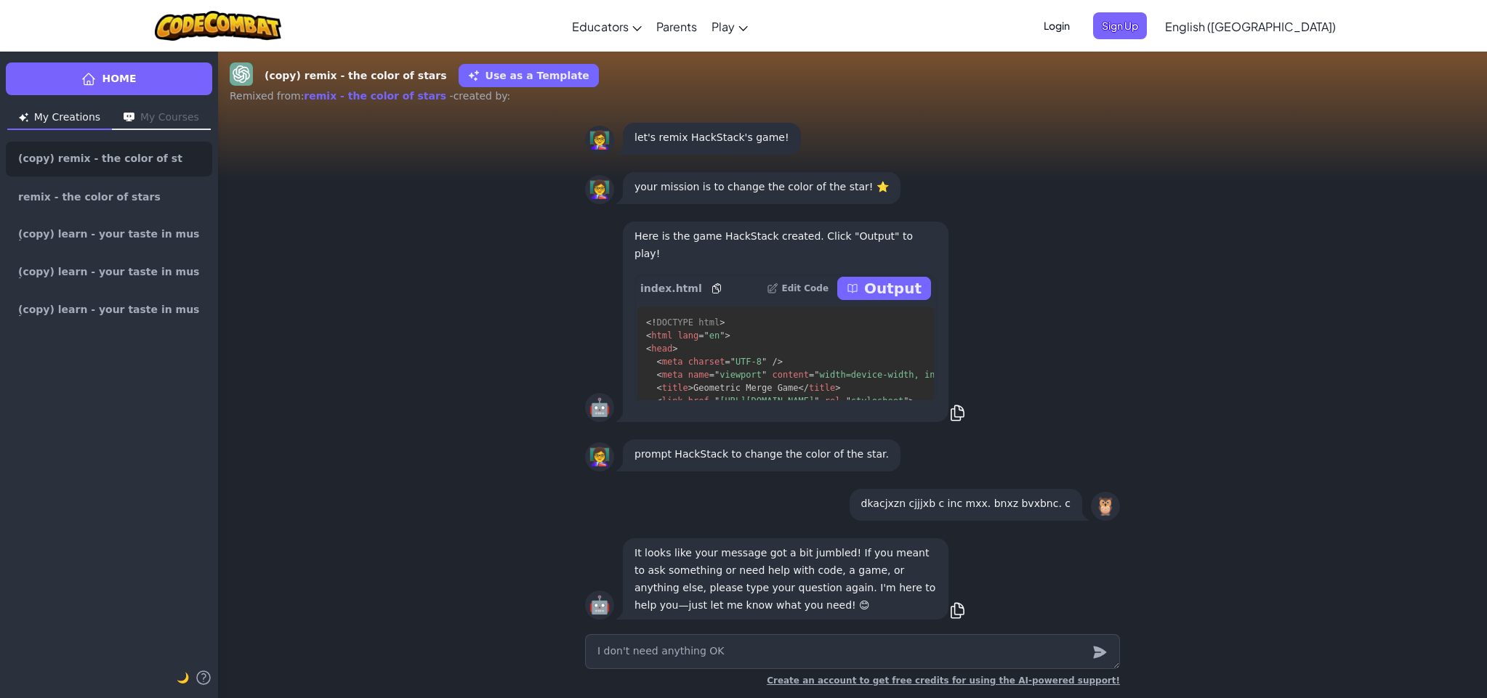
click at [496, 71] on button "Use as a Template" at bounding box center [528, 75] width 140 height 23
drag, startPoint x: 893, startPoint y: 286, endPoint x: 894, endPoint y: 279, distance: 7.4
click at [894, 279] on p "Output" at bounding box center [892, 288] width 57 height 20
type textarea "x"
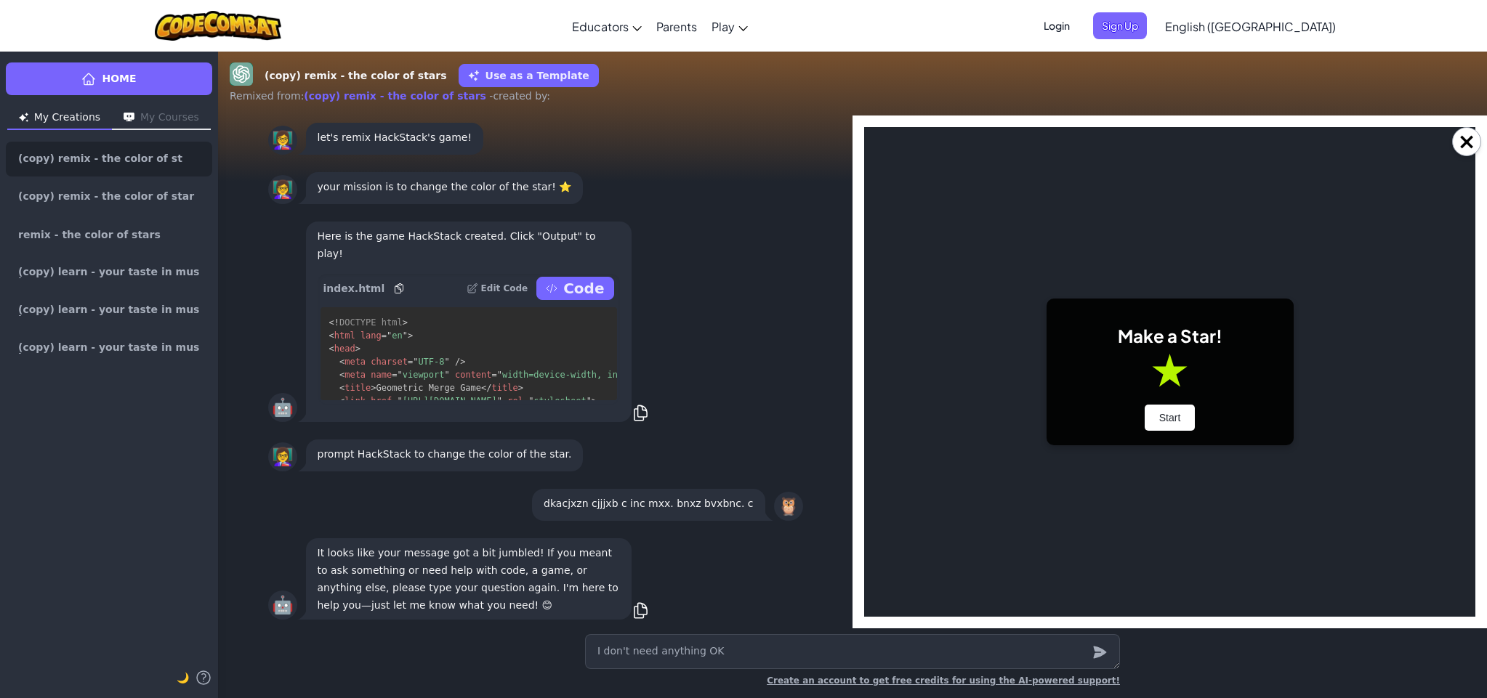
drag, startPoint x: 1072, startPoint y: 262, endPoint x: 1093, endPoint y: 277, distance: 26.0
click at [1074, 266] on body "Make a Star! Start Score: 0 Next Shape: Circle Game Over Your stack reached the…" at bounding box center [1169, 372] width 611 height 490
drag, startPoint x: 1145, startPoint y: 372, endPoint x: 1144, endPoint y: 406, distance: 34.2
click at [1144, 402] on div "Make a Star! Start" at bounding box center [1169, 372] width 247 height 147
click at [1155, 417] on button "Start" at bounding box center [1169, 418] width 51 height 26
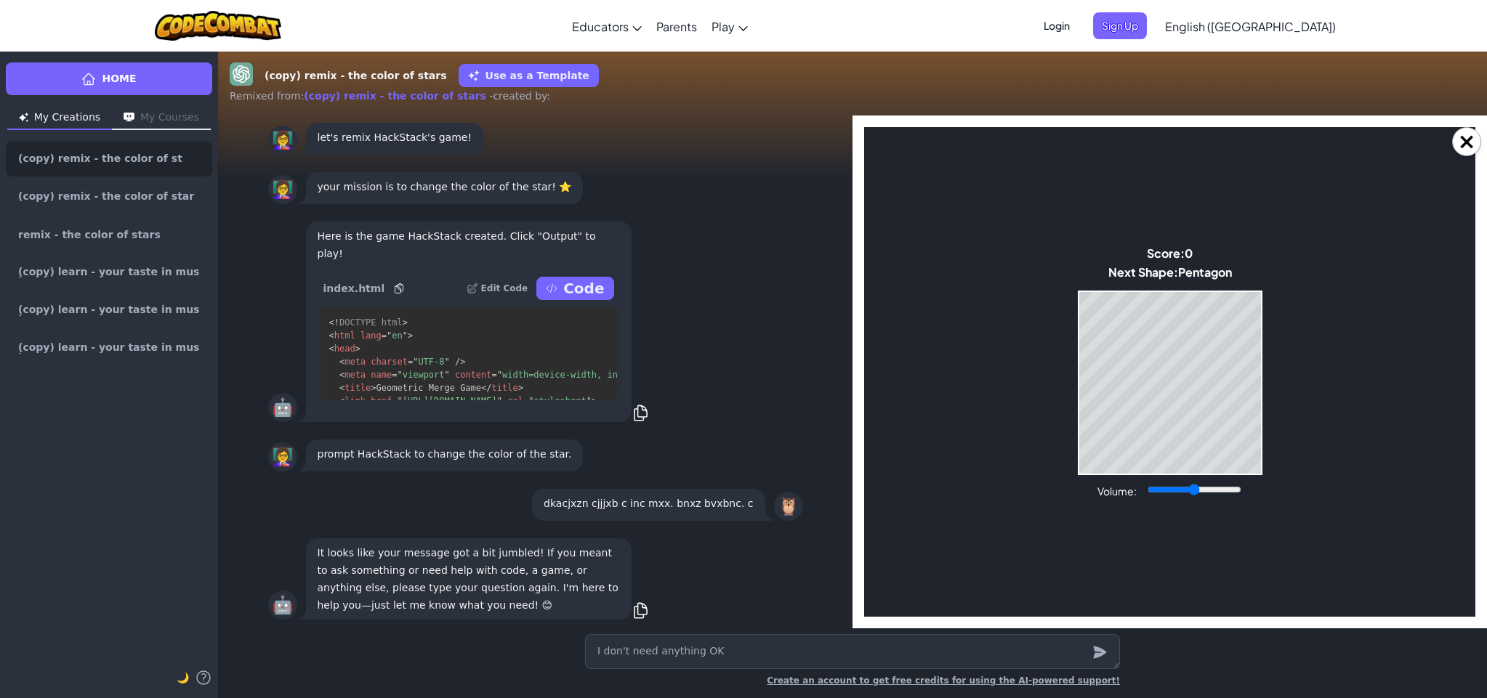
click at [645, 384] on div "🤖 Here is the game HackStack created. Click "Output" to play! index.html Edit C…" at bounding box center [535, 322] width 535 height 206
click at [971, 371] on body "Make a Star! Start Score: 13 Next Shape: Triangle Game Over Your stack reached …" at bounding box center [1169, 372] width 611 height 490
click at [1147, 23] on span "Sign Up" at bounding box center [1120, 25] width 54 height 27
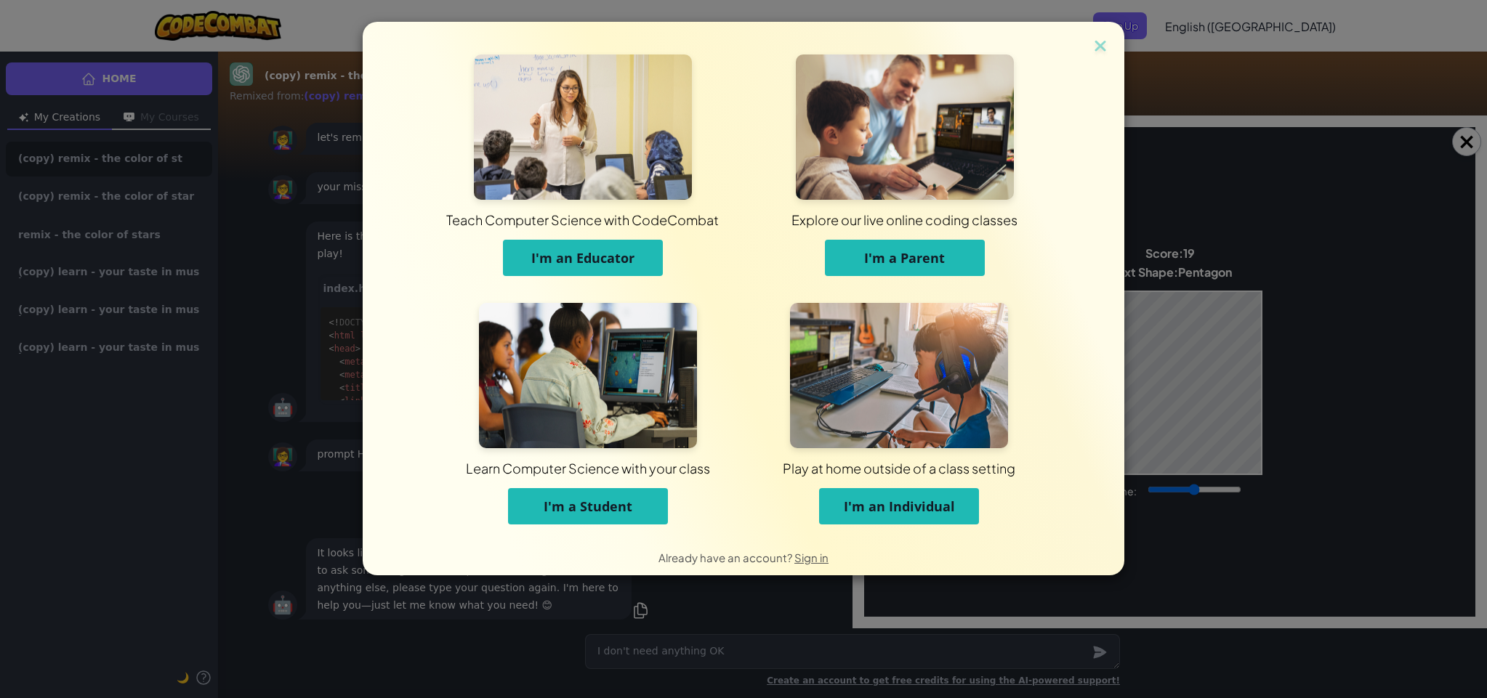
drag, startPoint x: 1190, startPoint y: 39, endPoint x: 1172, endPoint y: 36, distance: 18.5
click at [1189, 39] on div "Teach Computer Science with CodeCombat I'm an Educator Explore our live online …" at bounding box center [743, 349] width 1487 height 698
click at [1144, 28] on div "Teach Computer Science with CodeCombat I'm an Educator Explore our live online …" at bounding box center [743, 349] width 1487 height 698
click at [1104, 42] on img at bounding box center [1100, 47] width 19 height 22
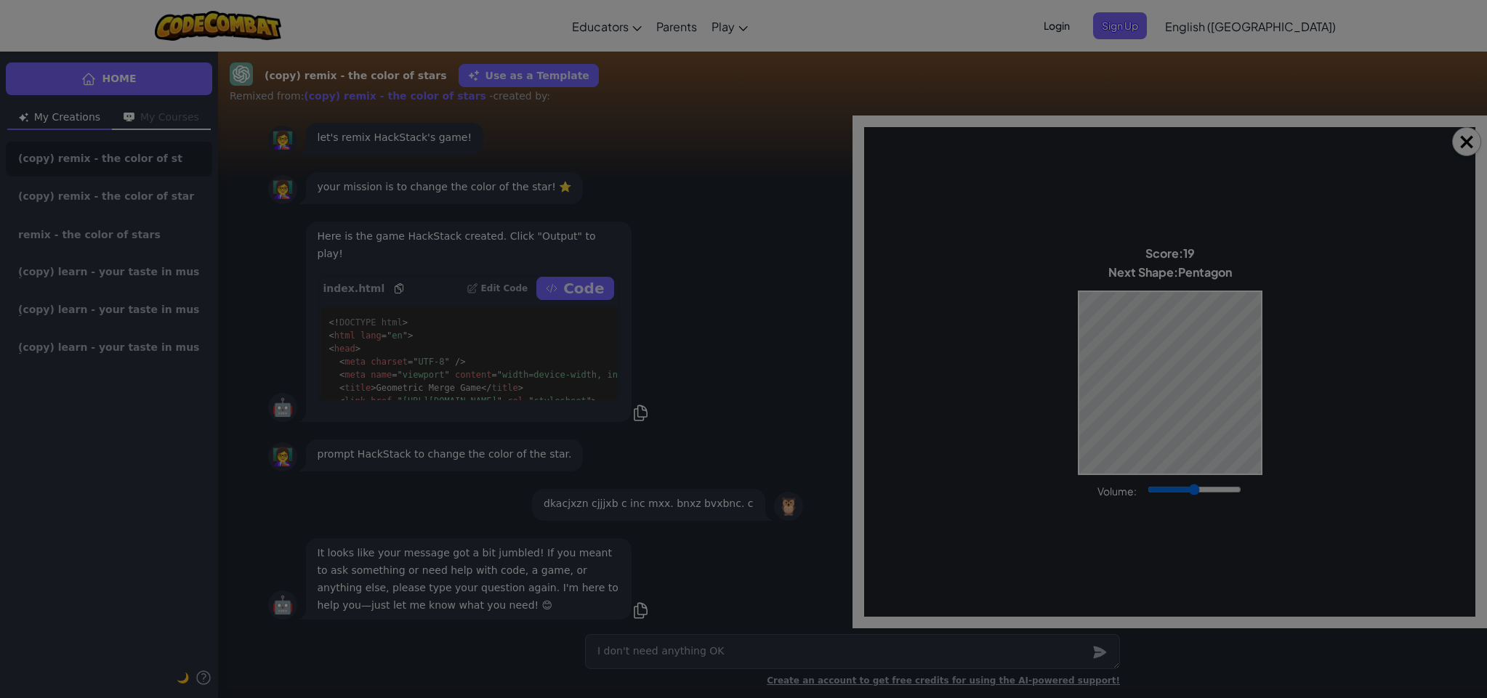
click at [1105, 42] on body "Toggle navigation Educators Create Free Account School & District Solutions Tea…" at bounding box center [743, 350] width 1487 height 700
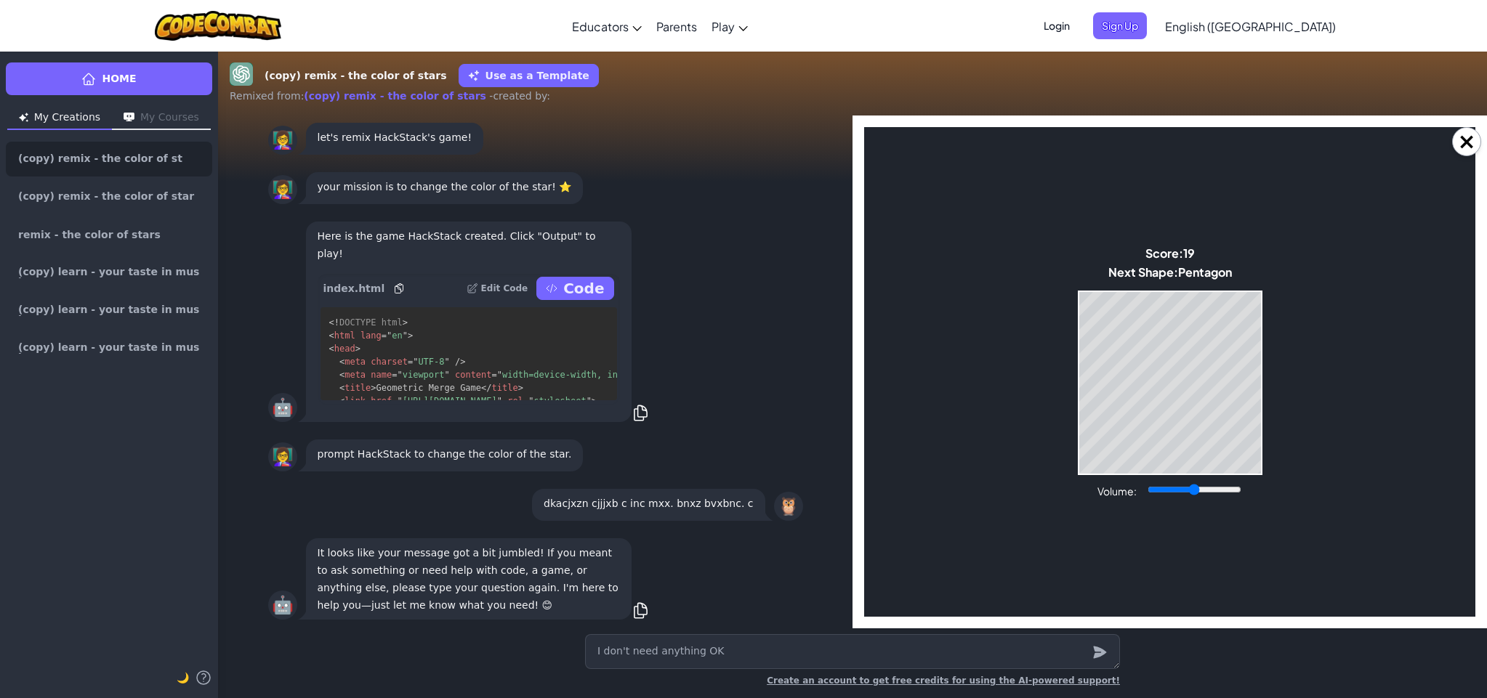
click at [1078, 27] on span "Login" at bounding box center [1057, 25] width 44 height 27
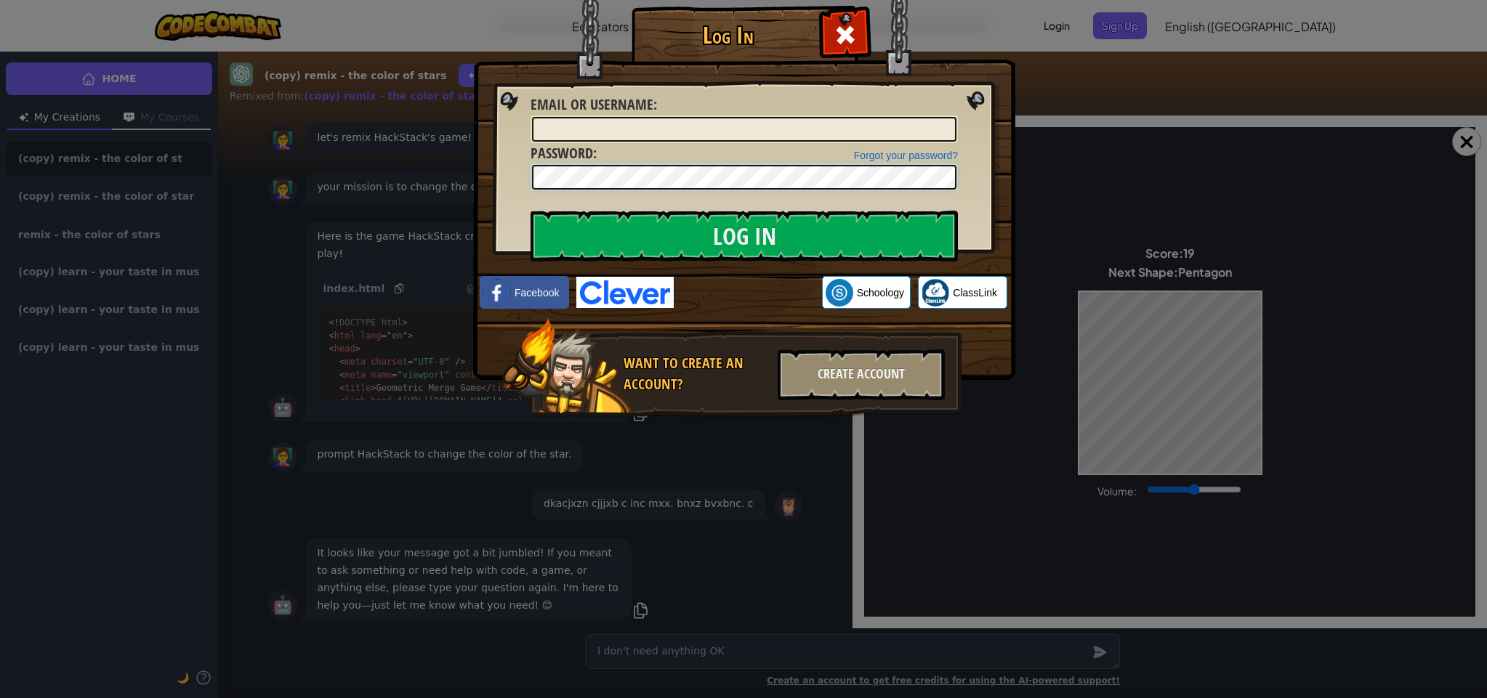
click at [757, 161] on div "Forgot your password? Password :" at bounding box center [743, 167] width 427 height 49
click at [590, 133] on input "Email or Username :" at bounding box center [744, 129] width 424 height 25
type input "o"
type input "omar.saleh@webberacademy.ca"
click at [744, 236] on input "Log In" at bounding box center [743, 236] width 427 height 51
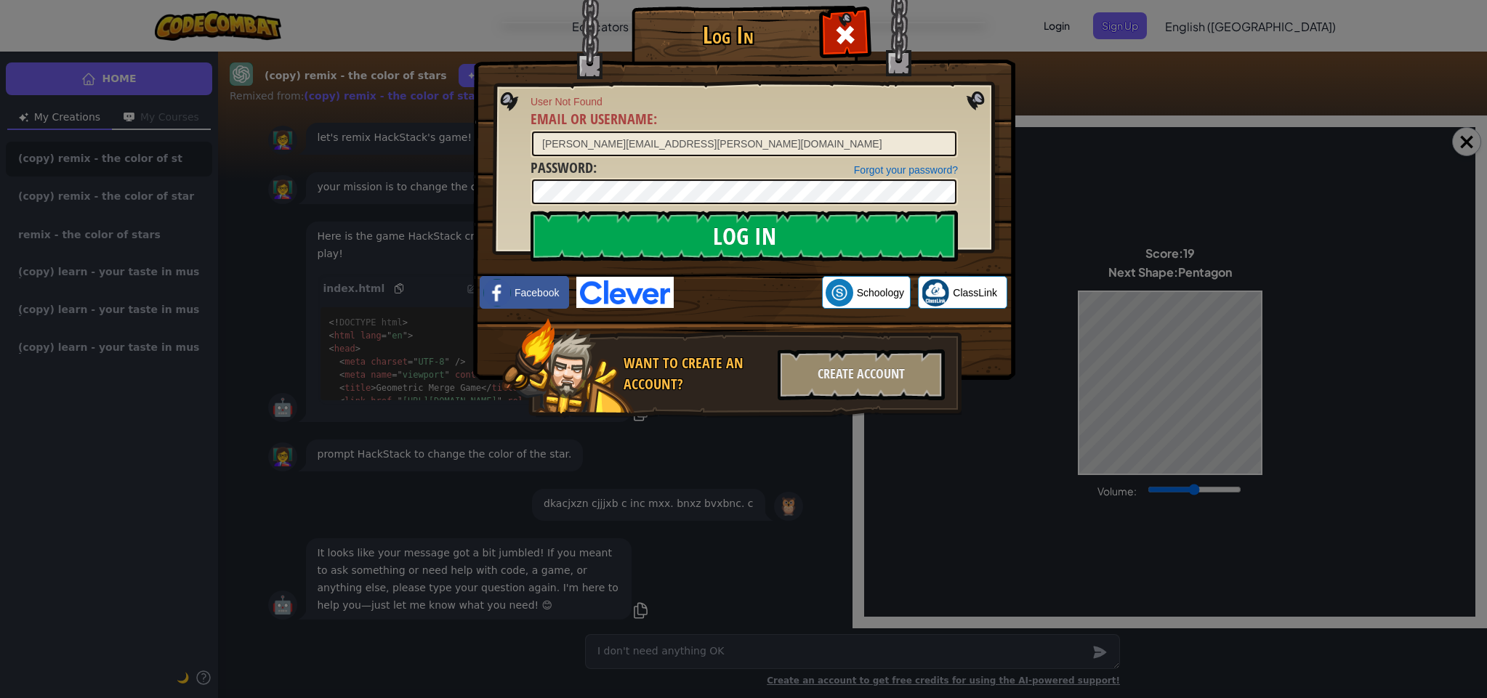
click at [721, 246] on input "Log In" at bounding box center [743, 236] width 427 height 51
click at [722, 244] on input "Log In" at bounding box center [743, 236] width 427 height 51
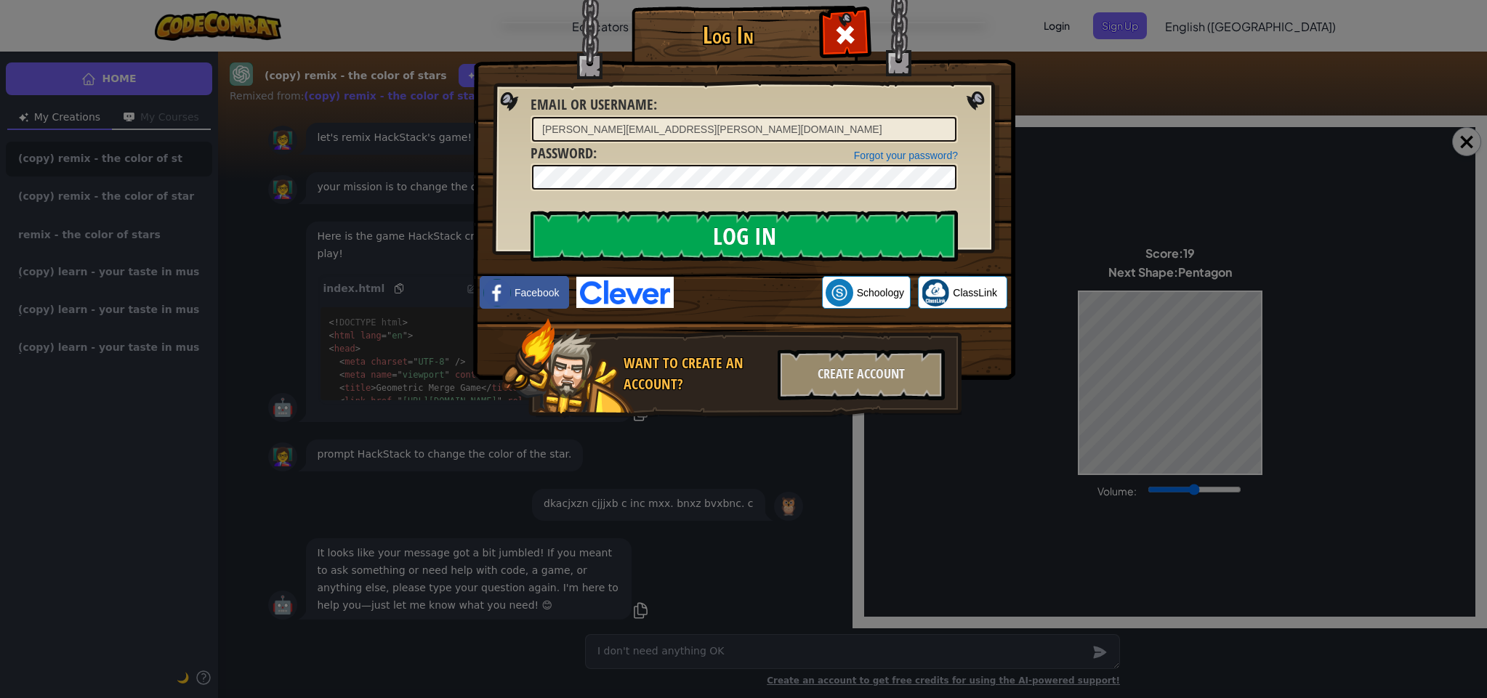
click at [722, 244] on input "Log In" at bounding box center [743, 236] width 427 height 51
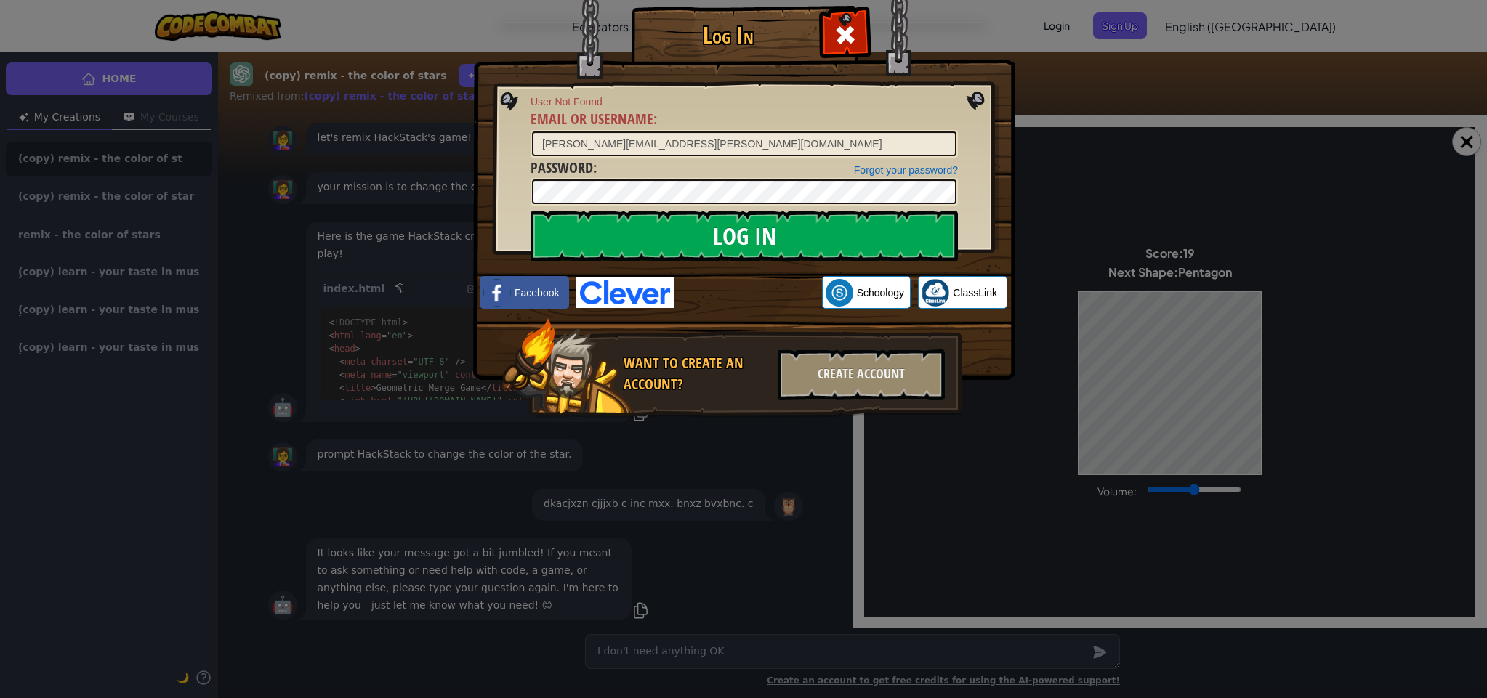
click at [722, 244] on input "Log In" at bounding box center [743, 236] width 427 height 51
click at [724, 243] on input "Log In" at bounding box center [743, 236] width 427 height 51
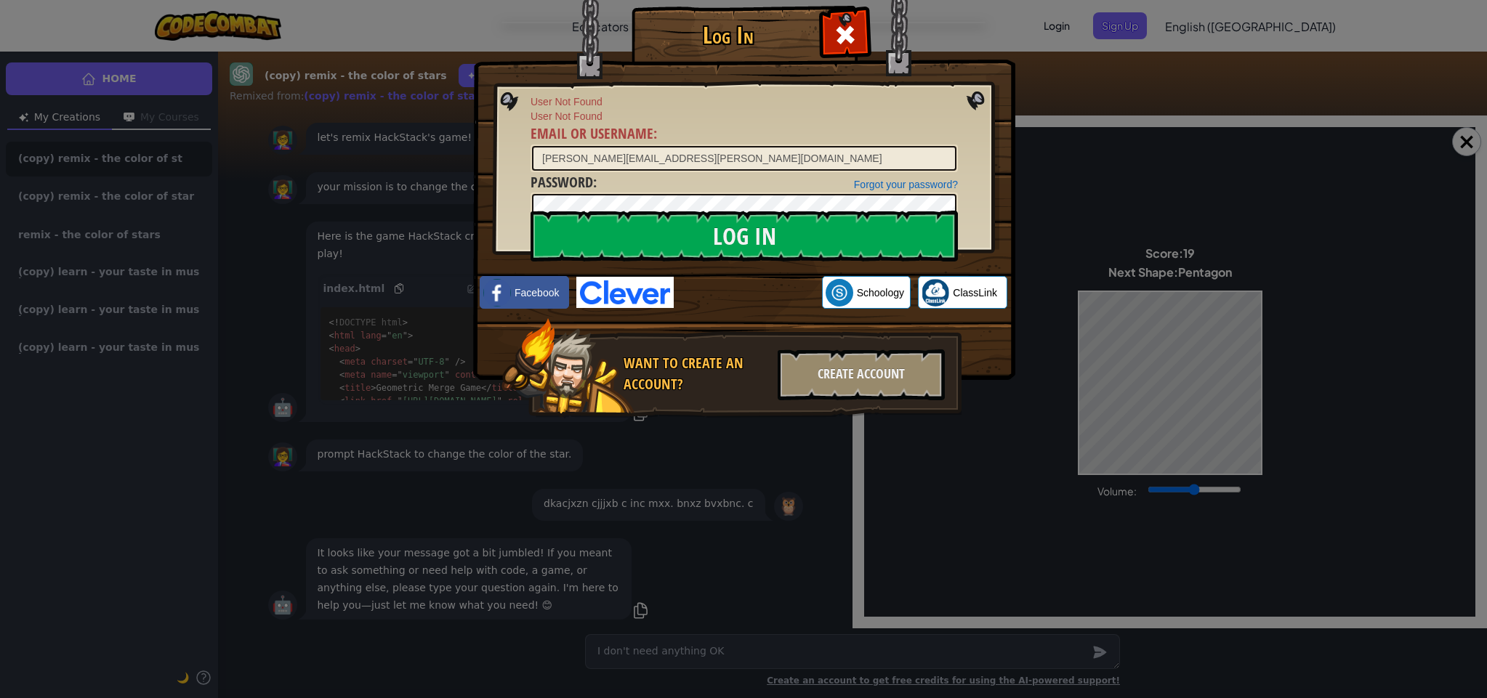
click at [1051, 83] on div "Log In User Not Found User Not Found Email or Username : omar.saleh@webberacade…" at bounding box center [743, 349] width 1487 height 698
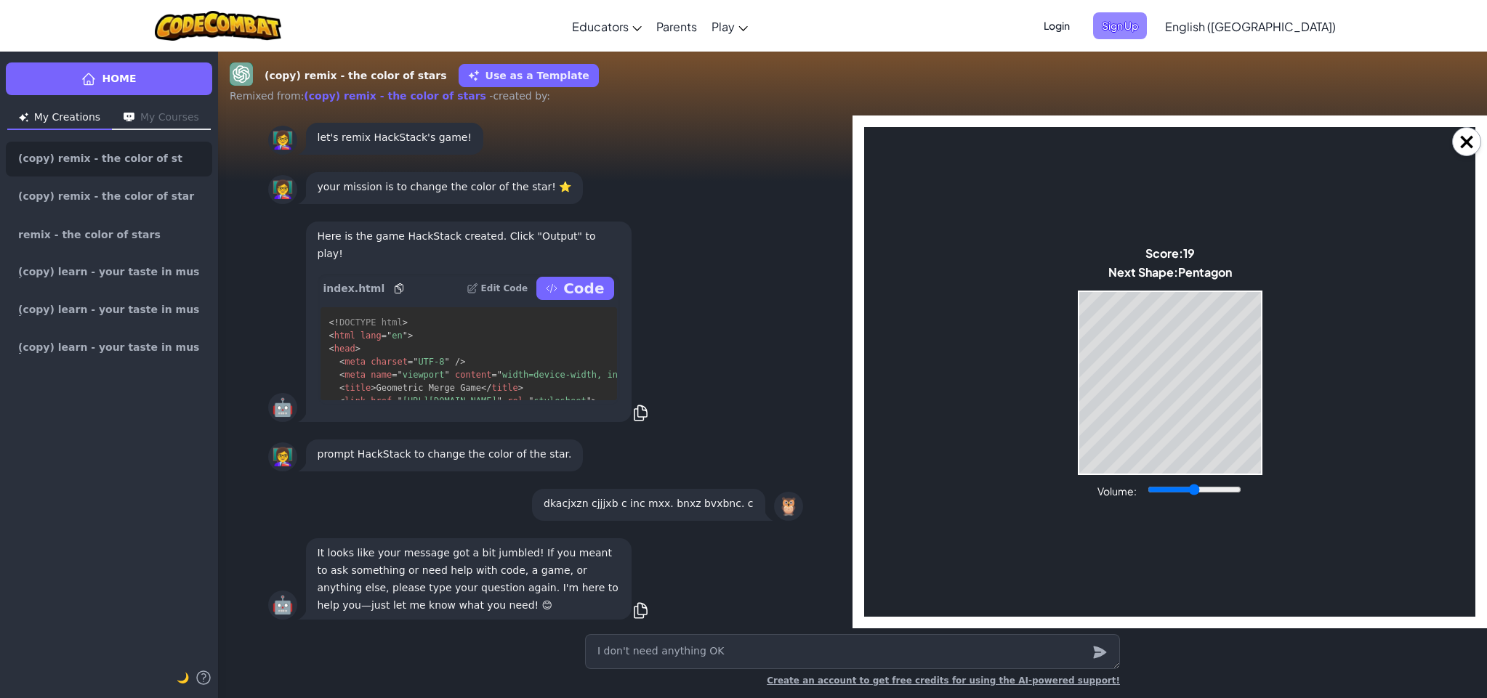
click at [1147, 25] on span "Sign Up" at bounding box center [1120, 25] width 54 height 27
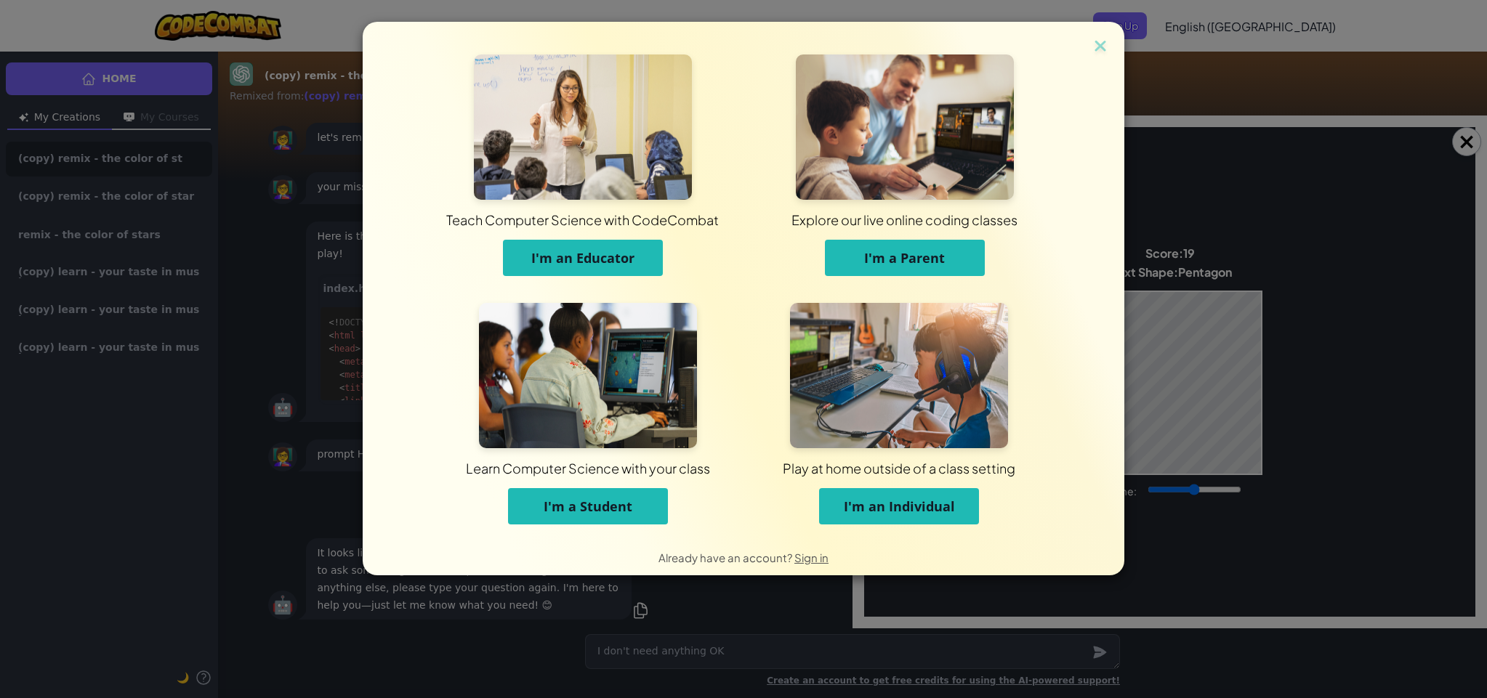
click at [636, 509] on button "I'm a Student" at bounding box center [588, 506] width 160 height 36
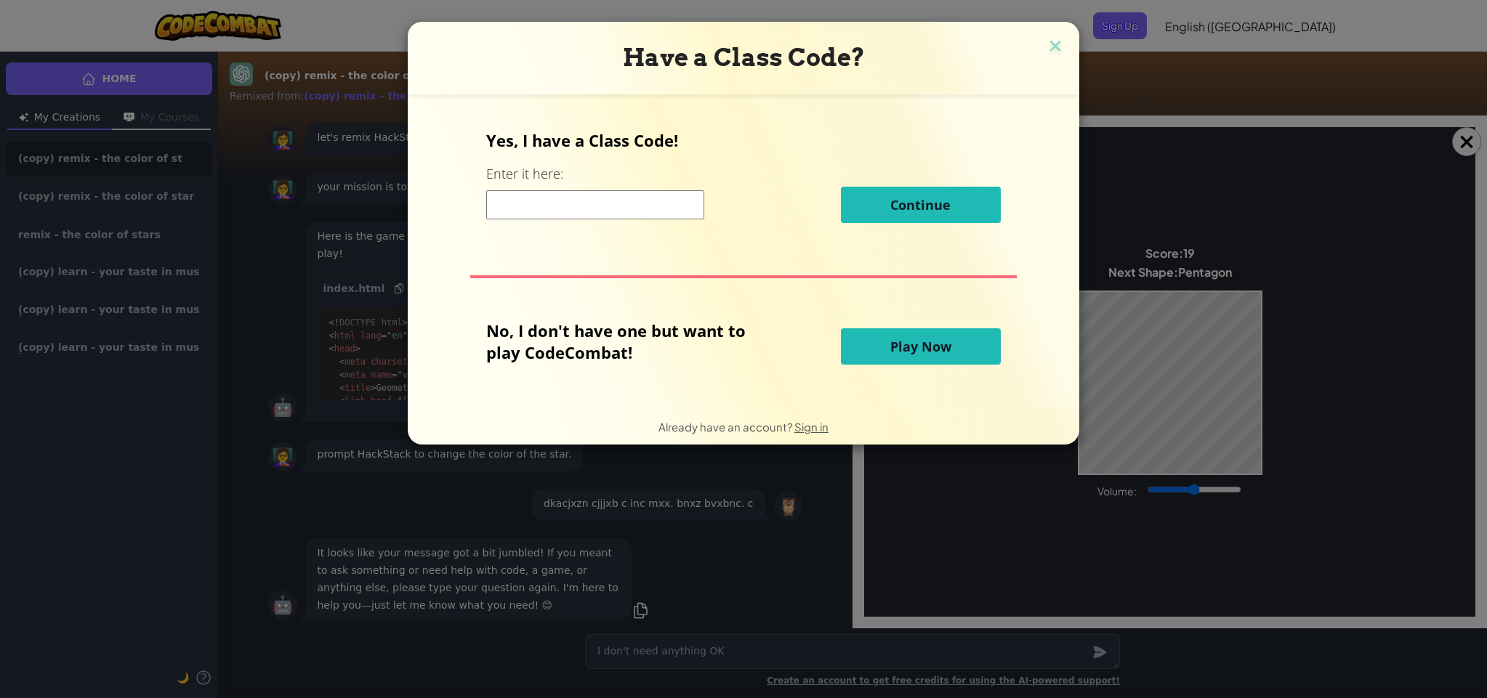
click at [1054, 46] on img at bounding box center [1055, 47] width 19 height 22
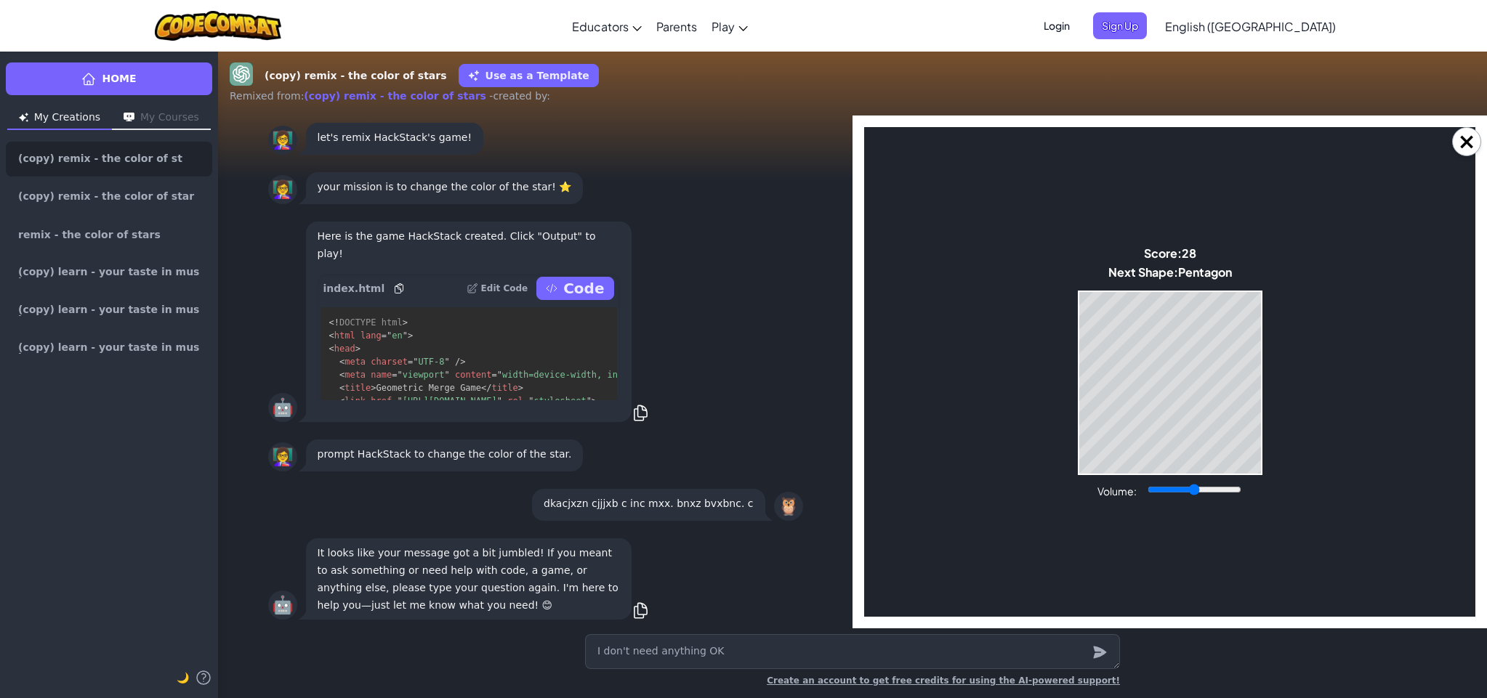
click at [1078, 31] on span "Login" at bounding box center [1057, 25] width 44 height 27
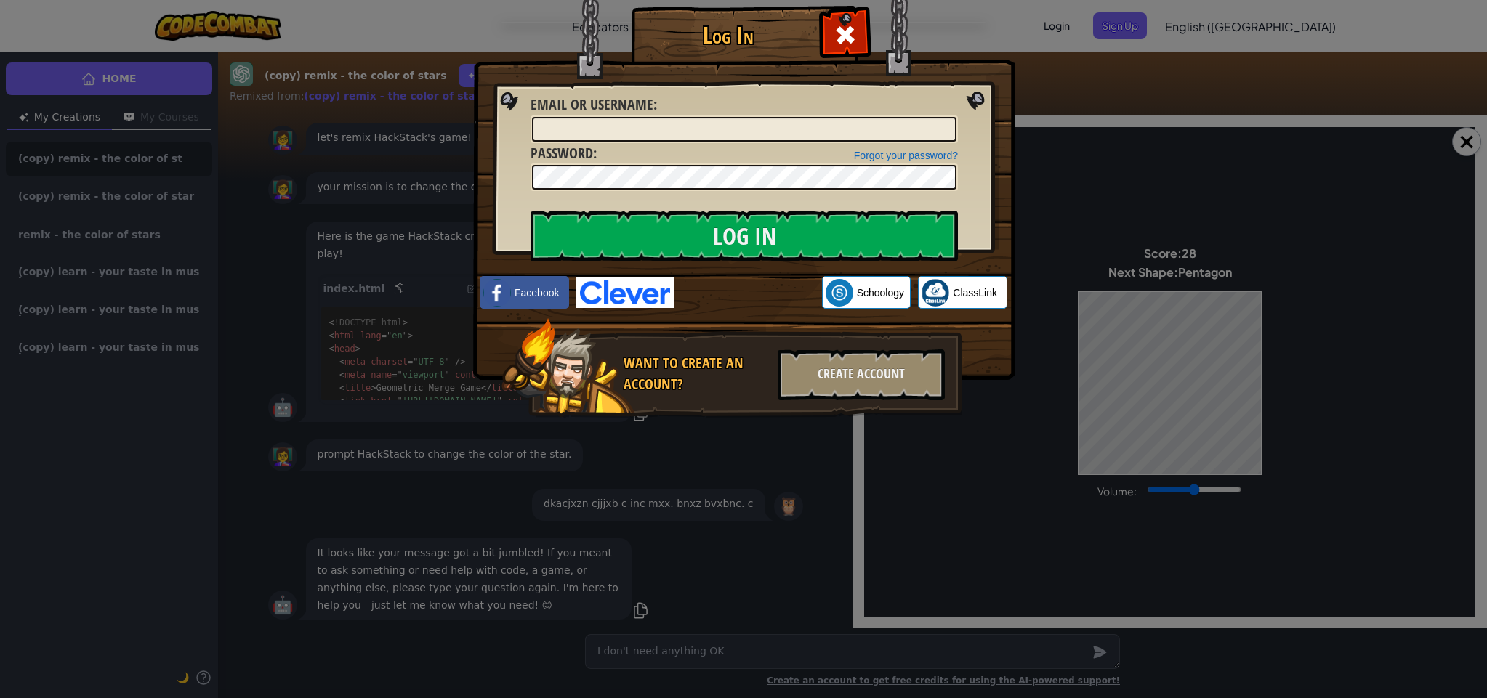
click at [775, 299] on div "Sign in with Google. Opens in new tab" at bounding box center [748, 293] width 134 height 32
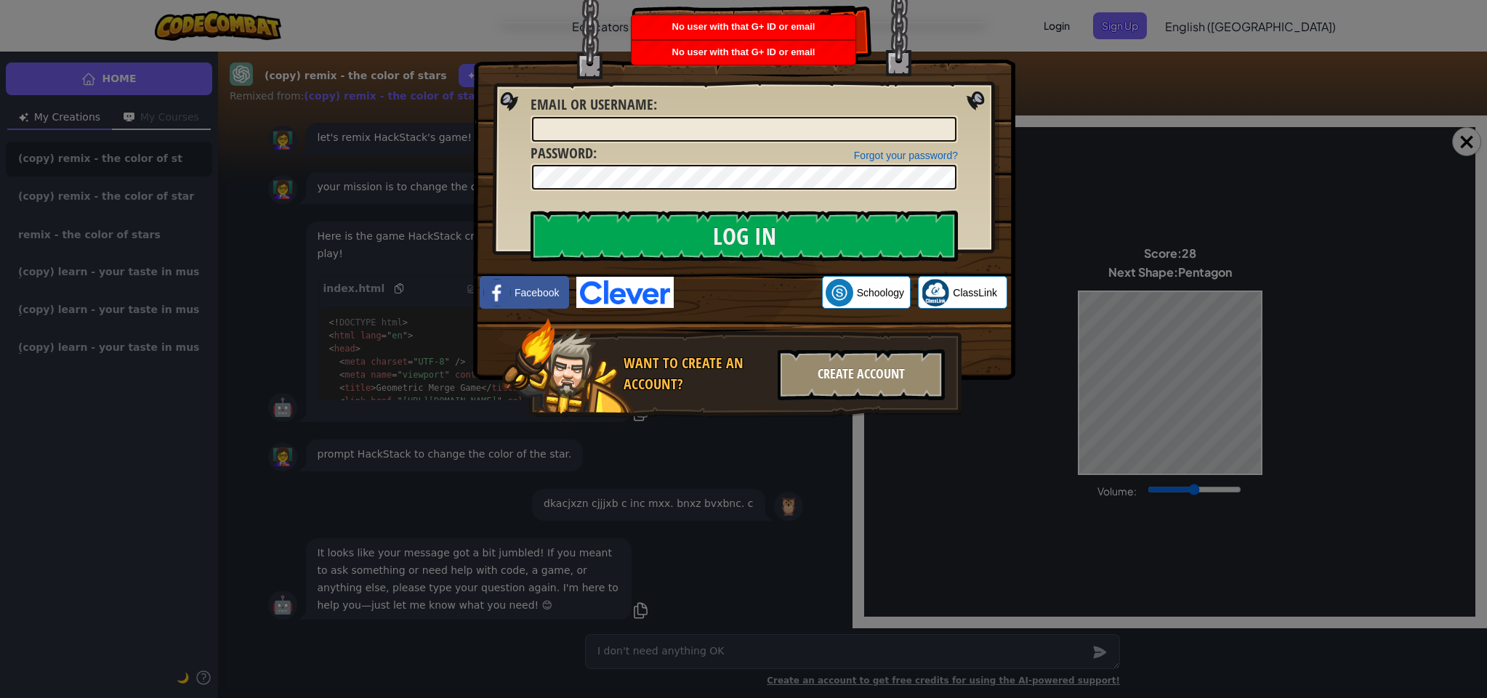
click at [903, 370] on div "Create Account" at bounding box center [860, 374] width 167 height 51
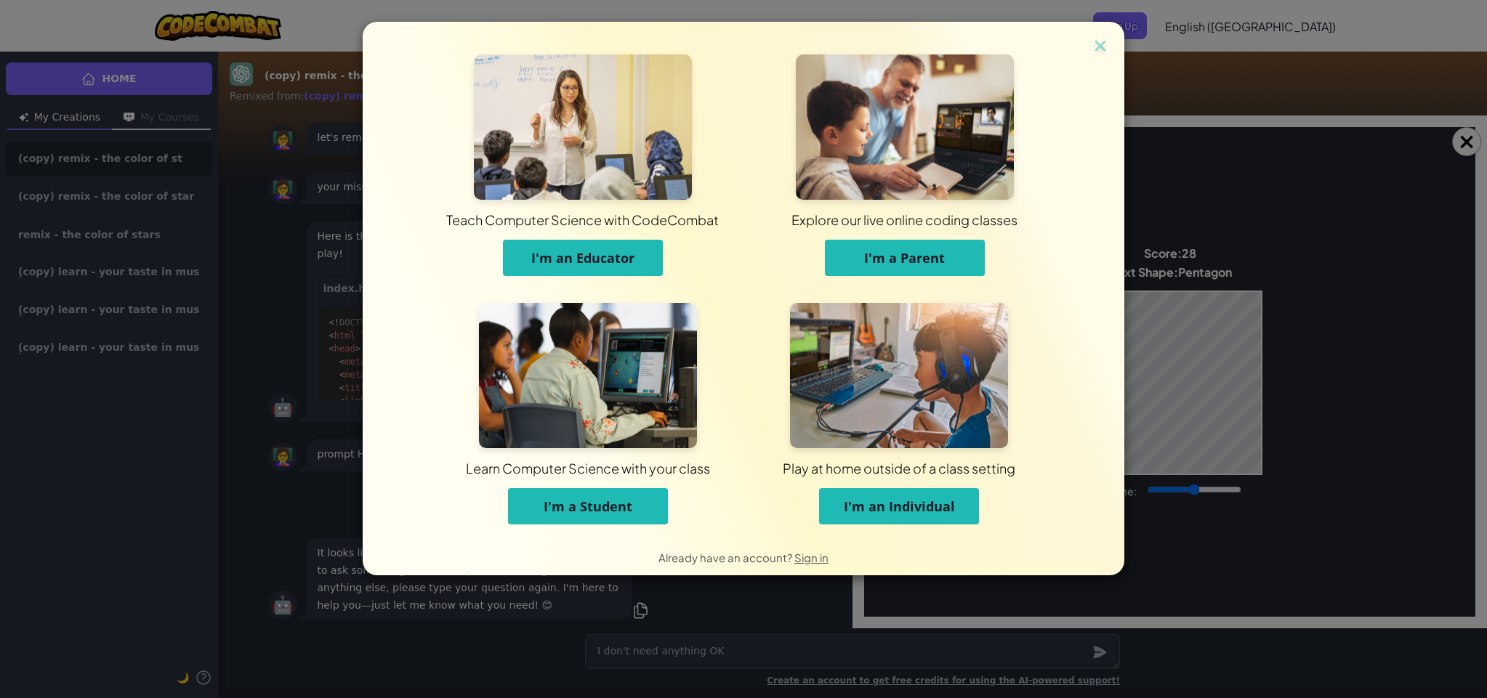
click at [880, 501] on span "I'm an Individual" at bounding box center [899, 506] width 111 height 17
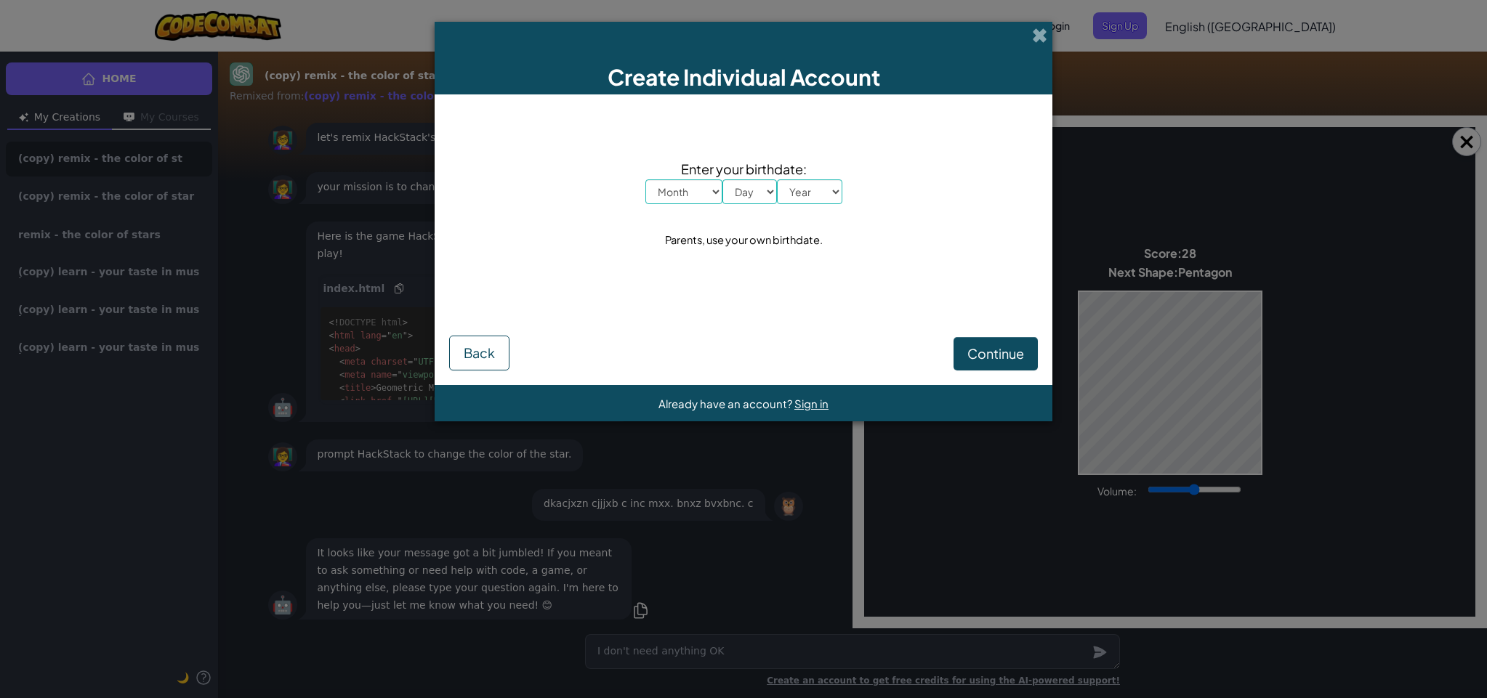
select select "7"
select select "3"
select select "1951"
click at [969, 345] on button "Continue" at bounding box center [995, 353] width 84 height 33
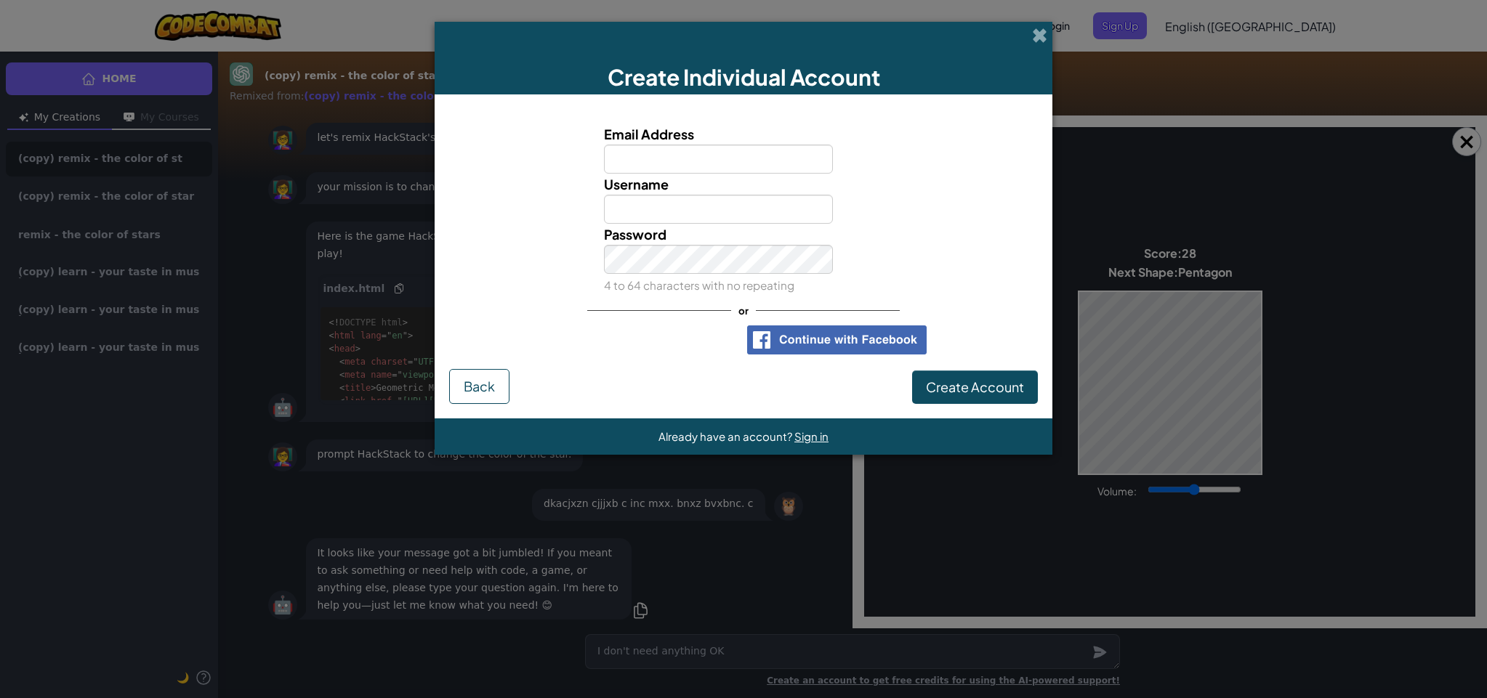
drag, startPoint x: 671, startPoint y: 329, endPoint x: 668, endPoint y: 347, distance: 18.4
click at [671, 328] on div "Sign in with Google. Opens in new tab" at bounding box center [646, 340] width 172 height 32
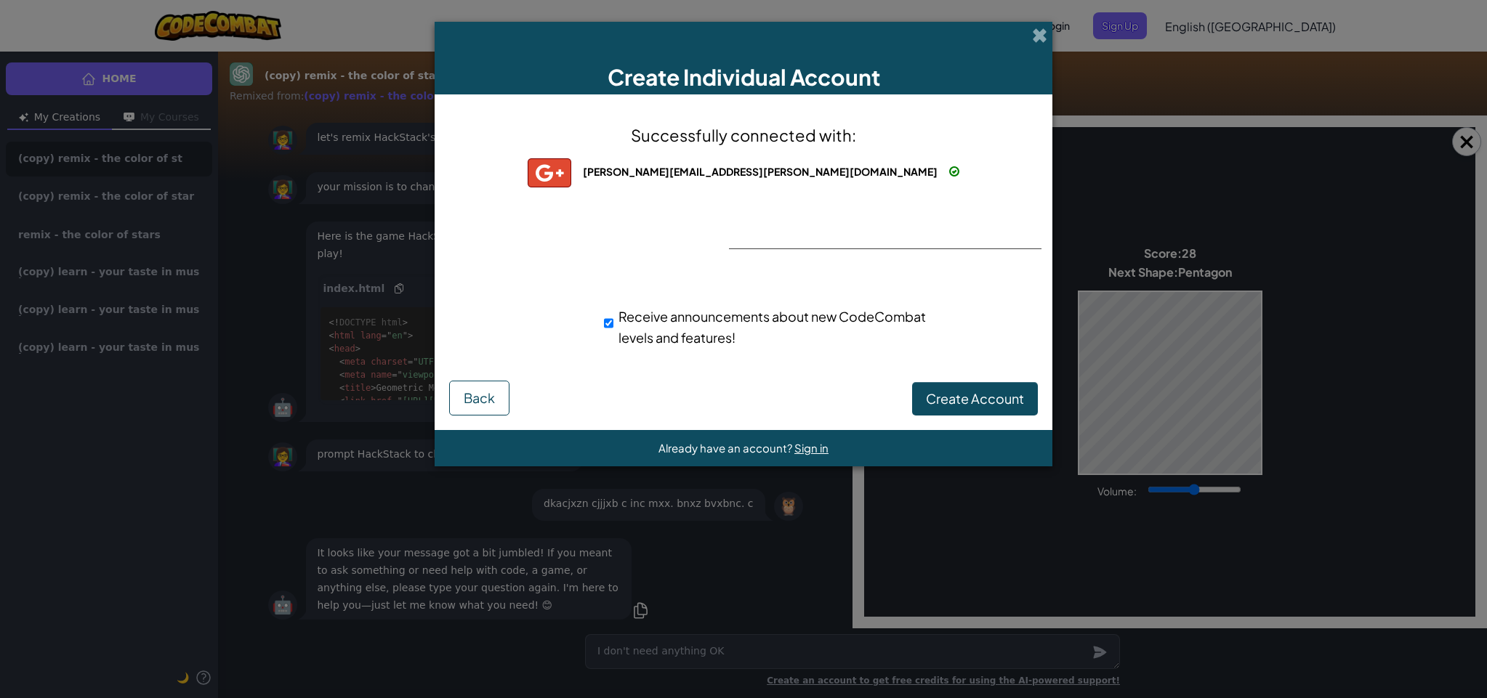
drag, startPoint x: 995, startPoint y: 409, endPoint x: 1003, endPoint y: 405, distance: 8.8
click at [995, 409] on button "Create Account" at bounding box center [975, 398] width 126 height 33
click at [946, 397] on button "Create Account" at bounding box center [975, 398] width 126 height 33
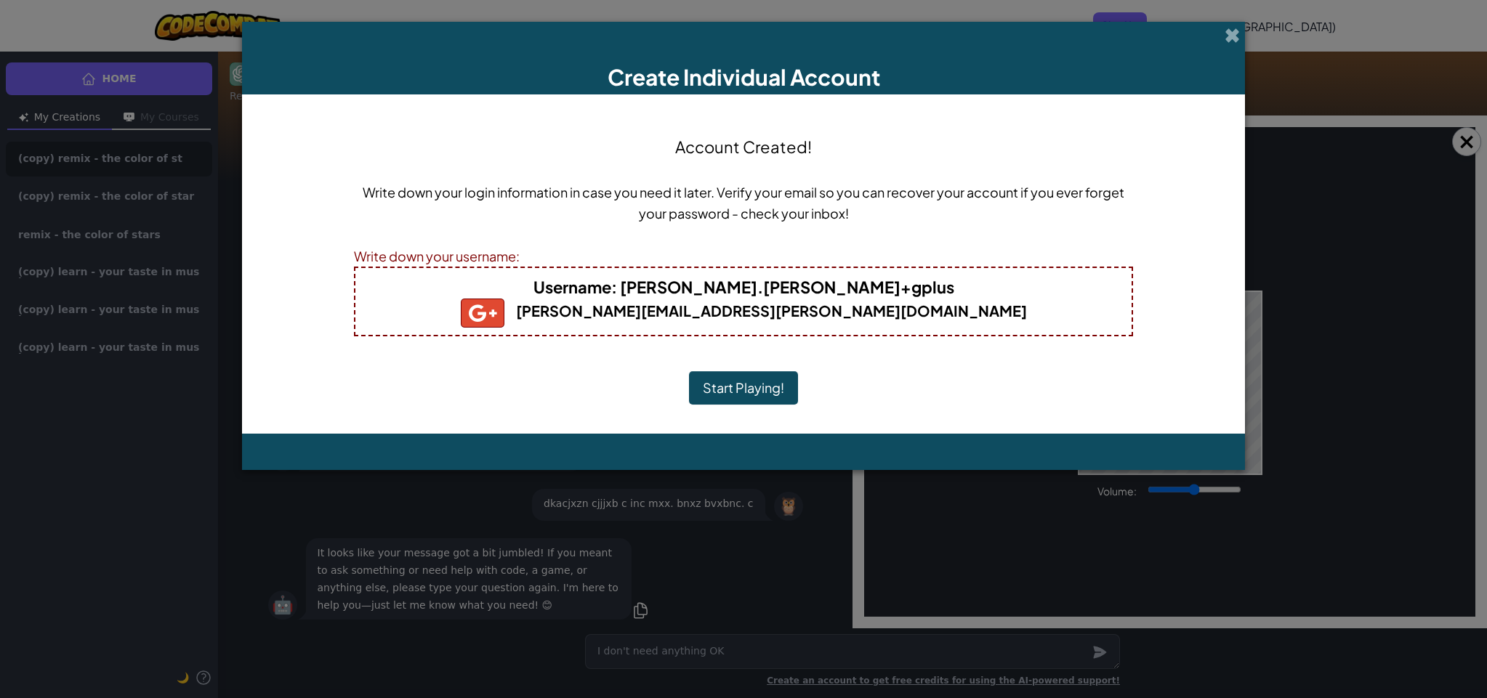
click at [767, 381] on button "Start Playing!" at bounding box center [743, 387] width 109 height 33
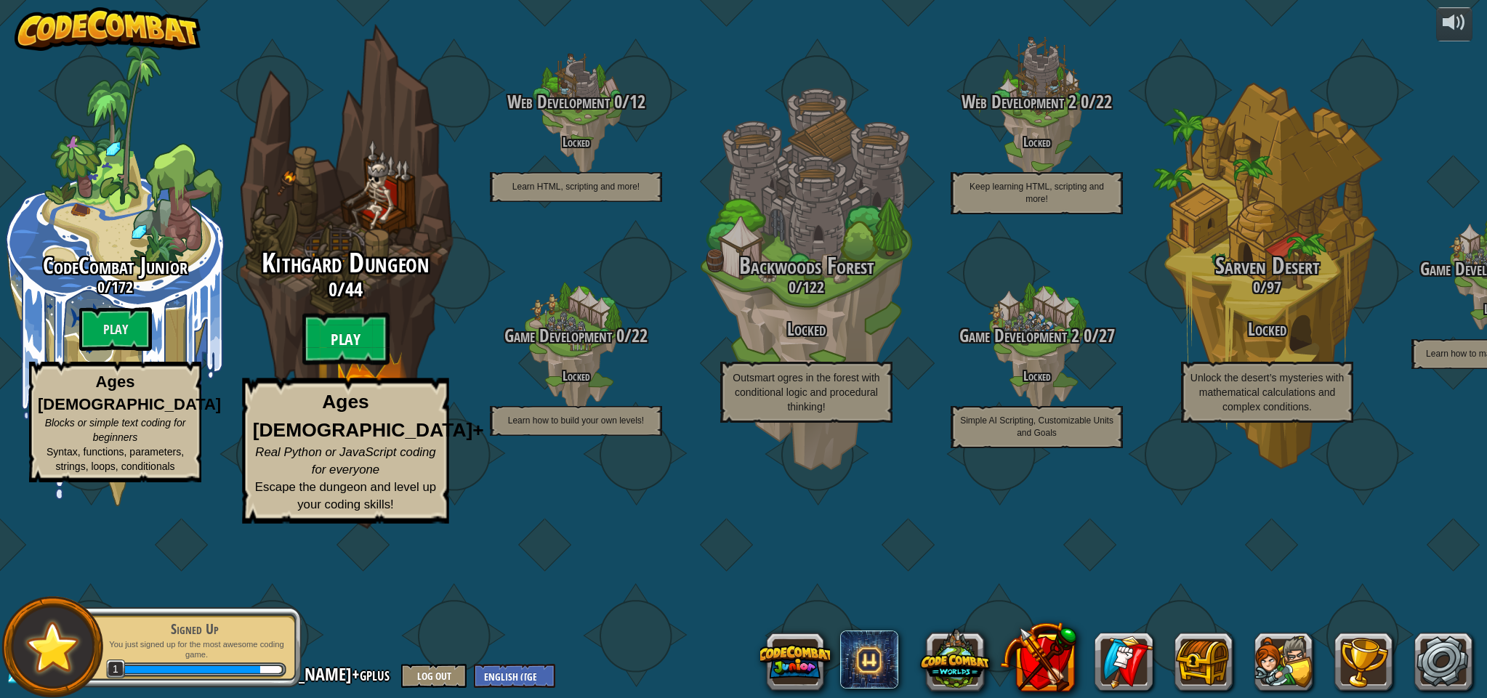
click at [350, 365] on btn "Play" at bounding box center [345, 339] width 87 height 52
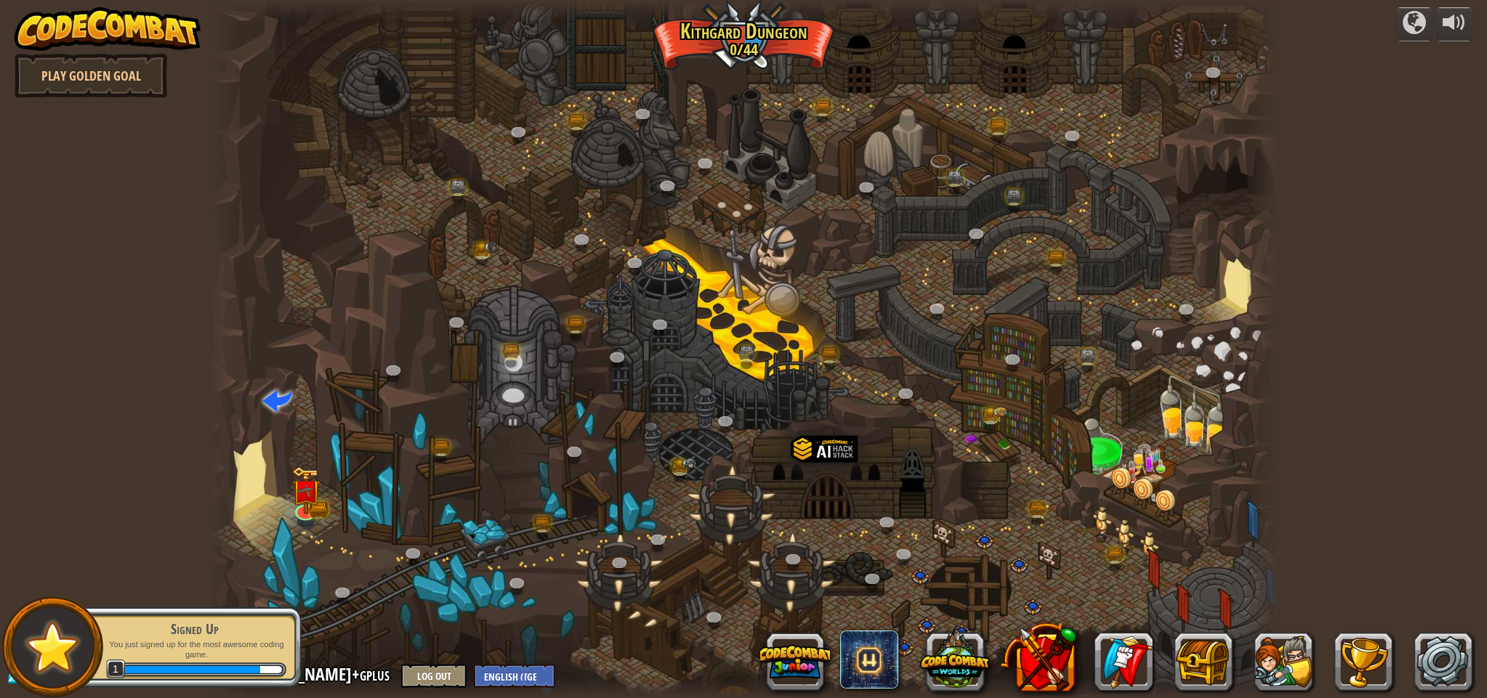
click at [356, 424] on div at bounding box center [743, 349] width 1068 height 698
click at [308, 488] on img at bounding box center [305, 479] width 17 height 17
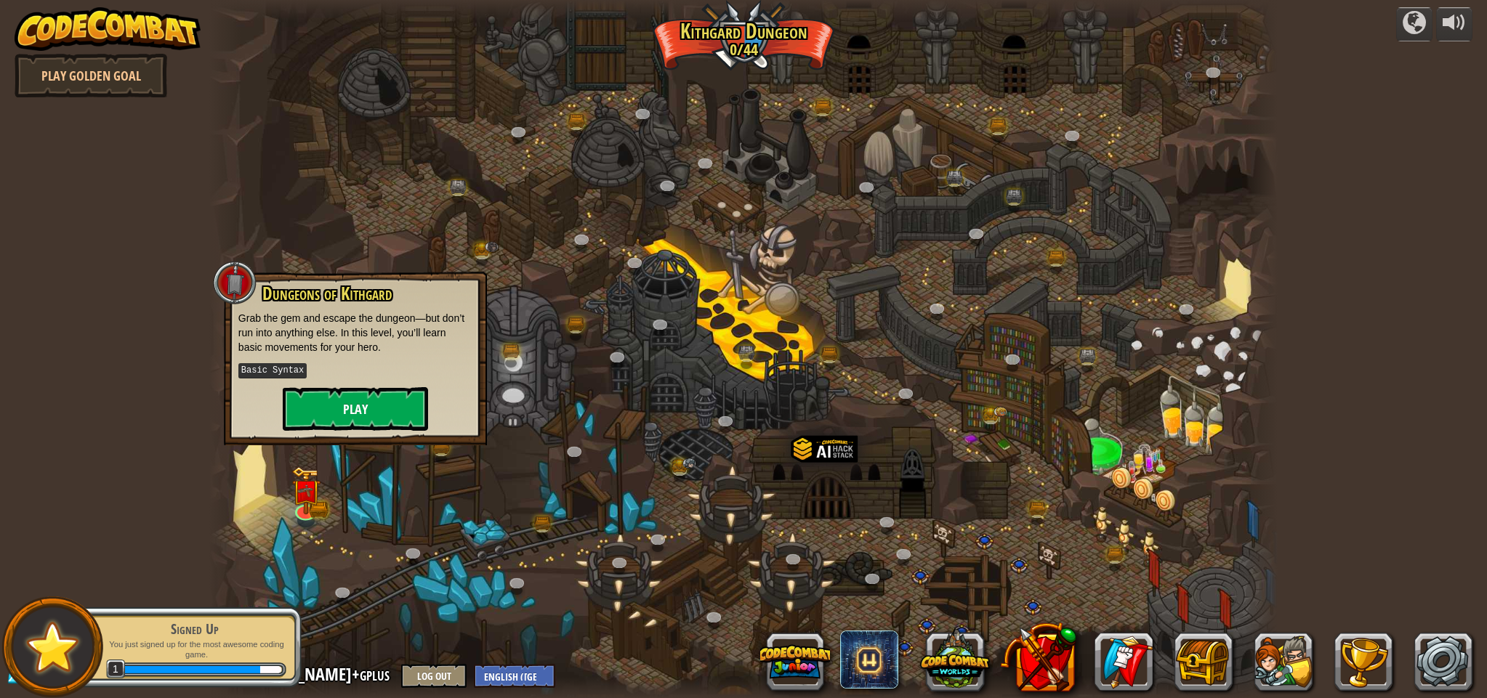
click at [333, 400] on button "Play" at bounding box center [355, 409] width 145 height 44
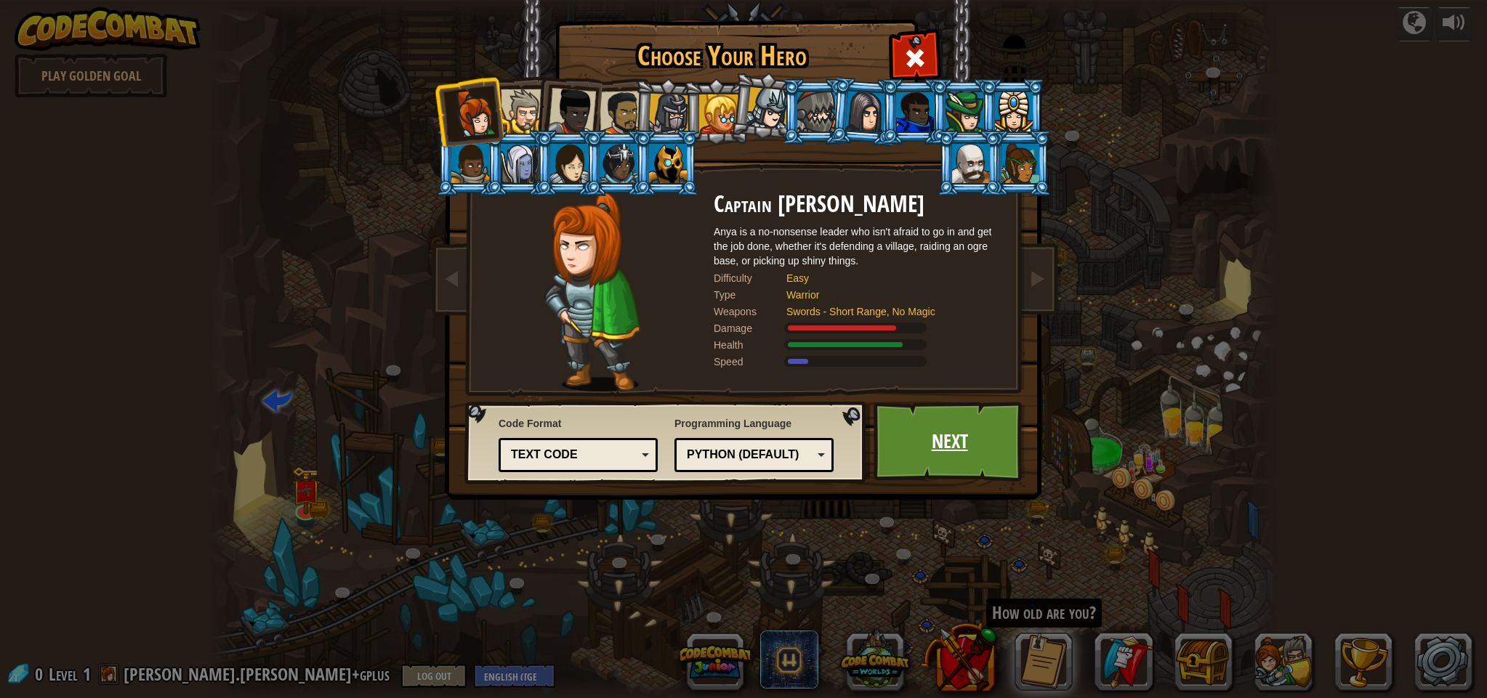
click at [917, 448] on link "Next" at bounding box center [949, 442] width 152 height 80
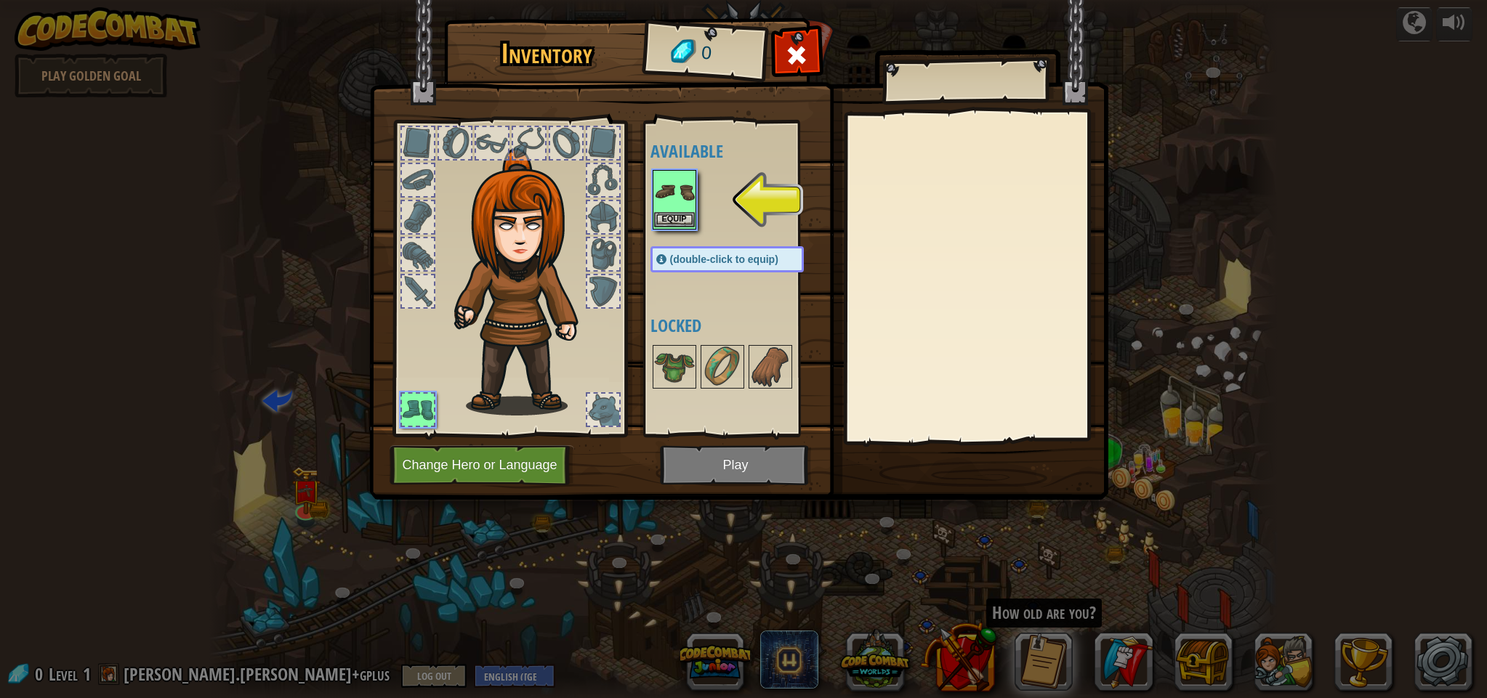
click at [679, 201] on img at bounding box center [674, 191] width 41 height 41
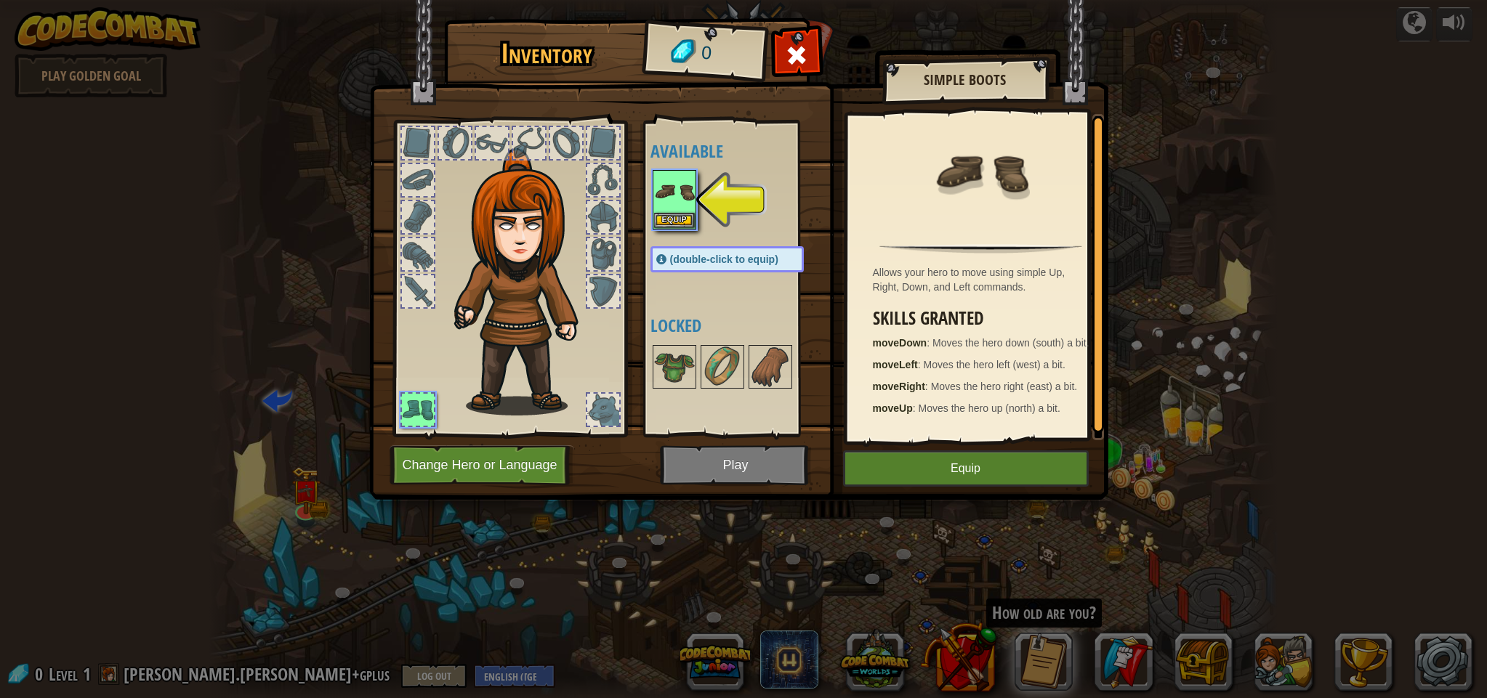
click at [907, 457] on button "Equip" at bounding box center [966, 468] width 246 height 36
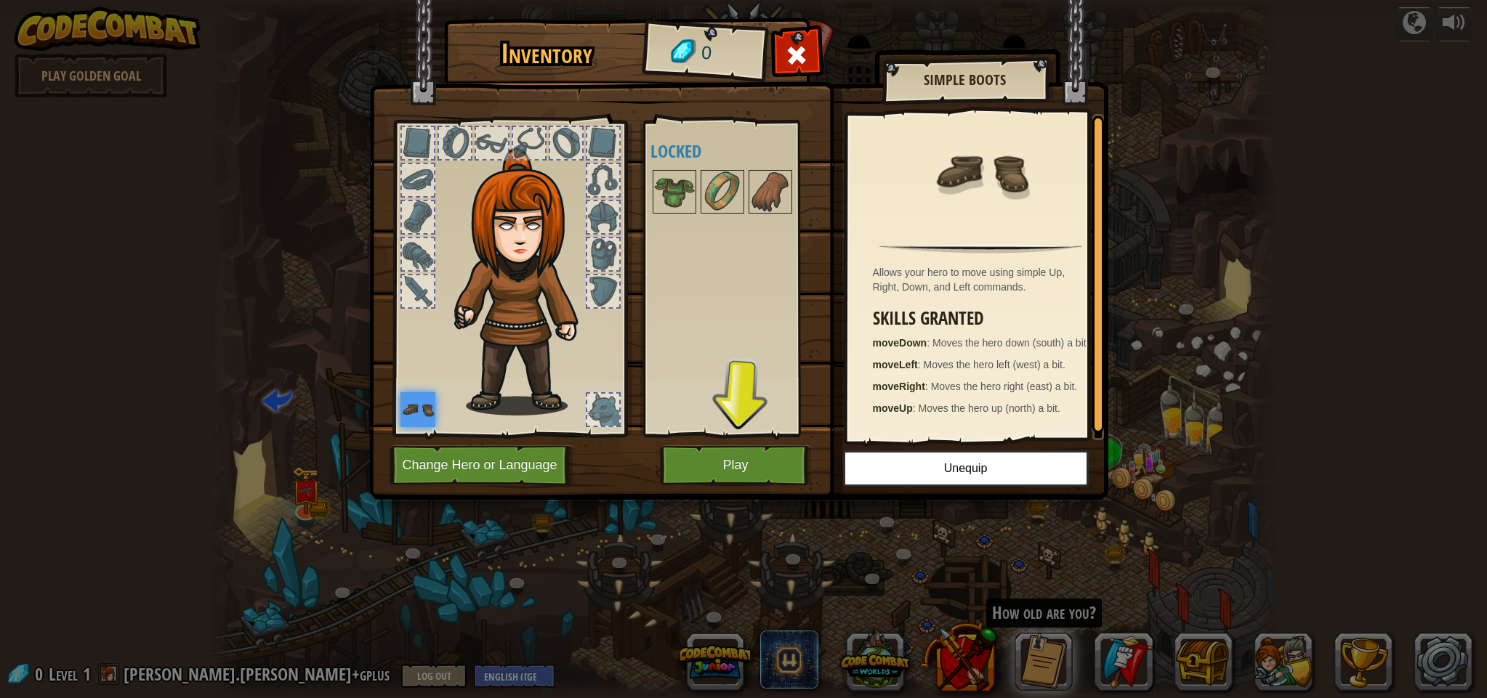
click at [781, 464] on button "Play" at bounding box center [736, 465] width 152 height 40
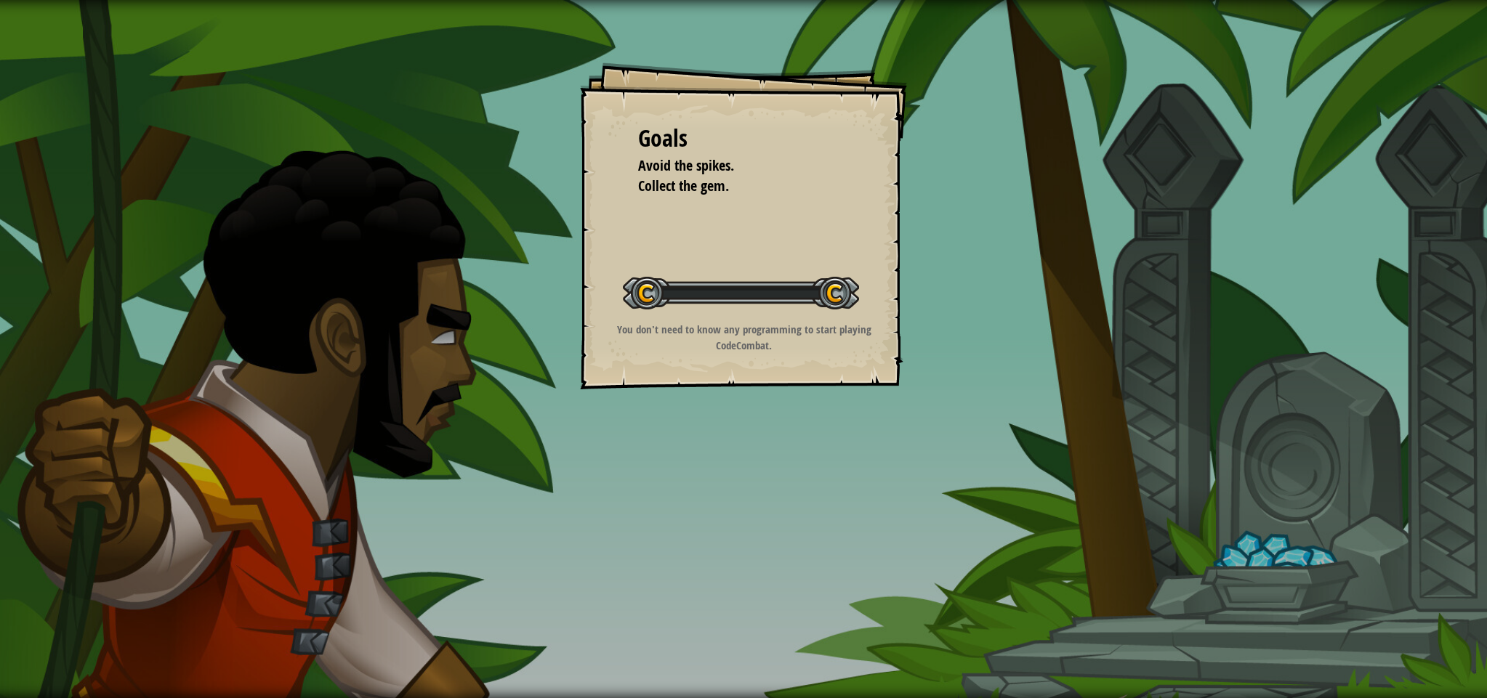
click at [768, 461] on div "Goals Avoid the spikes. Collect the gem. Start Level Error loading from server.…" at bounding box center [743, 349] width 1487 height 698
click at [767, 455] on div "Goals Avoid the spikes. Collect the gem. Start Level Error loading from server.…" at bounding box center [743, 349] width 1487 height 698
click at [767, 452] on div "Goals Avoid the spikes. Collect the gem. Start Level Error loading from server.…" at bounding box center [743, 349] width 1487 height 698
click at [769, 449] on div "Goals Avoid the spikes. Collect the gem. Start Level Error loading from server.…" at bounding box center [743, 349] width 1487 height 698
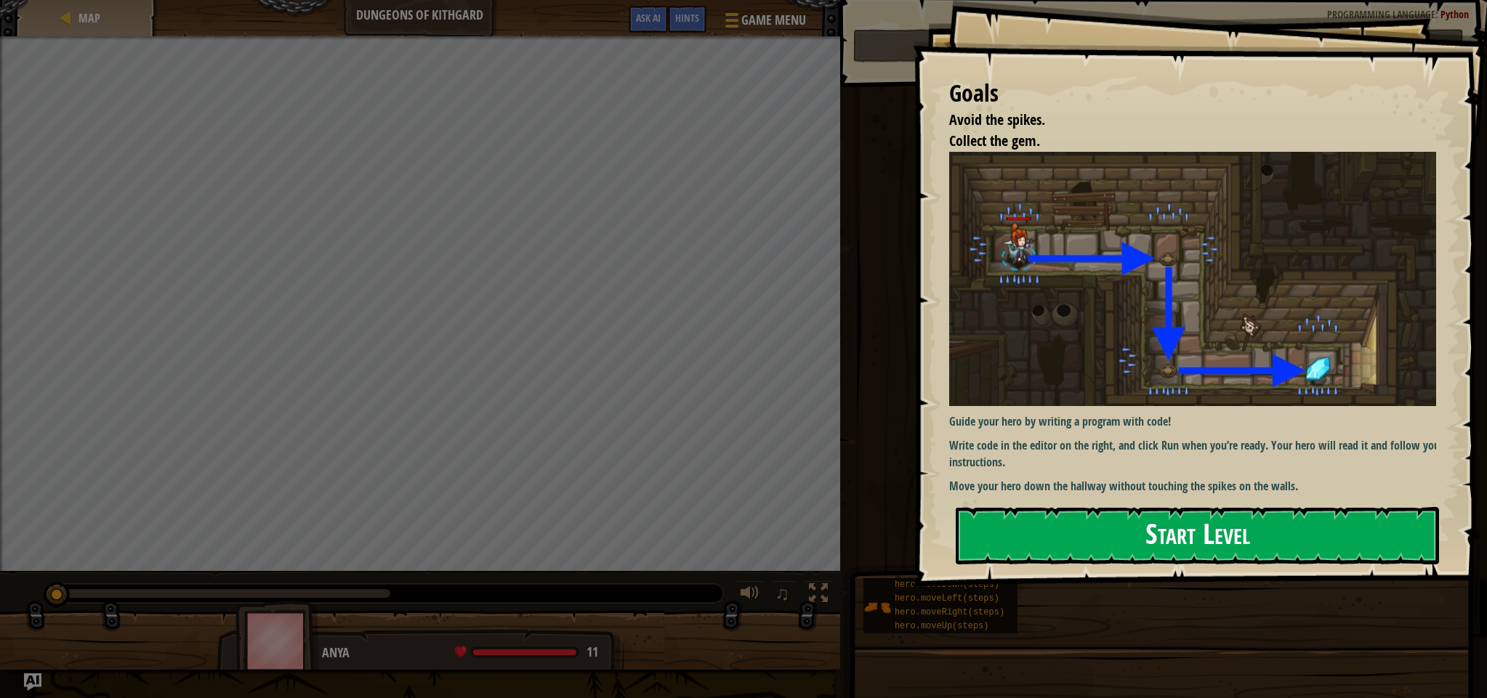
click at [1028, 544] on button "Start Level" at bounding box center [1196, 535] width 483 height 57
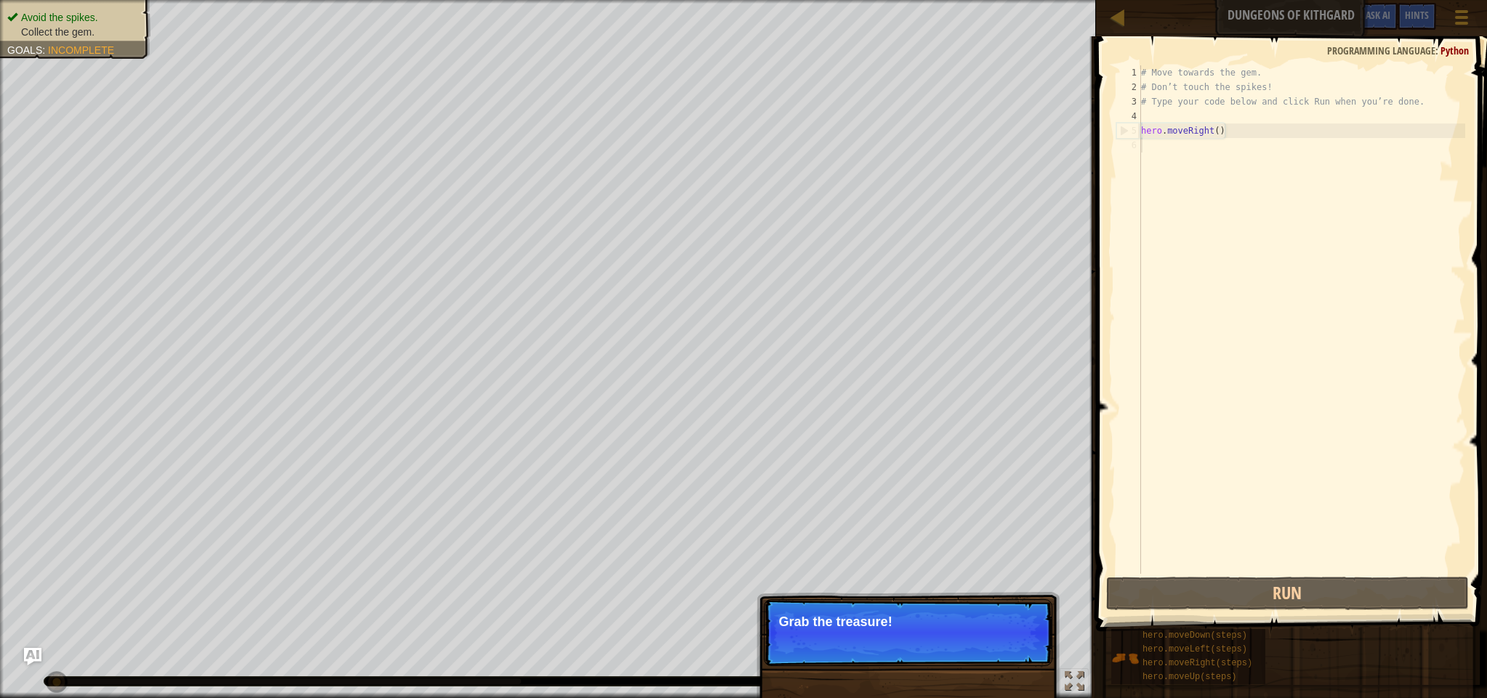
type textarea "hero.moveRight()"
click at [1024, 642] on button "Continue" at bounding box center [1010, 641] width 60 height 19
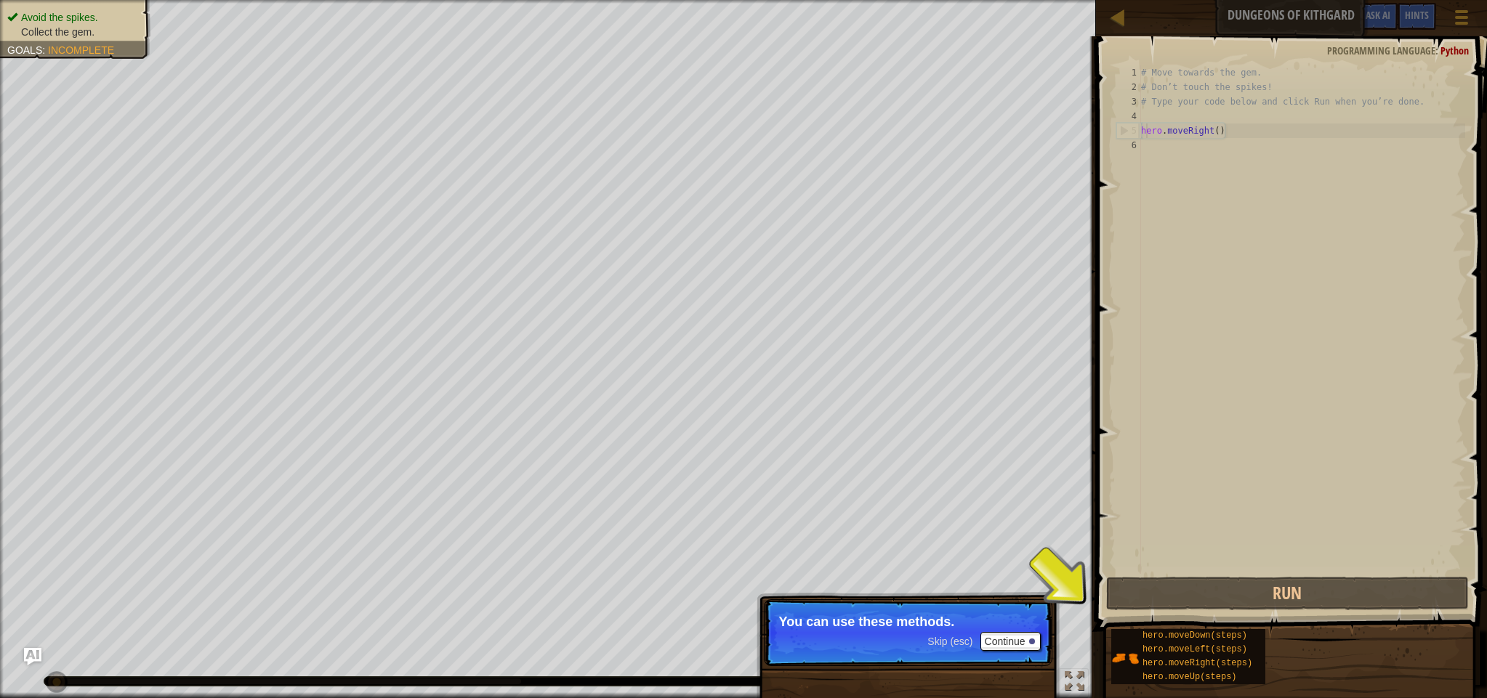
click at [1026, 638] on button "Continue" at bounding box center [1010, 641] width 60 height 19
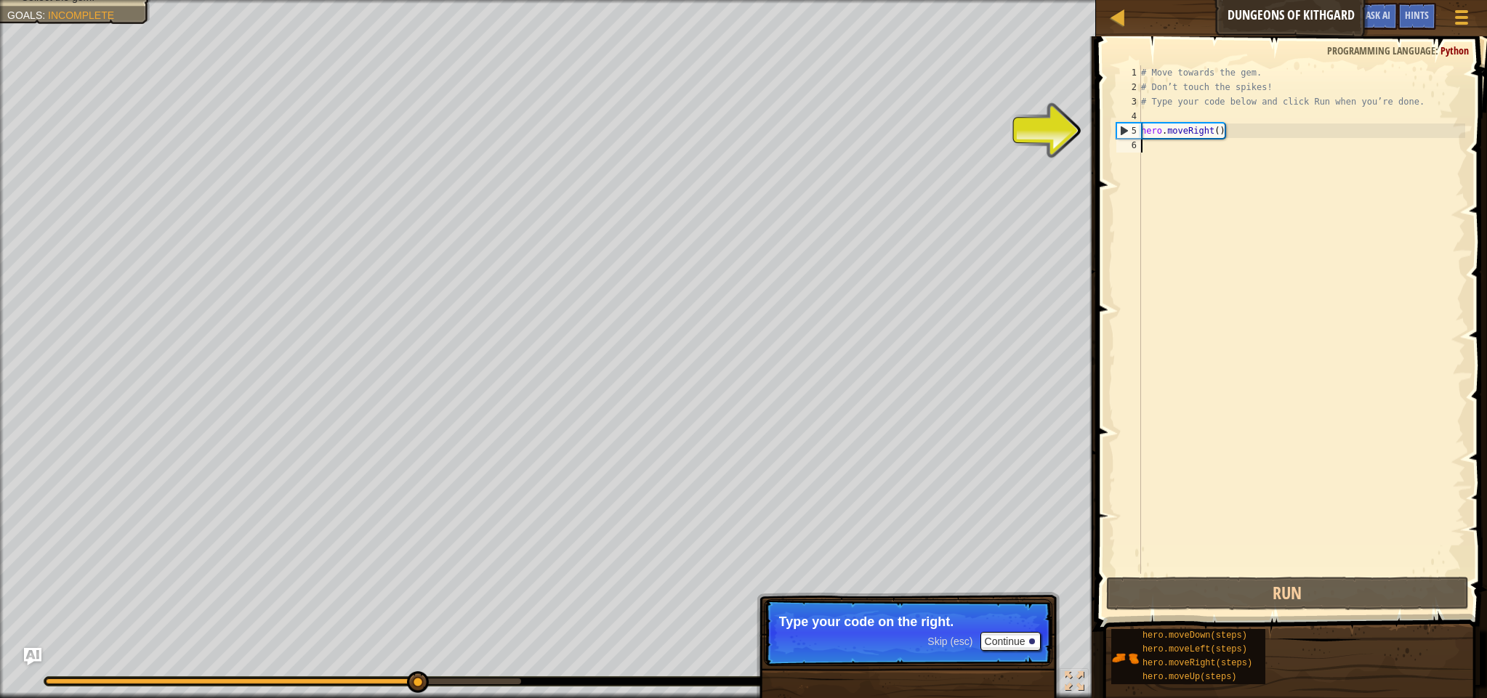
type textarea "hero.moveRight()"
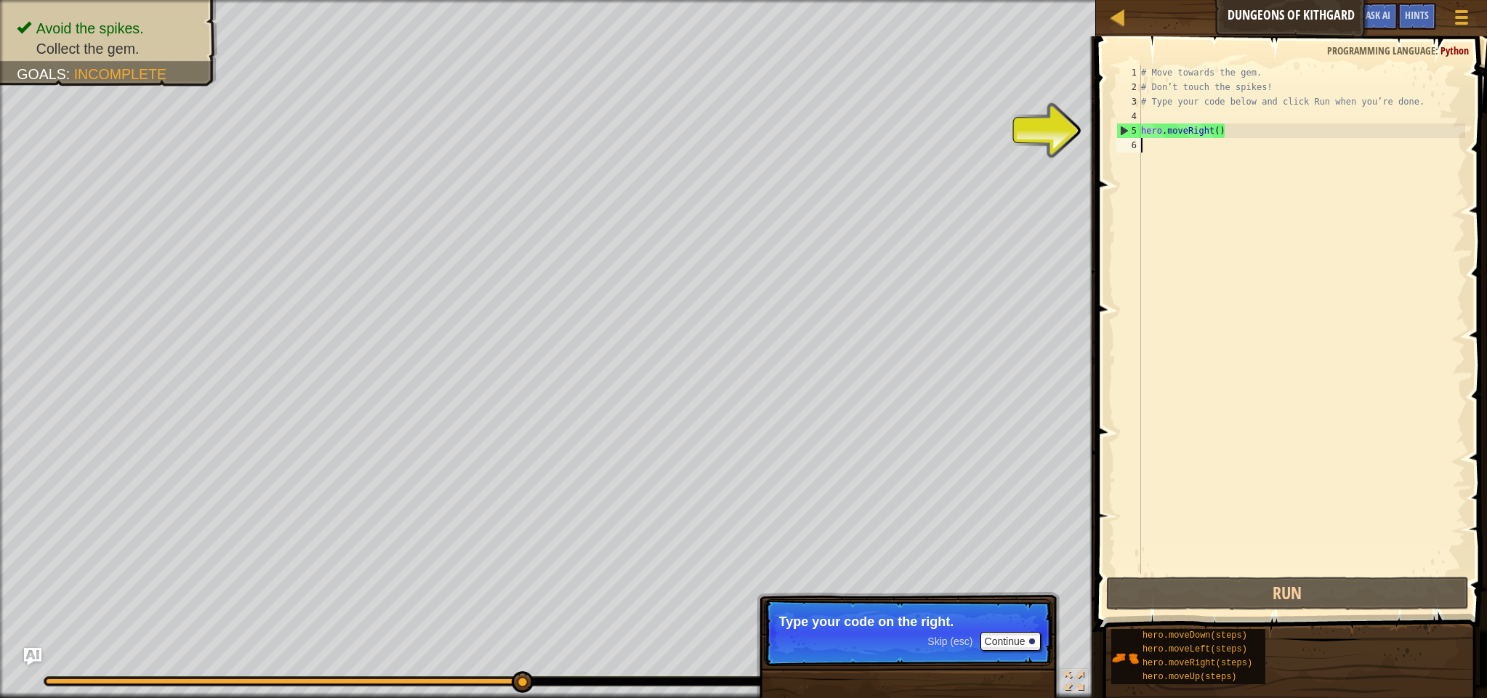
scroll to position [7, 0]
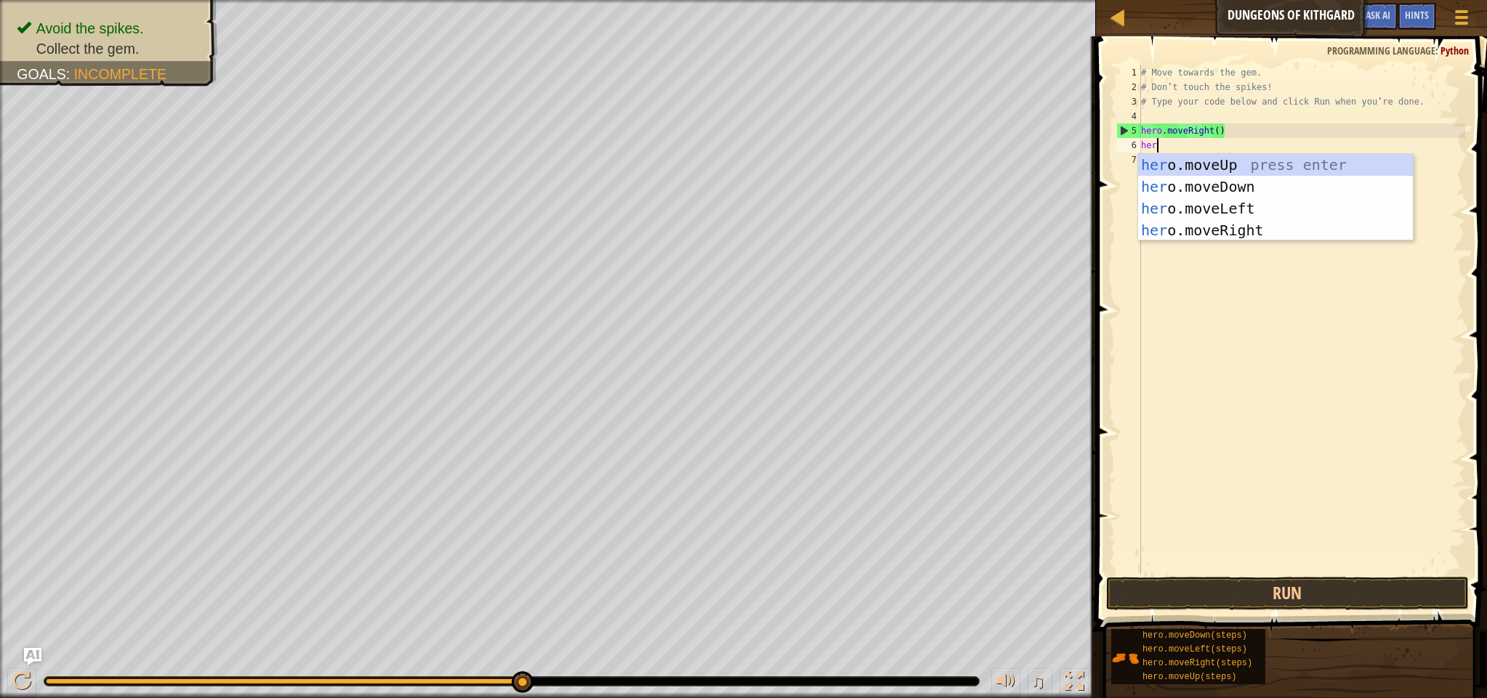
type textarea "hero"
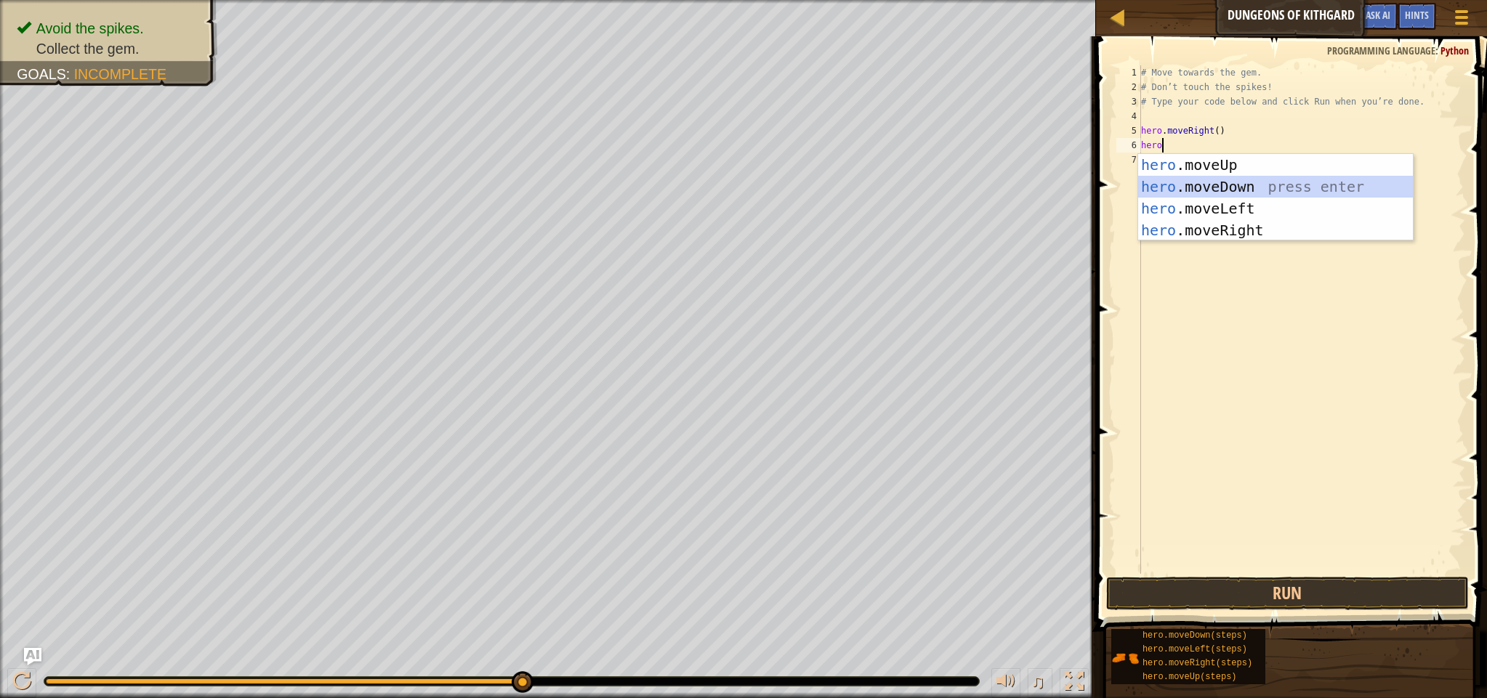
drag, startPoint x: 1205, startPoint y: 190, endPoint x: 1181, endPoint y: 202, distance: 27.0
click at [1205, 190] on div "hero .moveUp press enter hero .moveDown press enter hero .moveLeft press enter …" at bounding box center [1275, 219] width 275 height 131
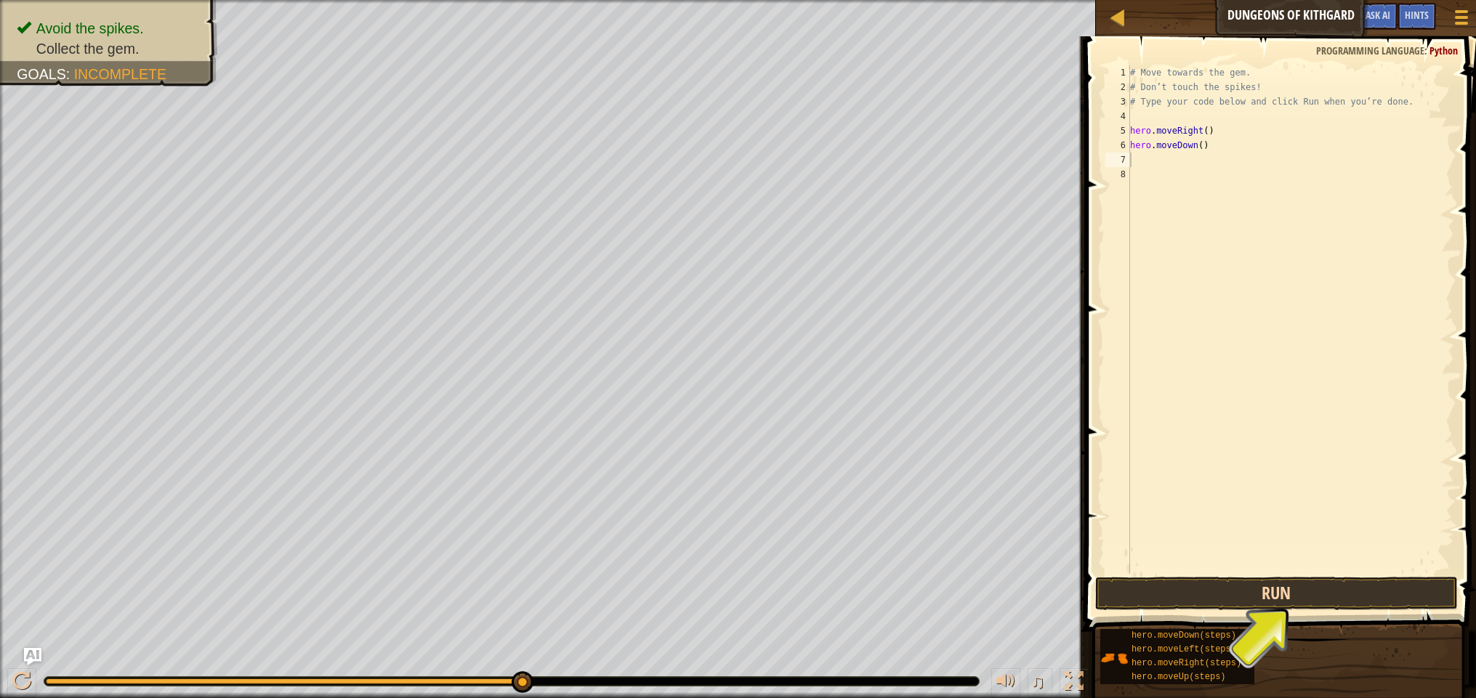
click at [1237, 591] on button "Run" at bounding box center [1276, 593] width 363 height 33
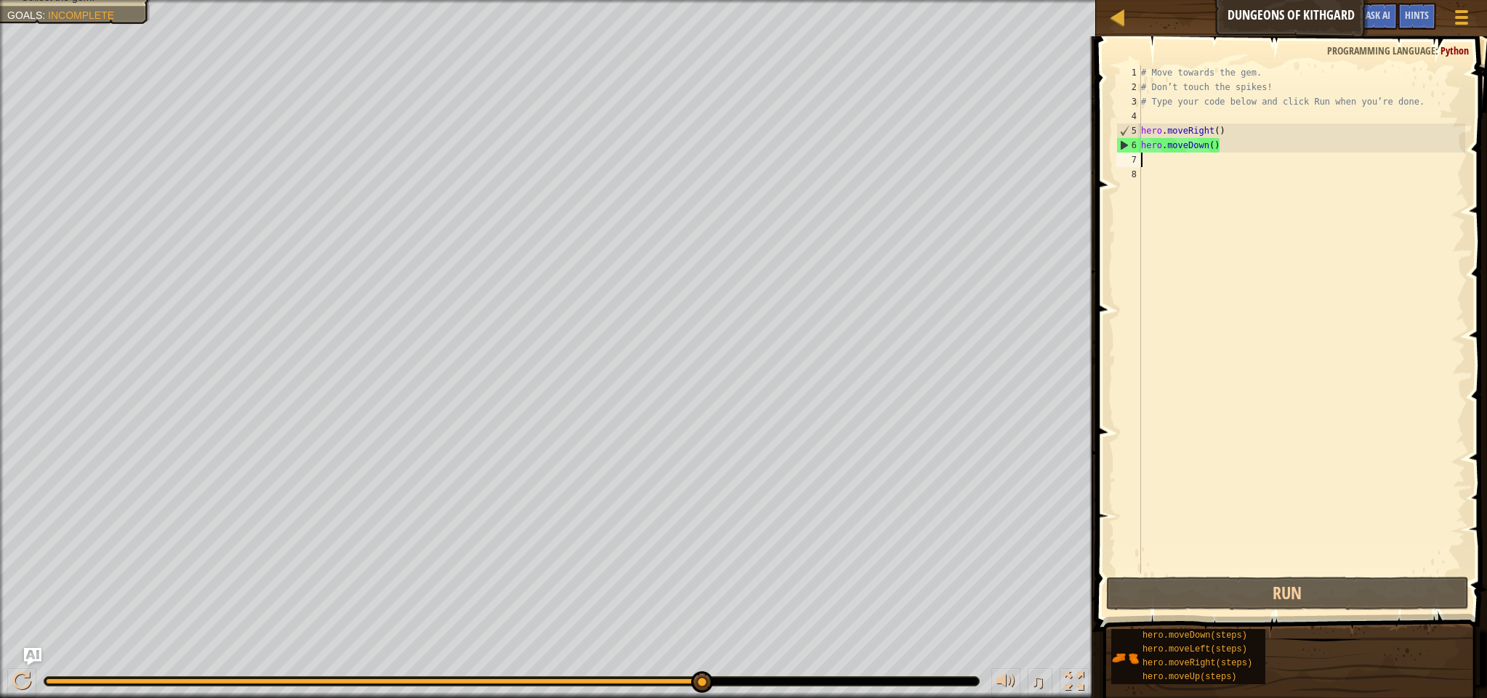
type textarea "h"
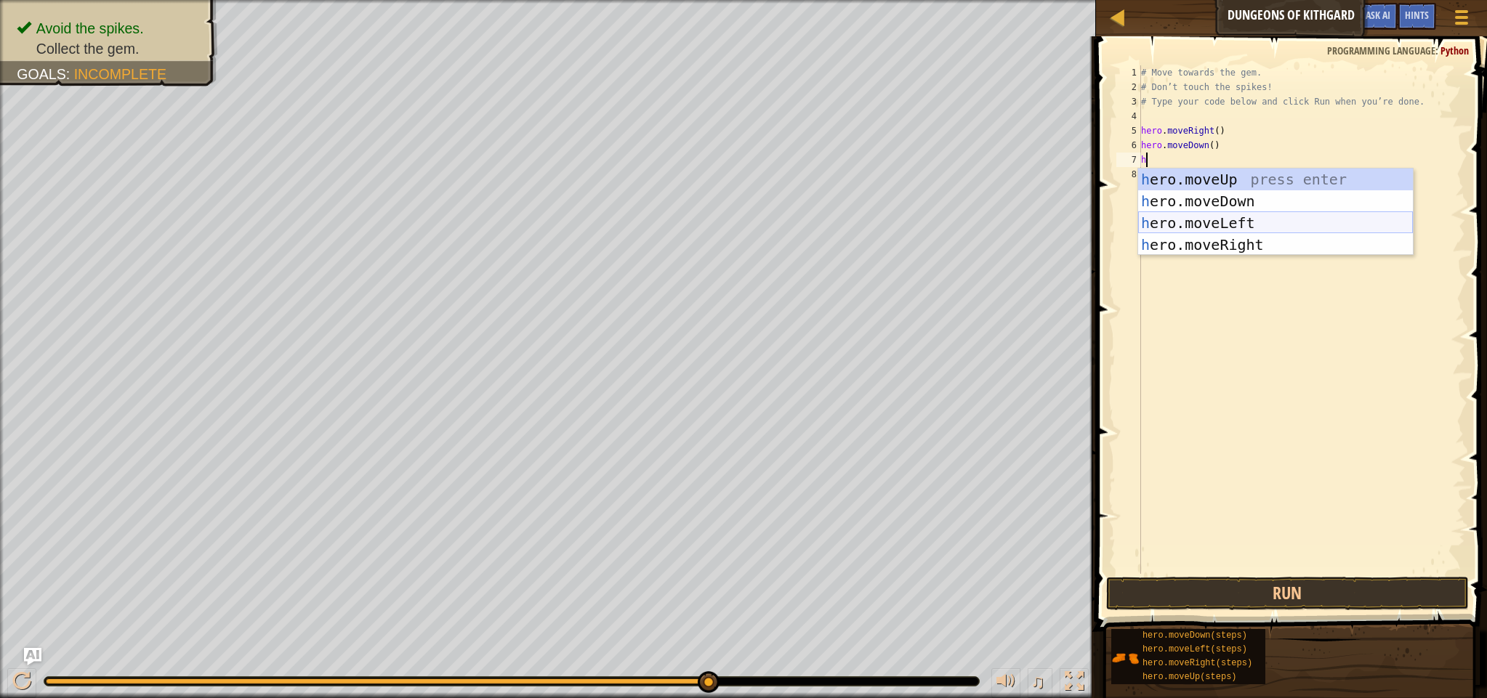
drag, startPoint x: 1213, startPoint y: 218, endPoint x: 1192, endPoint y: 223, distance: 22.4
click at [1213, 218] on div "h ero.moveUp press enter h ero.moveDown press enter h ero.moveLeft press enter …" at bounding box center [1275, 234] width 275 height 131
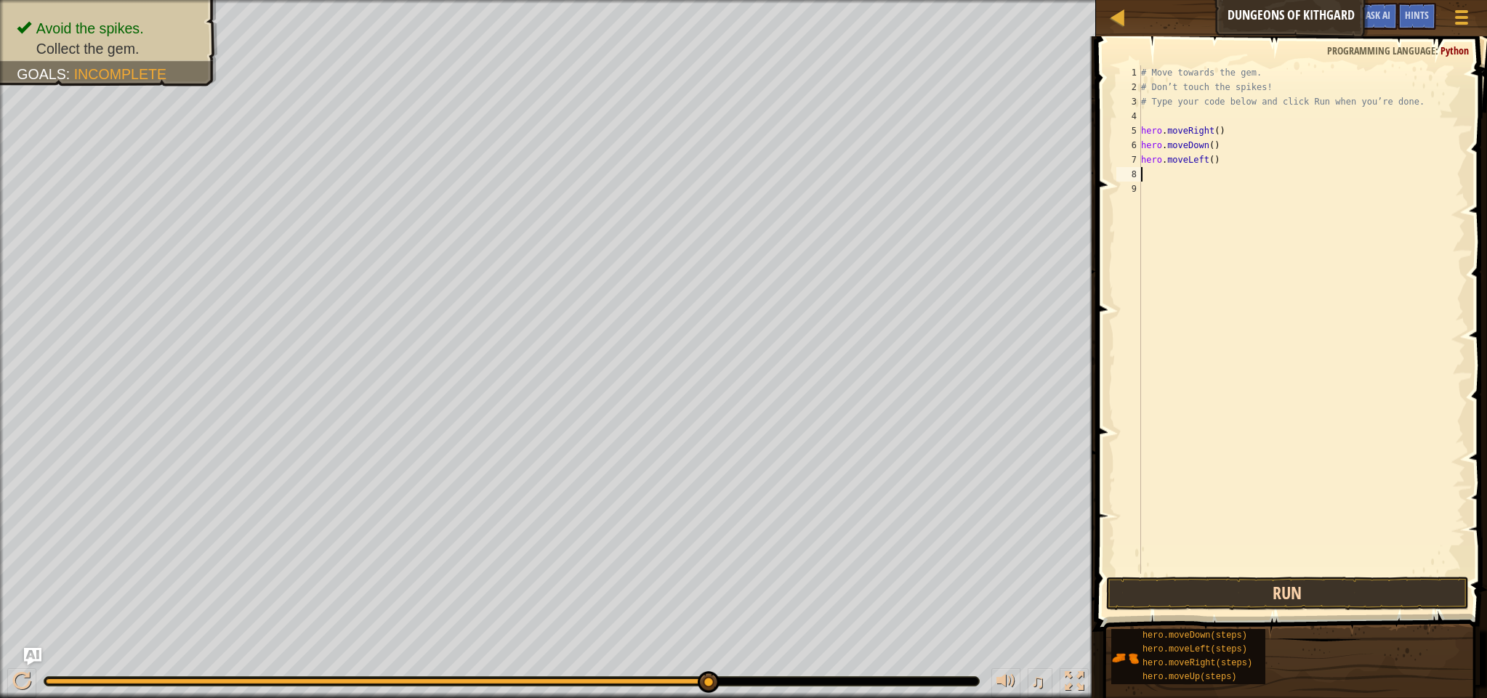
click at [1112, 594] on button "Run" at bounding box center [1287, 593] width 363 height 33
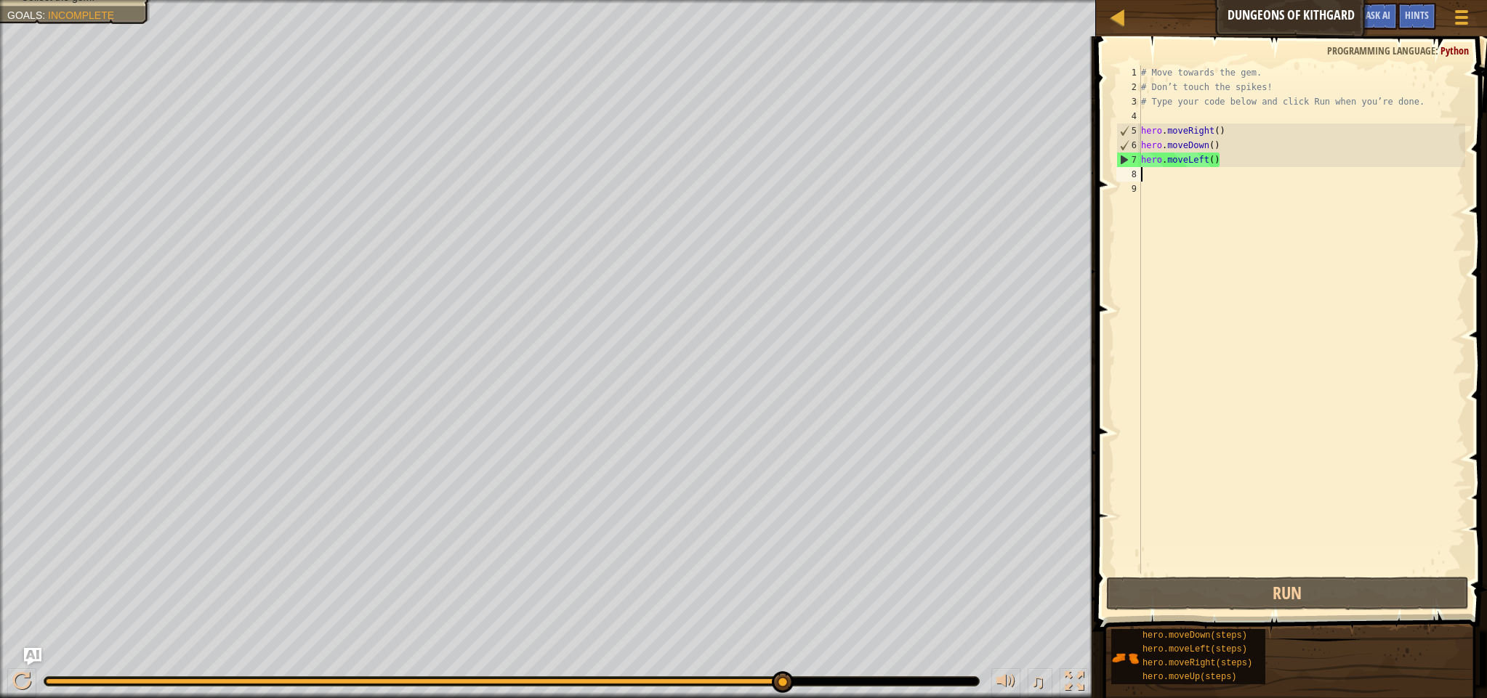
click at [1170, 163] on div "# Move towards the gem. # Don’t touch the spikes! # Type your code below and cl…" at bounding box center [1301, 334] width 327 height 538
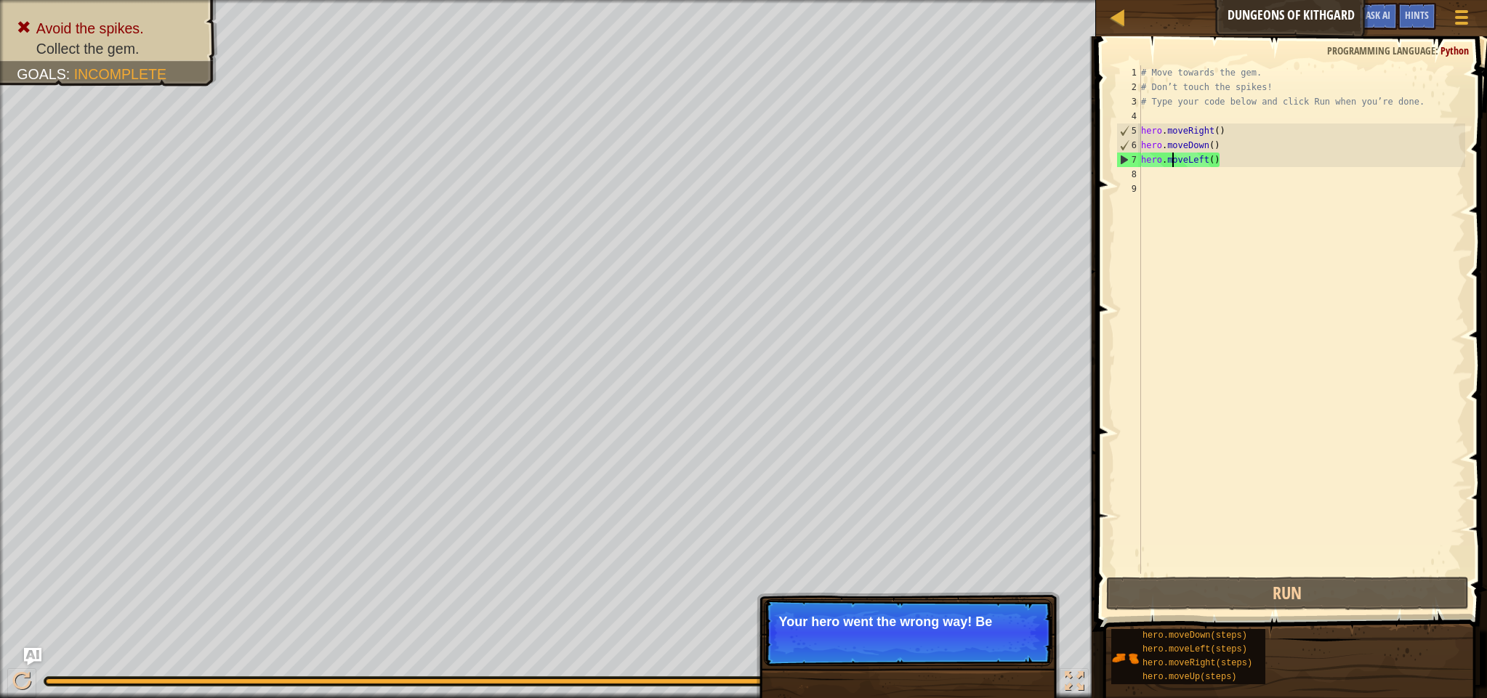
click at [1201, 159] on div "# Move towards the gem. # Don’t touch the spikes! # Type your code below and cl…" at bounding box center [1301, 334] width 327 height 538
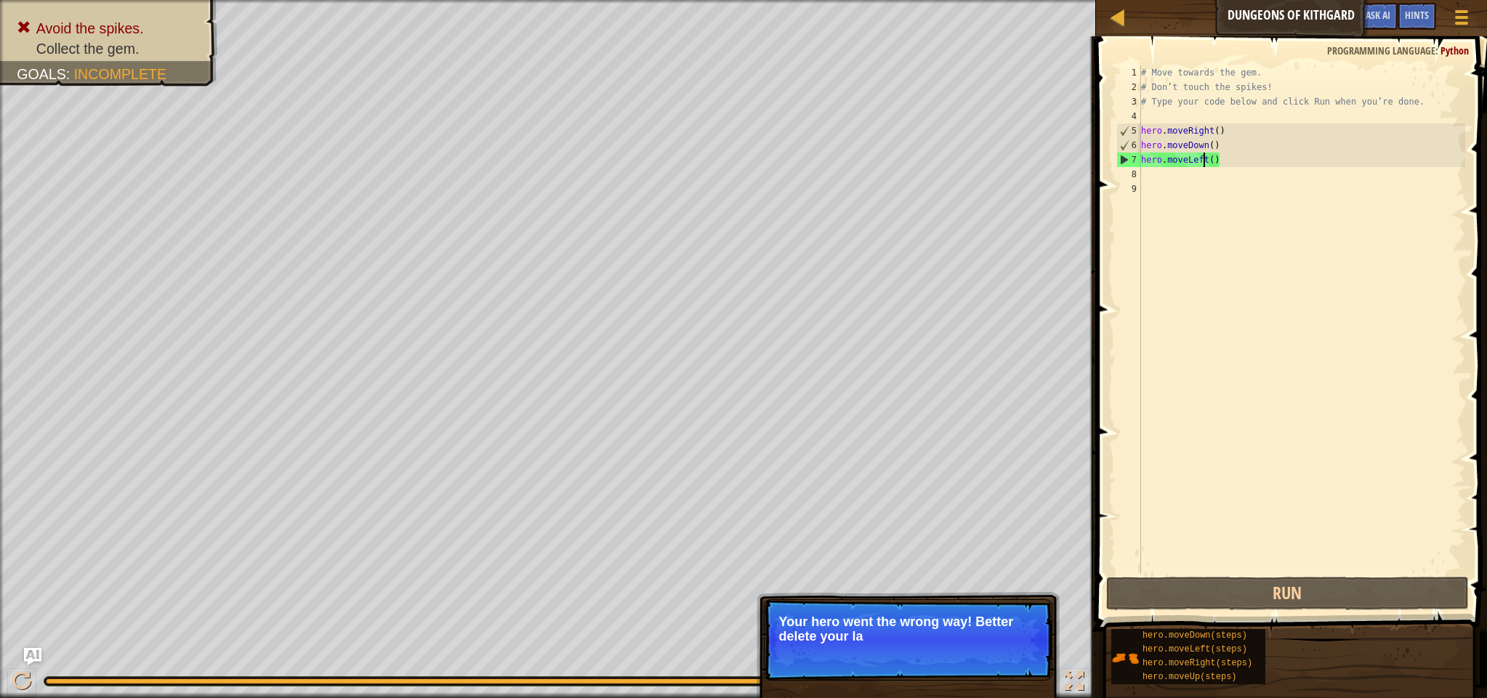
click at [1216, 161] on div "# Move towards the gem. # Don’t touch the spikes! # Type your code below and cl…" at bounding box center [1301, 334] width 327 height 538
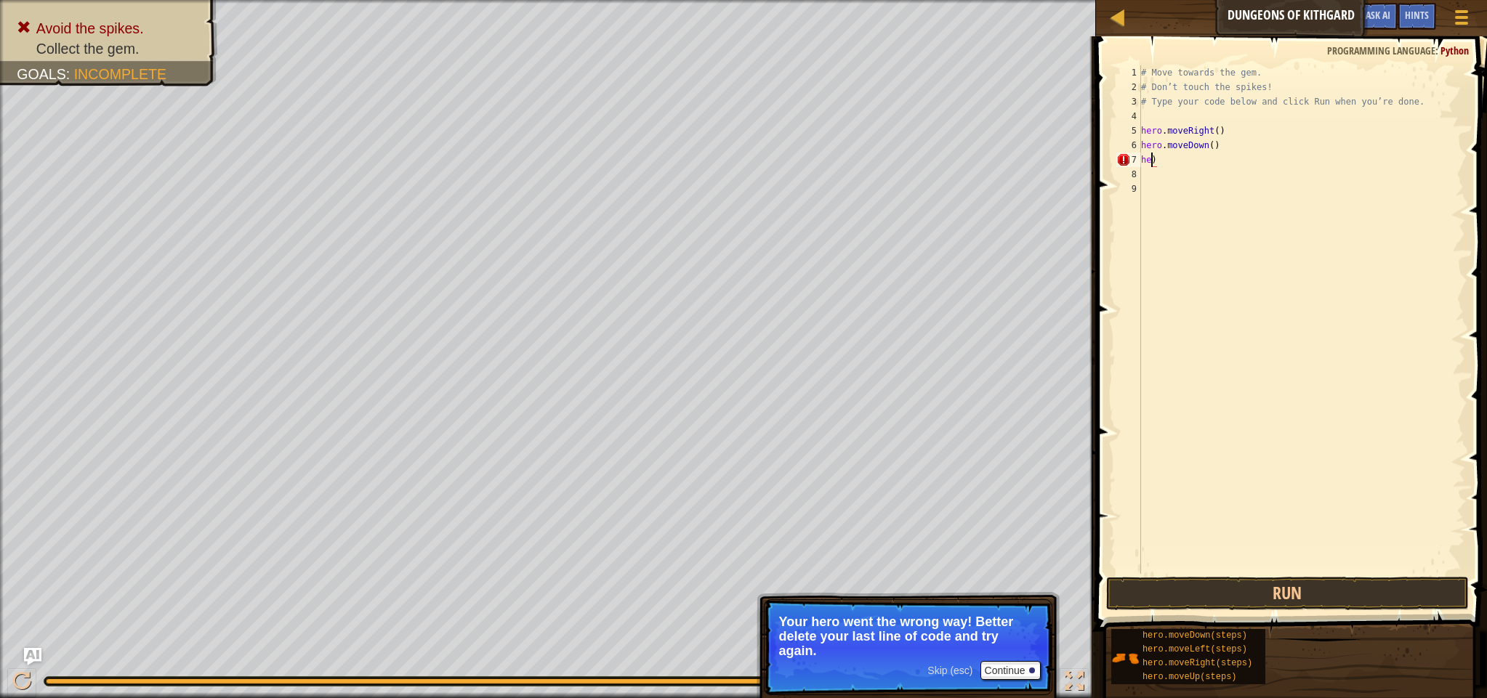
type textarea ")"
click at [1169, 161] on div "# Move towards the gem. # Don’t touch the spikes! # Type your code below and cl…" at bounding box center [1301, 334] width 327 height 538
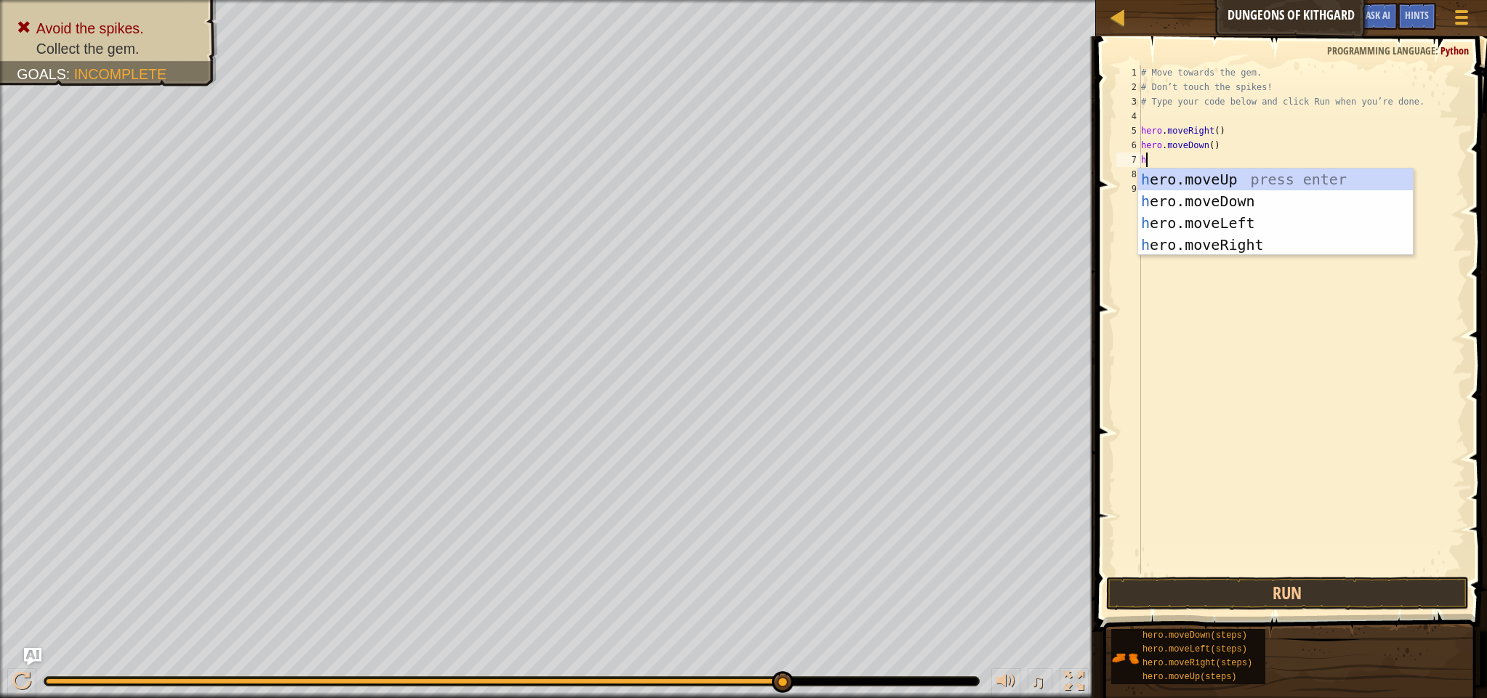
type textarea "he"
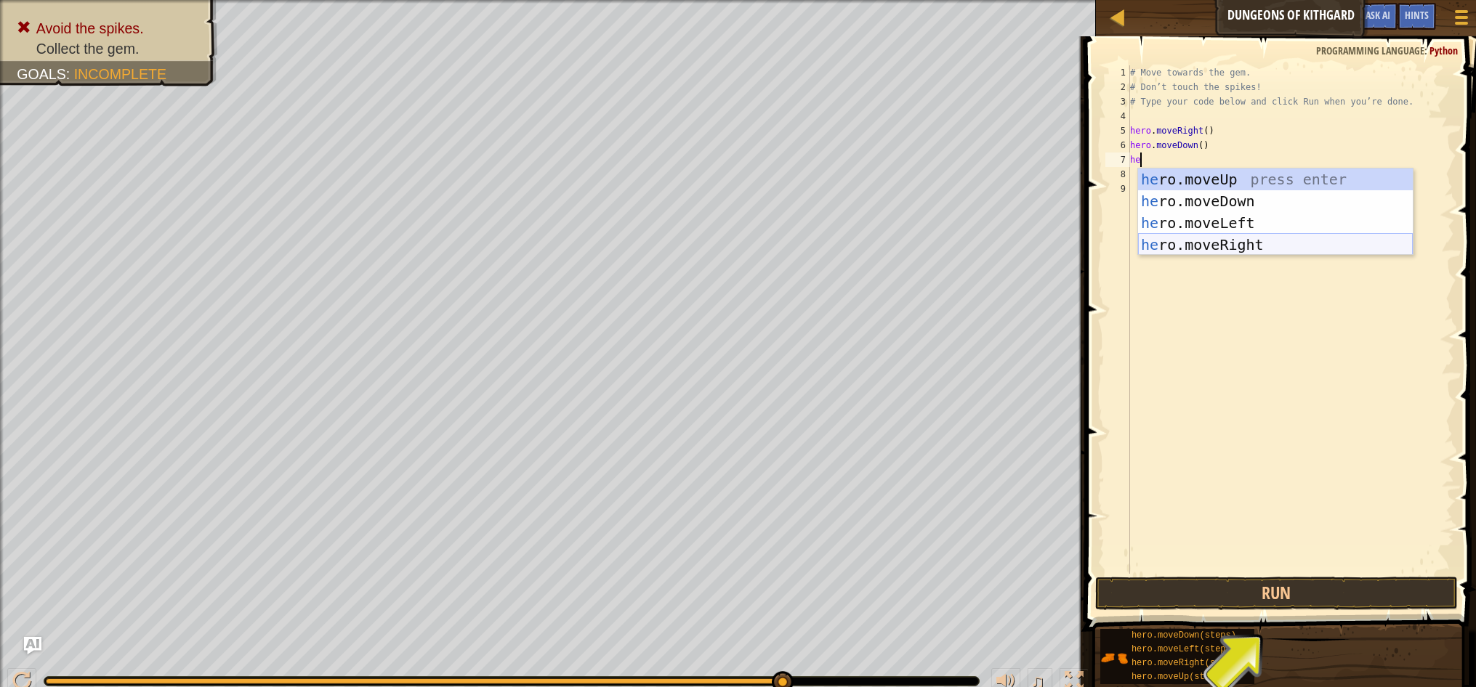
click at [1220, 240] on div "he ro.moveUp press enter he ro.moveDown press enter he ro.moveLeft press enter …" at bounding box center [1275, 234] width 275 height 131
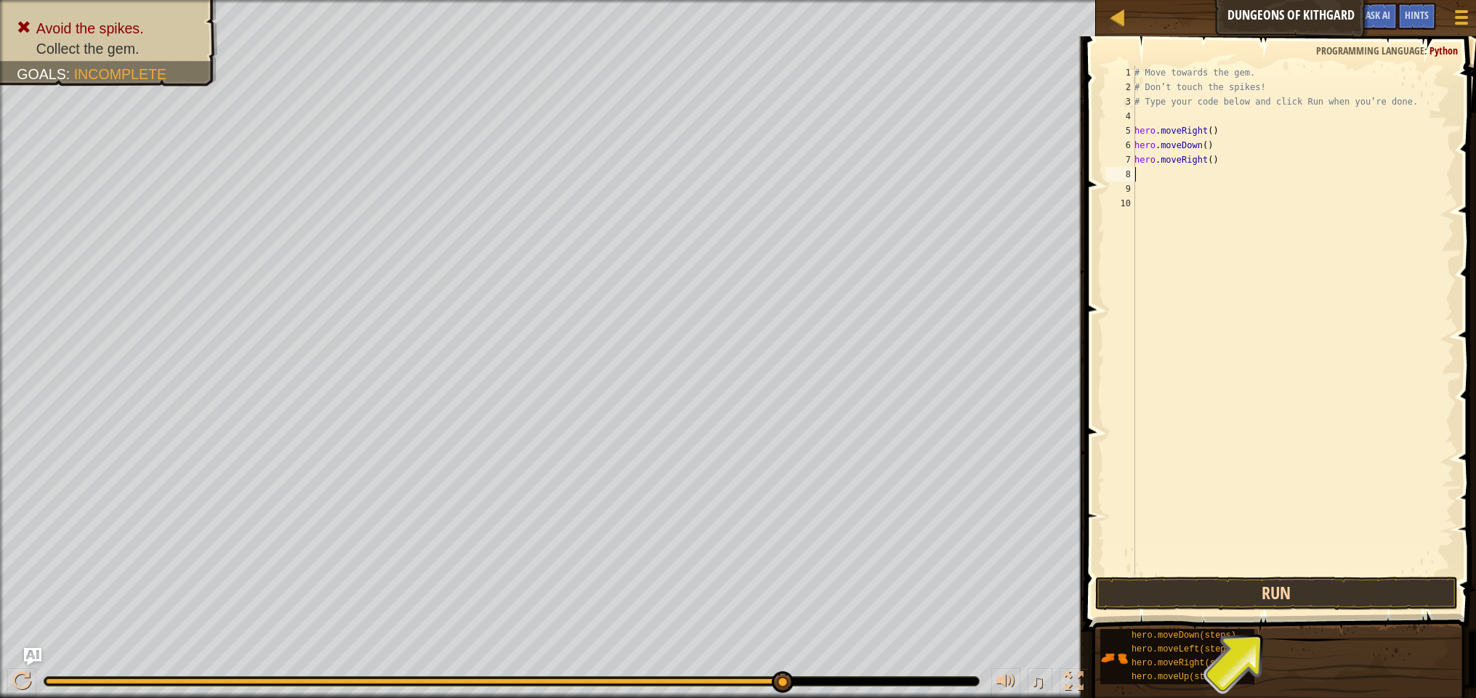
click at [1186, 595] on button "Run" at bounding box center [1276, 593] width 363 height 33
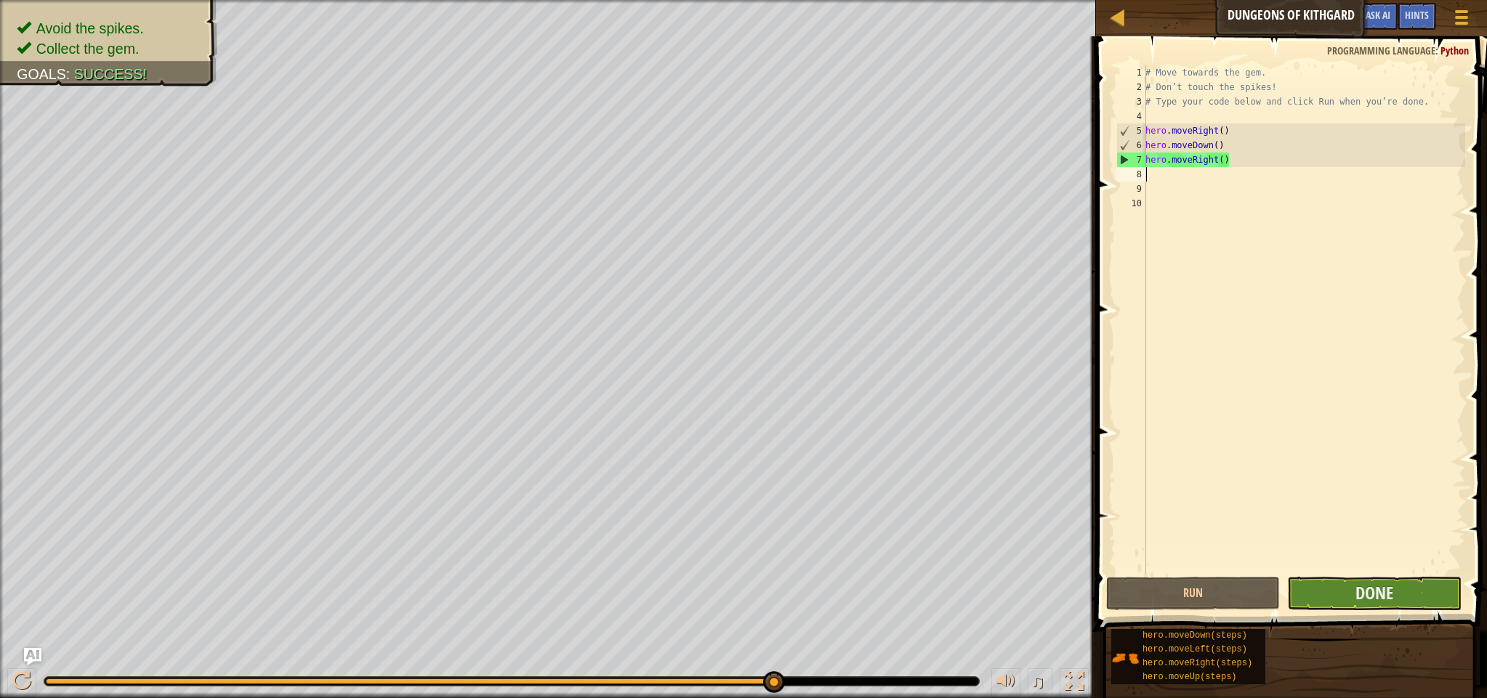
click at [1307, 591] on button "Done" at bounding box center [1374, 593] width 174 height 33
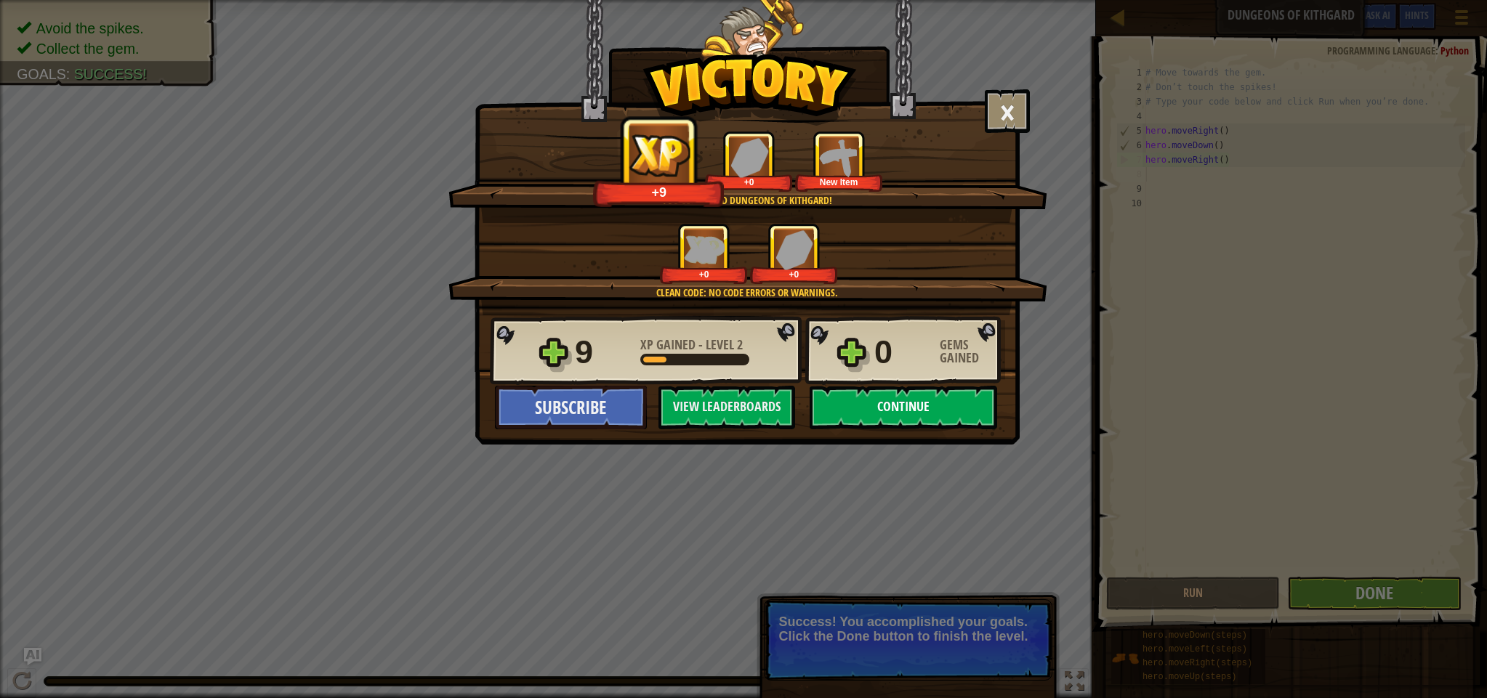
click at [911, 405] on button "Continue" at bounding box center [902, 408] width 187 height 44
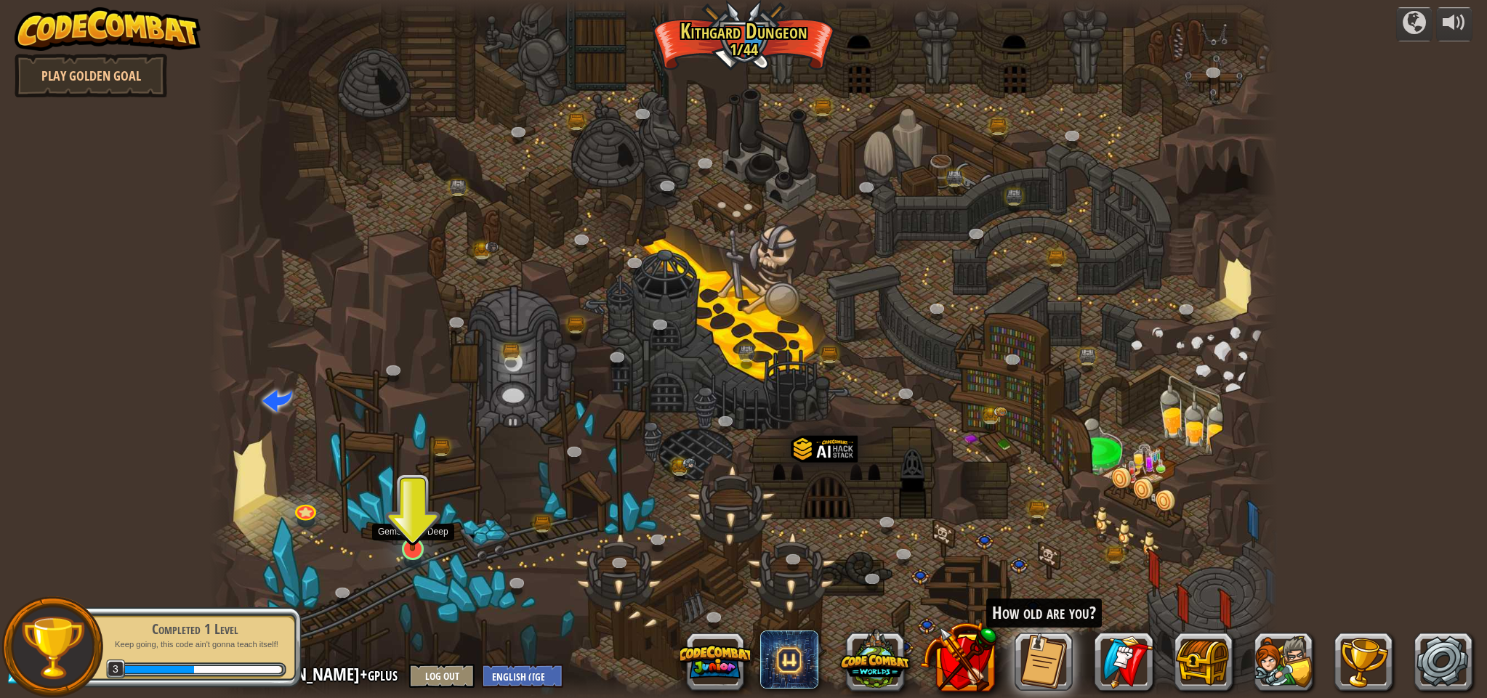
click at [411, 530] on img at bounding box center [412, 518] width 29 height 66
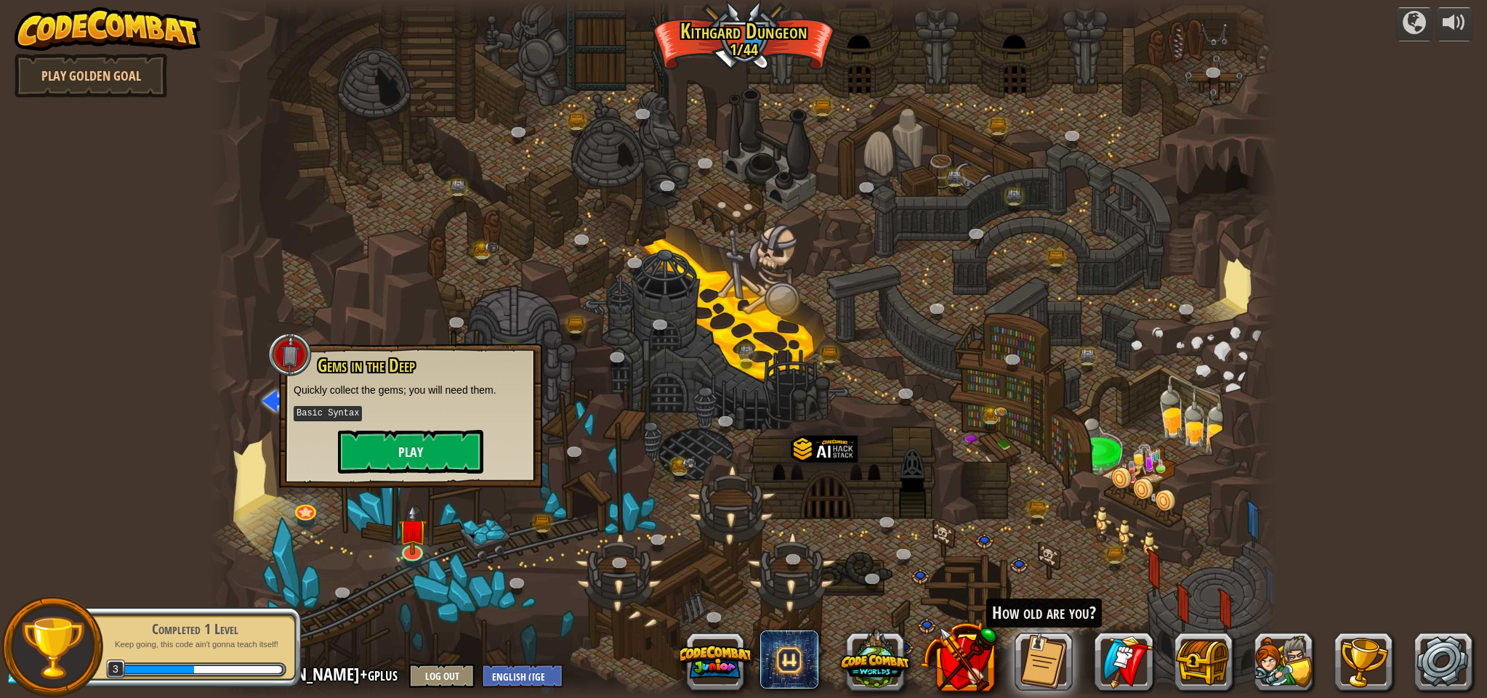
click at [448, 454] on button "Play" at bounding box center [410, 452] width 145 height 44
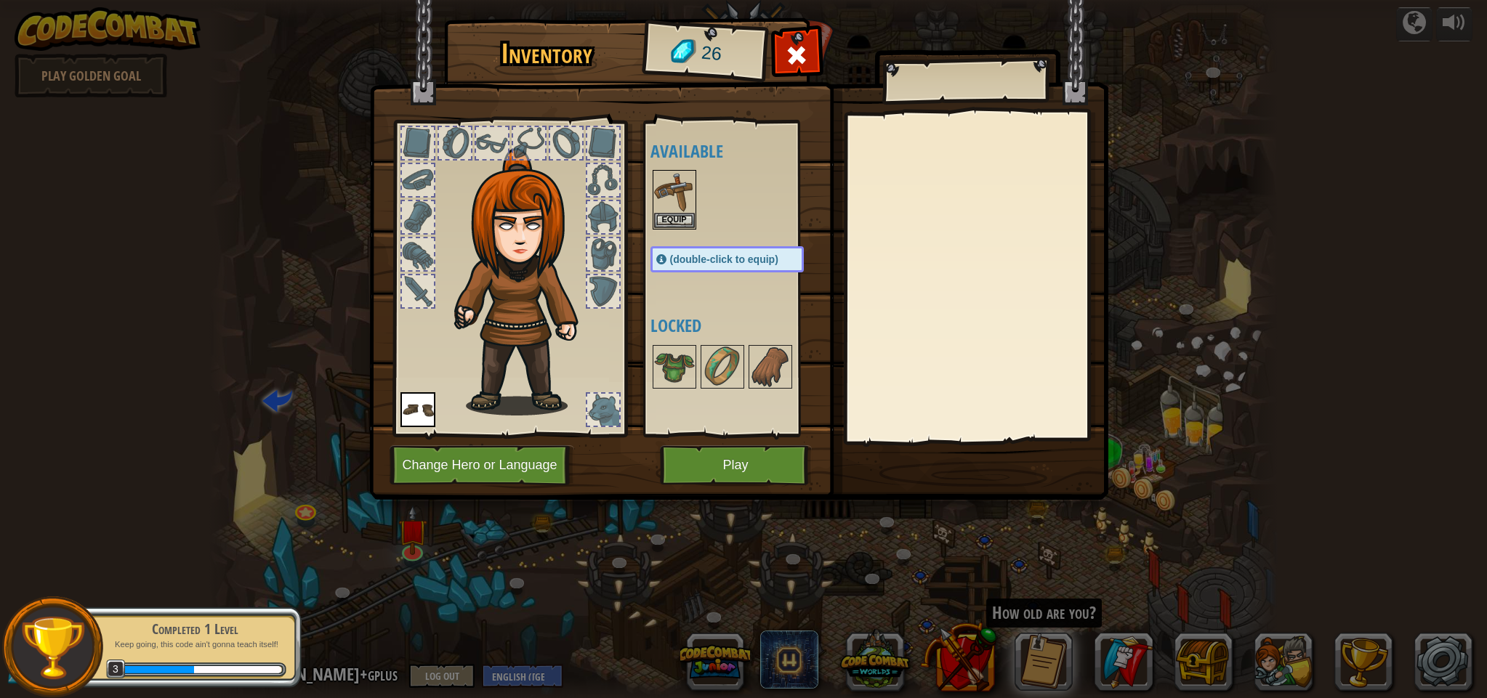
click at [770, 456] on button "Play" at bounding box center [736, 465] width 152 height 40
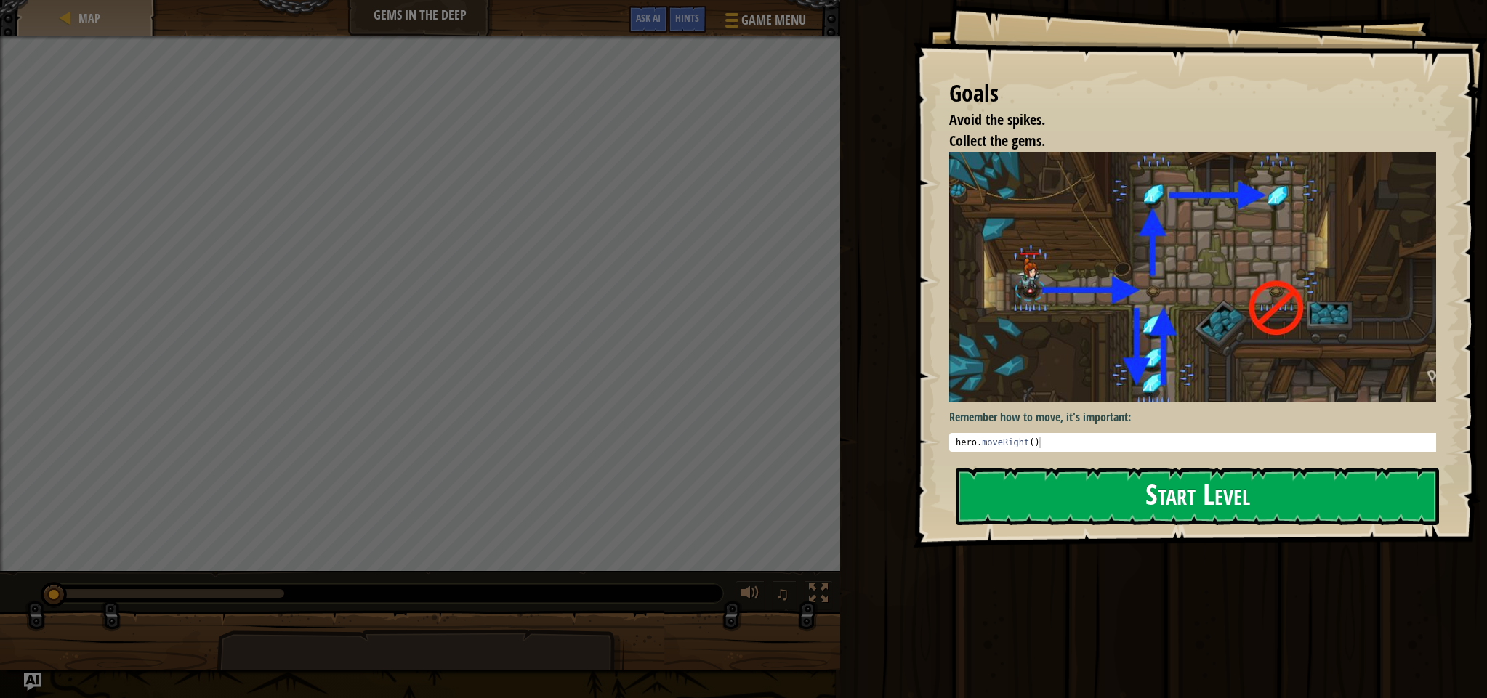
click at [1201, 502] on button "Start Level" at bounding box center [1196, 496] width 483 height 57
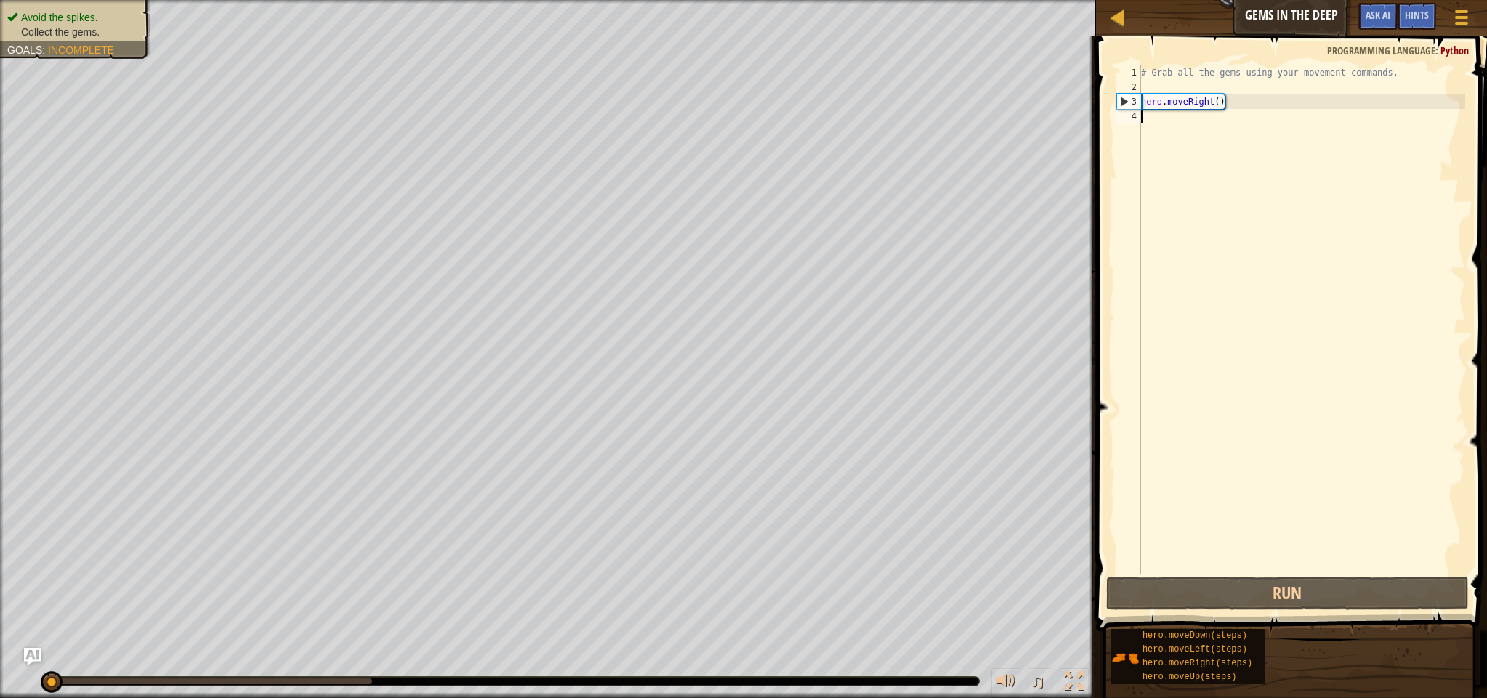
scroll to position [7, 0]
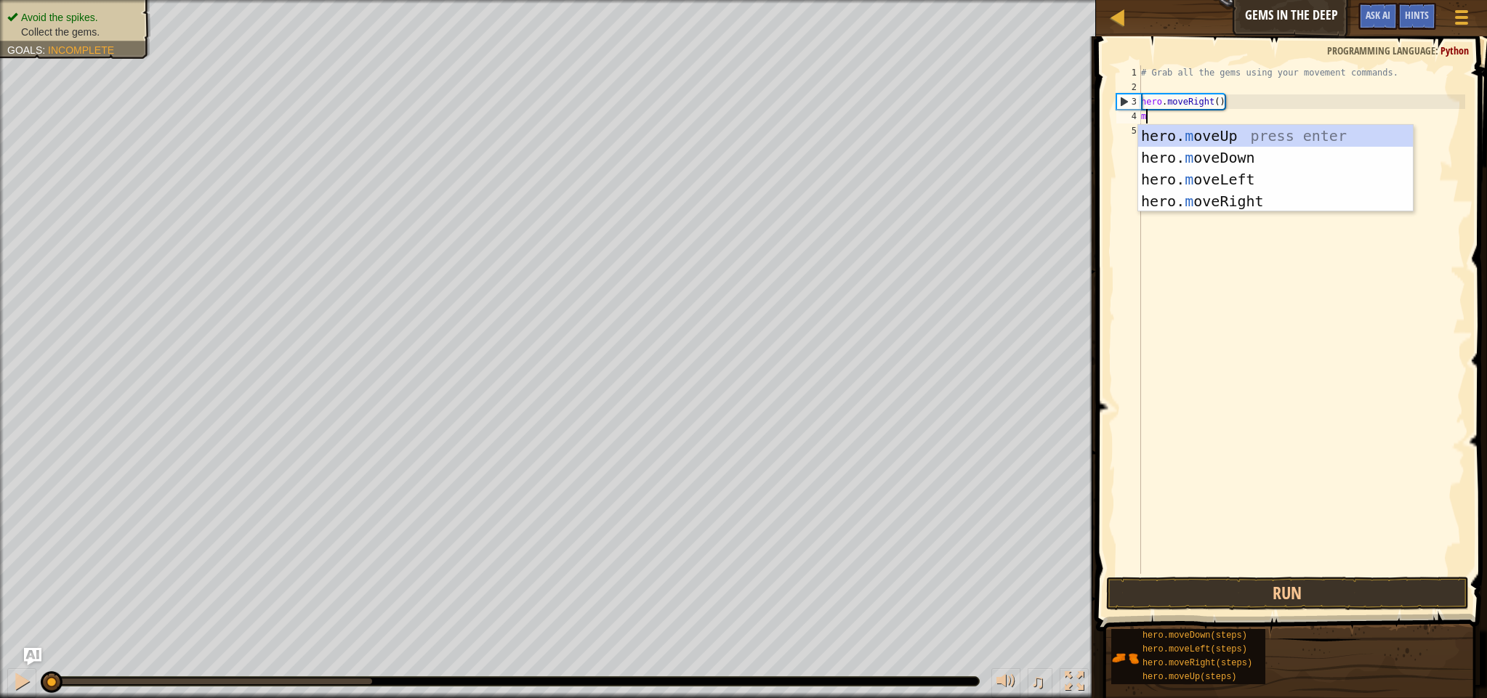
type textarea "mo"
click at [1229, 135] on div "hero. mo veUp press enter hero. mo veDown press enter hero. mo veLeft press ent…" at bounding box center [1275, 190] width 275 height 131
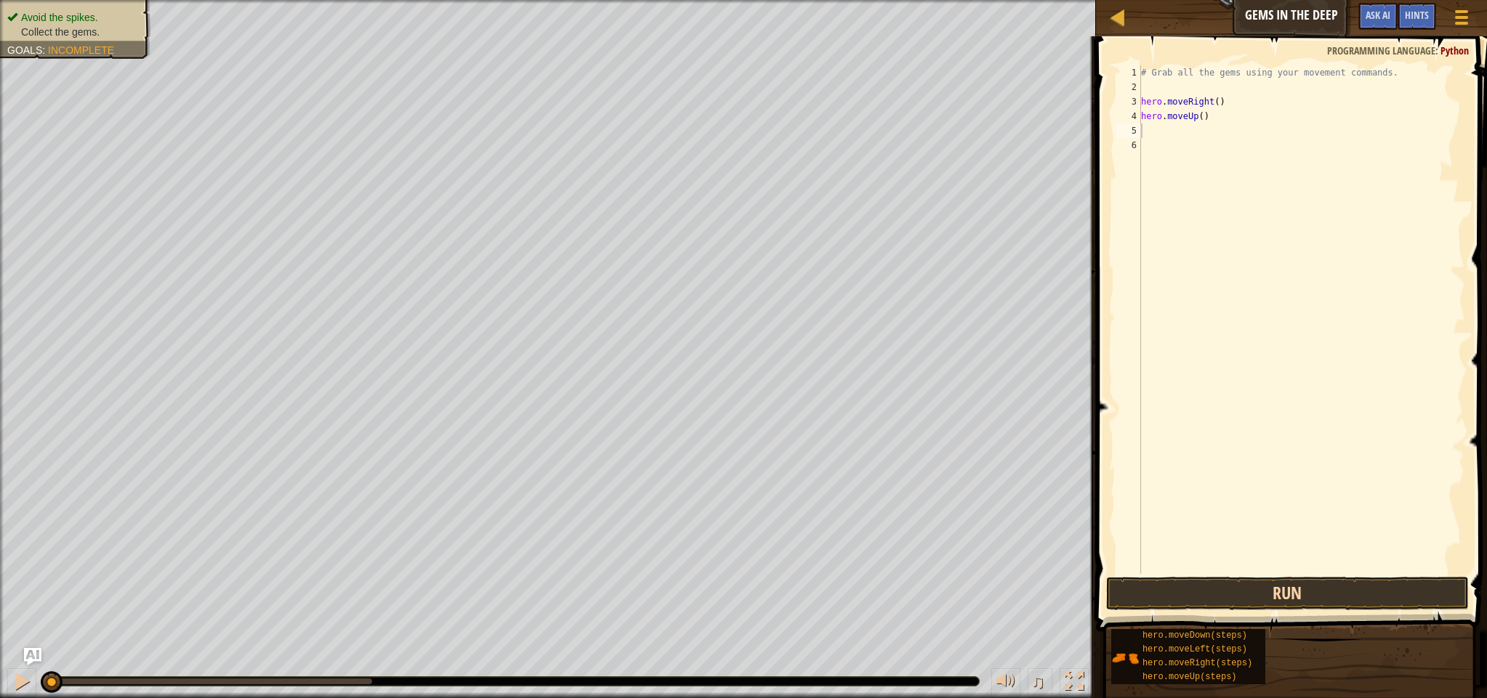
click at [1320, 587] on button "Run" at bounding box center [1287, 593] width 363 height 33
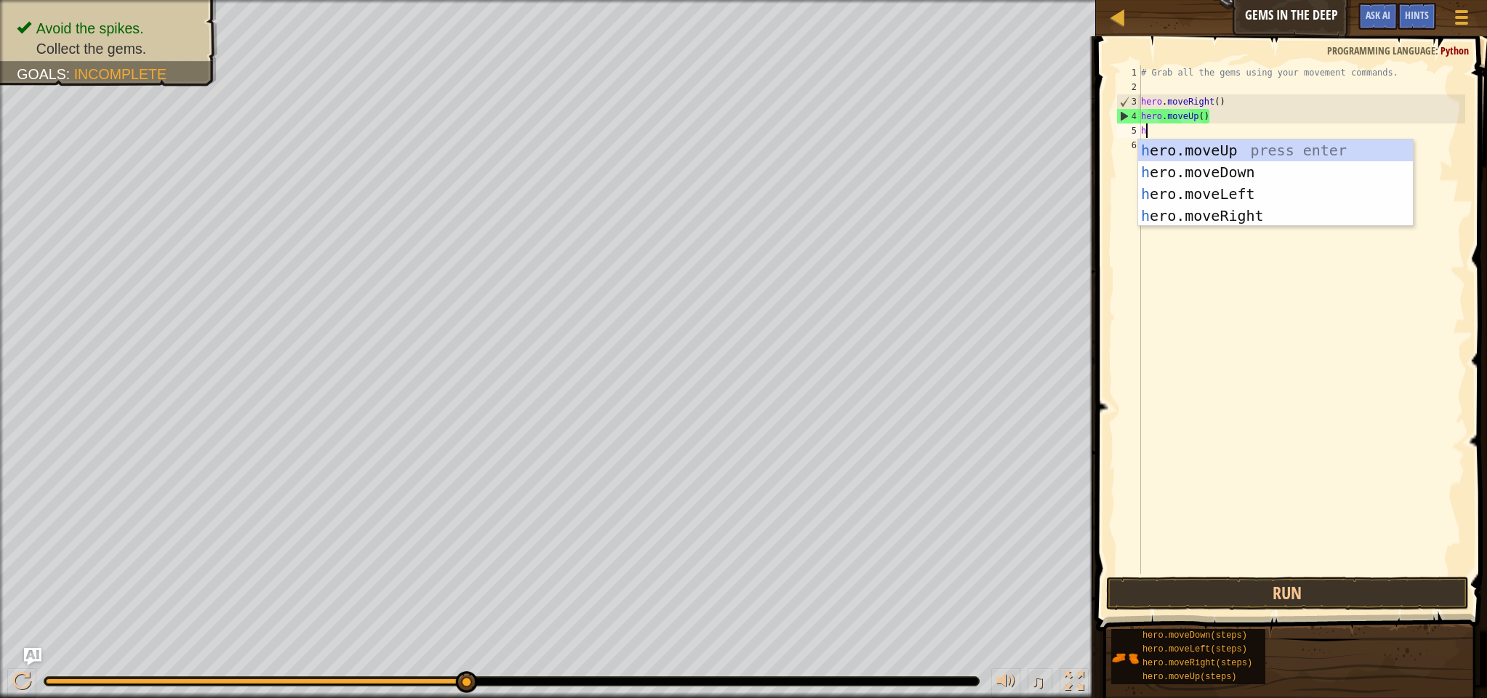
type textarea "he"
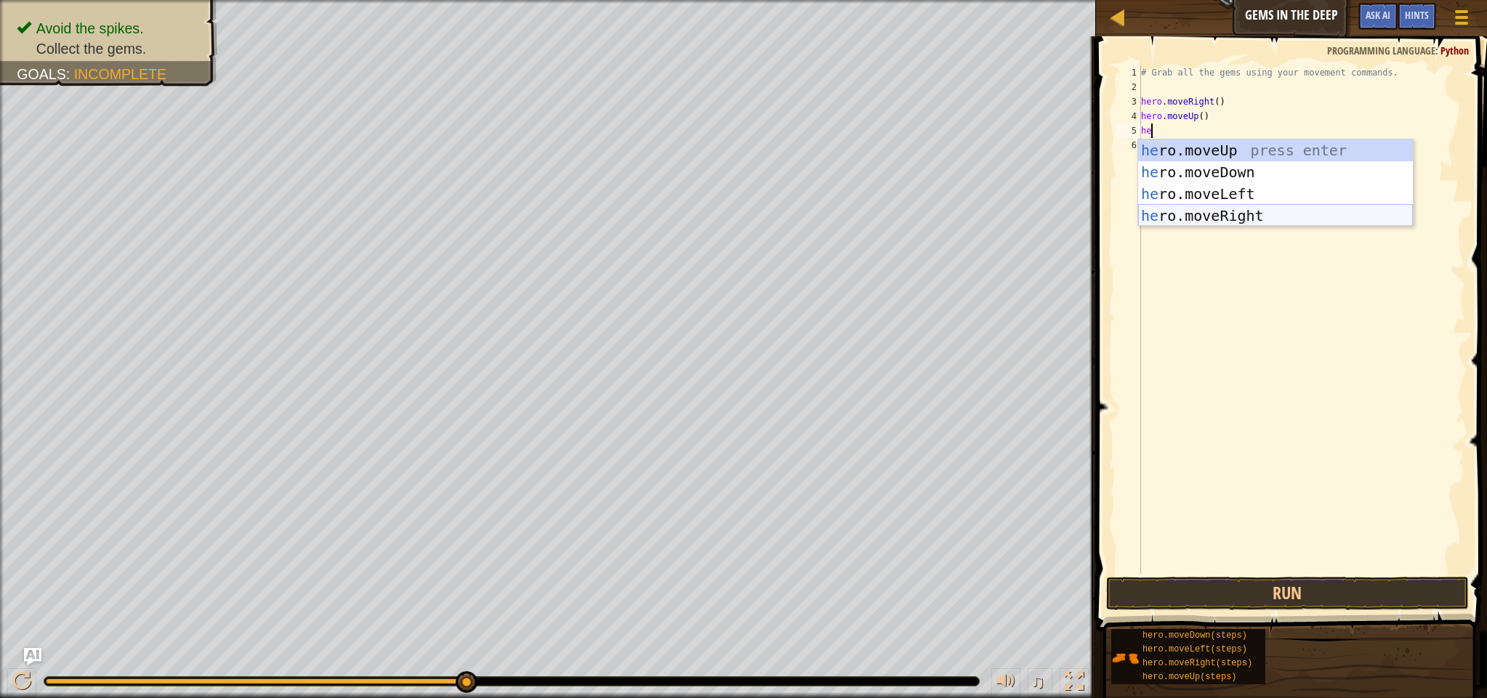
click at [1285, 212] on div "he ro.moveUp press enter he ro.moveDown press enter he ro.moveLeft press enter …" at bounding box center [1275, 205] width 275 height 131
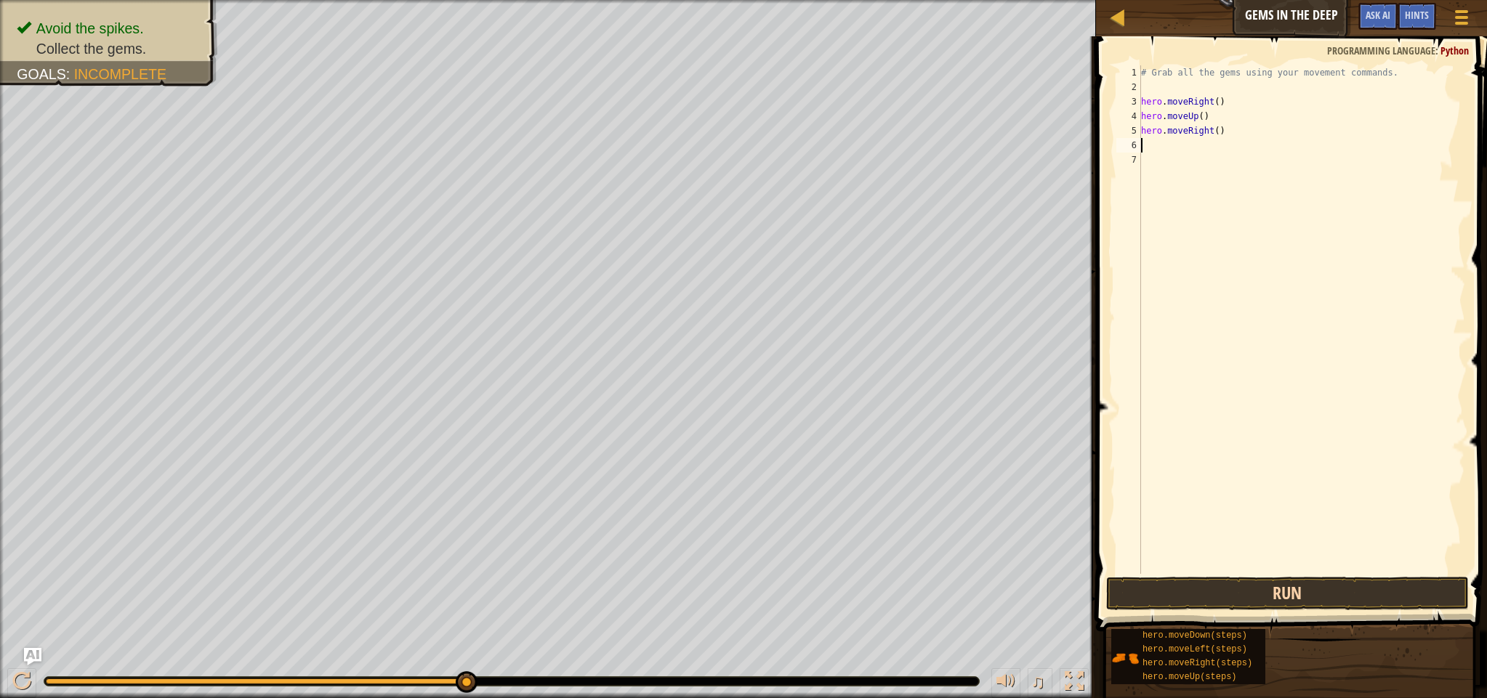
click at [1165, 586] on button "Run" at bounding box center [1287, 593] width 363 height 33
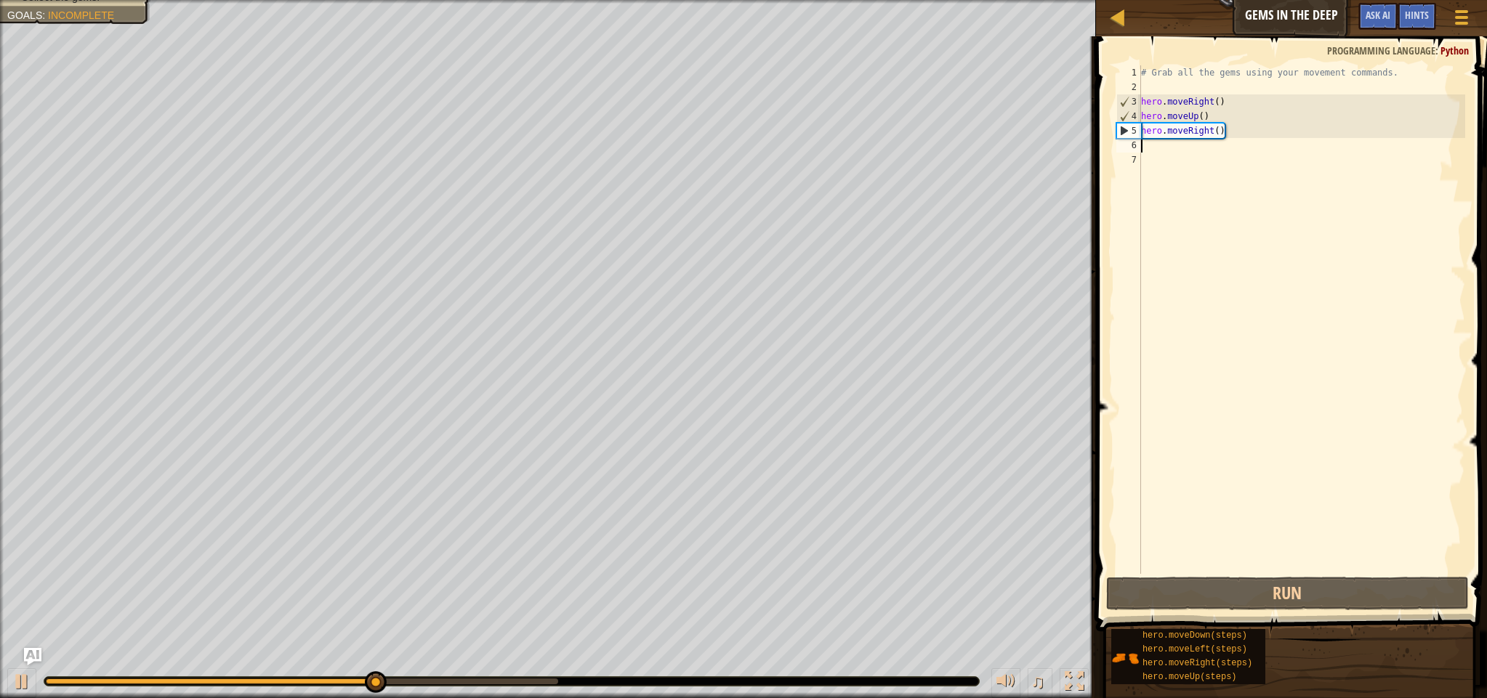
type textarea "he"
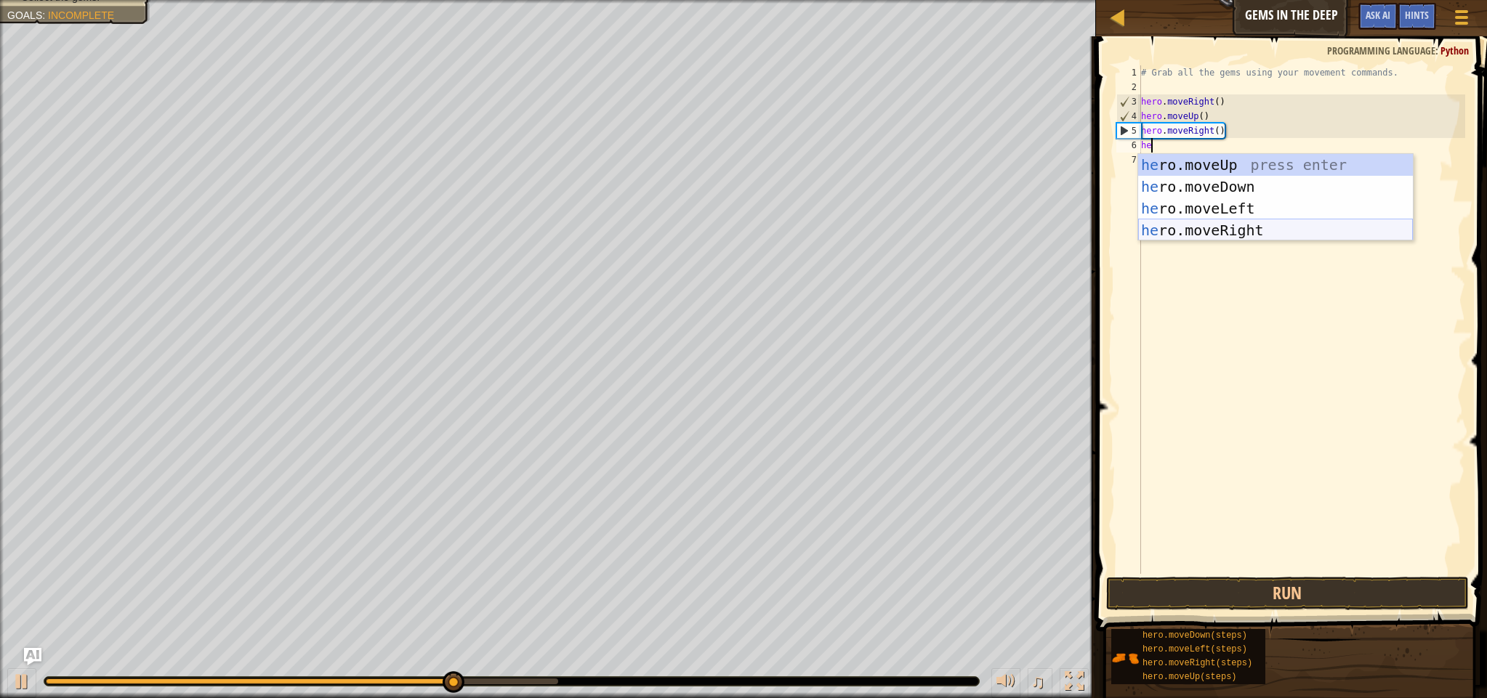
click at [1286, 231] on div "he ro.moveUp press enter he ro.moveDown press enter he ro.moveLeft press enter …" at bounding box center [1275, 219] width 275 height 131
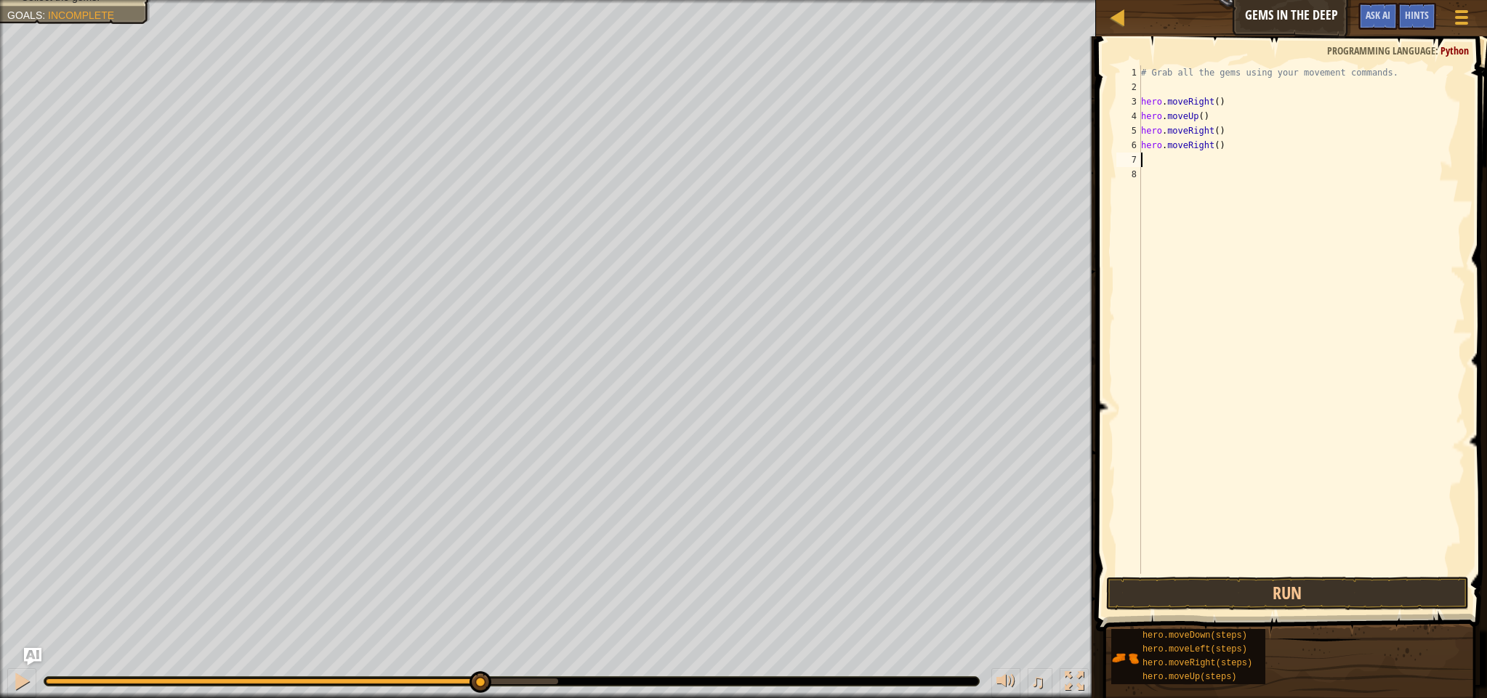
type textarea "h"
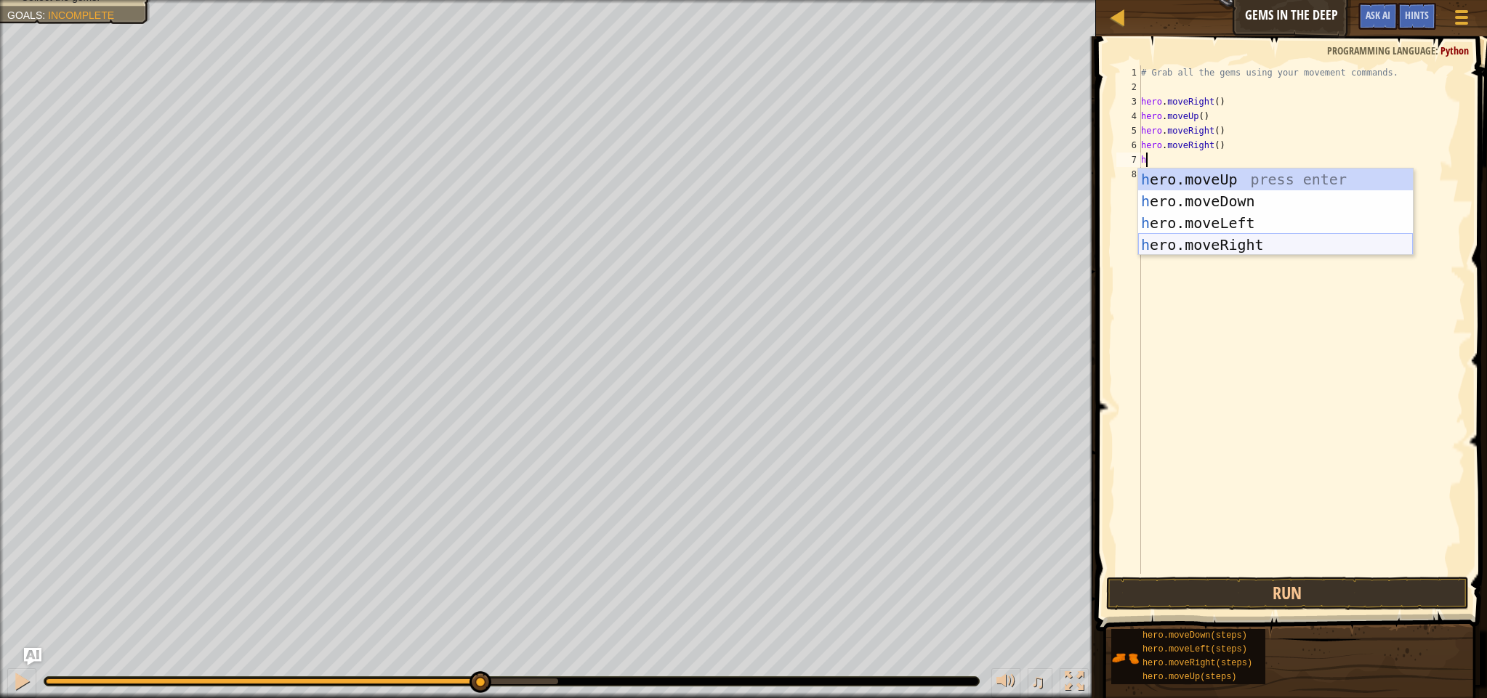
click at [1268, 240] on div "h ero.moveUp press enter h ero.moveDown press enter h ero.moveLeft press enter …" at bounding box center [1275, 234] width 275 height 131
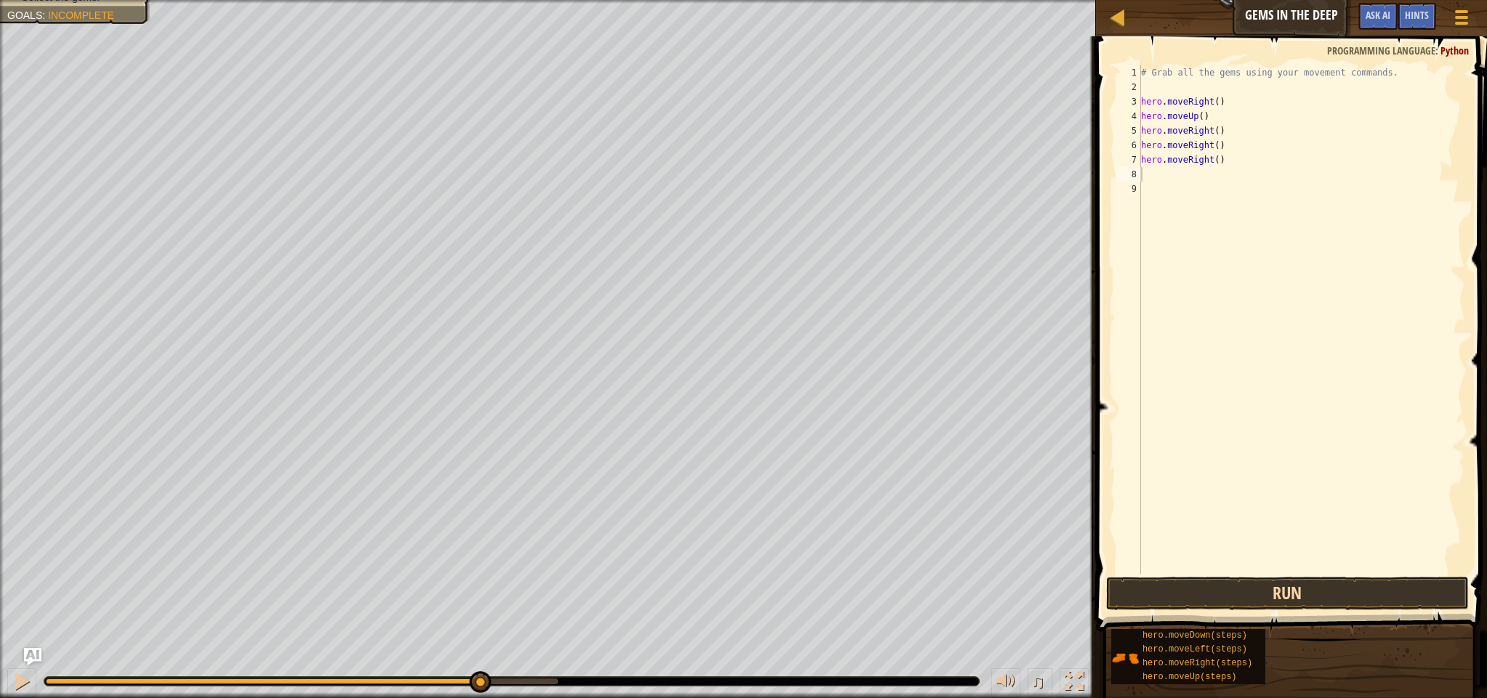
click at [1338, 595] on button "Run" at bounding box center [1287, 593] width 363 height 33
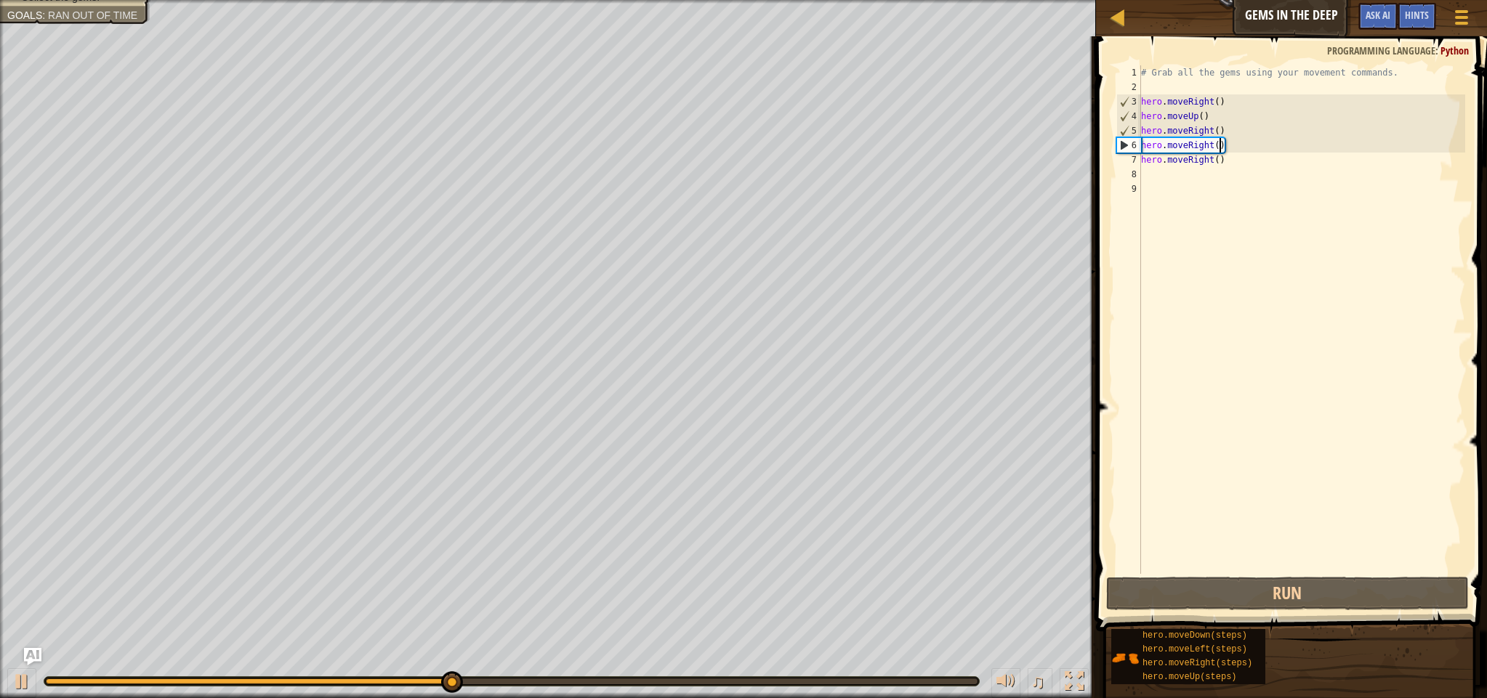
click at [1220, 146] on div "# Grab all the gems using your movement commands. hero . moveRight ( ) hero . m…" at bounding box center [1301, 334] width 327 height 538
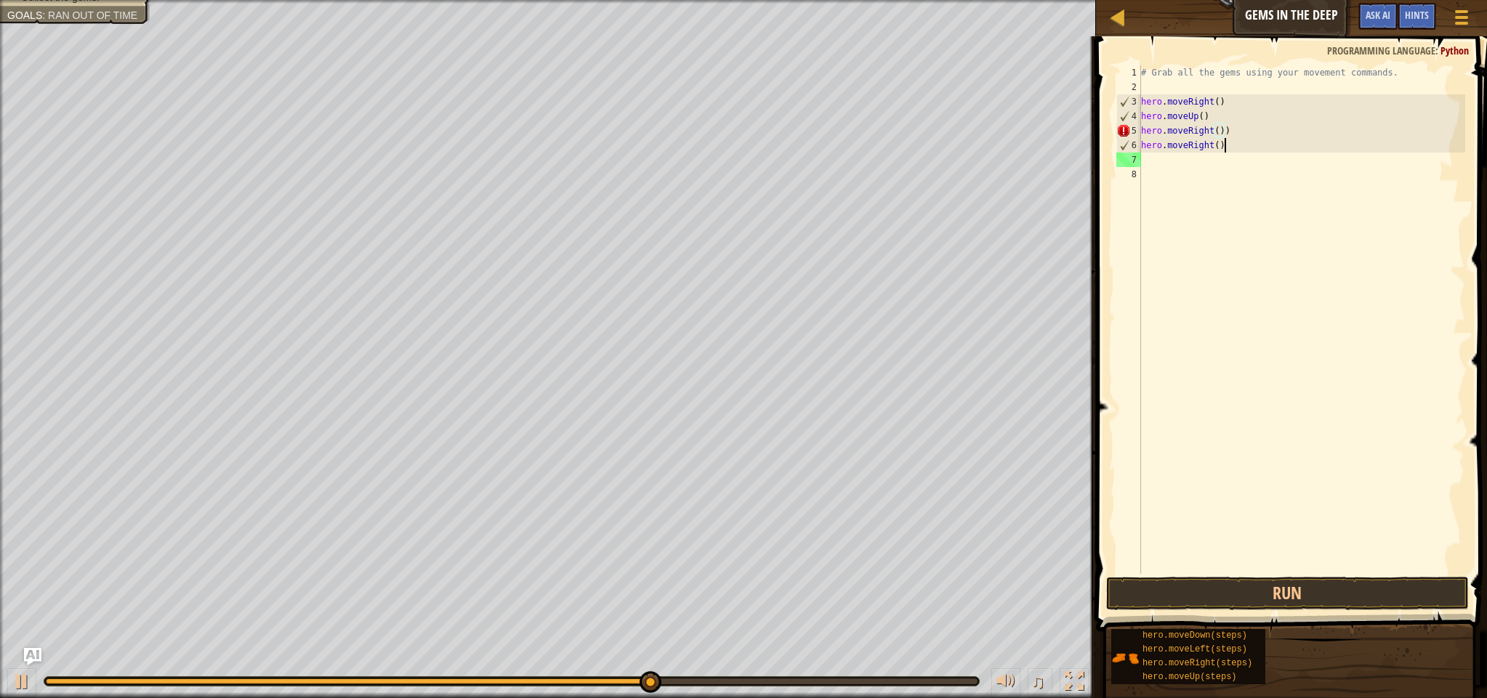
click at [1229, 145] on div "# Grab all the gems using your movement commands. hero . moveRight ( ) hero . m…" at bounding box center [1301, 334] width 327 height 538
type textarea "h"
click at [1233, 130] on div "# Grab all the gems using your movement commands. hero . moveRight ( ) hero . m…" at bounding box center [1301, 334] width 327 height 538
type textarea "hero.moveRight()"
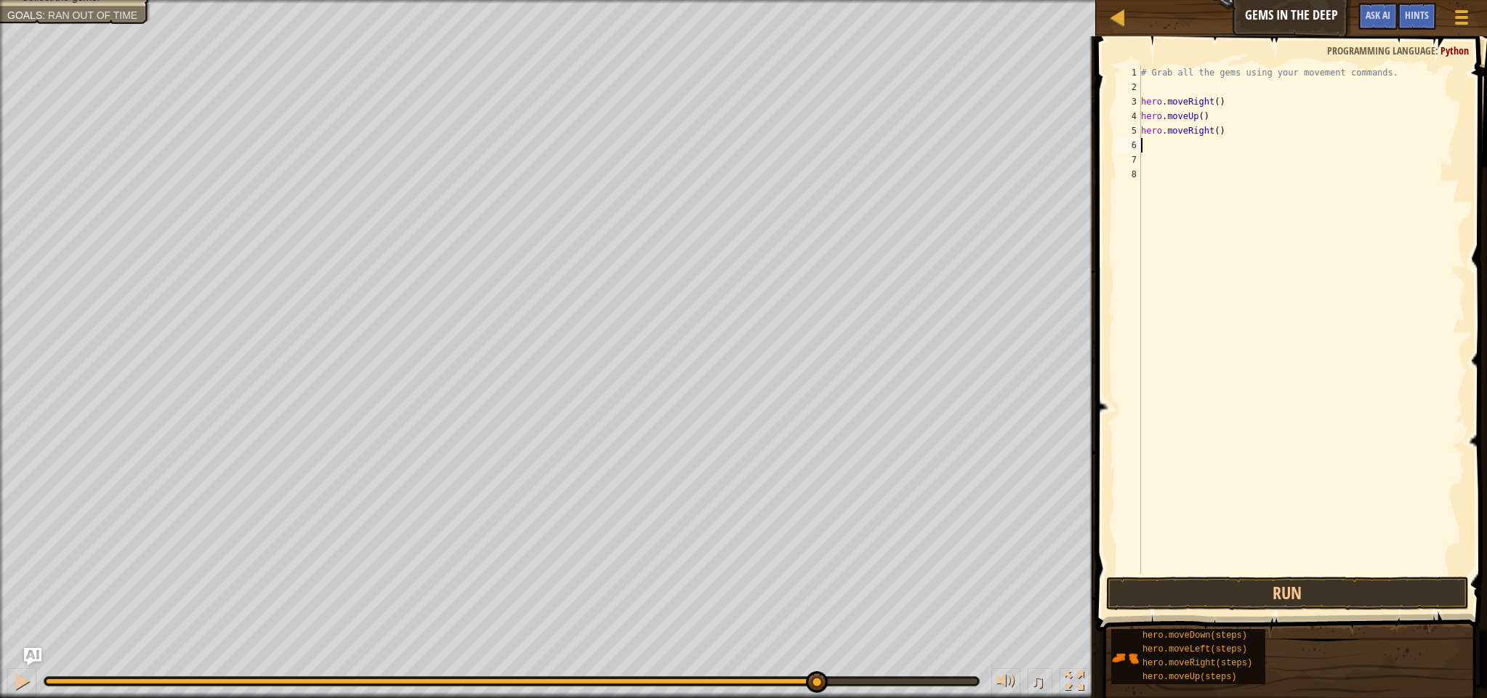
click at [1162, 146] on div "# Grab all the gems using your movement commands. hero . moveRight ( ) hero . m…" at bounding box center [1301, 334] width 327 height 538
type textarea "h"
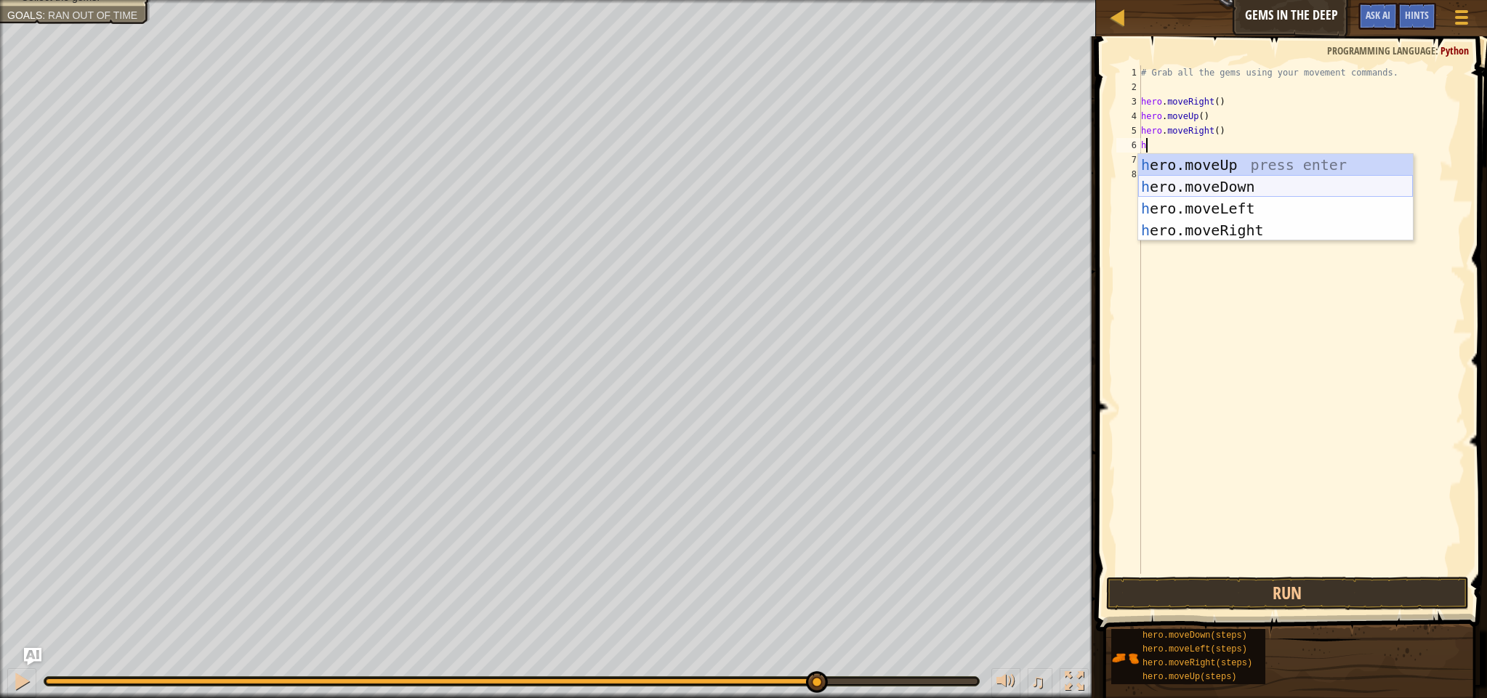
click at [1221, 185] on div "h ero.moveUp press enter h ero.moveDown press enter h ero.moveLeft press enter …" at bounding box center [1275, 219] width 275 height 131
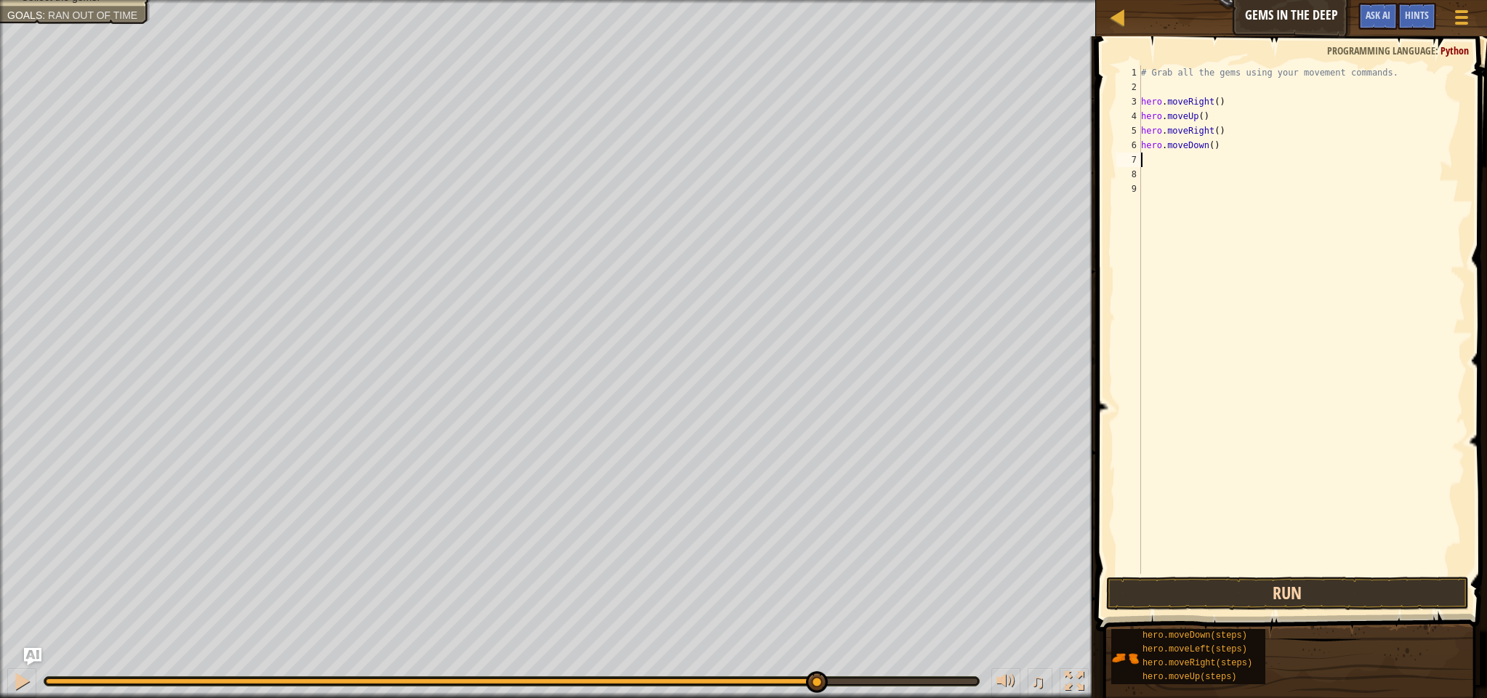
click at [1153, 597] on button "Run" at bounding box center [1287, 593] width 363 height 33
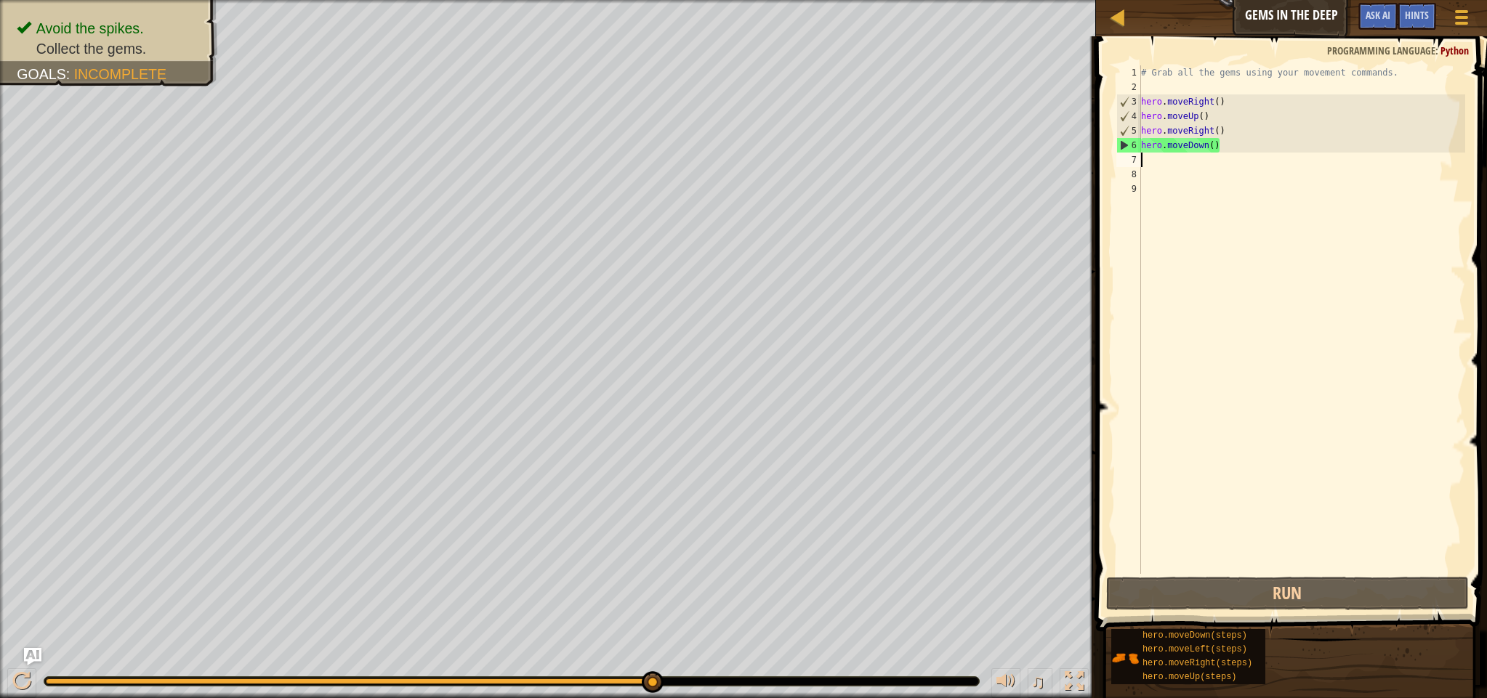
type textarea "h"
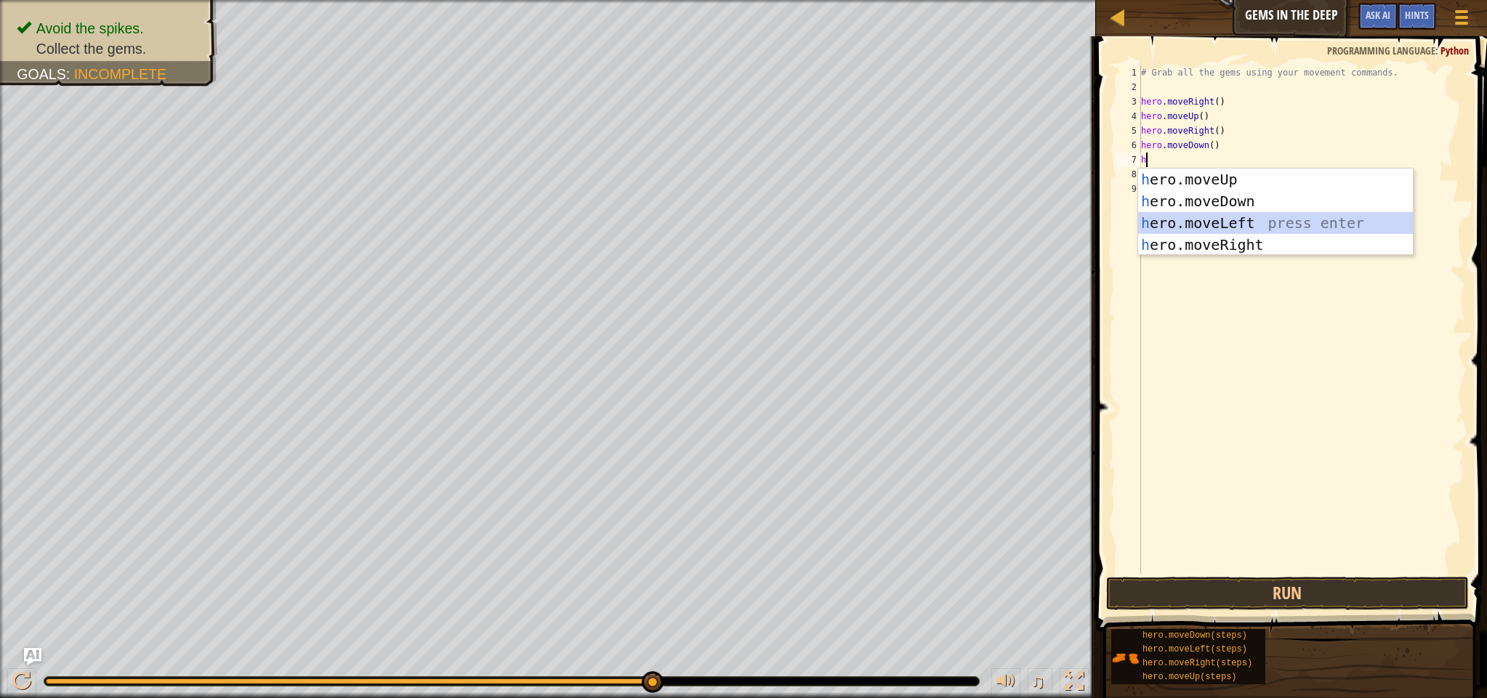
drag, startPoint x: 1197, startPoint y: 217, endPoint x: 1200, endPoint y: 238, distance: 21.3
click at [1197, 219] on div "h ero.moveUp press enter h ero.moveDown press enter h ero.moveLeft press enter …" at bounding box center [1275, 234] width 275 height 131
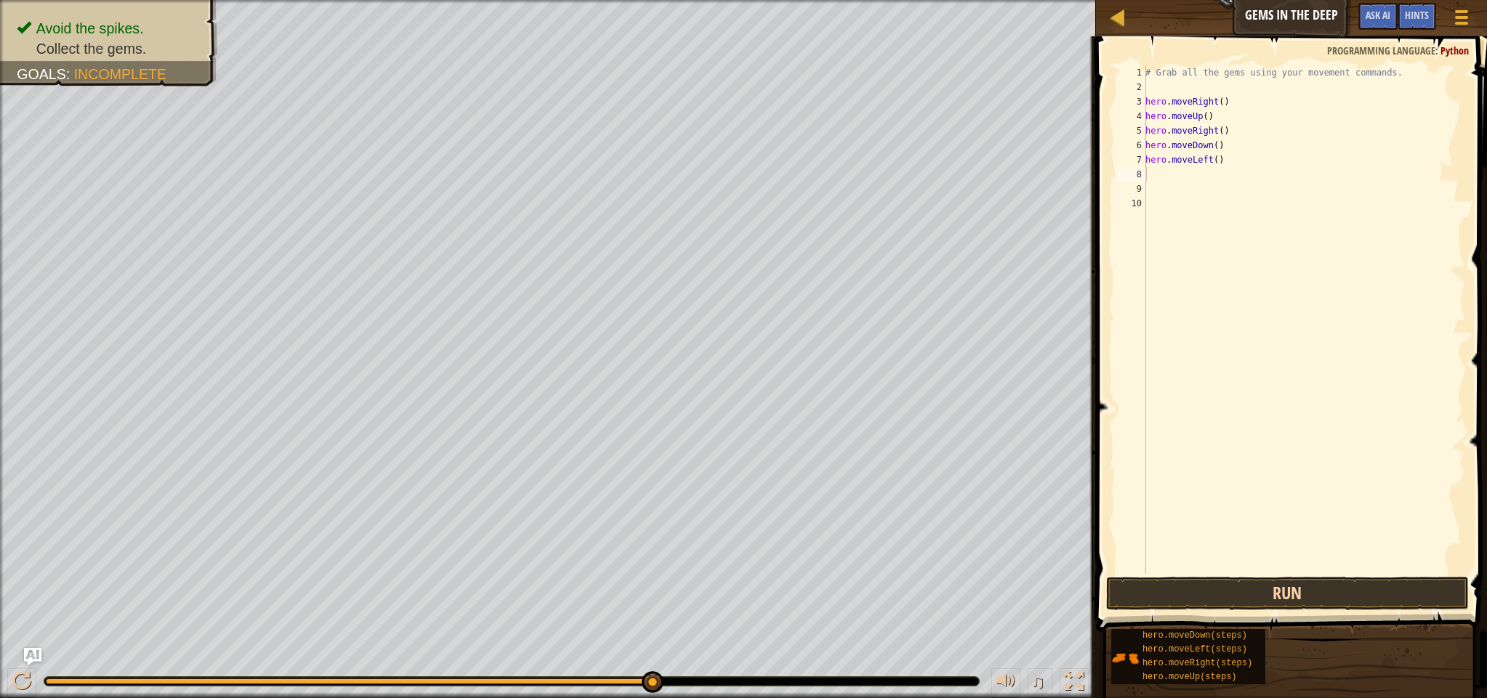
click at [1299, 591] on button "Run" at bounding box center [1287, 593] width 363 height 33
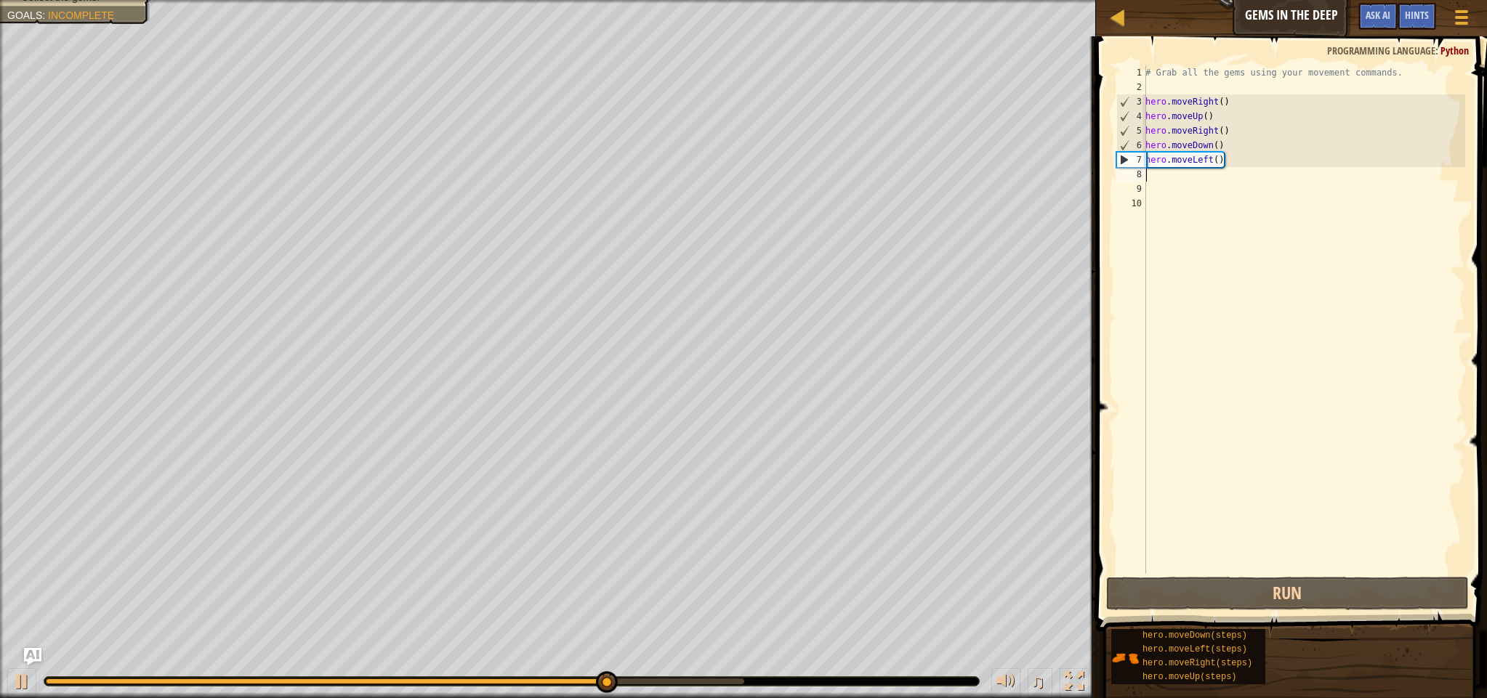
type textarea "k"
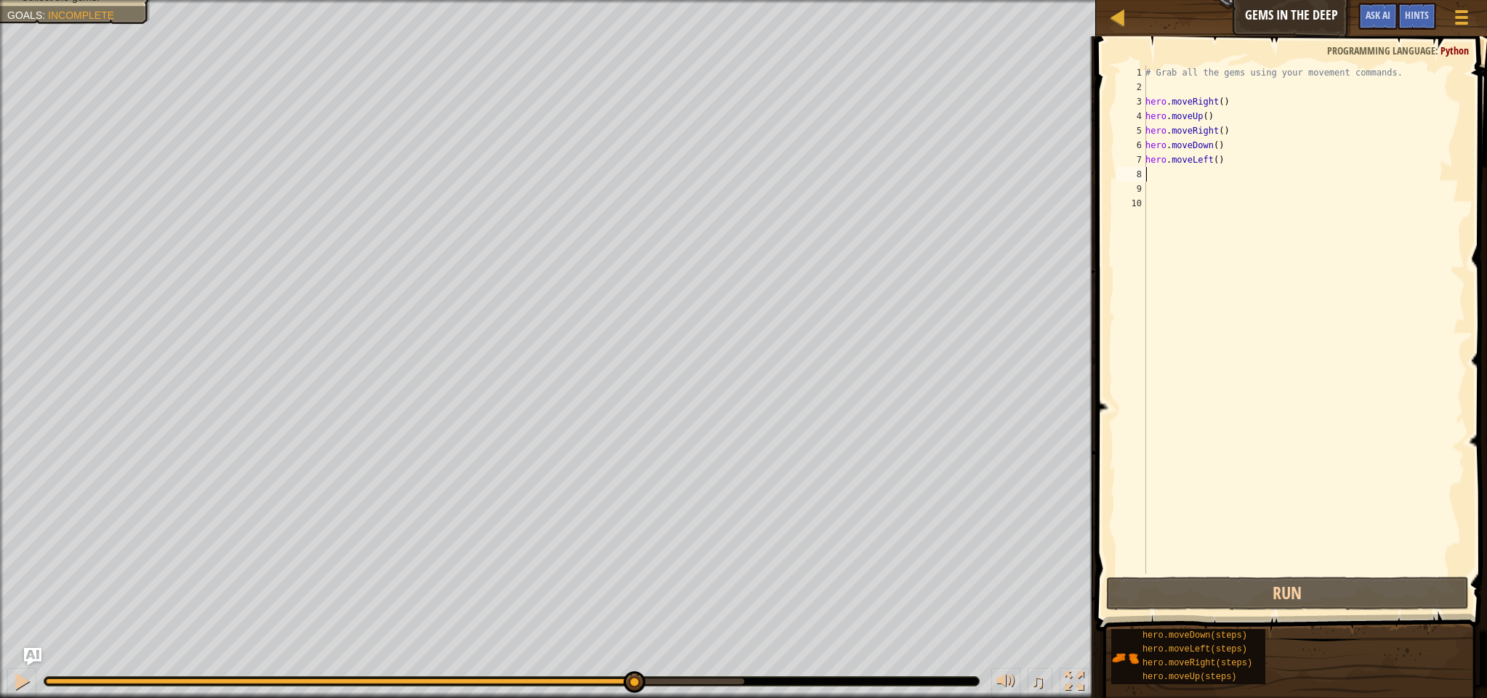
type textarea "h"
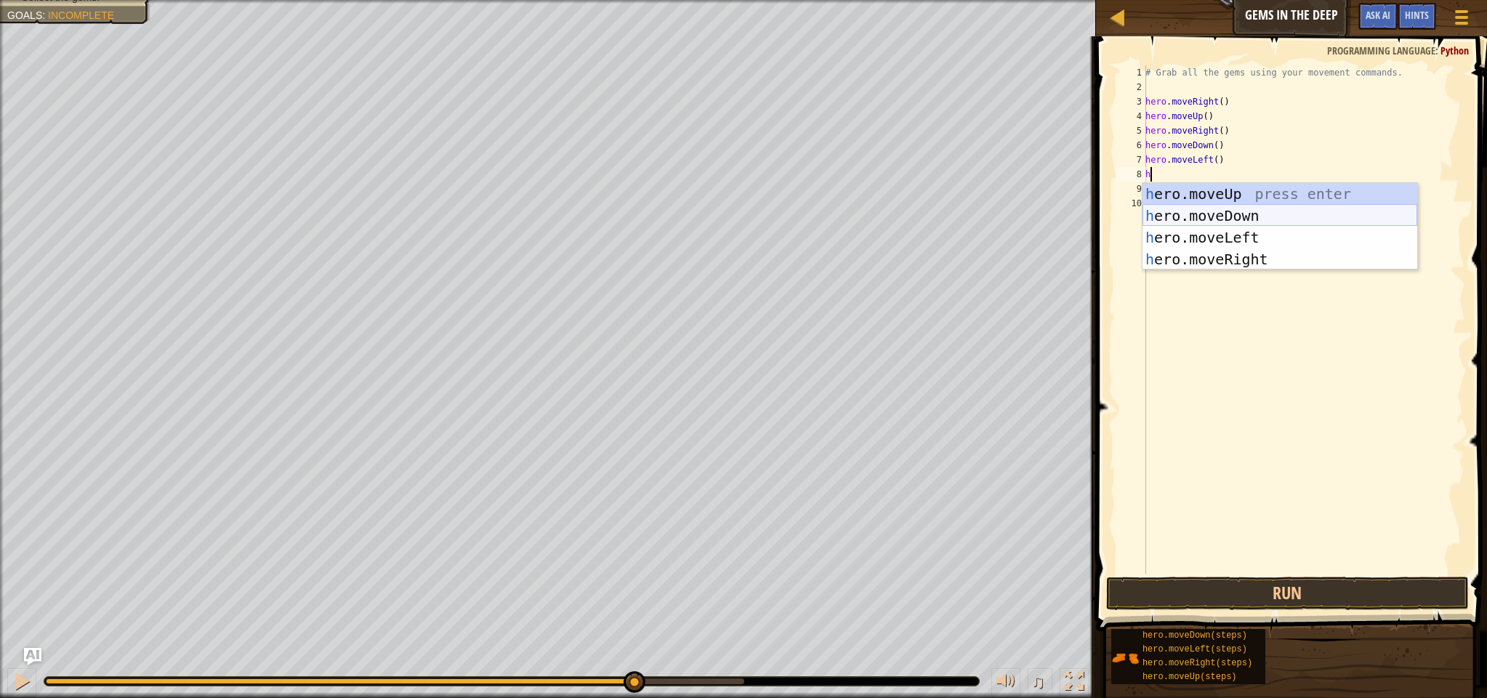
click at [1238, 214] on div "h ero.moveUp press enter h ero.moveDown press enter h ero.moveLeft press enter …" at bounding box center [1279, 248] width 275 height 131
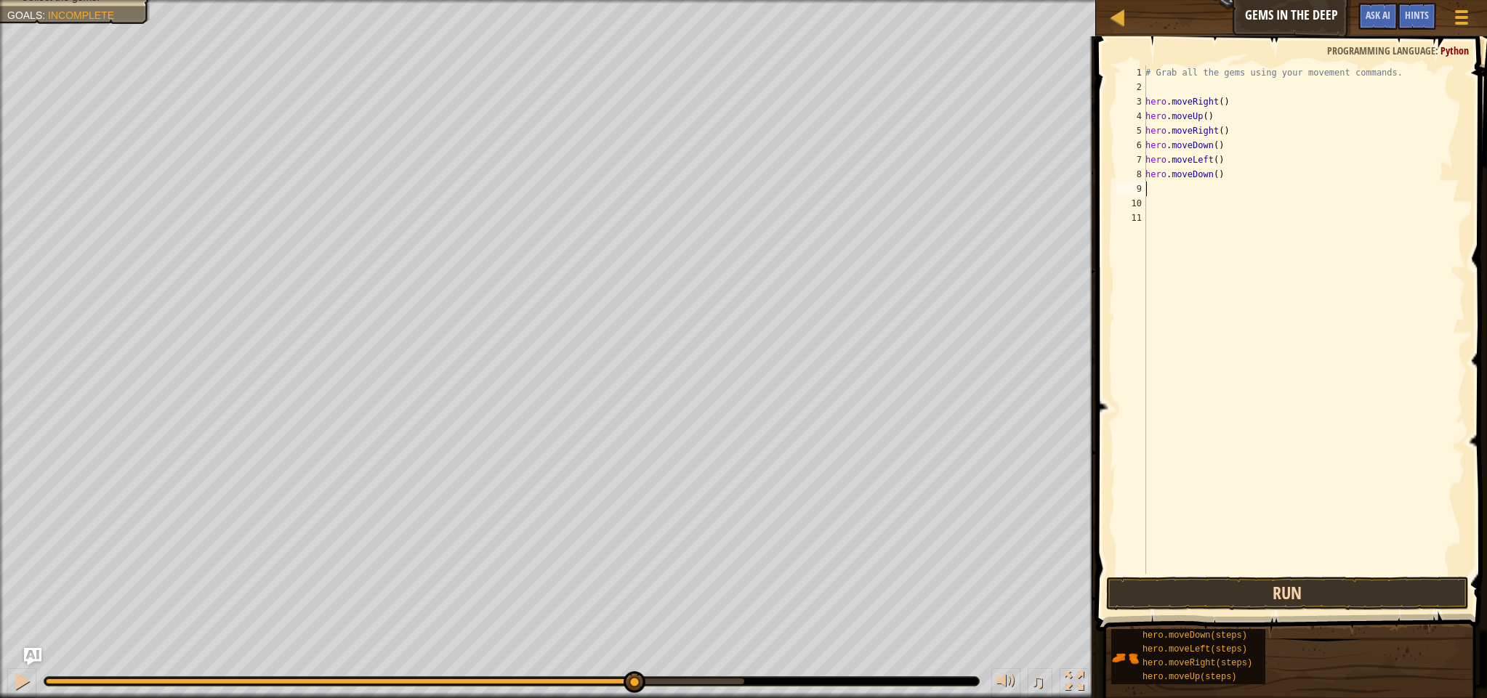
click at [1141, 588] on button "Run" at bounding box center [1287, 593] width 363 height 33
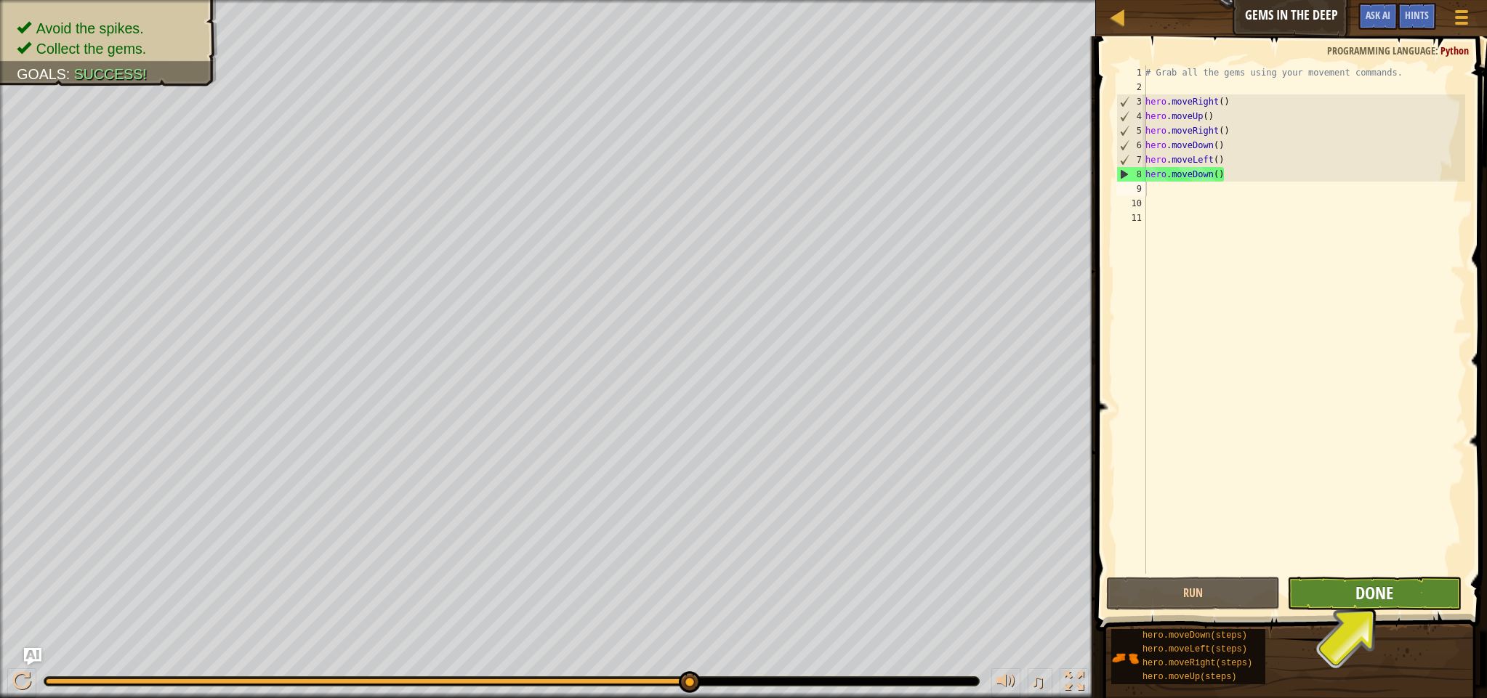
click at [1375, 598] on span "Done" at bounding box center [1374, 592] width 38 height 23
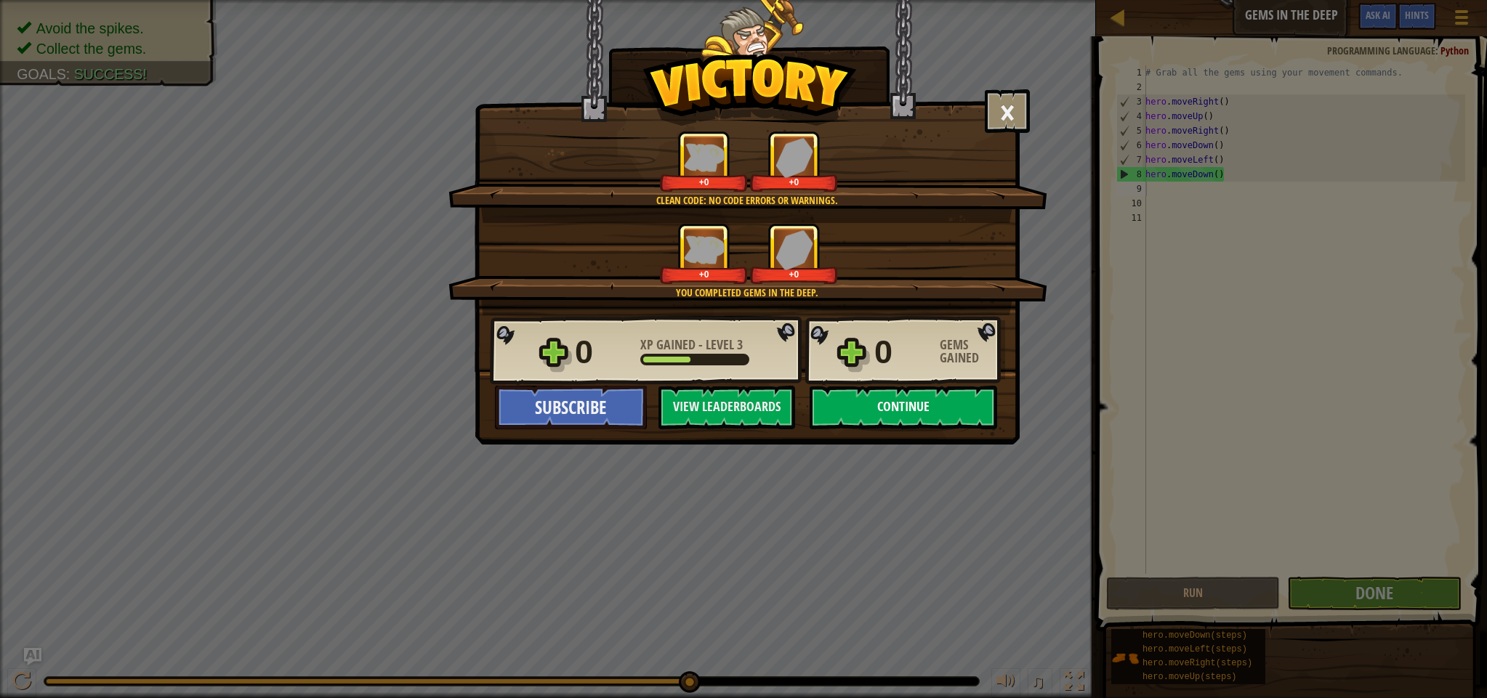
click at [954, 412] on button "Continue" at bounding box center [902, 408] width 187 height 44
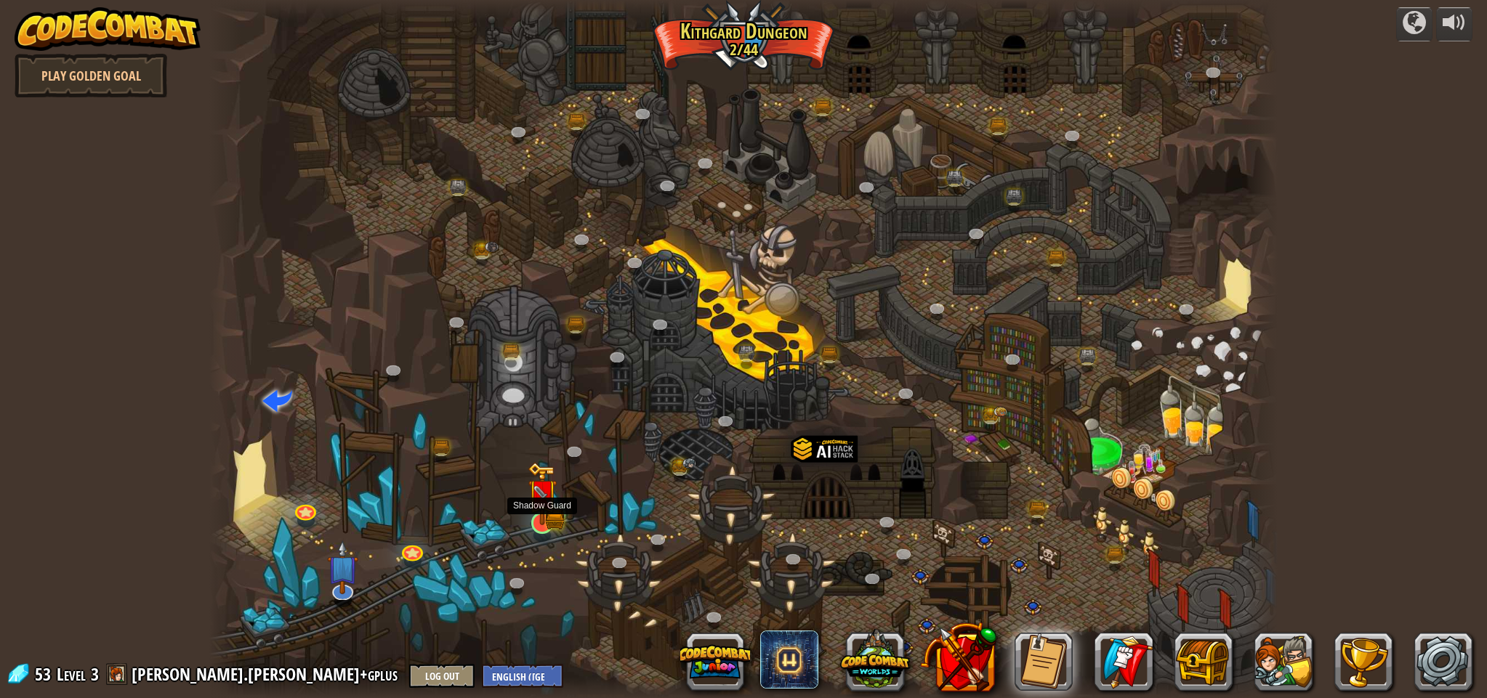
click at [541, 535] on div "Twisted Canyon (Locked) Challenge: collect the most gold using all the programm…" at bounding box center [743, 349] width 1068 height 698
click at [547, 530] on link at bounding box center [540, 521] width 29 height 29
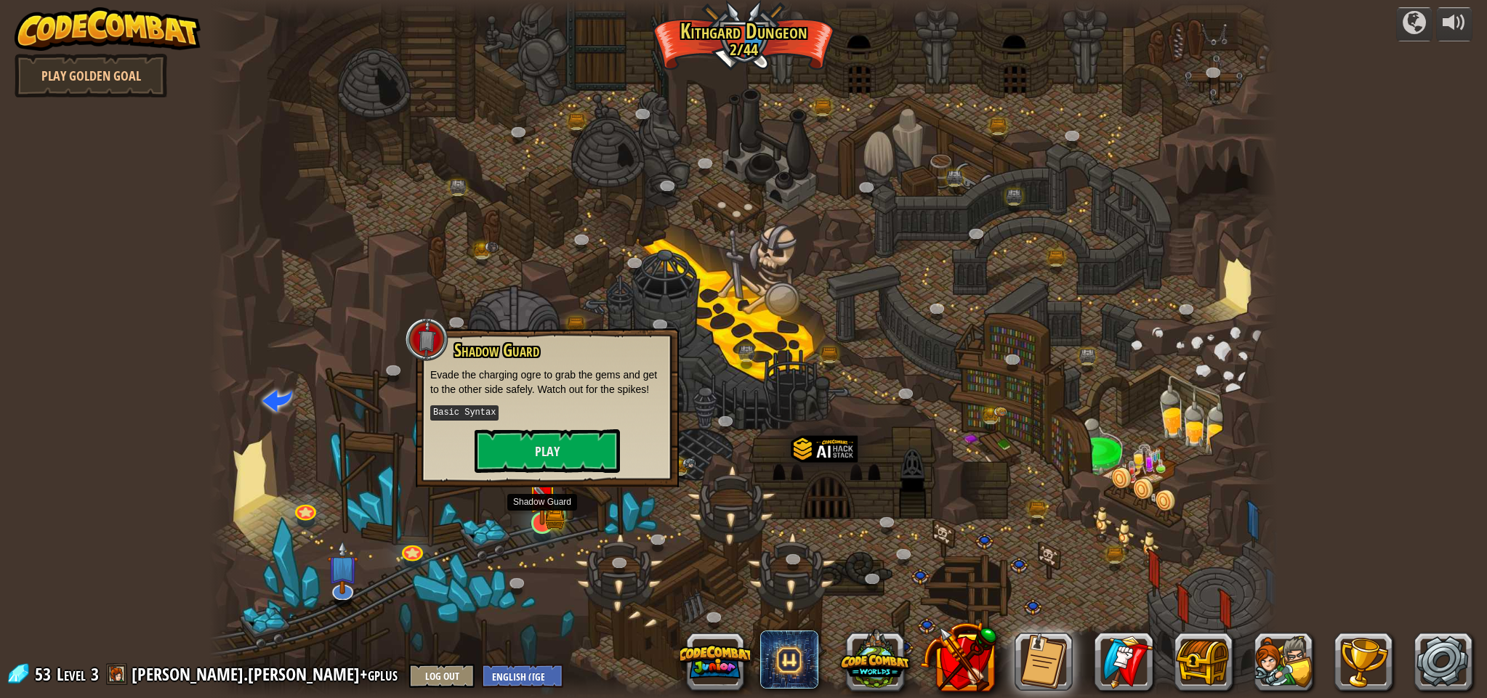
click at [547, 530] on link at bounding box center [540, 521] width 29 height 29
click at [555, 444] on button "Play" at bounding box center [546, 451] width 145 height 44
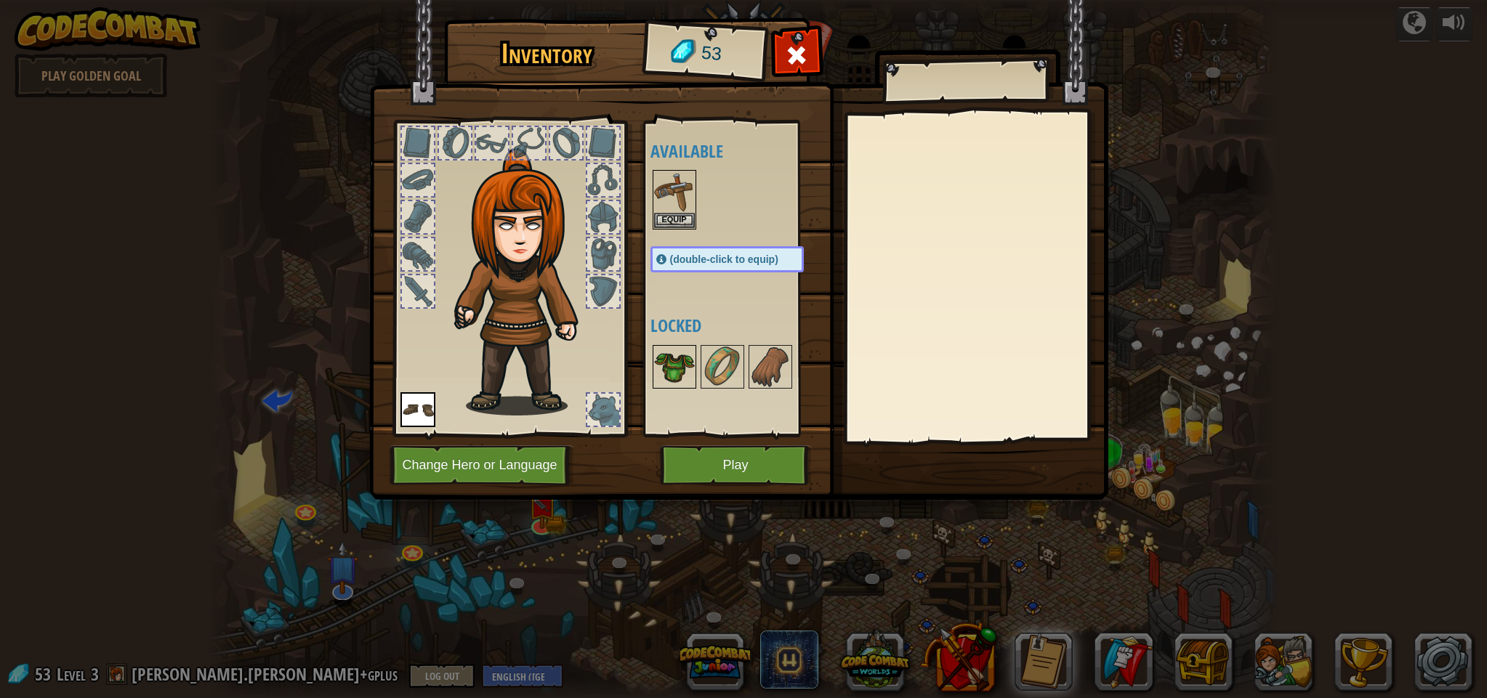
click at [680, 363] on img at bounding box center [674, 367] width 41 height 41
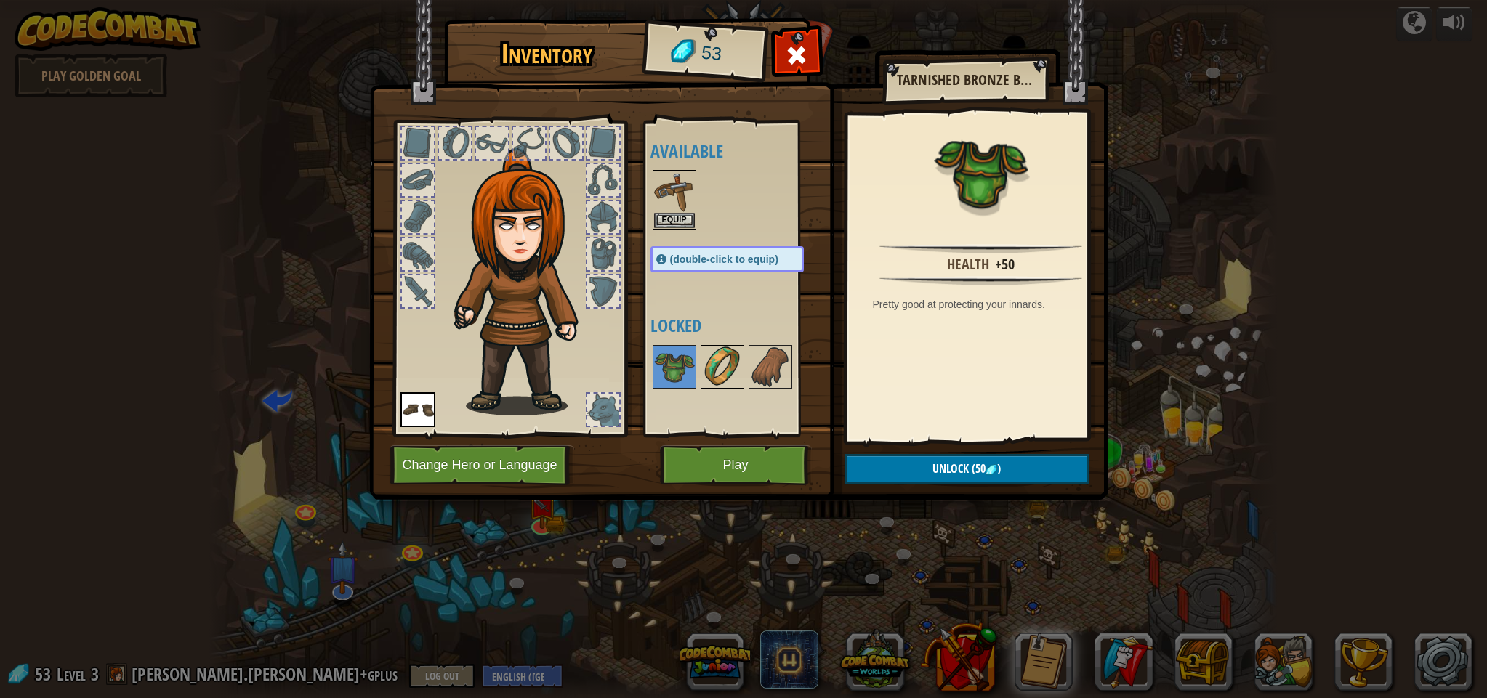
click at [730, 365] on img at bounding box center [722, 367] width 41 height 41
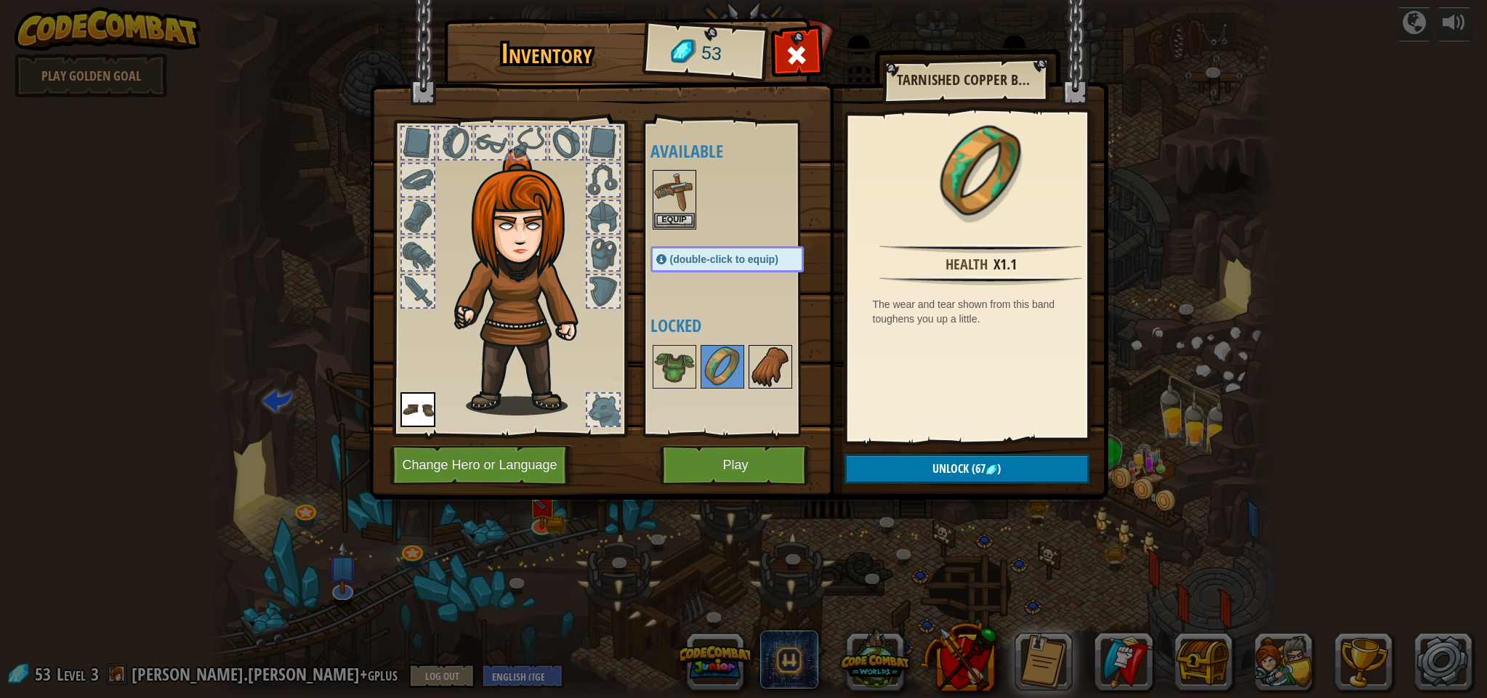
click at [772, 363] on img at bounding box center [770, 367] width 41 height 41
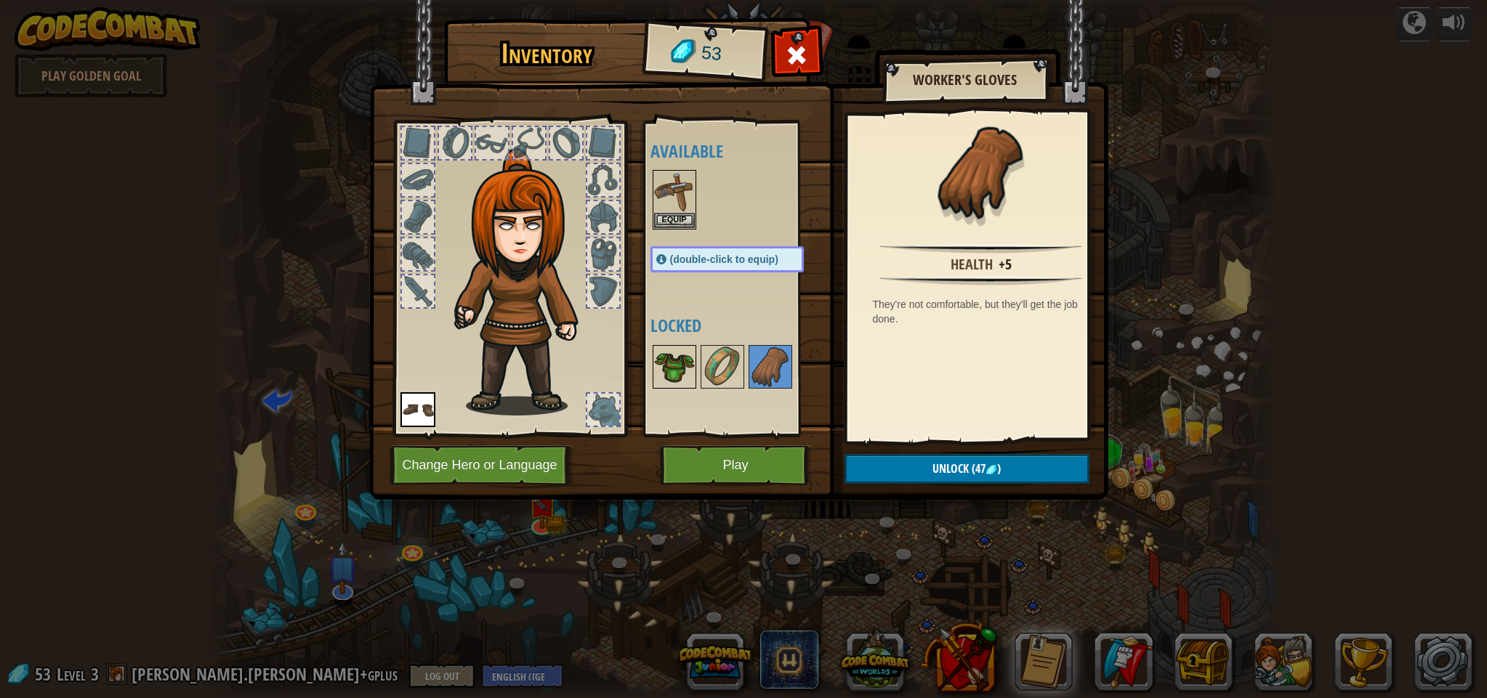
click at [674, 360] on img at bounding box center [674, 367] width 41 height 41
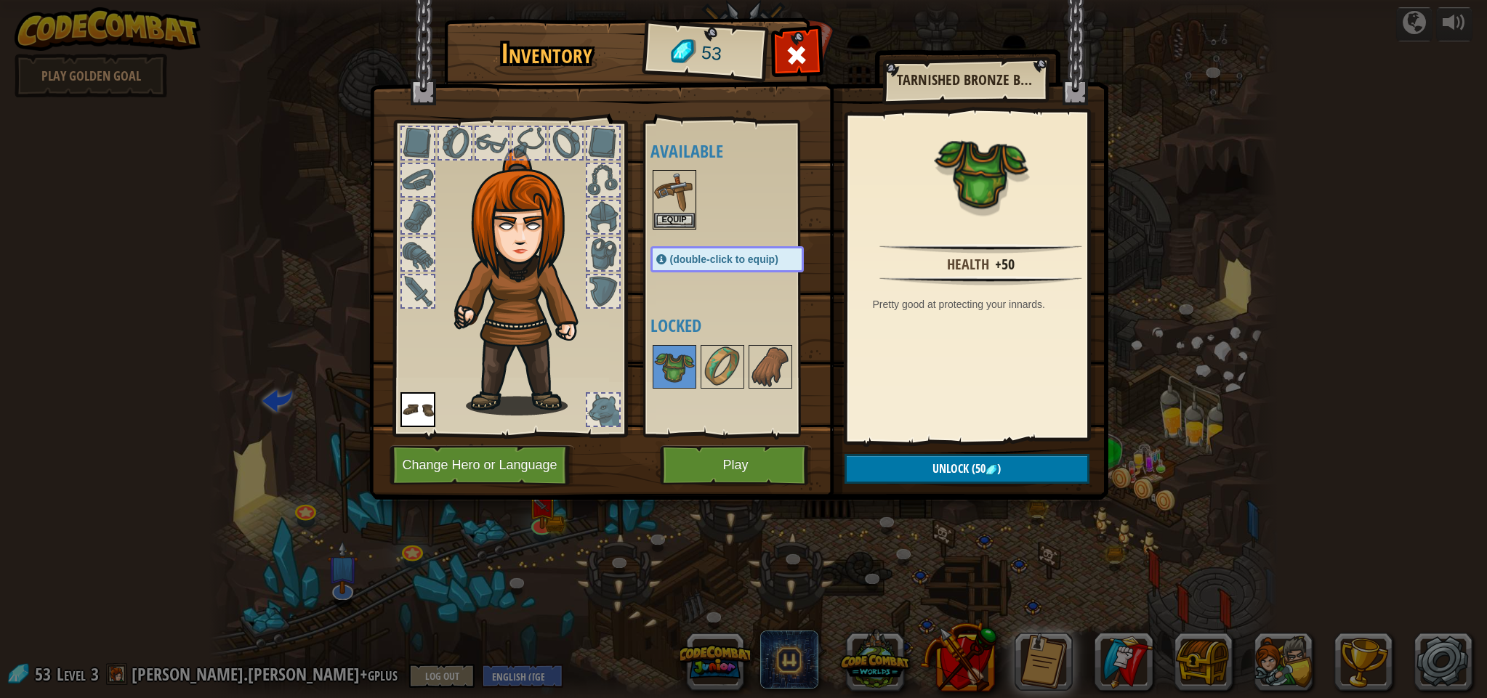
click at [991, 466] on img at bounding box center [991, 470] width 12 height 12
click at [991, 466] on button "Confirm" at bounding box center [966, 469] width 245 height 30
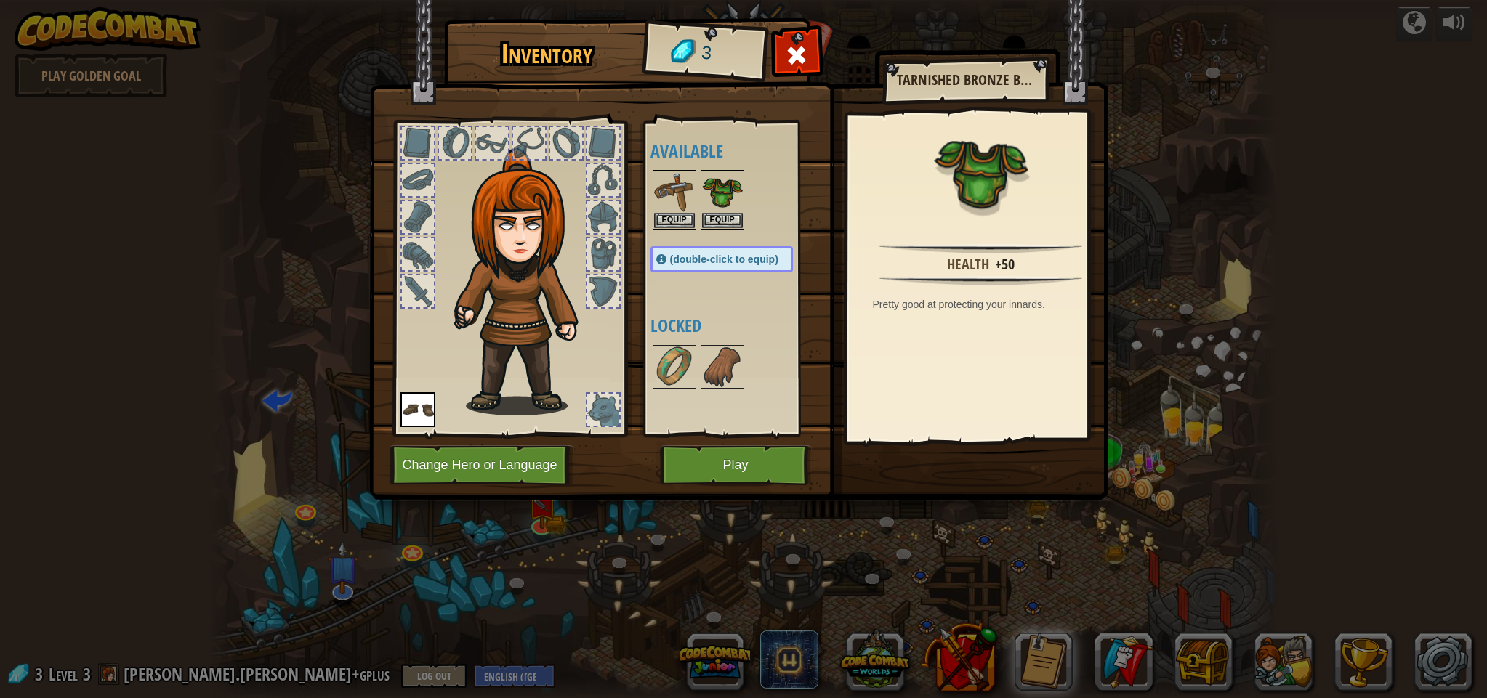
click at [723, 217] on button "Equip" at bounding box center [722, 220] width 41 height 15
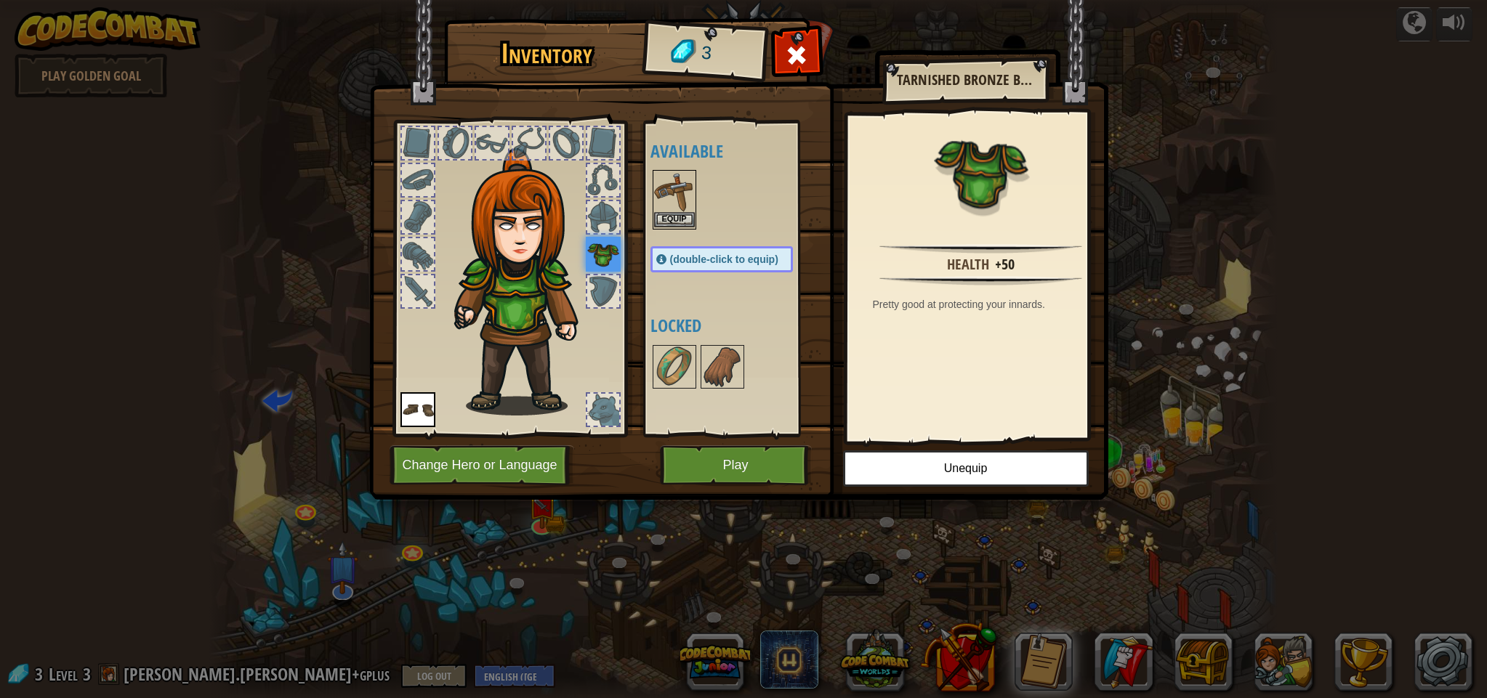
click at [679, 214] on button "Equip" at bounding box center [674, 219] width 41 height 15
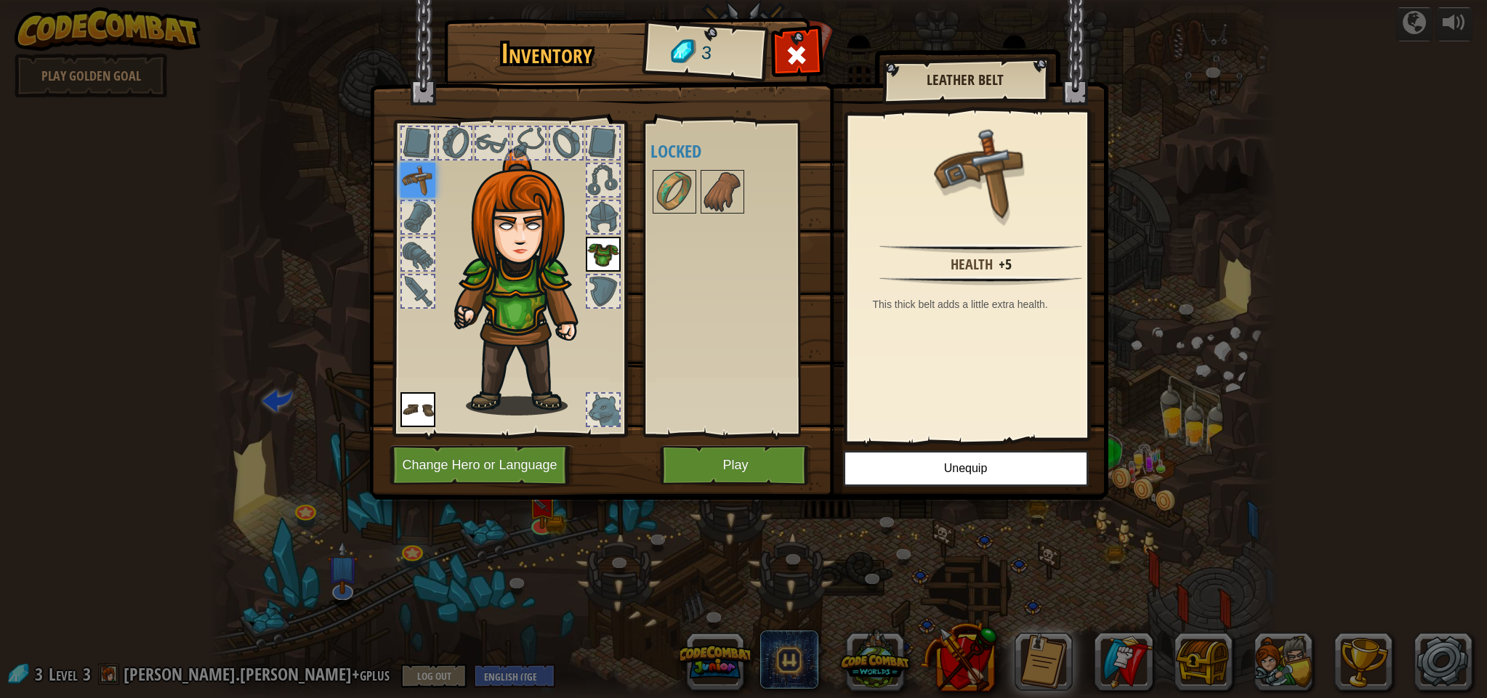
click at [721, 468] on button "Play" at bounding box center [736, 465] width 152 height 40
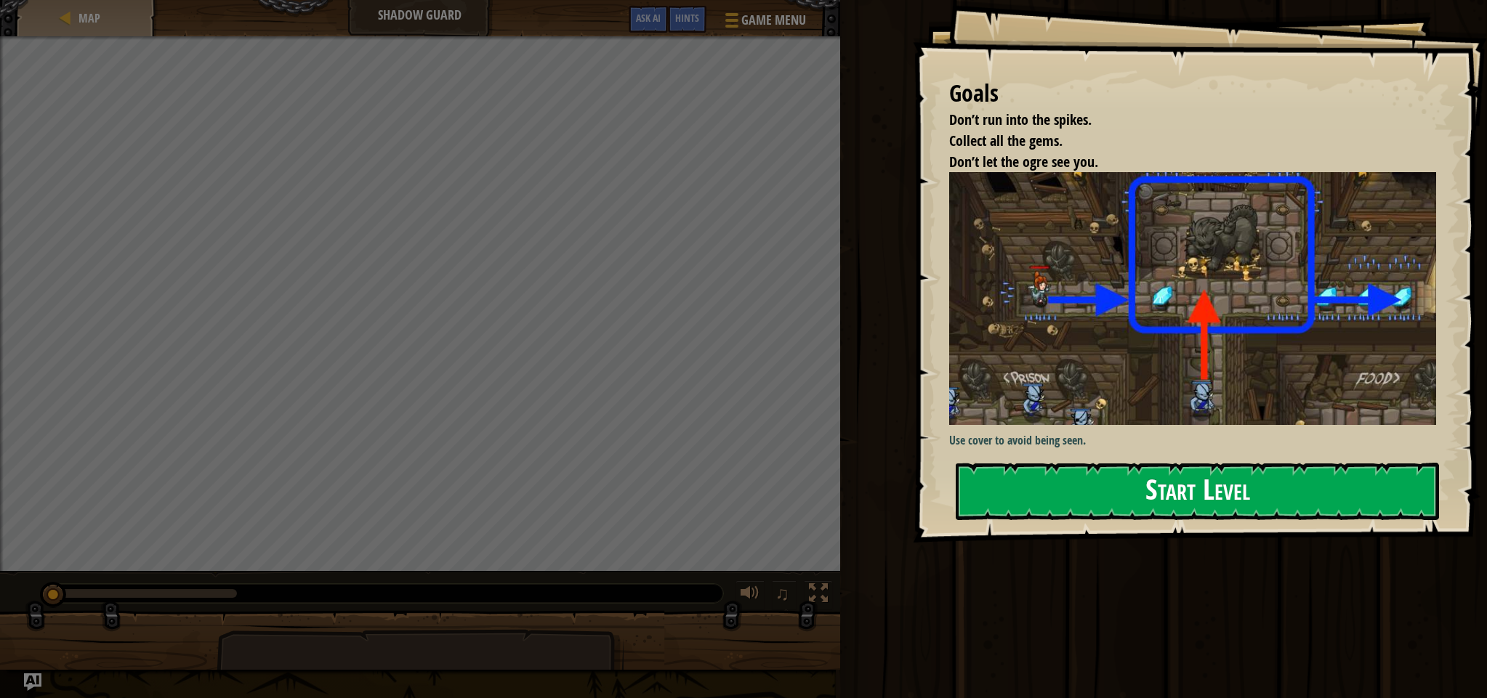
click at [1085, 499] on button "Start Level" at bounding box center [1196, 491] width 483 height 57
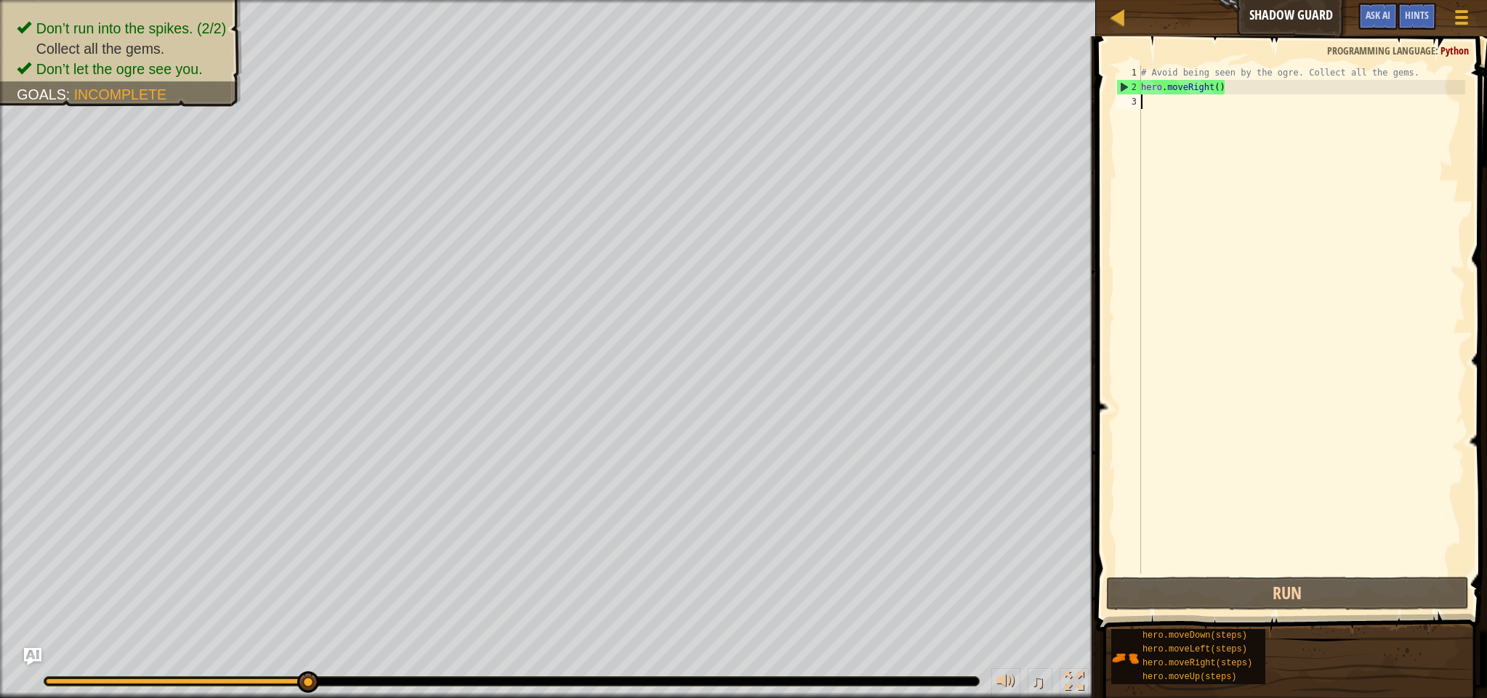
scroll to position [7, 0]
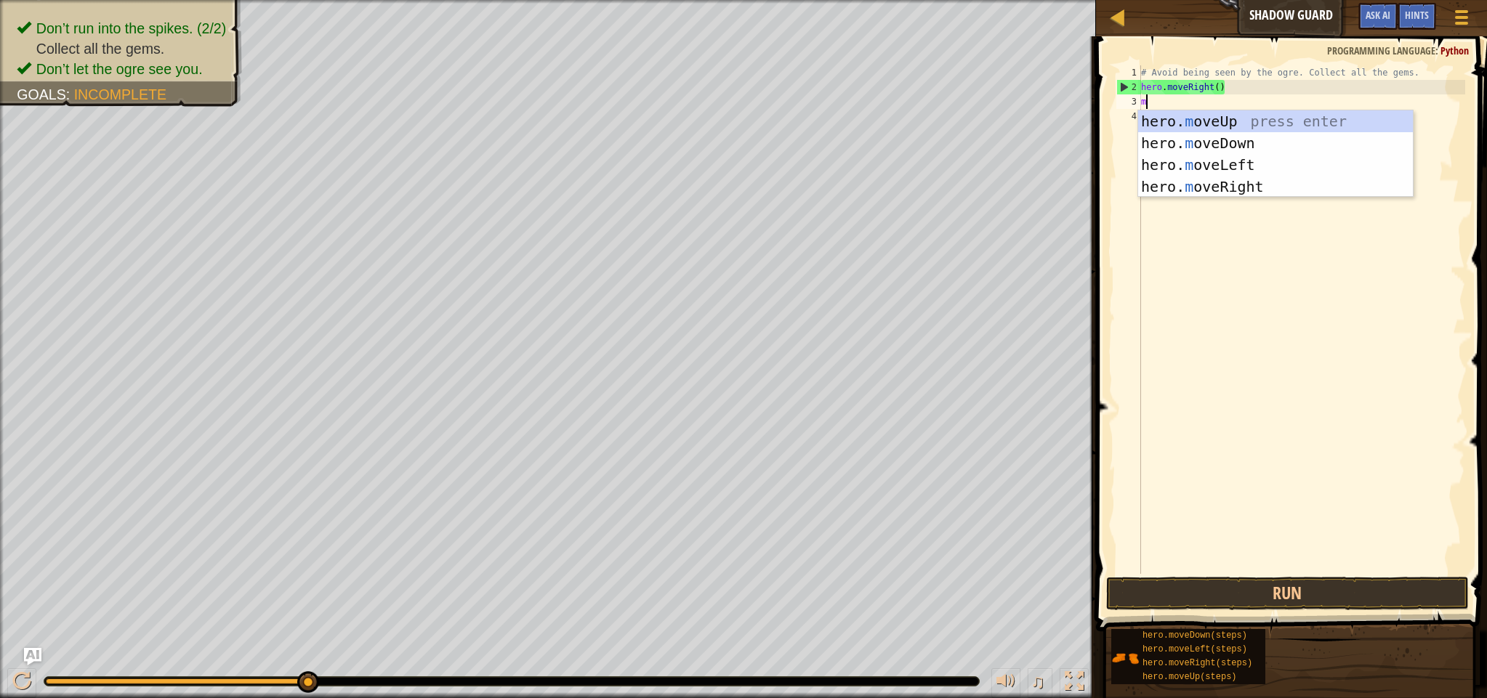
type textarea "mo"
click at [1254, 119] on div "hero. mo veUp press enter hero. mo veDown press enter hero. mo veLeft press ent…" at bounding box center [1275, 175] width 275 height 131
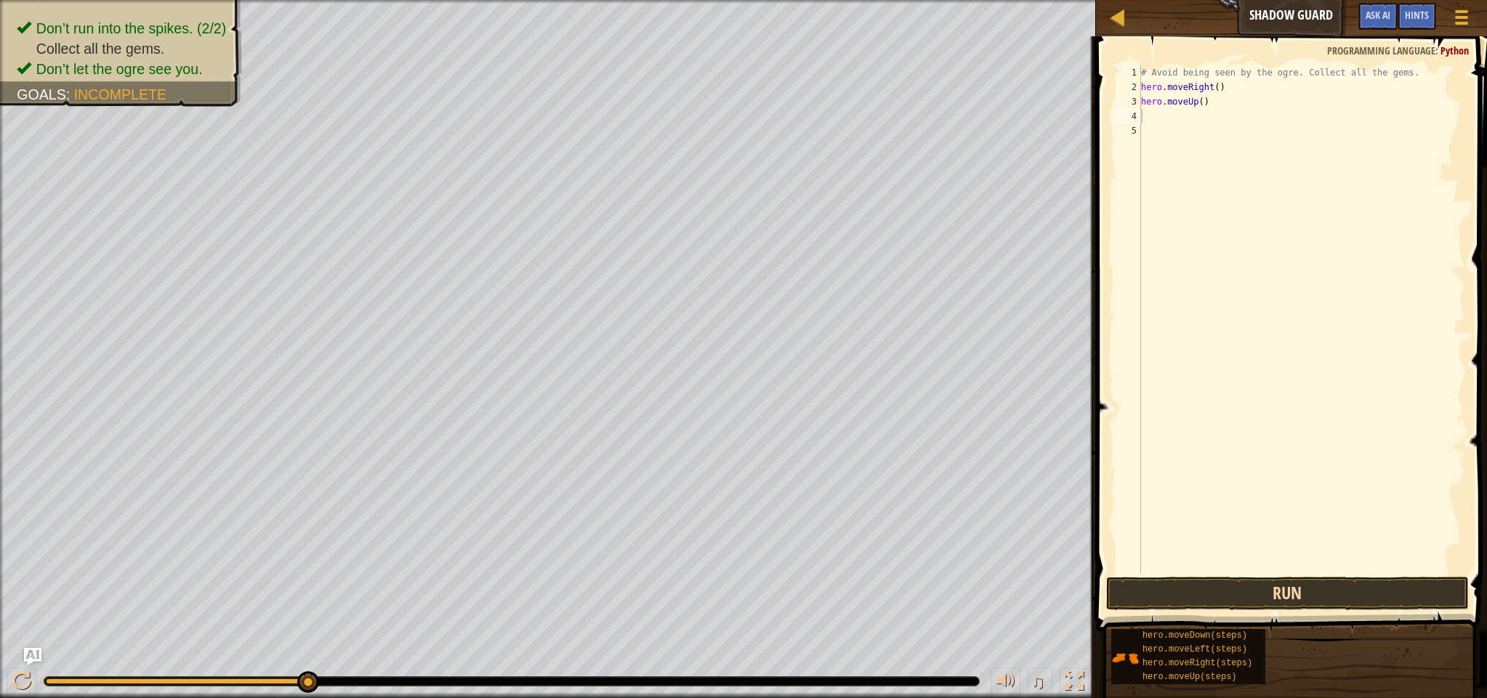
click at [1317, 586] on button "Run" at bounding box center [1287, 593] width 363 height 33
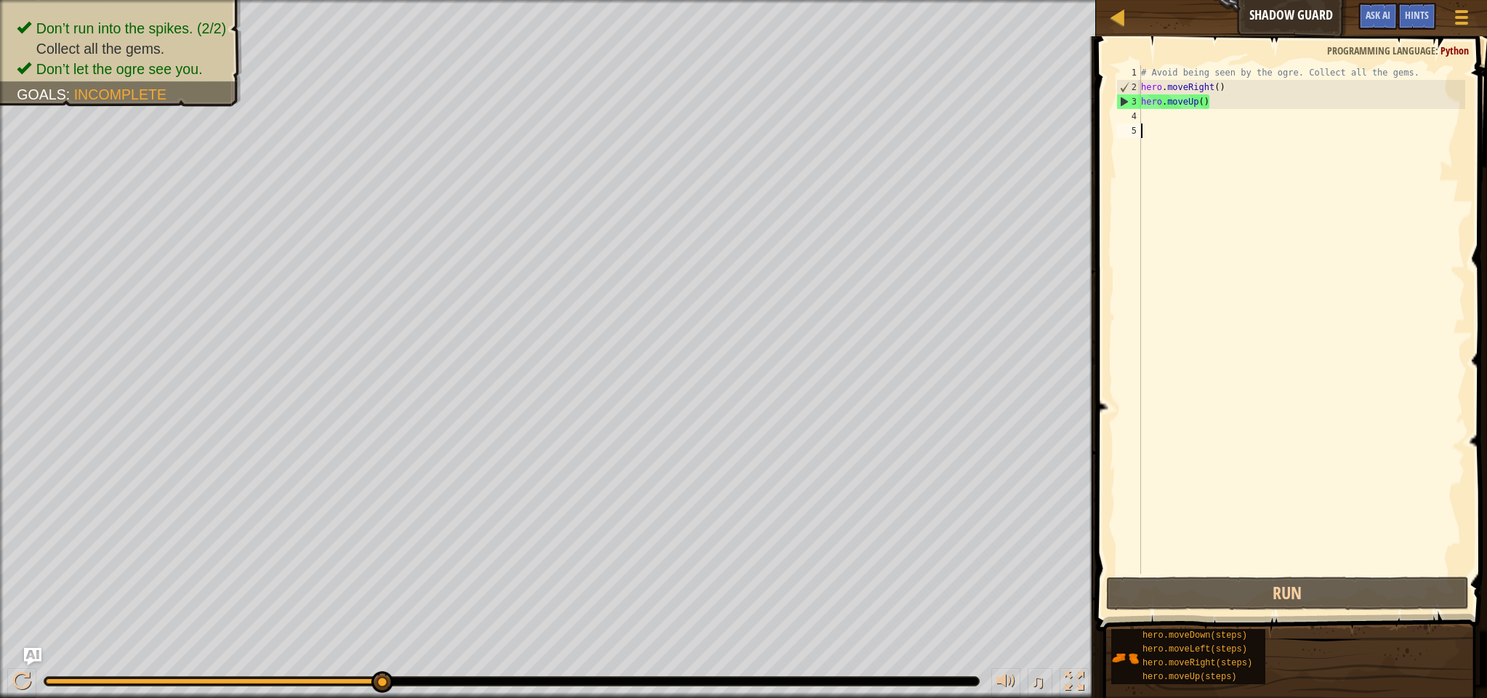
click at [1279, 195] on div "# Avoid being seen by the ogre. Collect all the gems. hero . moveRight ( ) hero…" at bounding box center [1301, 334] width 327 height 538
